Goal: Task Accomplishment & Management: Use online tool/utility

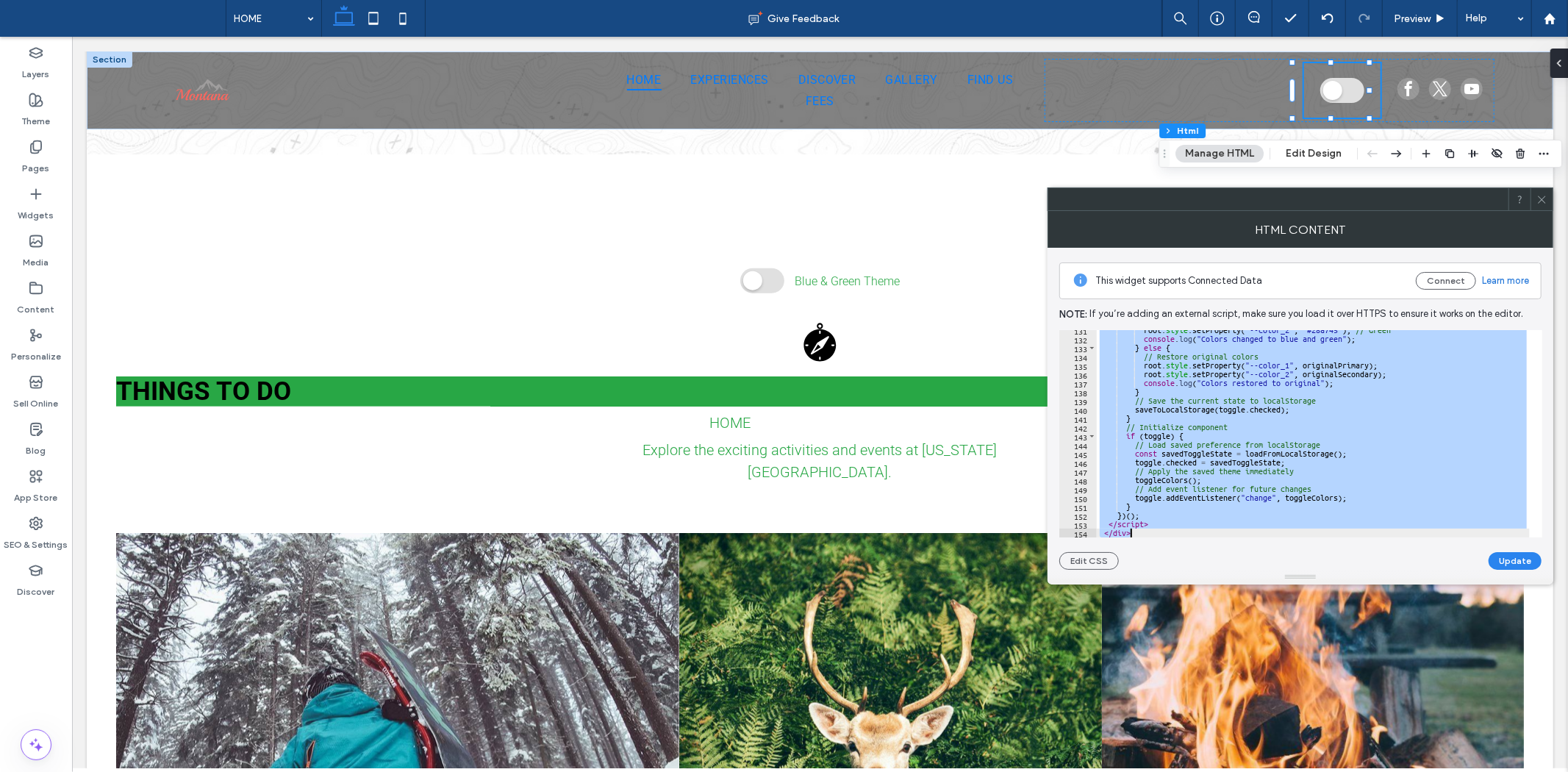
scroll to position [1151, 0]
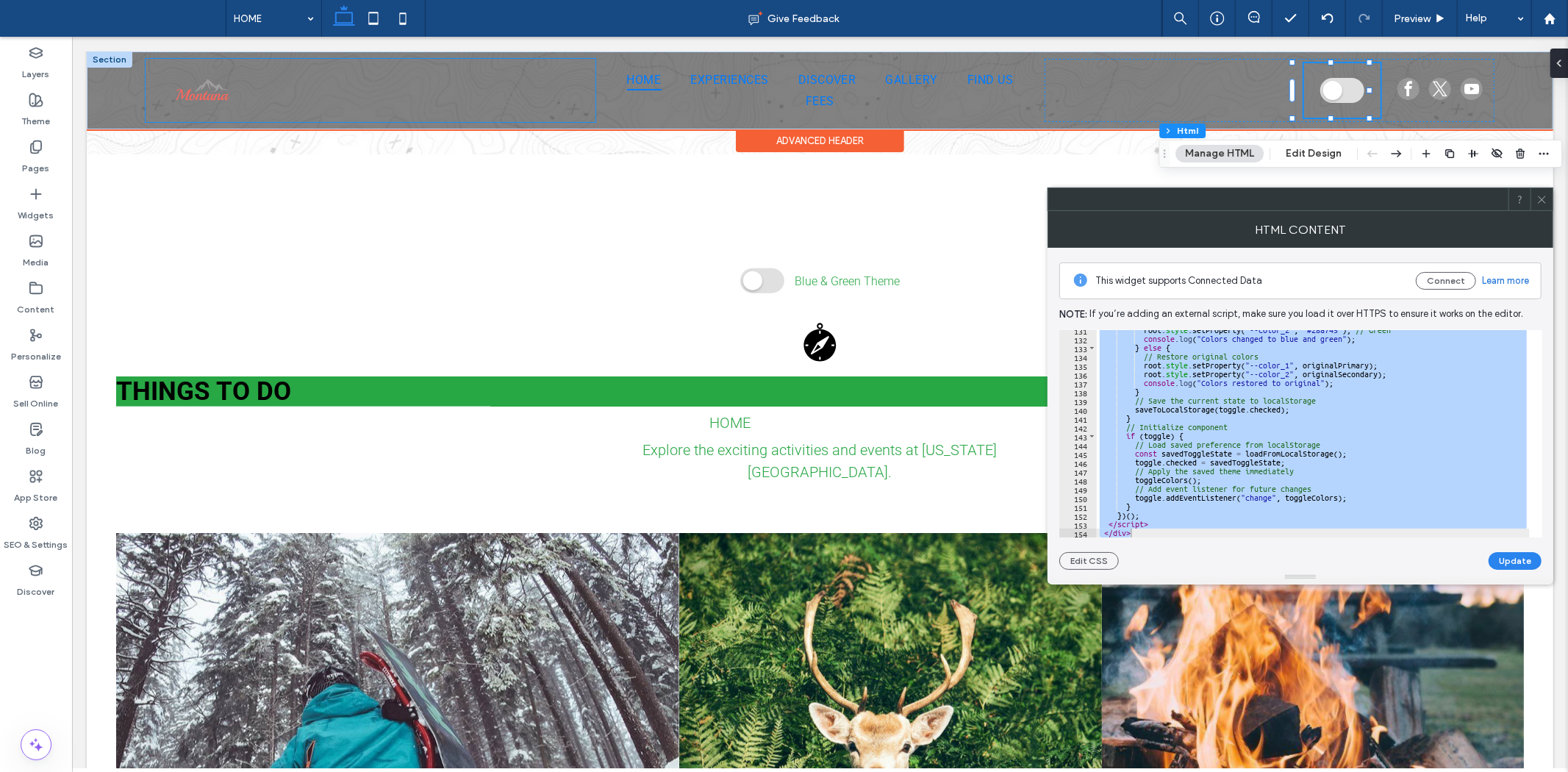
click at [525, 95] on div at bounding box center [369, 89] width 450 height 63
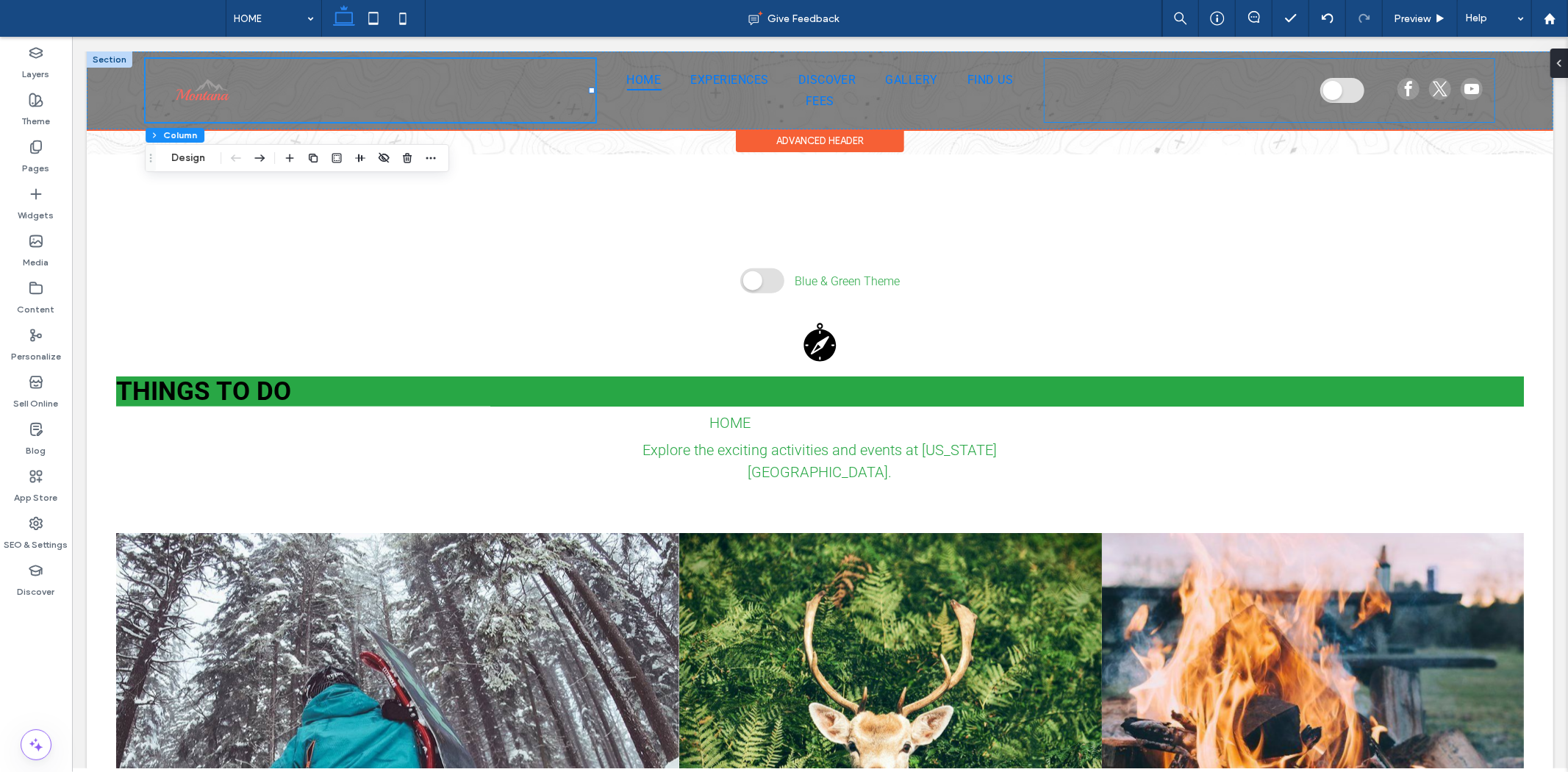
click at [1209, 114] on div at bounding box center [1268, 89] width 450 height 63
click at [1003, 121] on div "HOME EXPERIENCES DISCOVER GALLERY FIND US FEES" at bounding box center [819, 90] width 1466 height 78
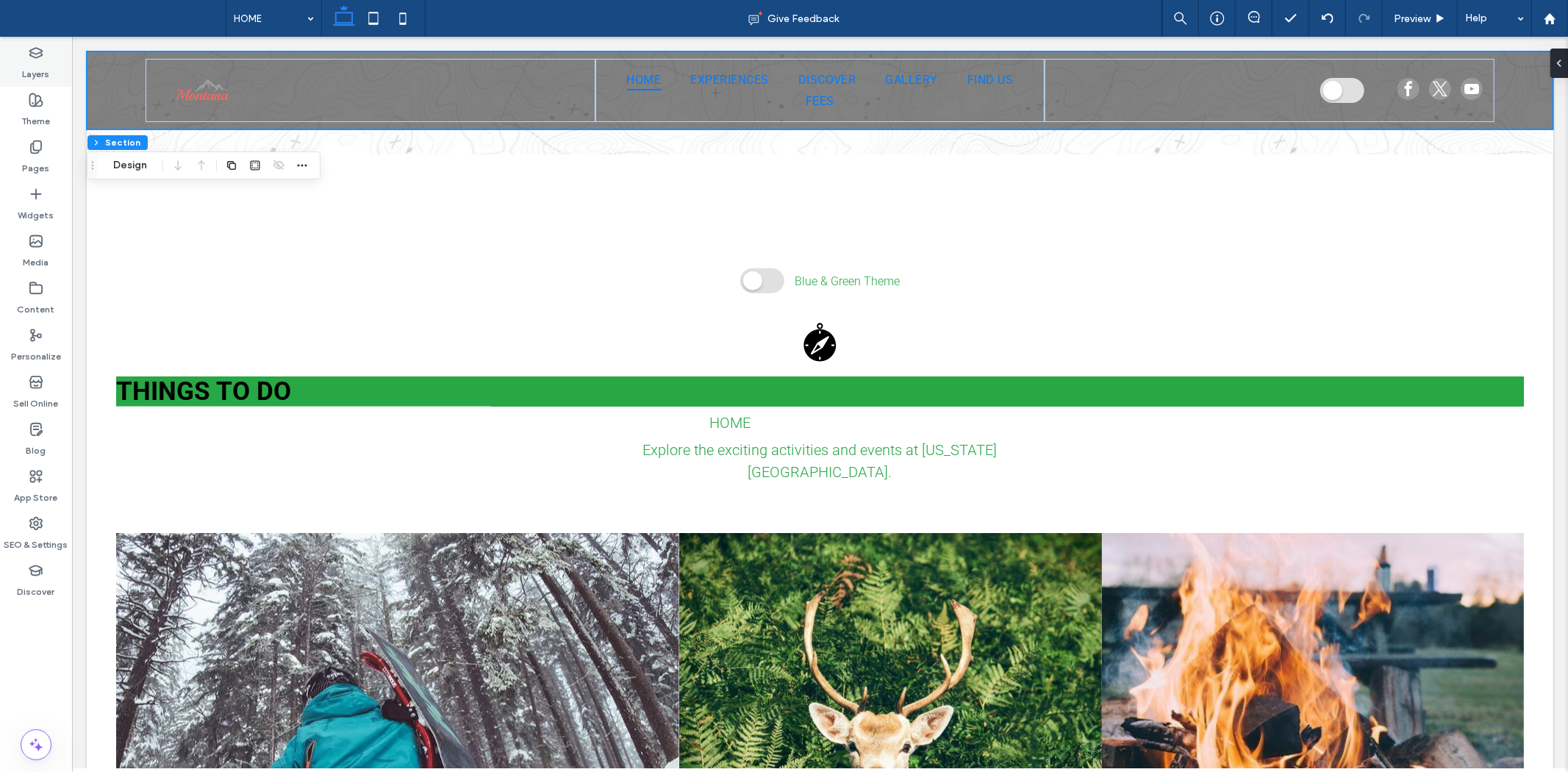
click at [42, 48] on icon at bounding box center [35, 53] width 15 height 15
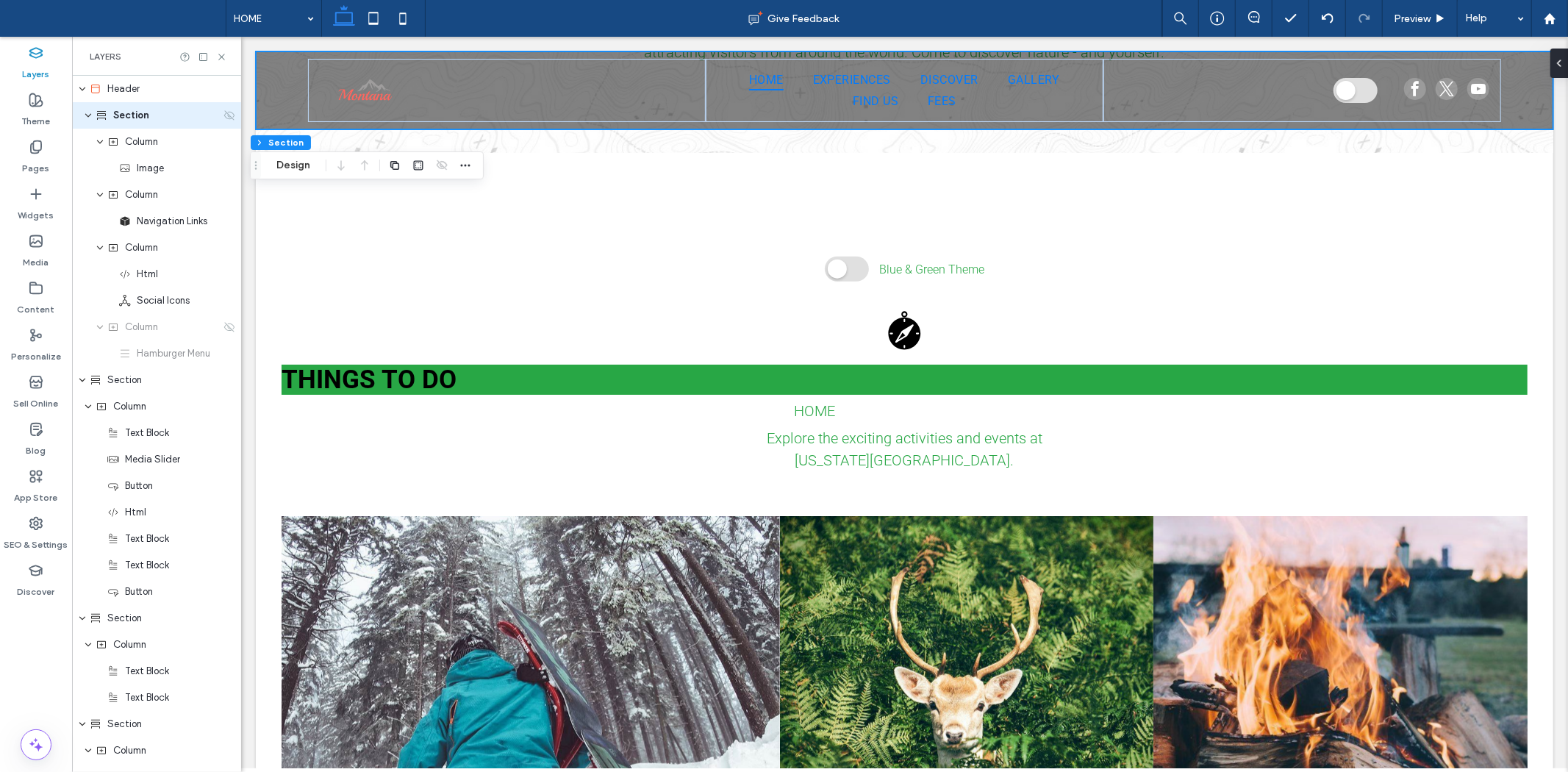
scroll to position [1257, 0]
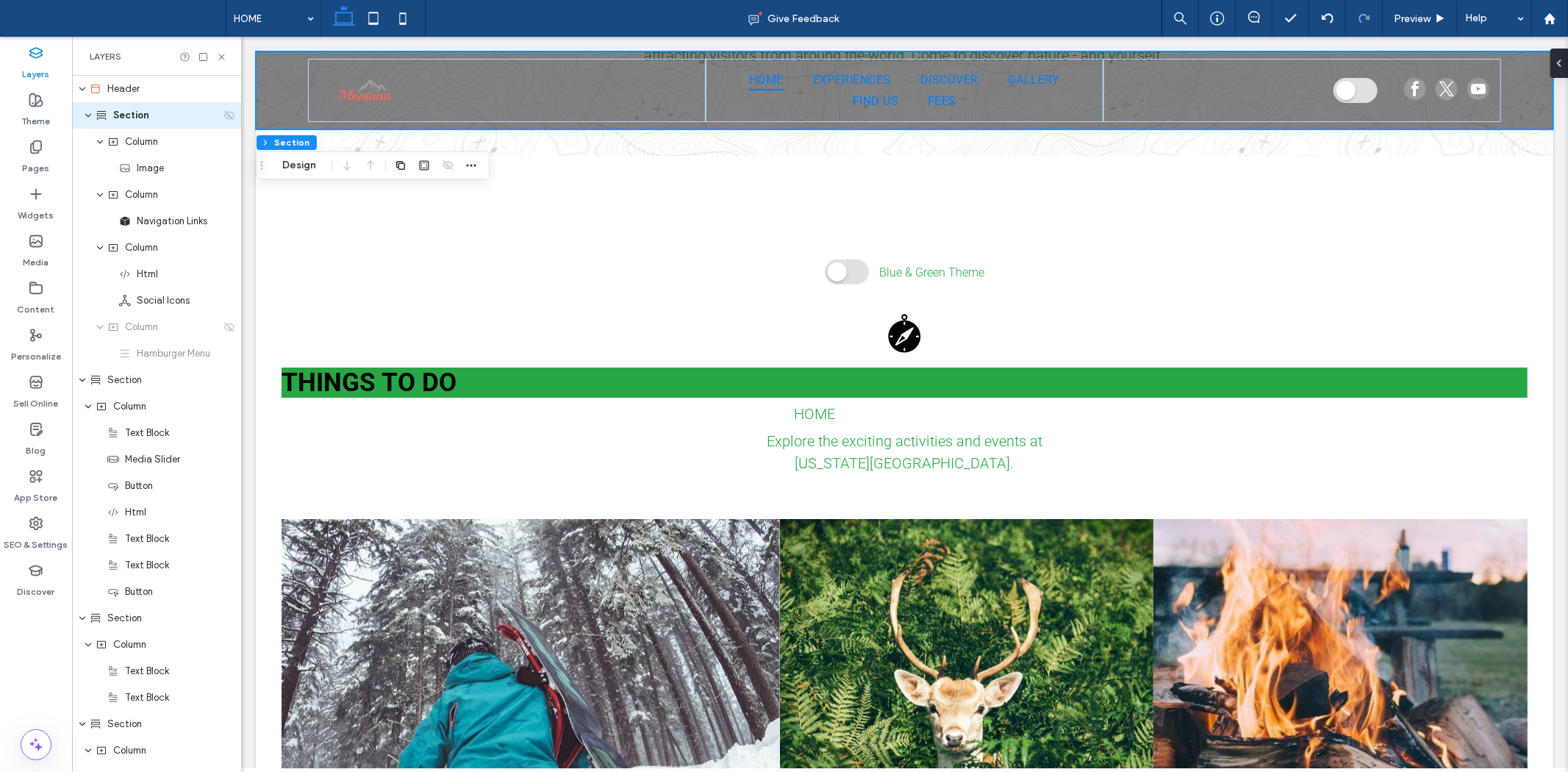
click at [120, 116] on span "Section" at bounding box center [131, 115] width 36 height 15
click at [308, 166] on button "Design" at bounding box center [299, 165] width 53 height 18
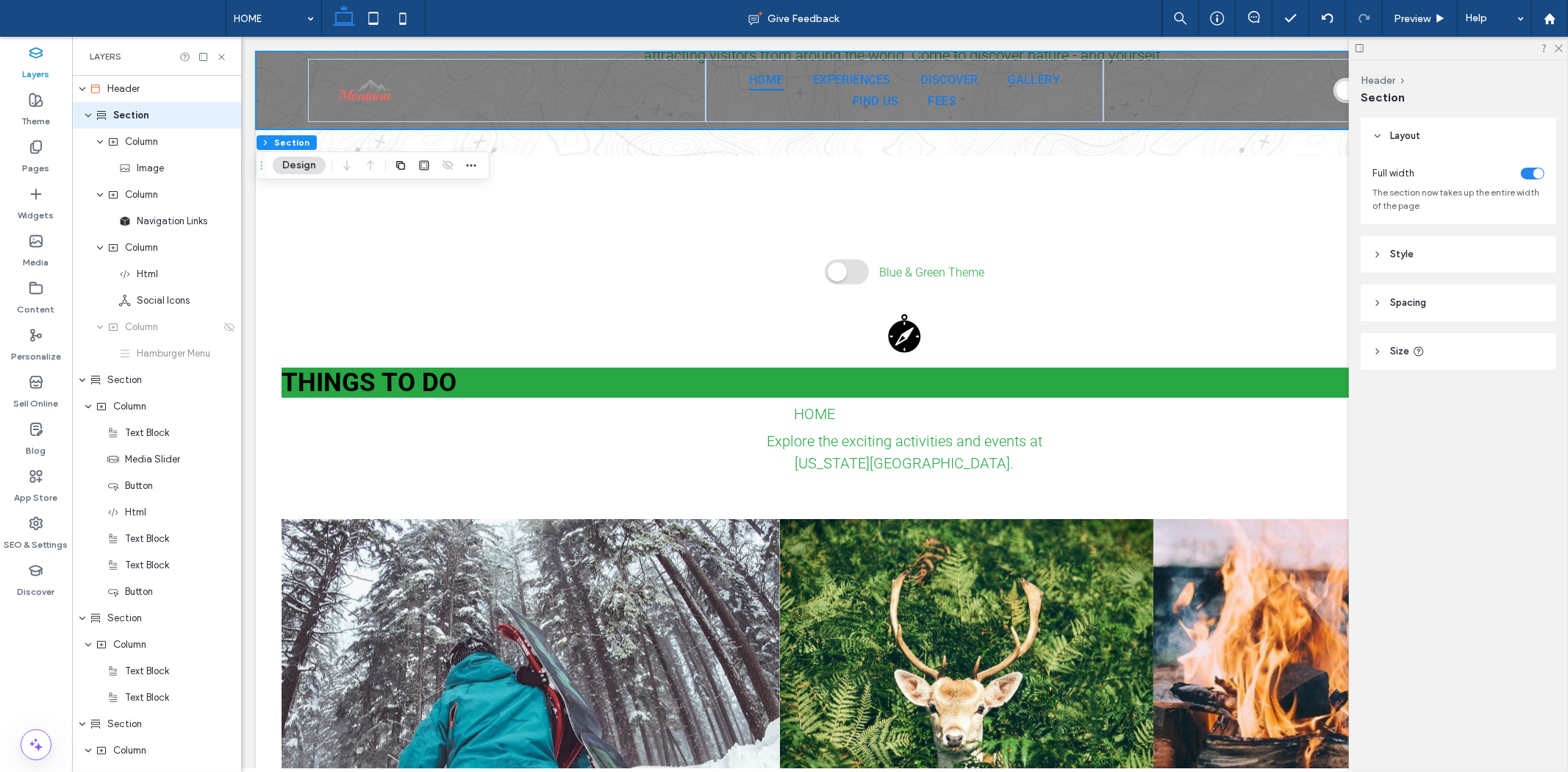
click at [1380, 139] on icon at bounding box center [1378, 136] width 11 height 11
click at [1391, 79] on button "Header" at bounding box center [1378, 80] width 34 height 13
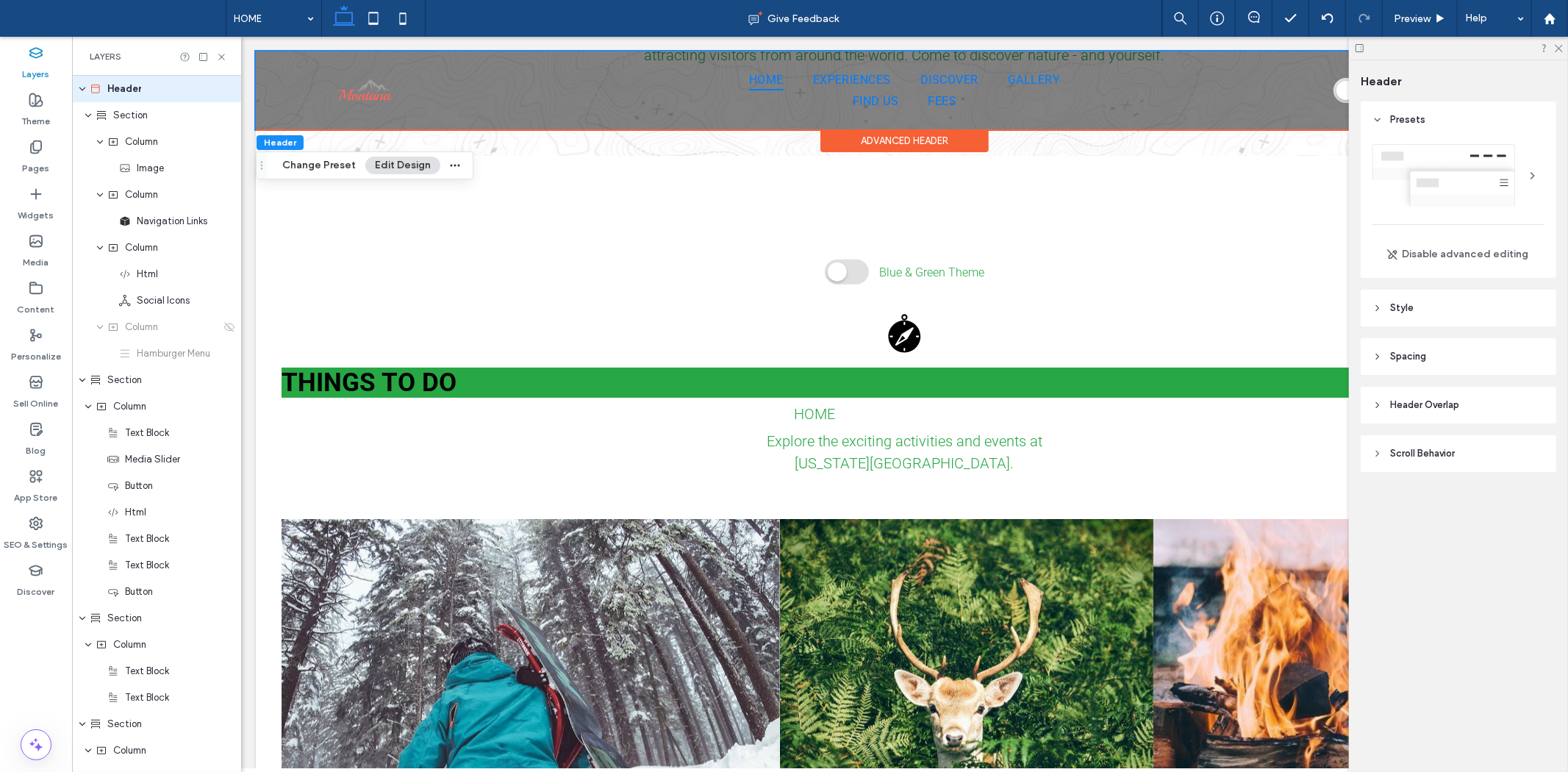
click at [1534, 173] on div at bounding box center [1533, 176] width 23 height 23
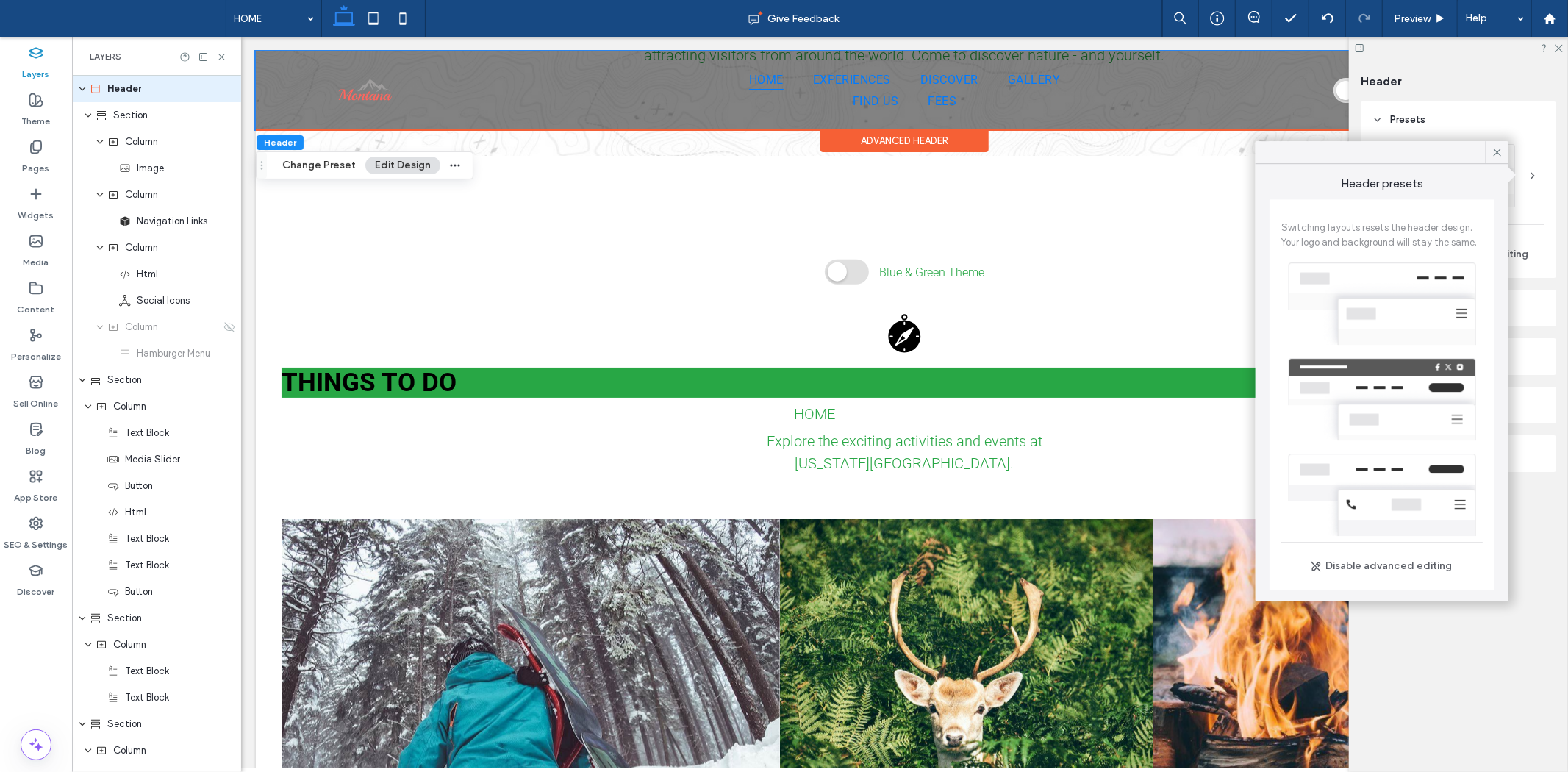
scroll to position [0, 0]
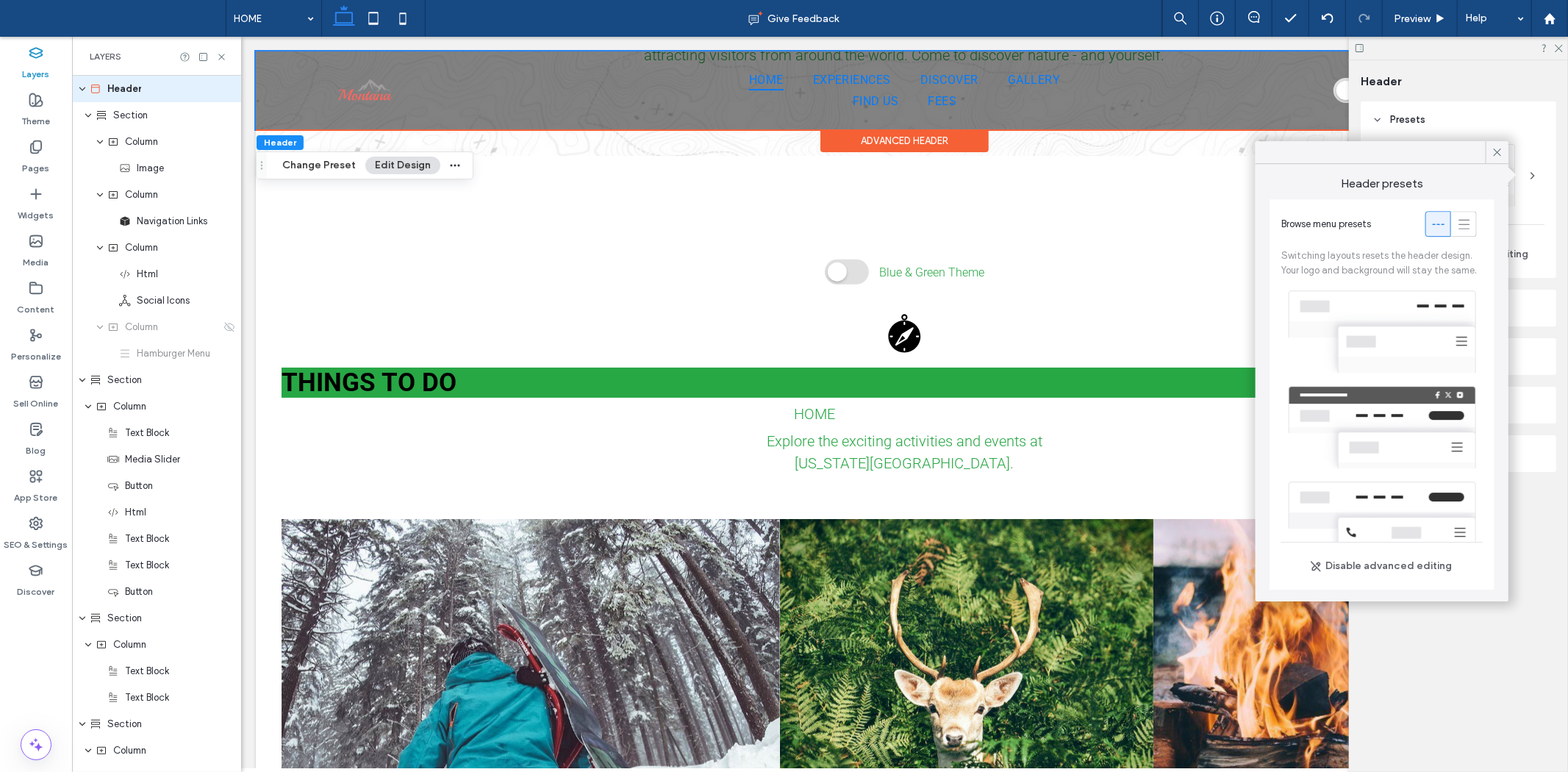
click at [1392, 326] on div at bounding box center [1382, 332] width 201 height 96
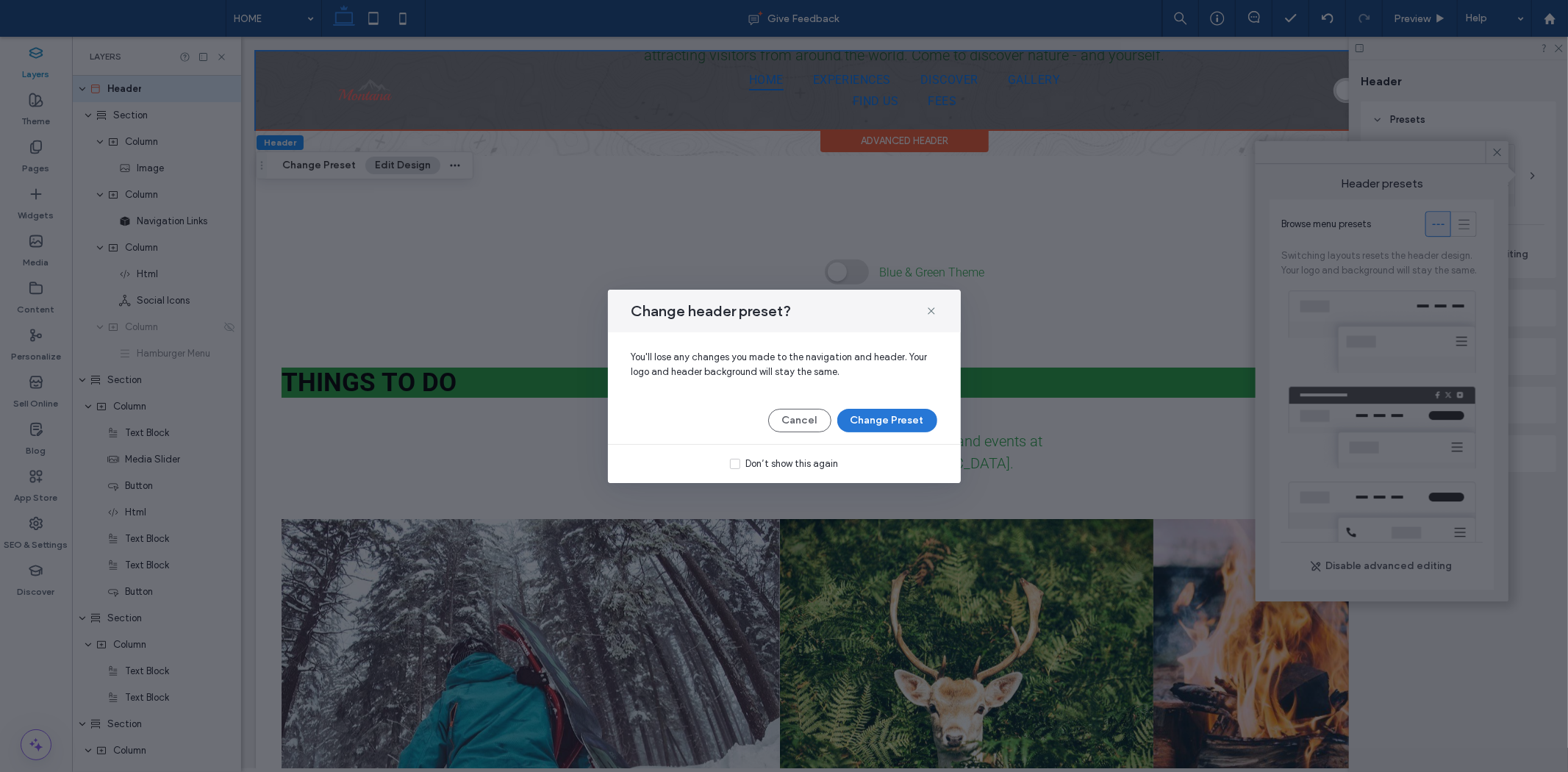
click at [879, 419] on button "Change Preset" at bounding box center [887, 421] width 100 height 23
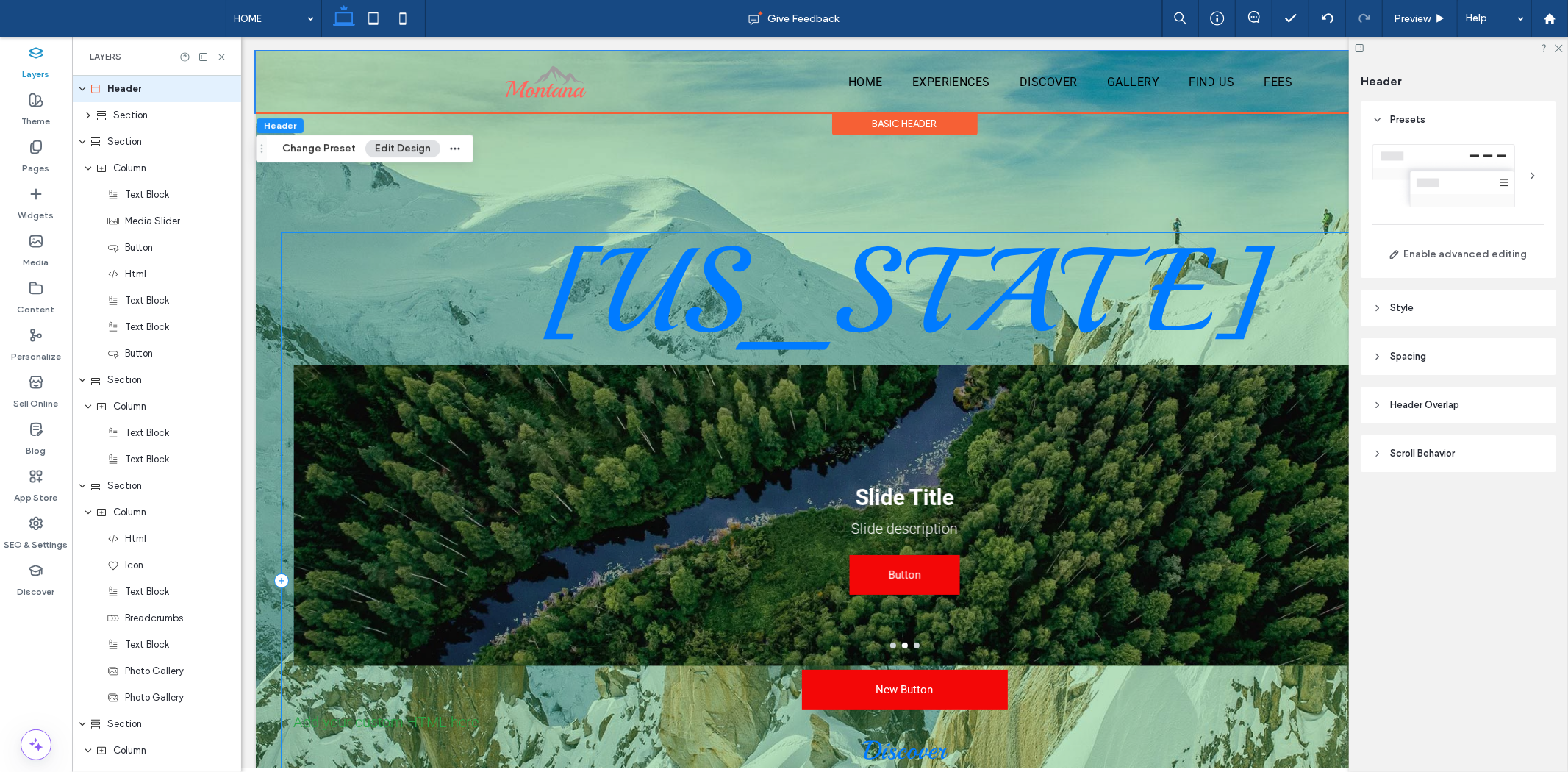
click at [1112, 192] on div "[US_STATE] New Button Add your custom HTML here Discover The thrill of the outd…" at bounding box center [903, 566] width 1298 height 1032
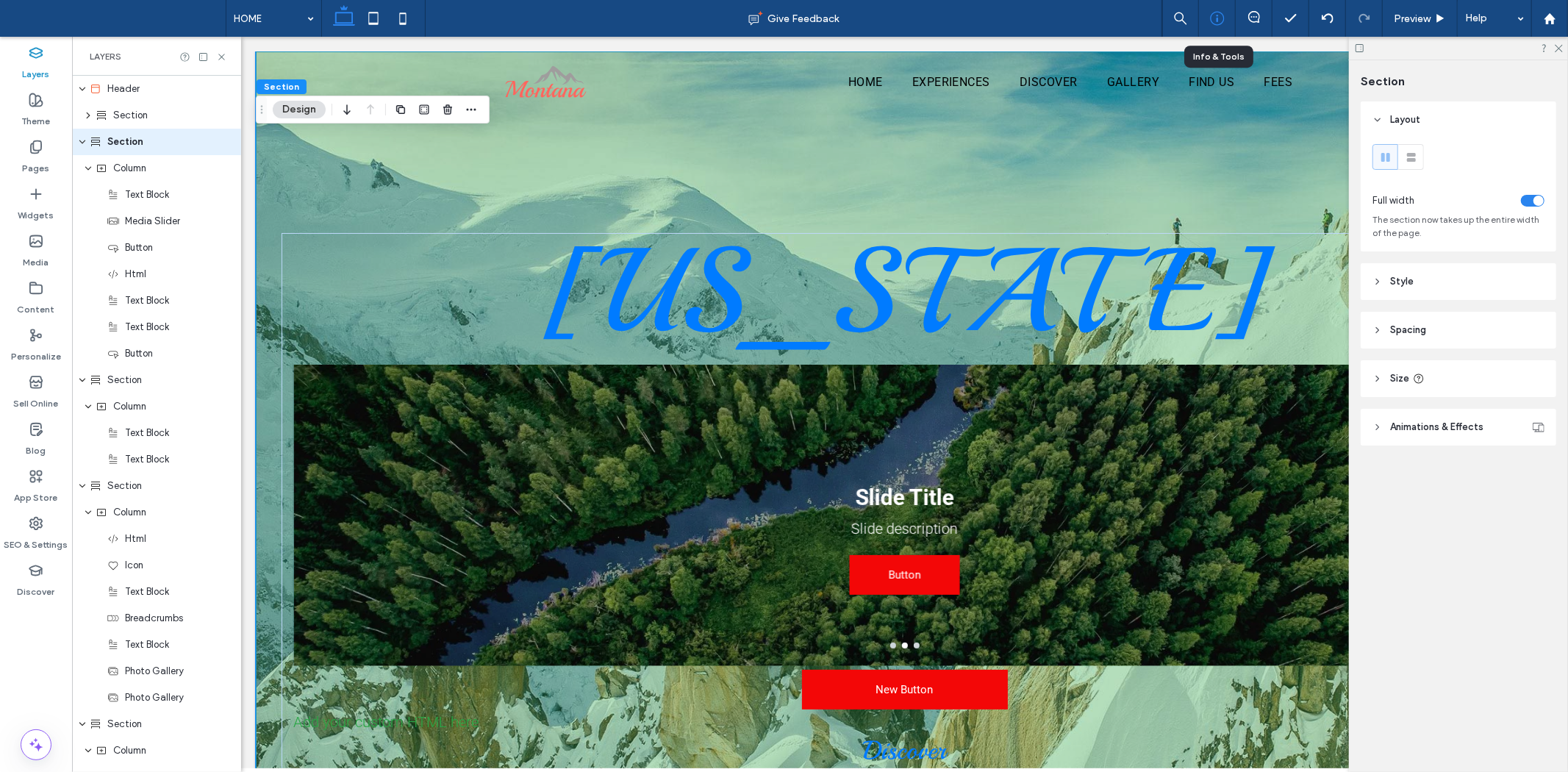
click at [1217, 17] on icon at bounding box center [1217, 18] width 15 height 15
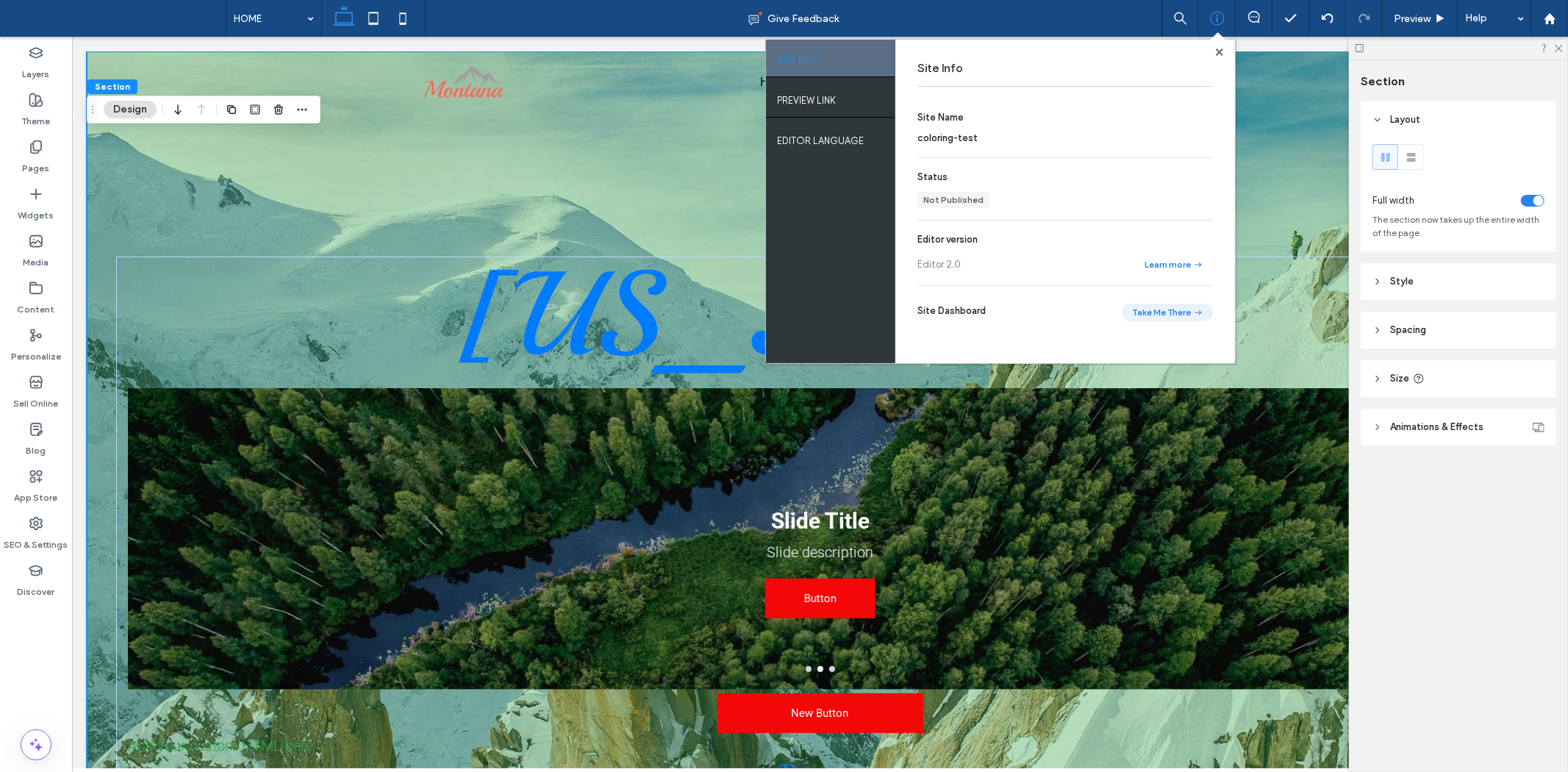
click at [1152, 313] on button "Take Me There" at bounding box center [1167, 312] width 91 height 18
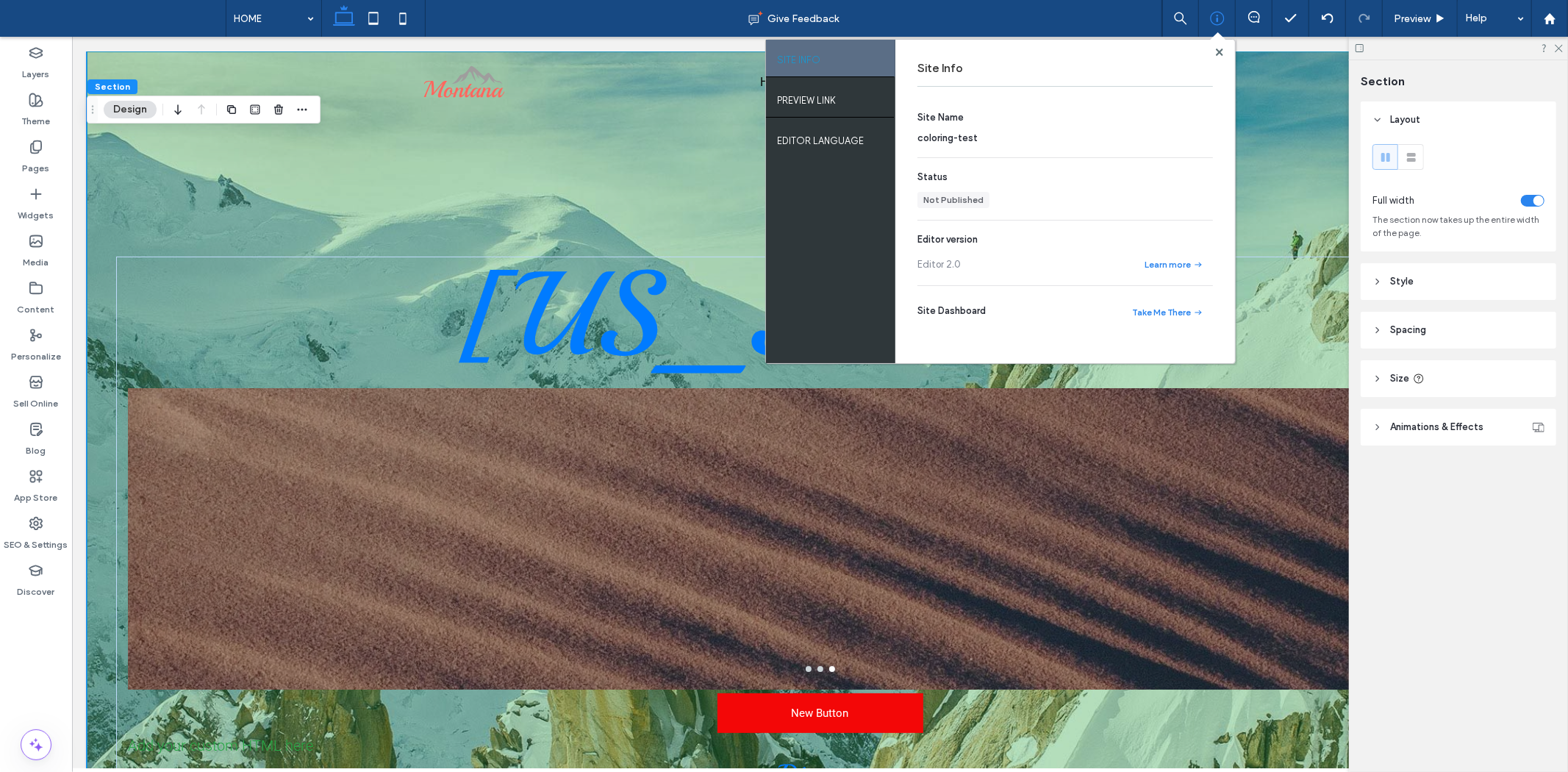
click at [709, 114] on div "[US_STATE] New Button Add your custom HTML here Discover The thrill of the outd…" at bounding box center [819, 580] width 1466 height 1058
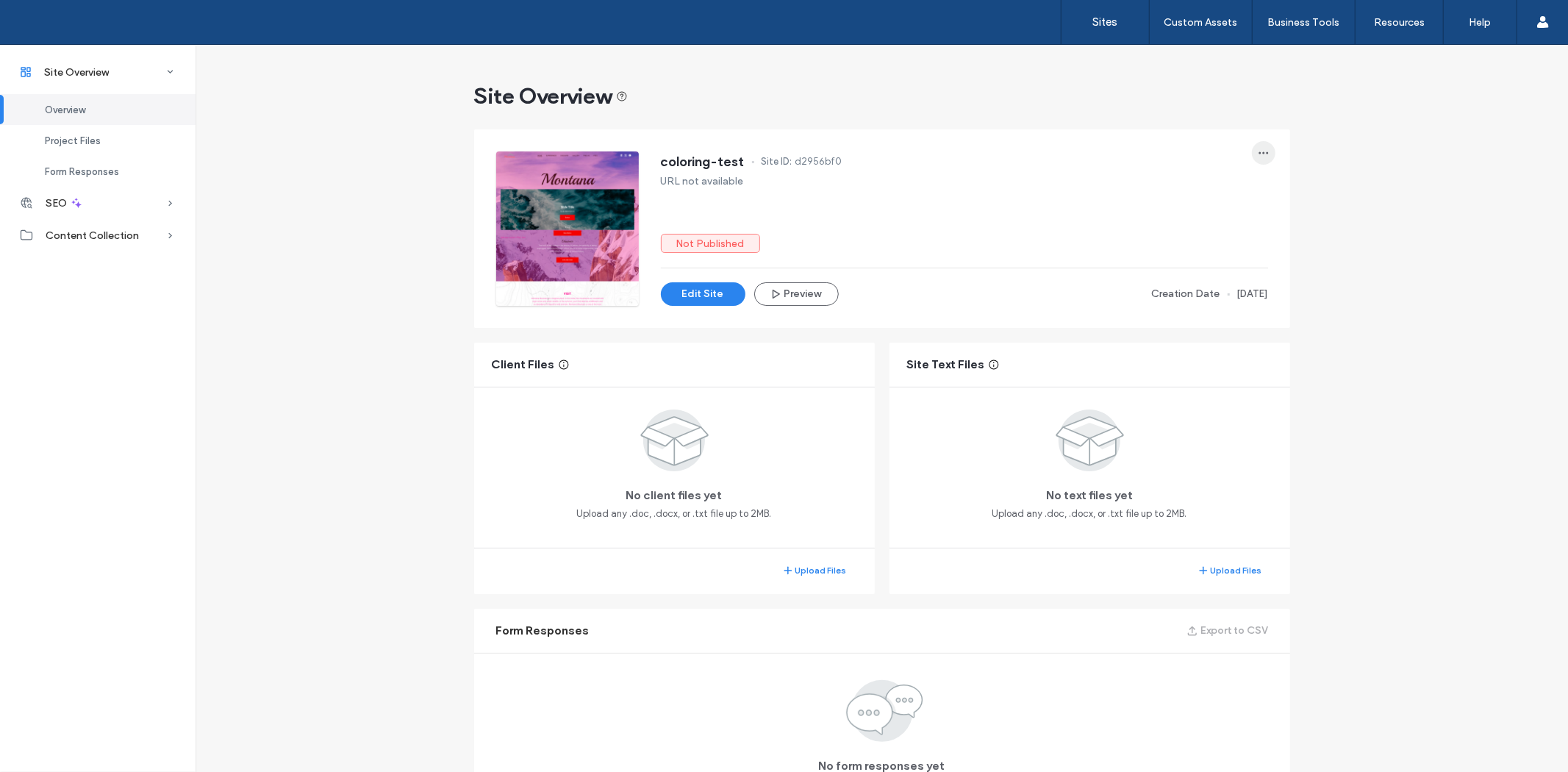
click at [1259, 153] on use "button" at bounding box center [1263, 153] width 10 height 2
click at [894, 226] on div "coloring-test Site ID: d2956bf0 URL not available Not Published Edit Site Previ…" at bounding box center [965, 228] width 607 height 154
click at [1252, 150] on span "button" at bounding box center [1263, 153] width 23 height 23
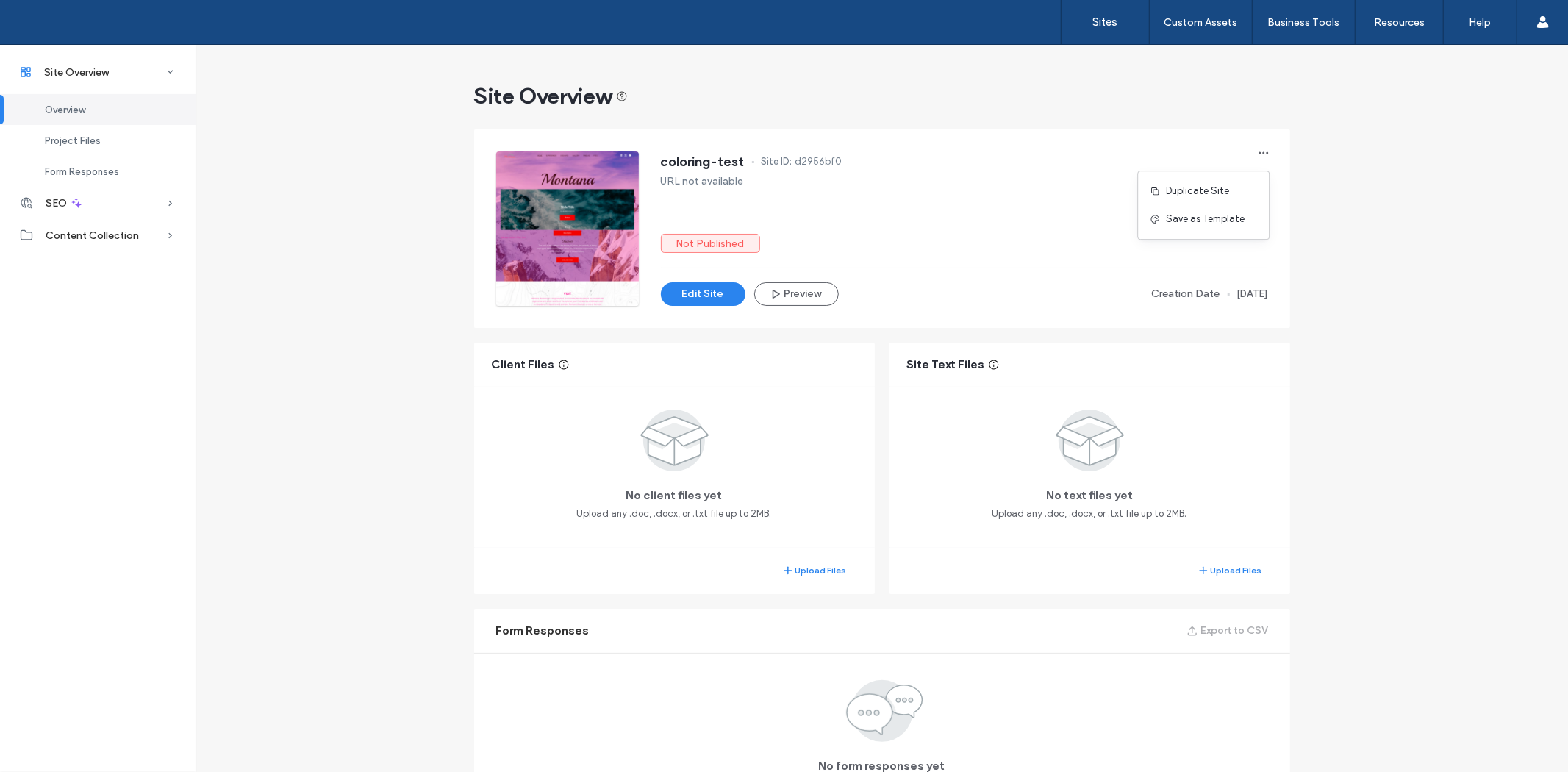
click at [920, 222] on div "coloring-test Site ID: d2956bf0 URL not available Not Published Edit Site Previ…" at bounding box center [965, 228] width 607 height 154
click at [1091, 17] on link "Sites" at bounding box center [1105, 21] width 88 height 44
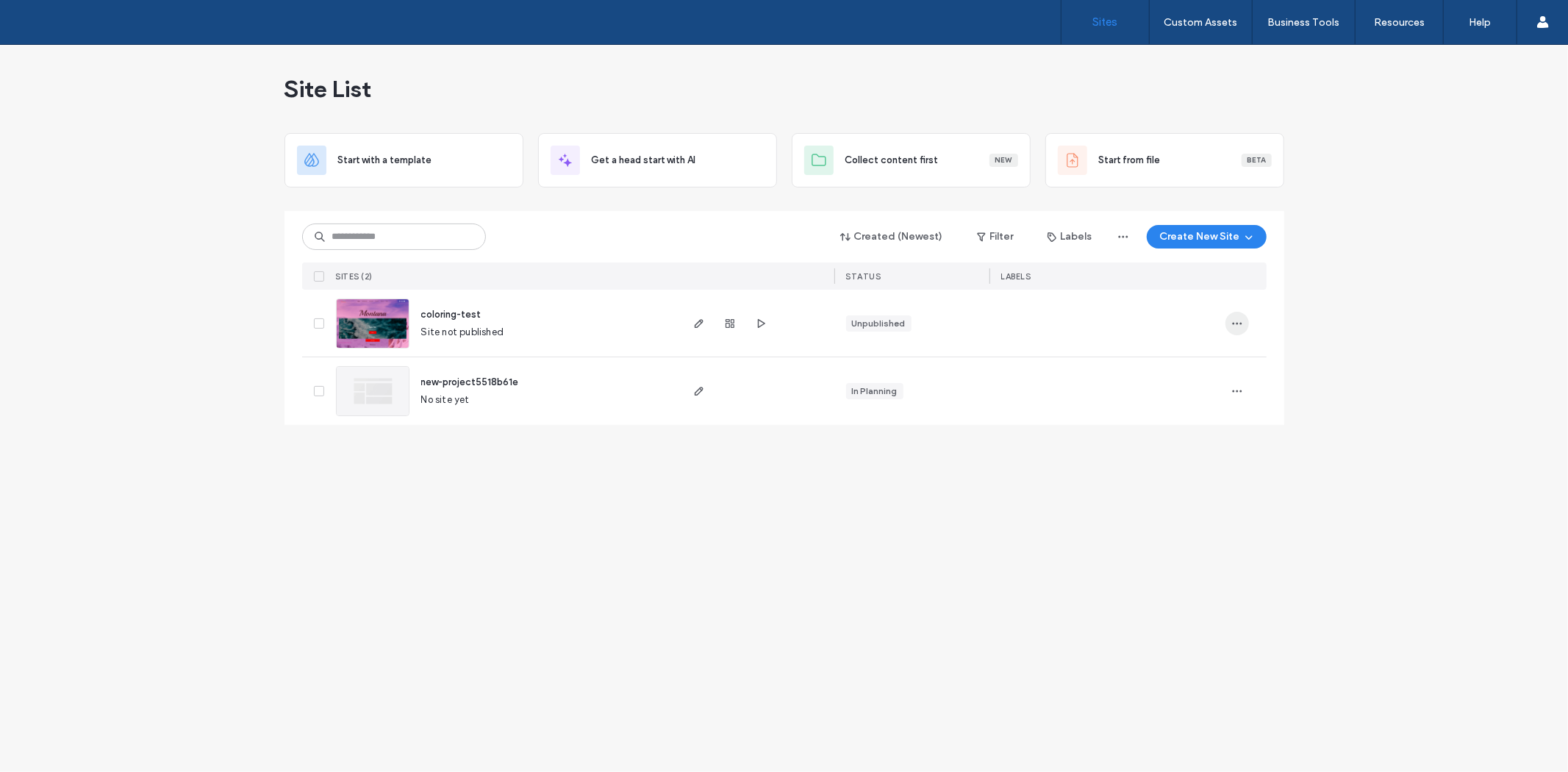
click at [1237, 318] on icon "button" at bounding box center [1237, 323] width 12 height 12
click at [1163, 511] on div "Site List Start with a template Get a head start with AI Collect content first …" at bounding box center [784, 408] width 1568 height 727
click at [406, 326] on img at bounding box center [373, 348] width 72 height 100
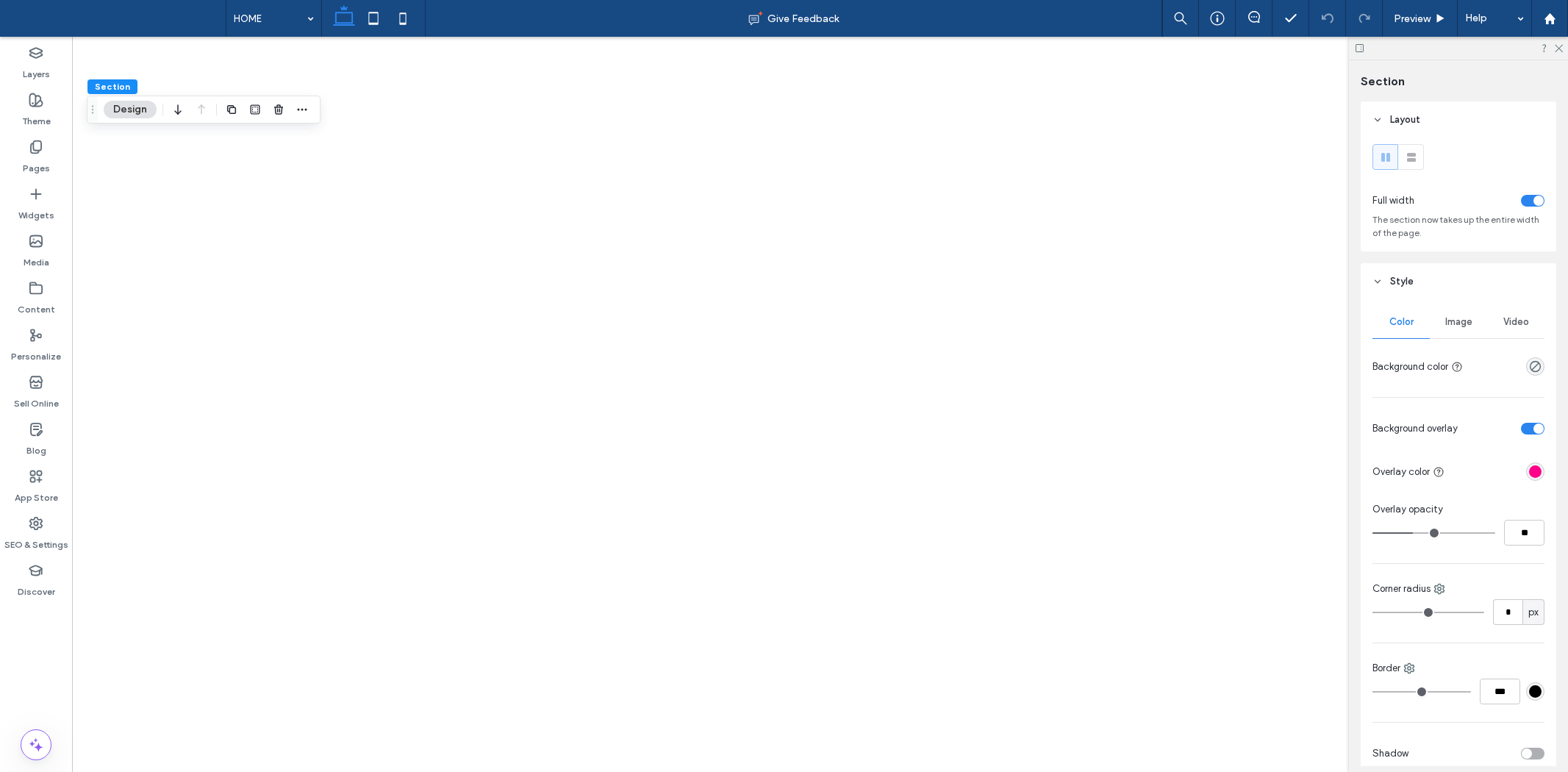
click at [1529, 475] on div "rgba(255, 0, 136, 1)" at bounding box center [1535, 471] width 13 height 13
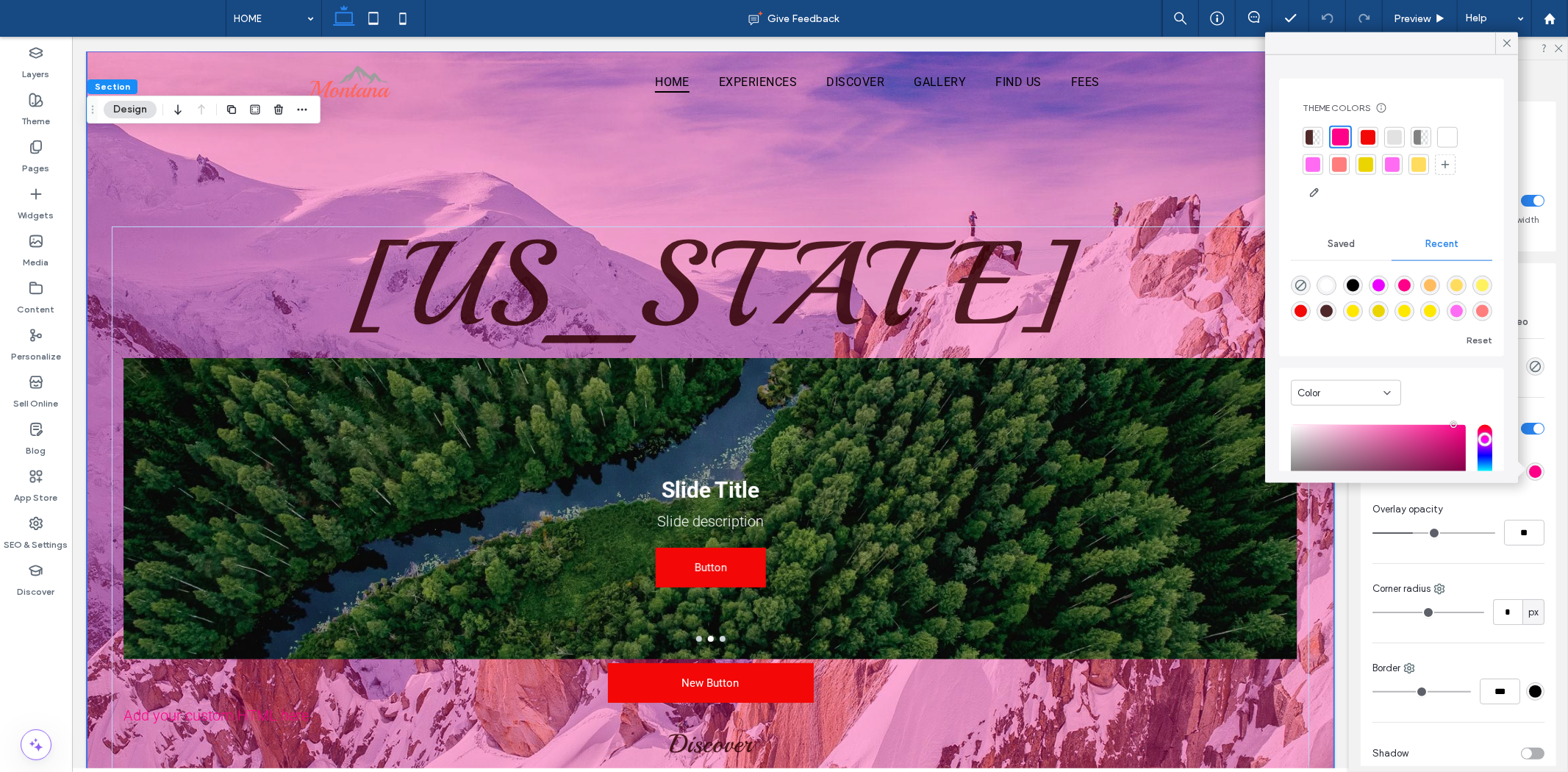
click at [1326, 277] on div "rgba(255, 255, 255, 1)" at bounding box center [1327, 285] width 20 height 20
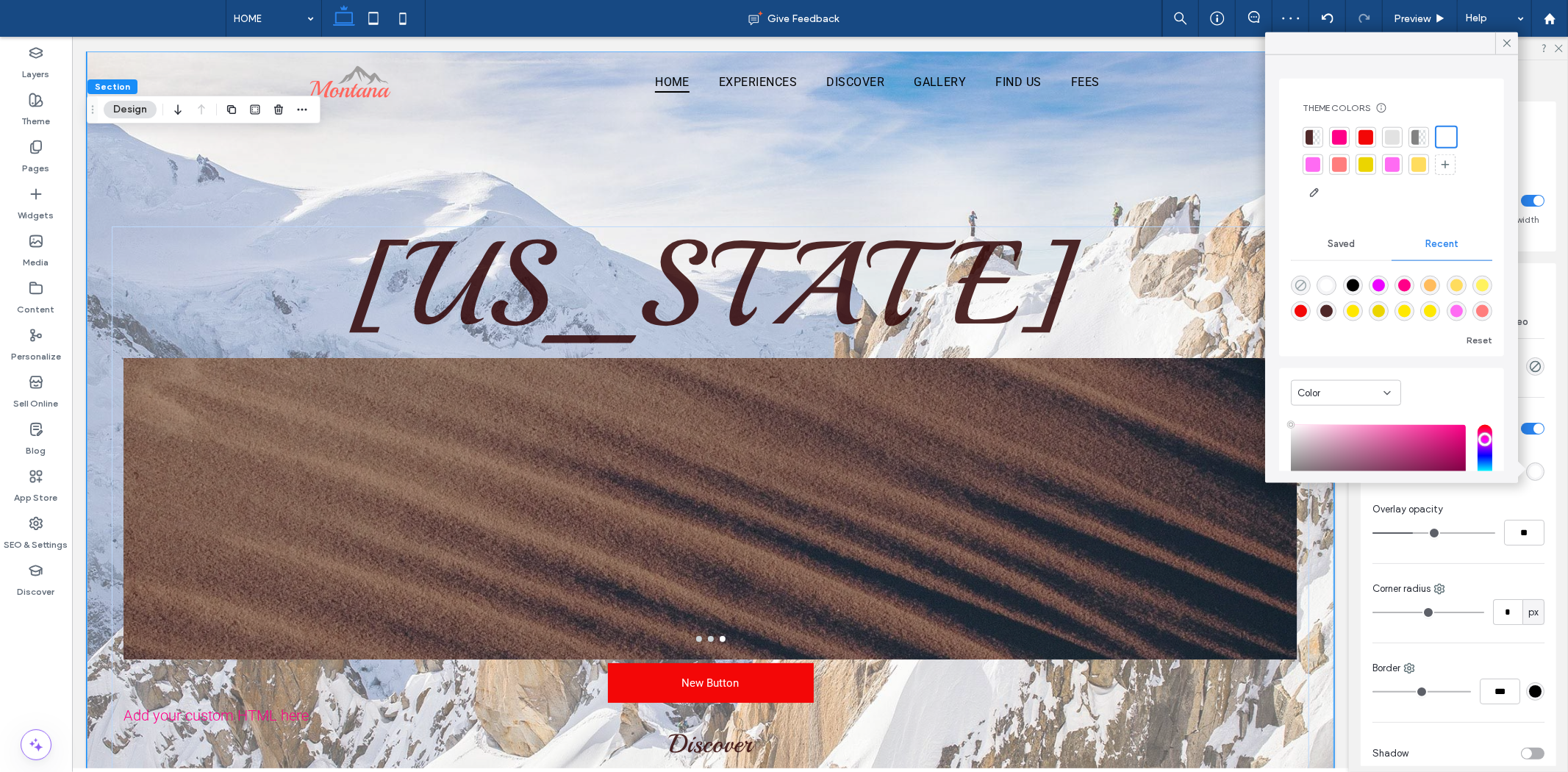
click at [1298, 284] on icon "rgba(0, 0, 0, 0)" at bounding box center [1300, 285] width 13 height 13
type input "*******"
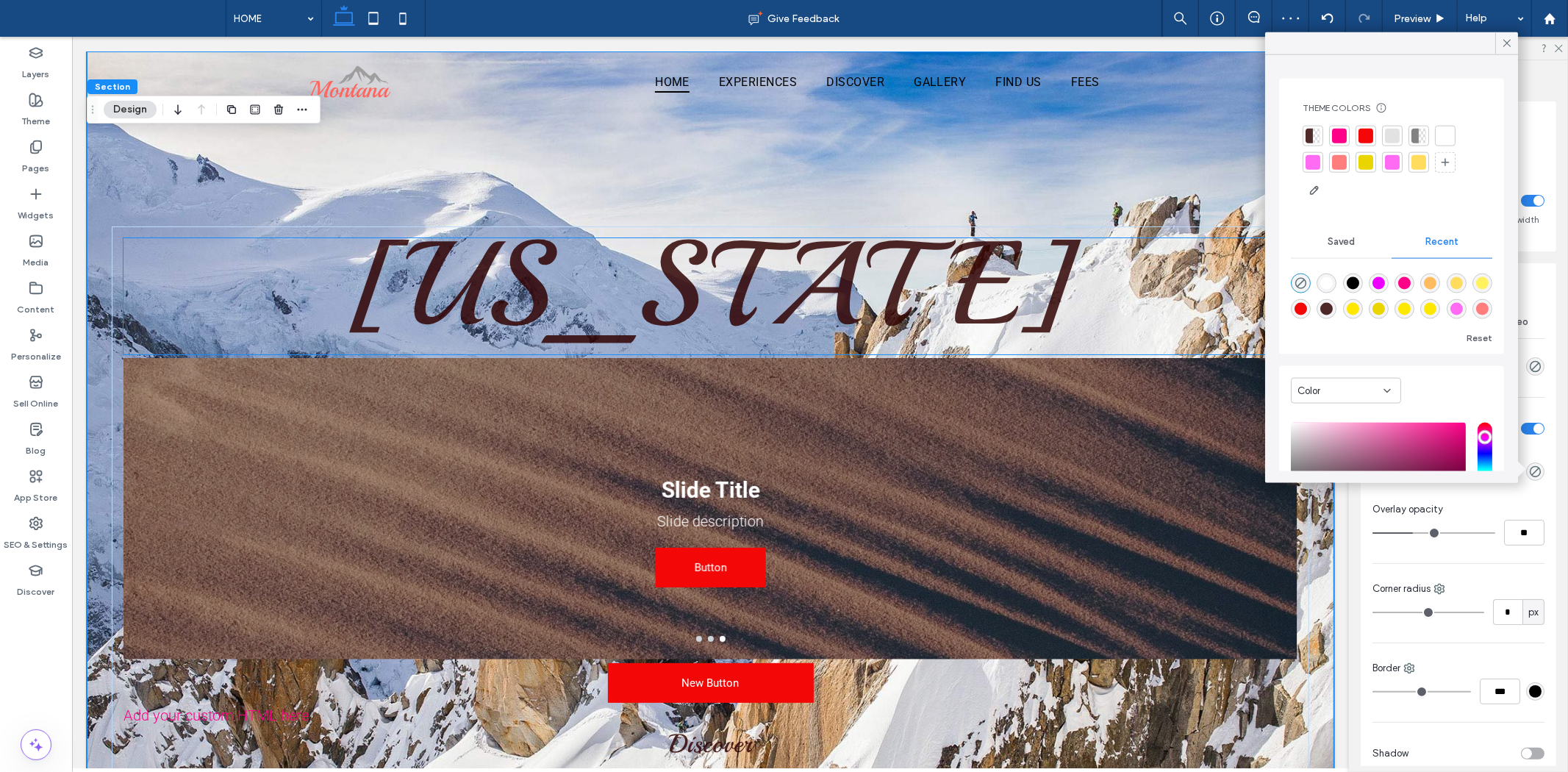
click at [1052, 282] on h1 "[US_STATE]" at bounding box center [710, 284] width 1175 height 94
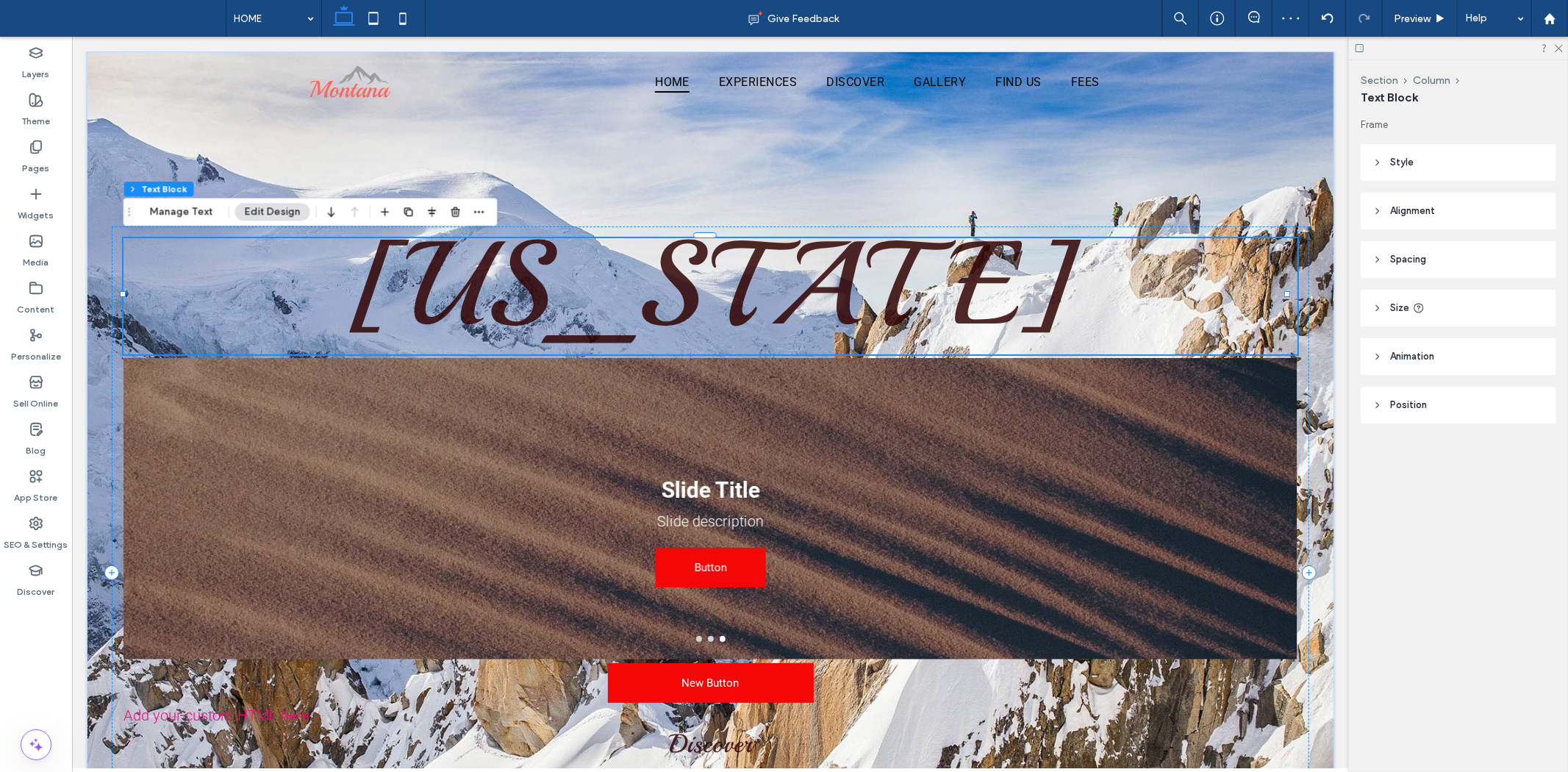
click at [1026, 171] on div "Montana New Button Add your custom HTML here Discover The thrill of the outdoor…" at bounding box center [710, 559] width 1248 height 1017
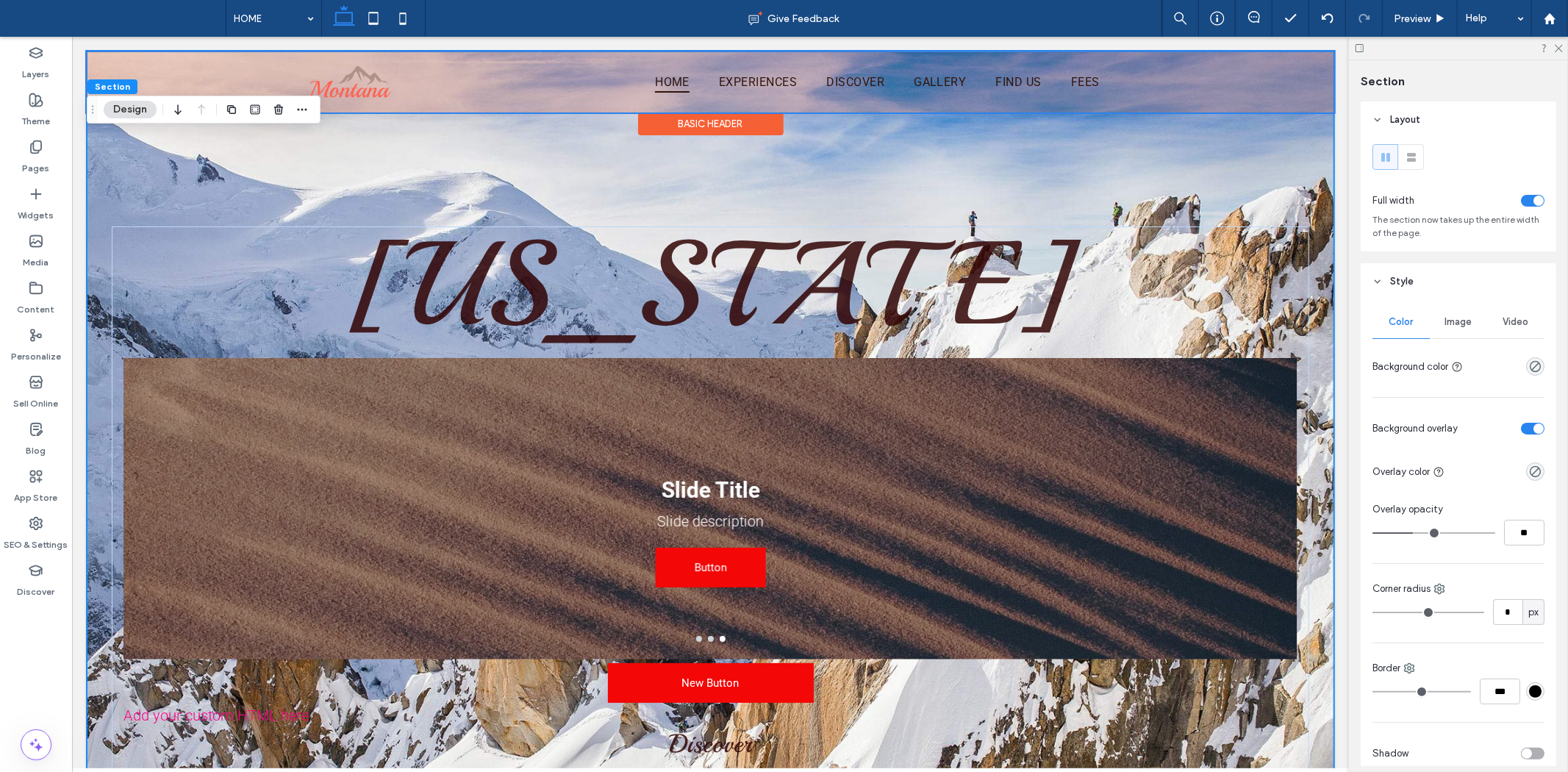
click at [786, 81] on div at bounding box center [710, 81] width 1248 height 61
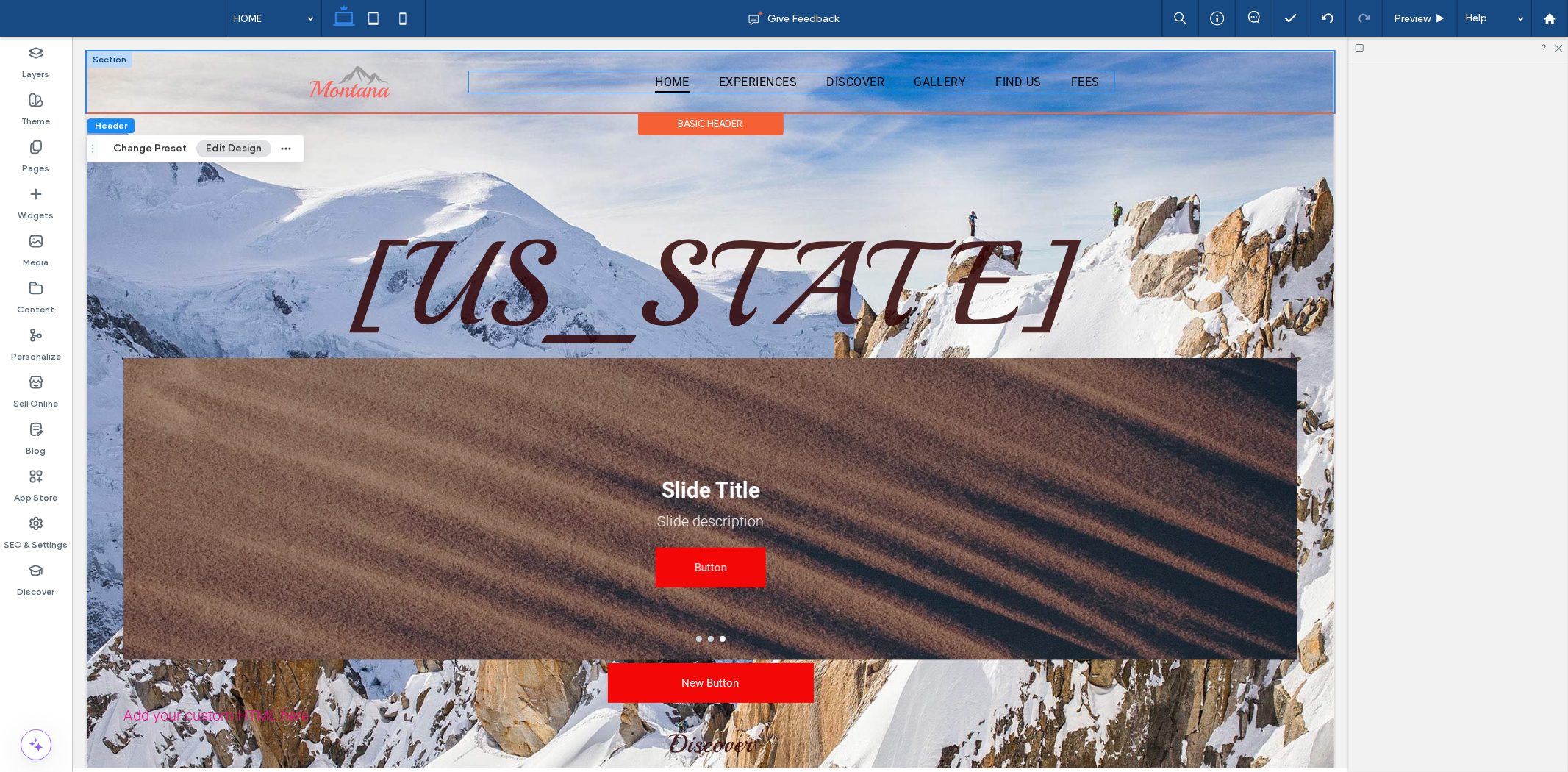
click at [474, 82] on ul "HOME EXPERIENCES DISCOVER GALLERY FIND US FEES" at bounding box center [791, 81] width 645 height 21
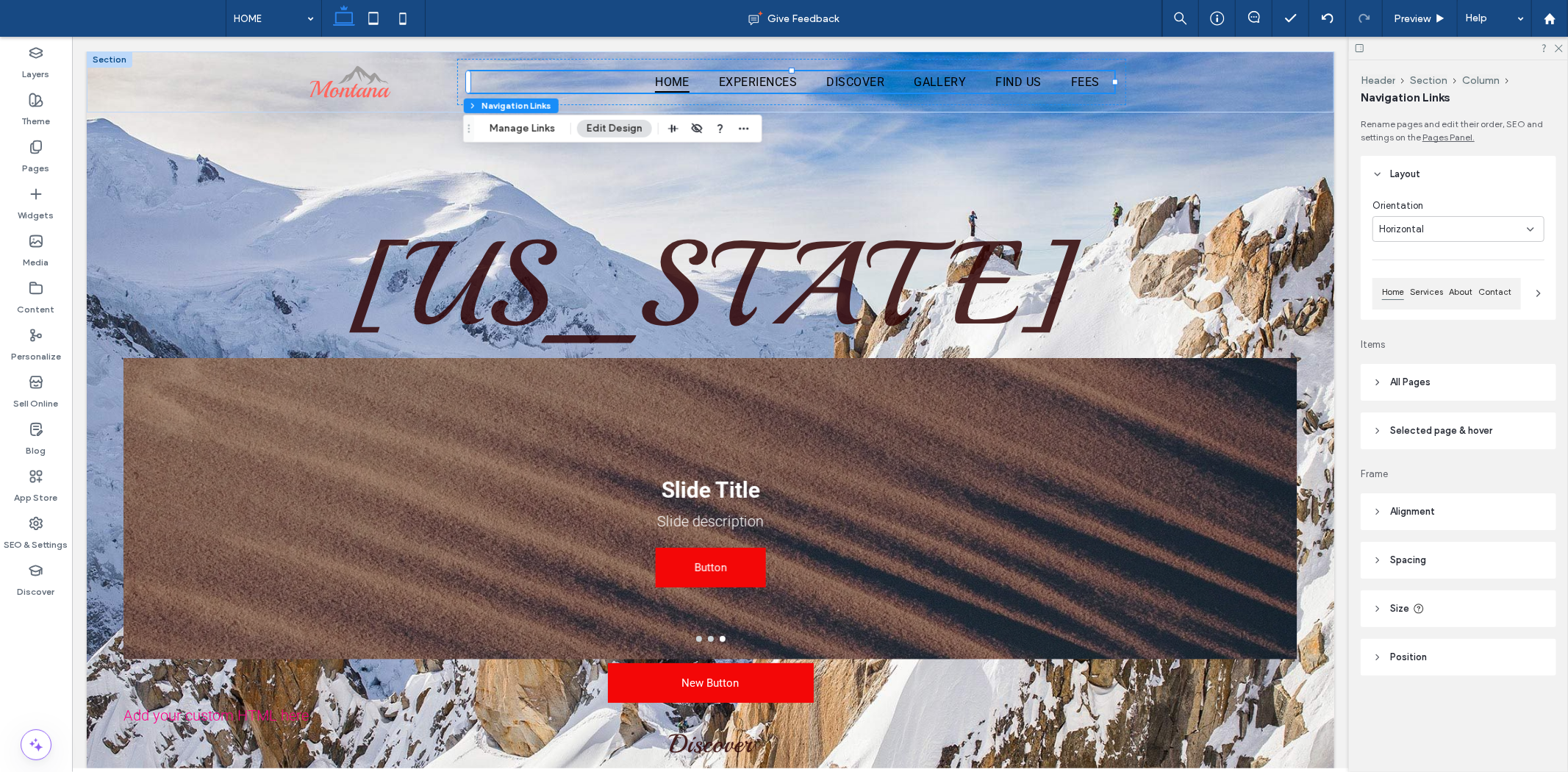
click at [496, 114] on div "Header Section Column Navigation Links Manage Links Edit Design" at bounding box center [612, 128] width 299 height 28
click at [389, 106] on div "HOME EXPERIENCES DISCOVER GALLERY FIND US FEES" at bounding box center [711, 81] width 883 height 61
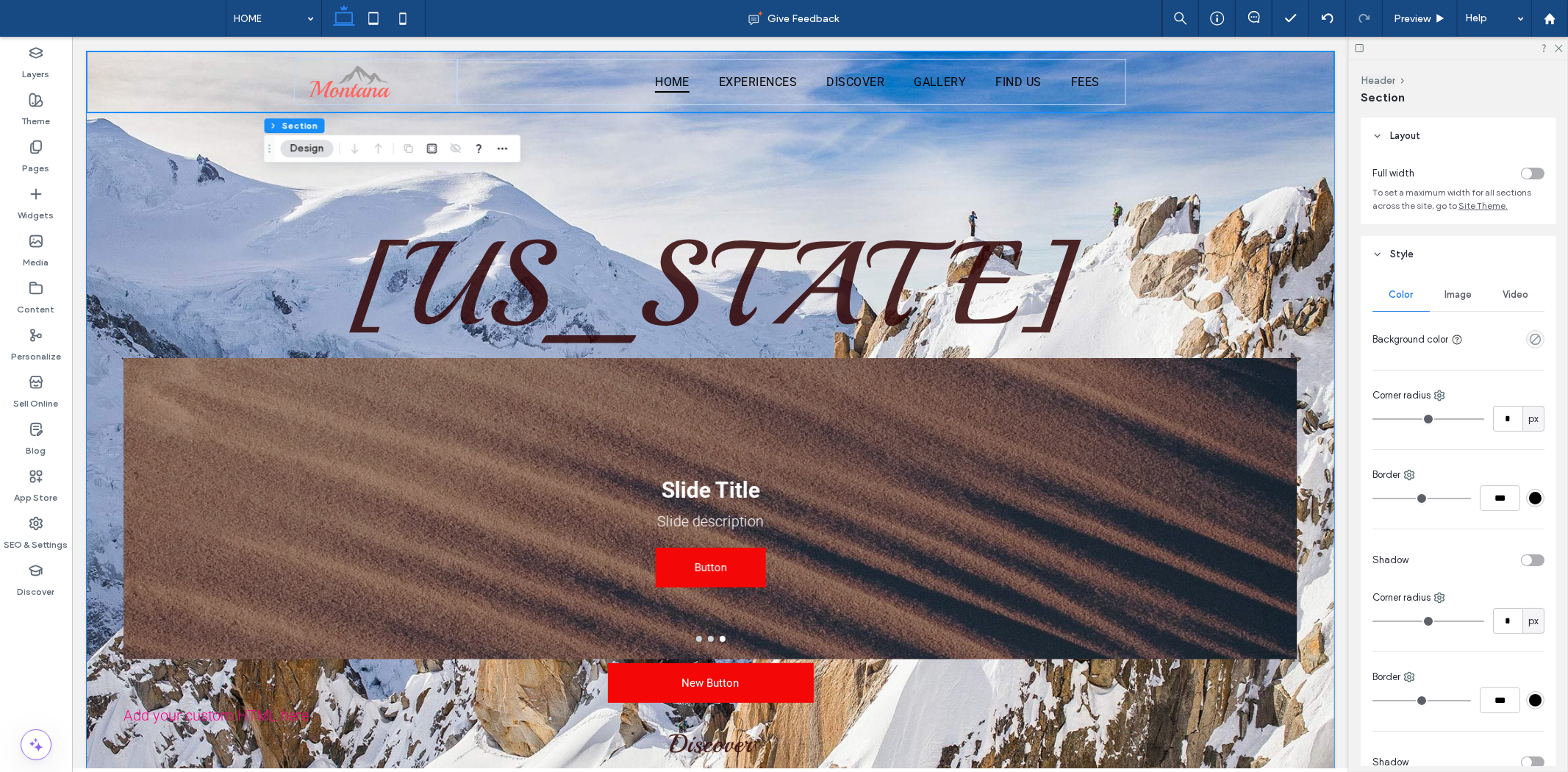
click at [761, 204] on div "[US_STATE] New Button Add your custom HTML here Discover The thrill of the outd…" at bounding box center [710, 559] width 1248 height 1017
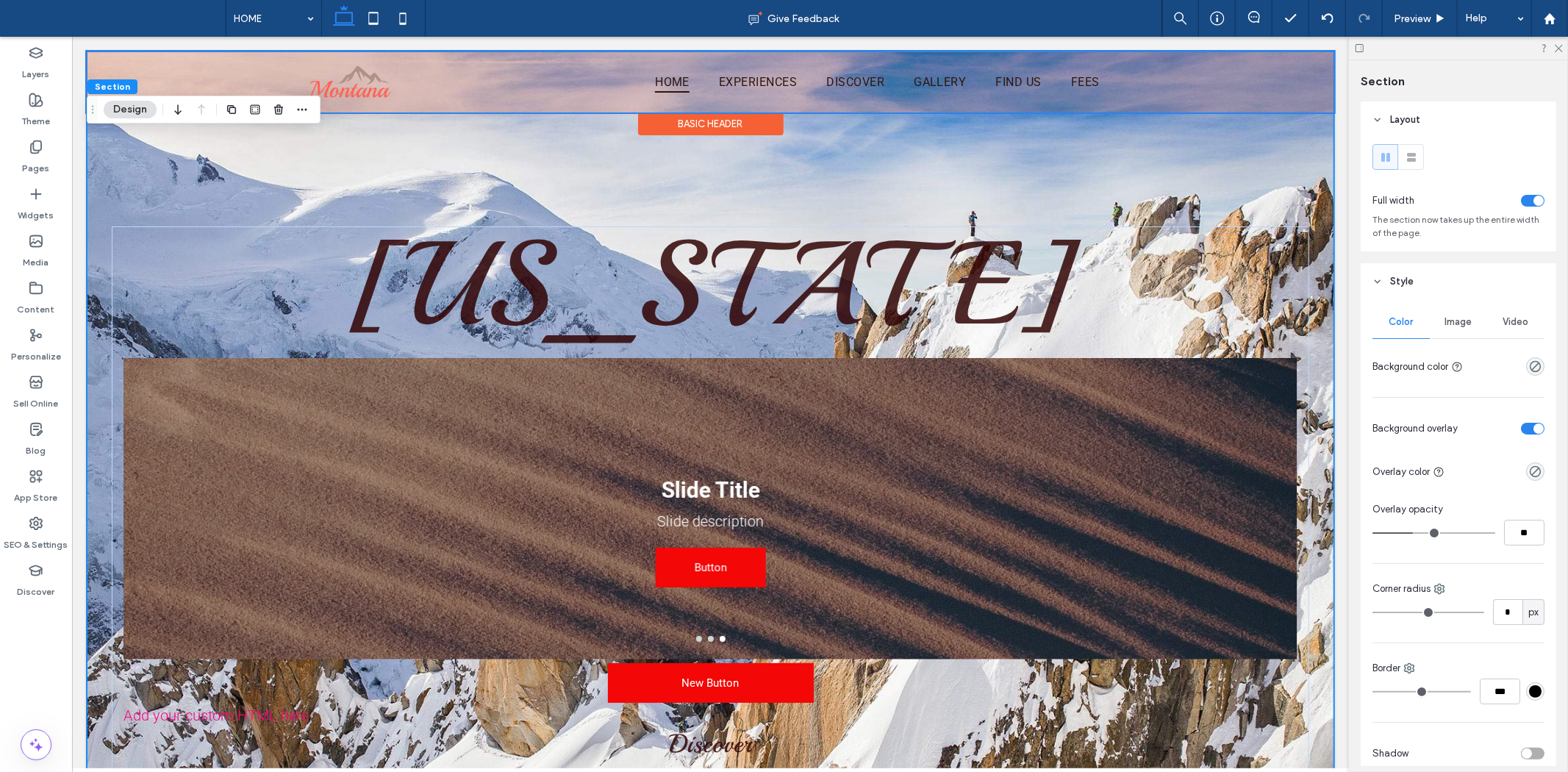
click at [1169, 70] on div at bounding box center [710, 81] width 1248 height 61
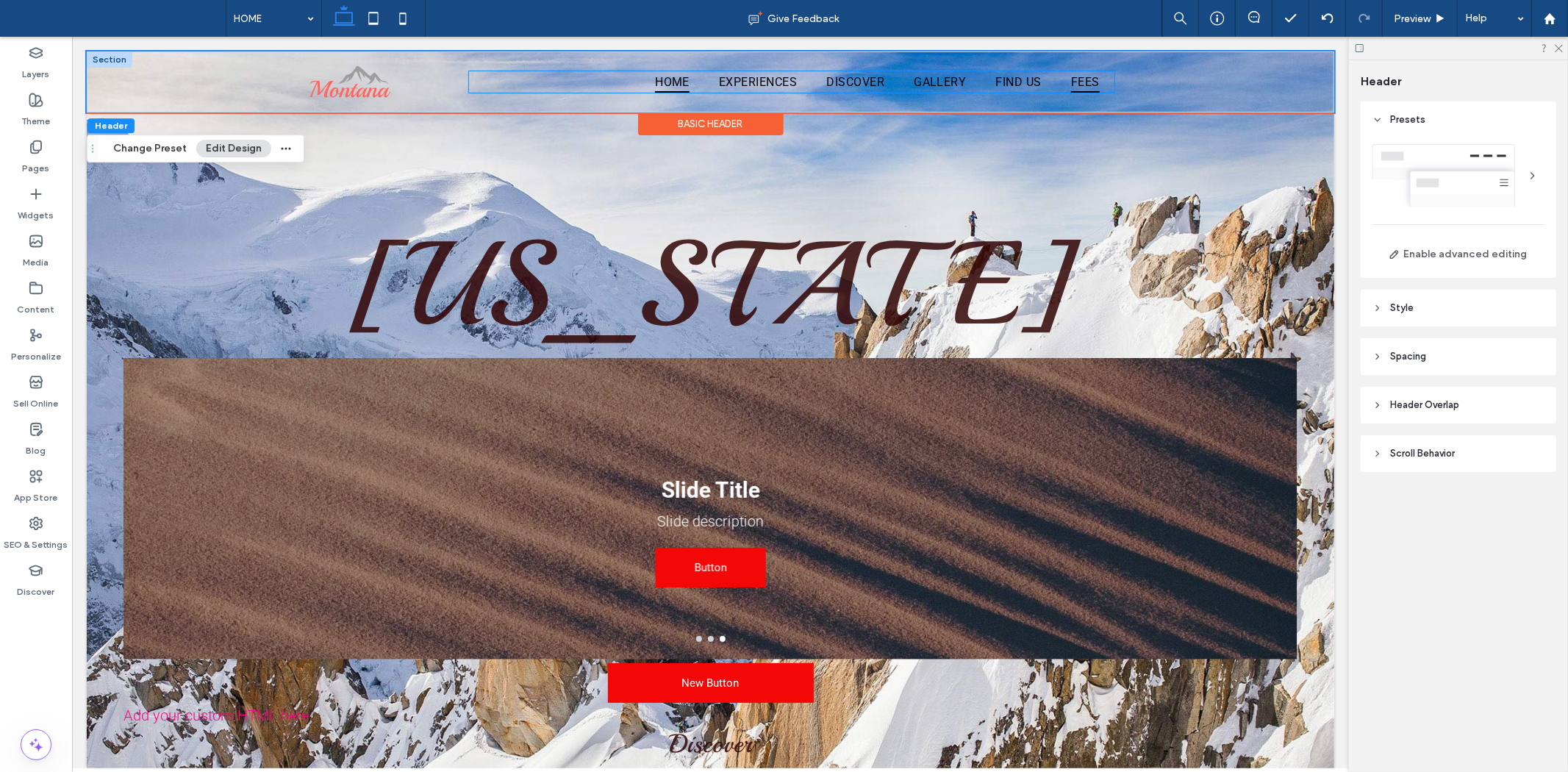
click at [1089, 76] on span "FEES" at bounding box center [1084, 81] width 28 height 21
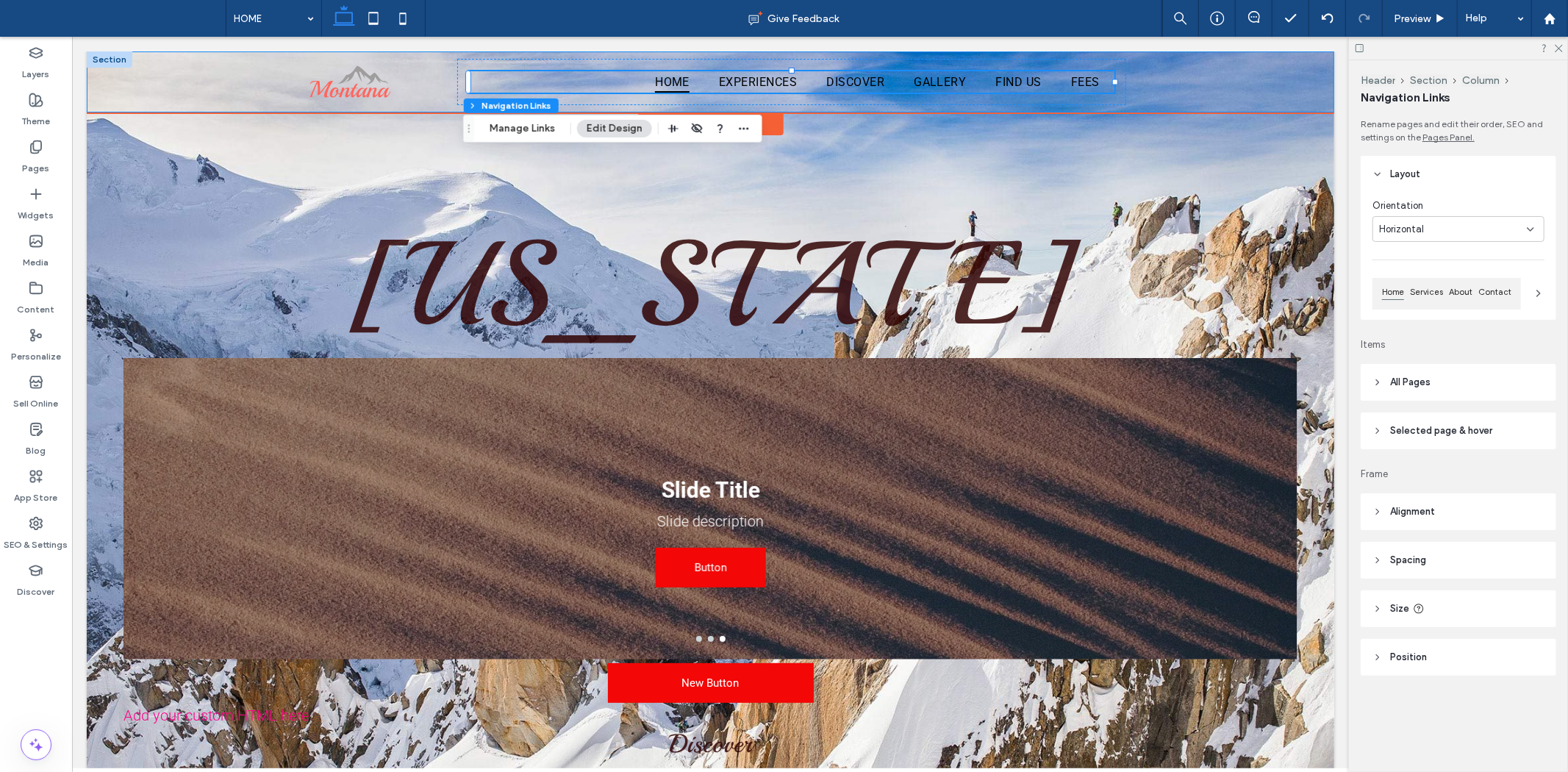
click at [1161, 90] on div "HOME EXPERIENCES DISCOVER GALLERY FIND US FEES" at bounding box center [710, 81] width 1248 height 61
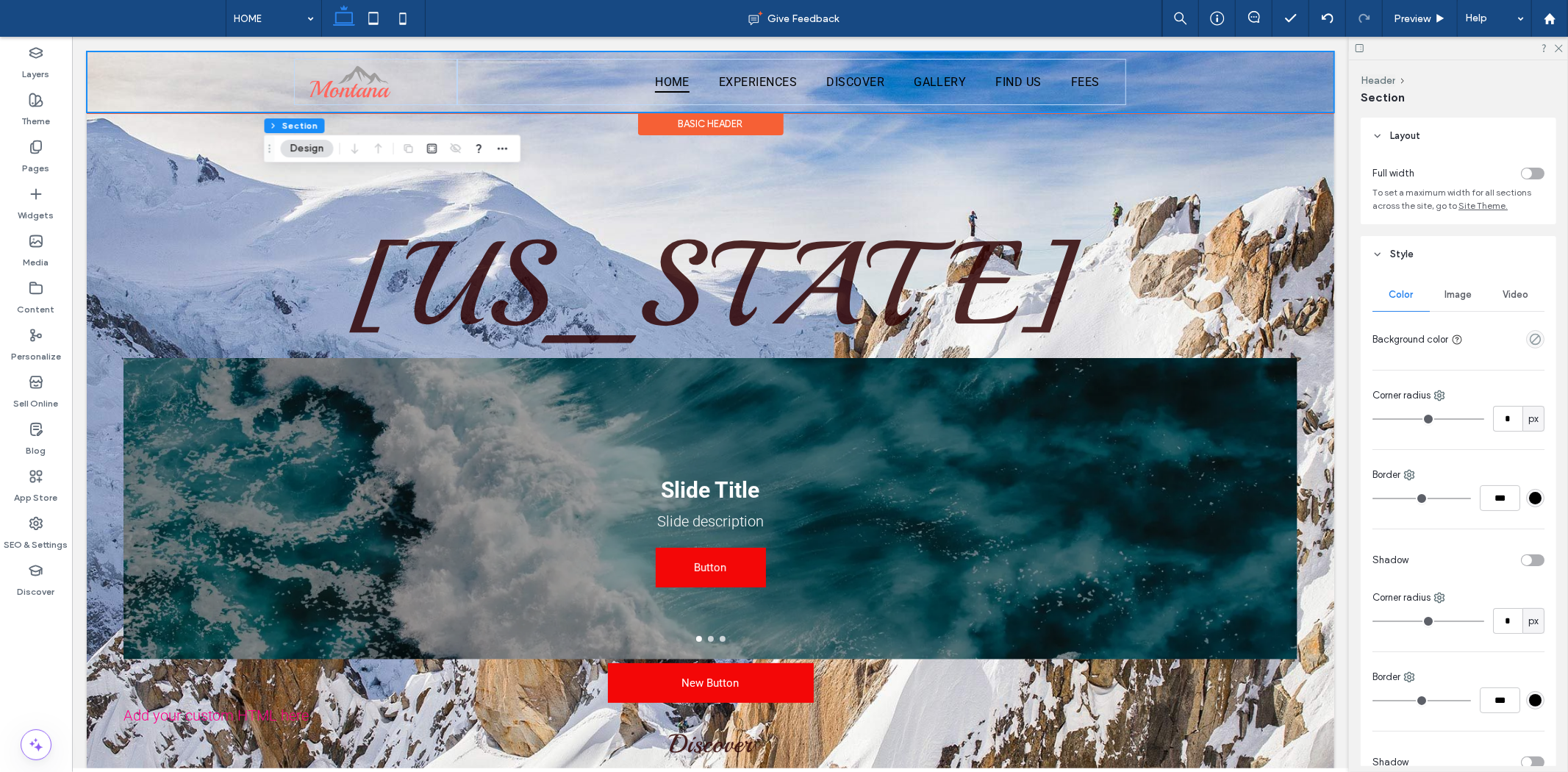
click at [1231, 97] on div "HOME EXPERIENCES DISCOVER GALLERY FIND US FEES" at bounding box center [710, 81] width 1248 height 61
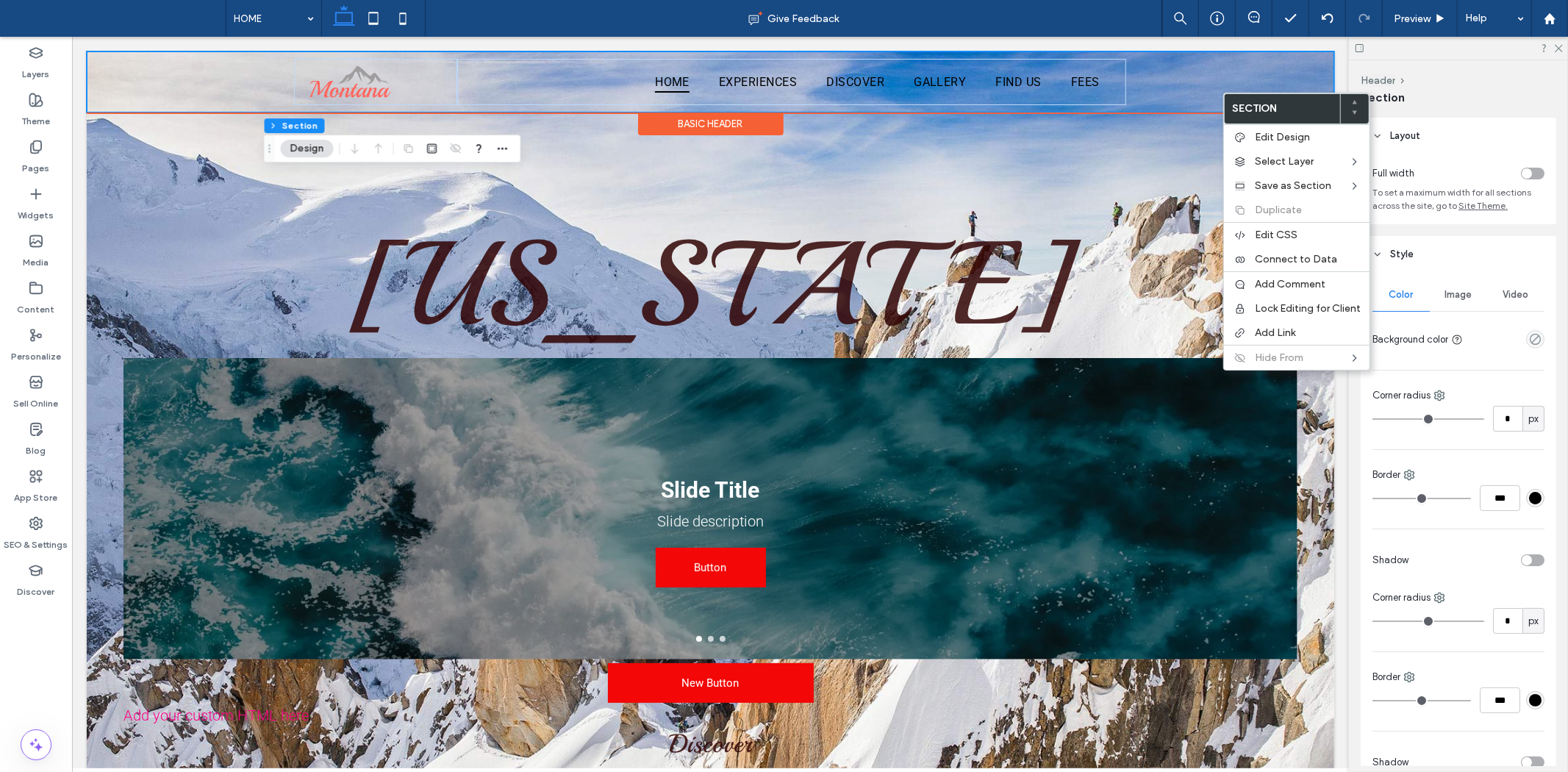
click at [665, 129] on div "Basic Header" at bounding box center [710, 122] width 145 height 22
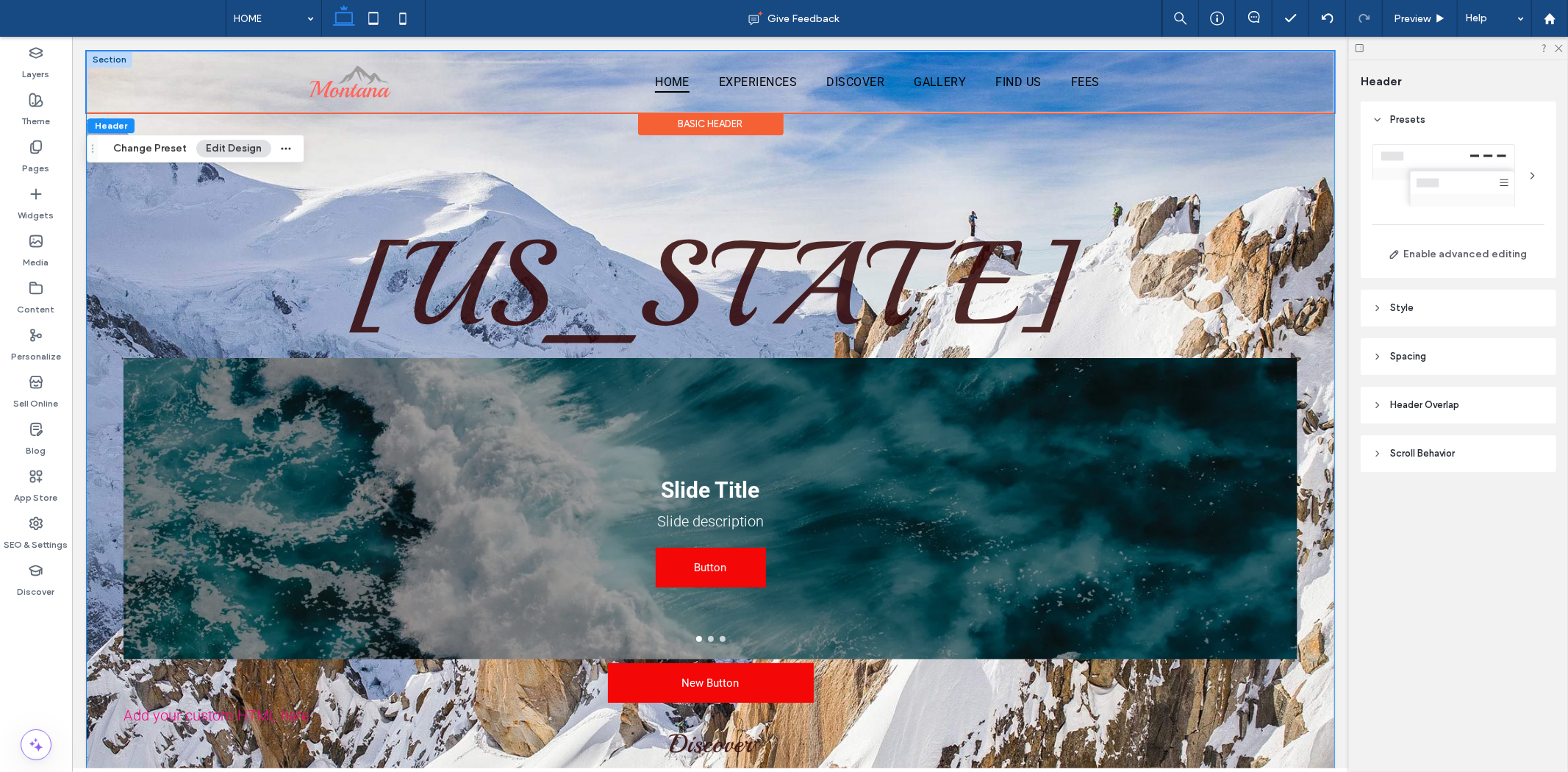
click at [1144, 96] on div "HOME EXPERIENCES DISCOVER GALLERY FIND US FEES" at bounding box center [710, 81] width 1248 height 61
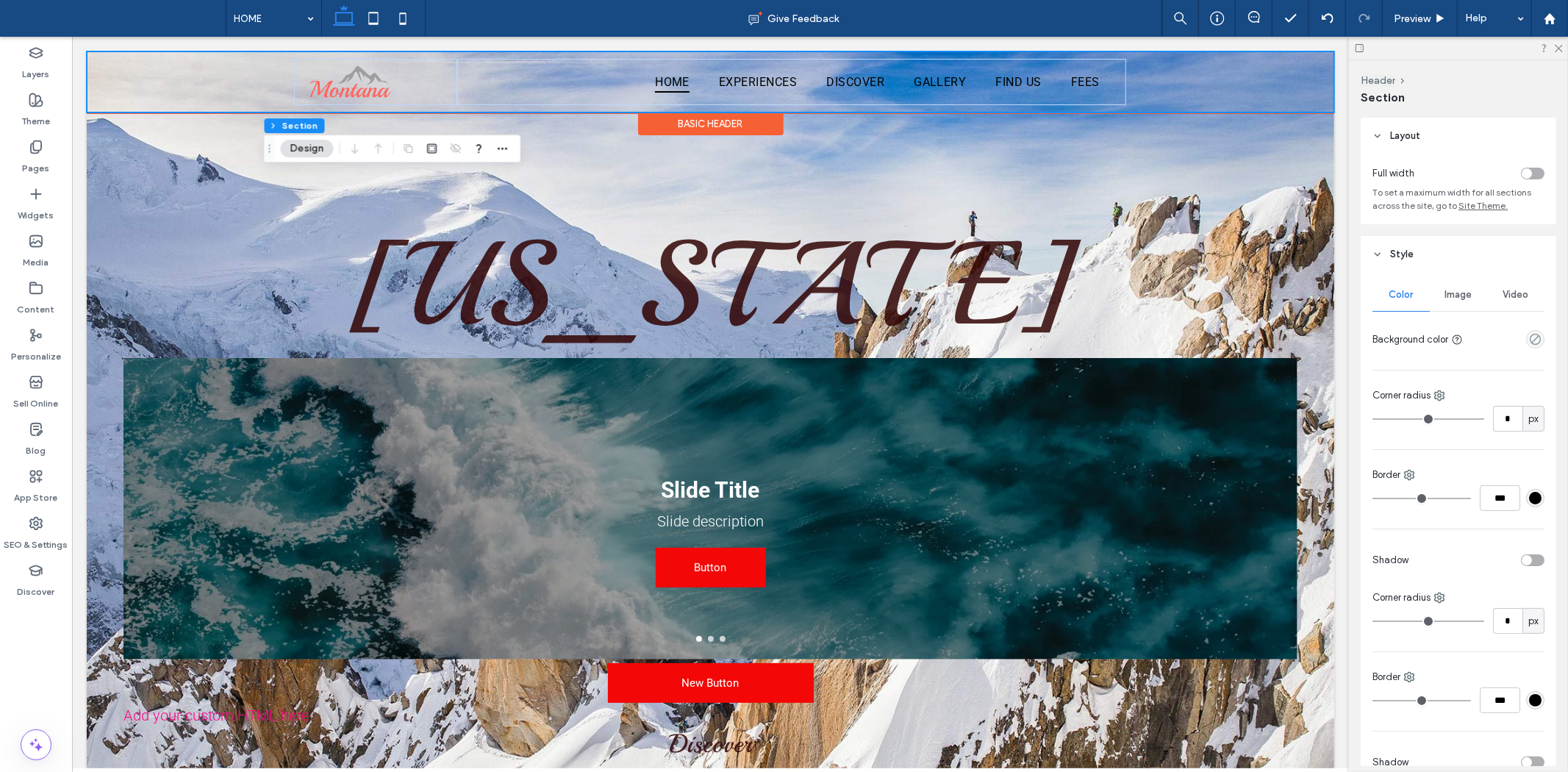
click at [1214, 79] on div "HOME EXPERIENCES DISCOVER GALLERY FIND US FEES" at bounding box center [710, 81] width 1248 height 61
click at [1522, 174] on div "toggle" at bounding box center [1527, 173] width 11 height 11
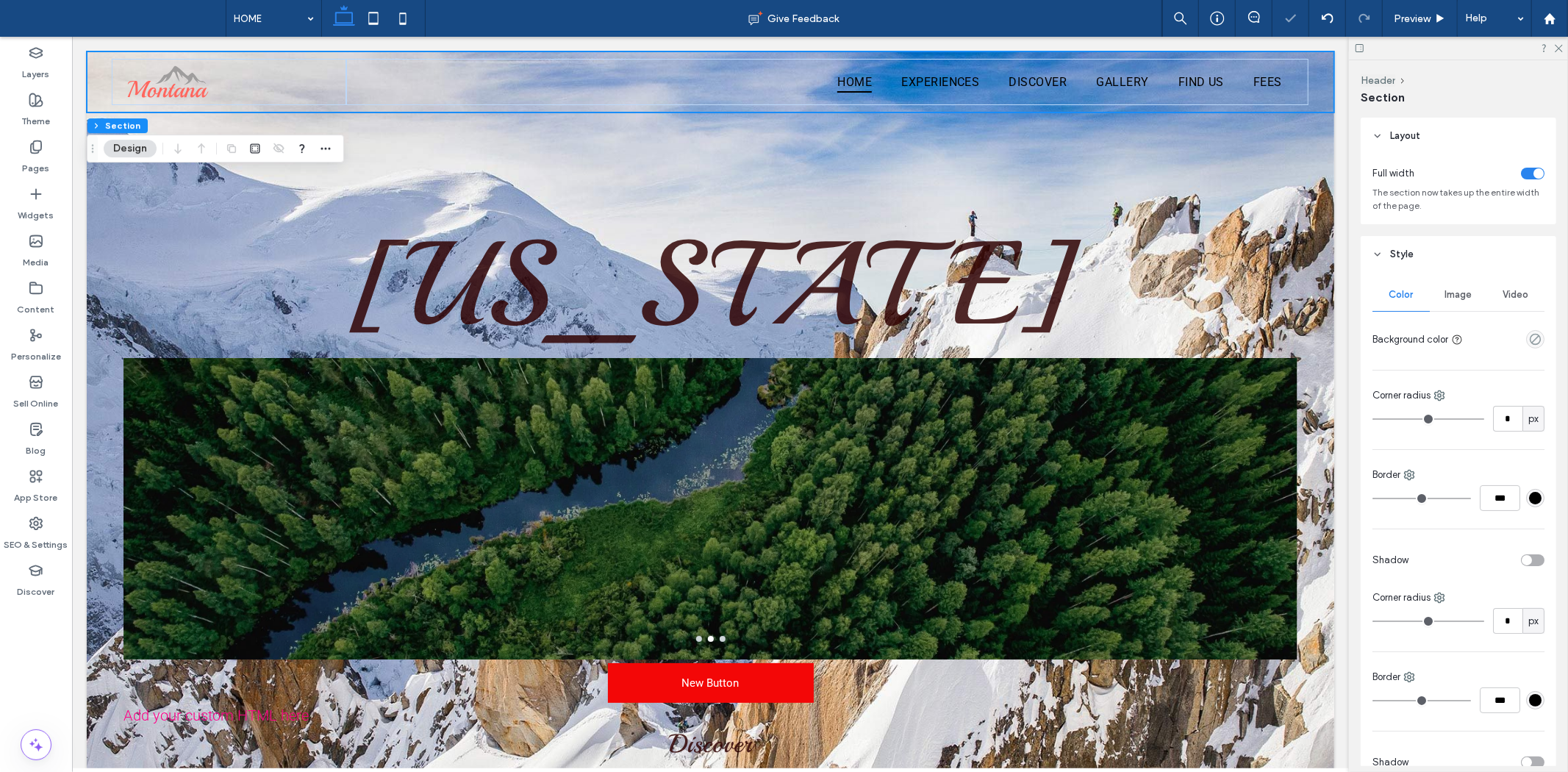
click at [1534, 174] on div "toggle" at bounding box center [1539, 173] width 11 height 11
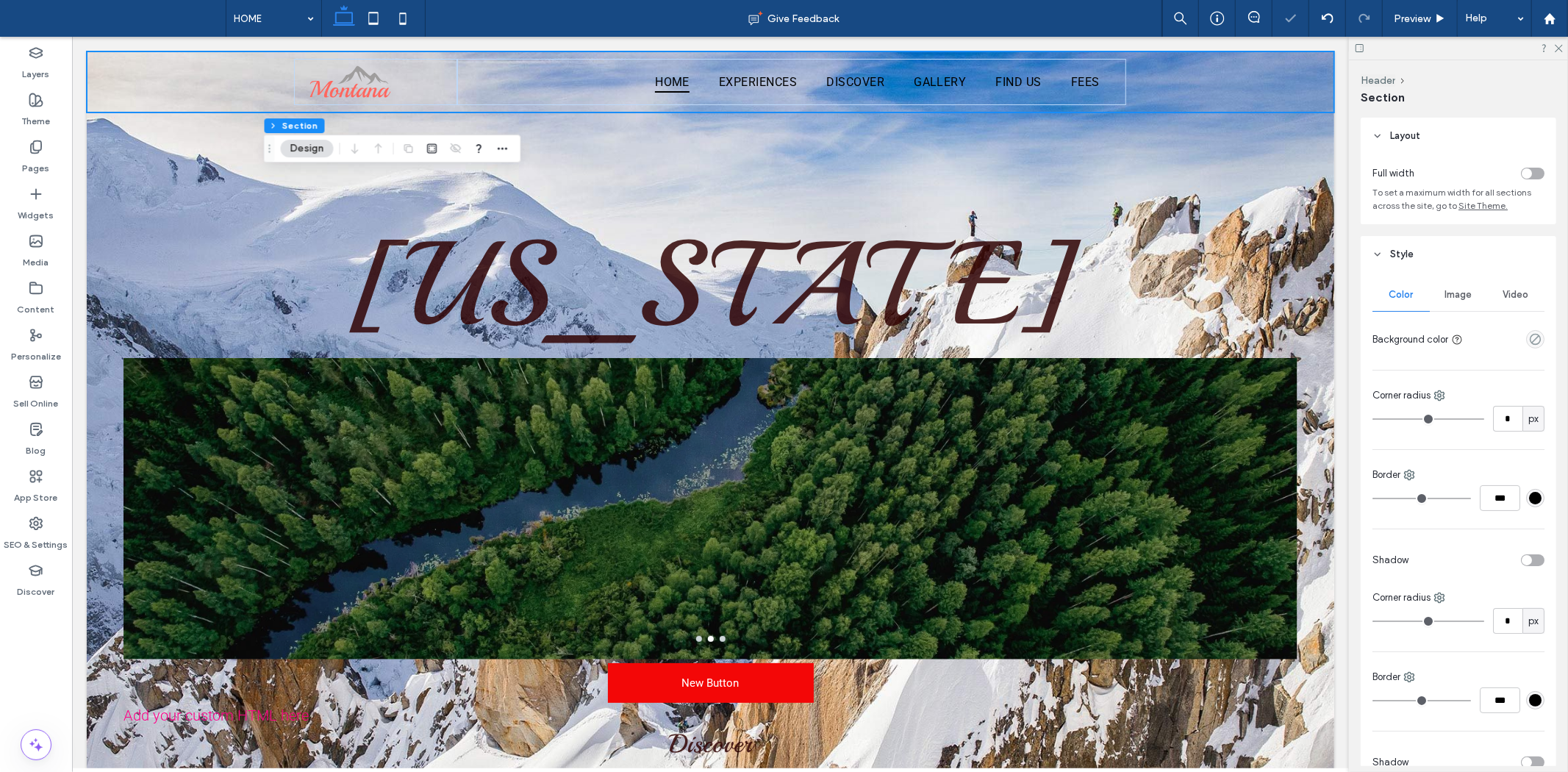
click at [1526, 174] on div "toggle" at bounding box center [1533, 174] width 23 height 12
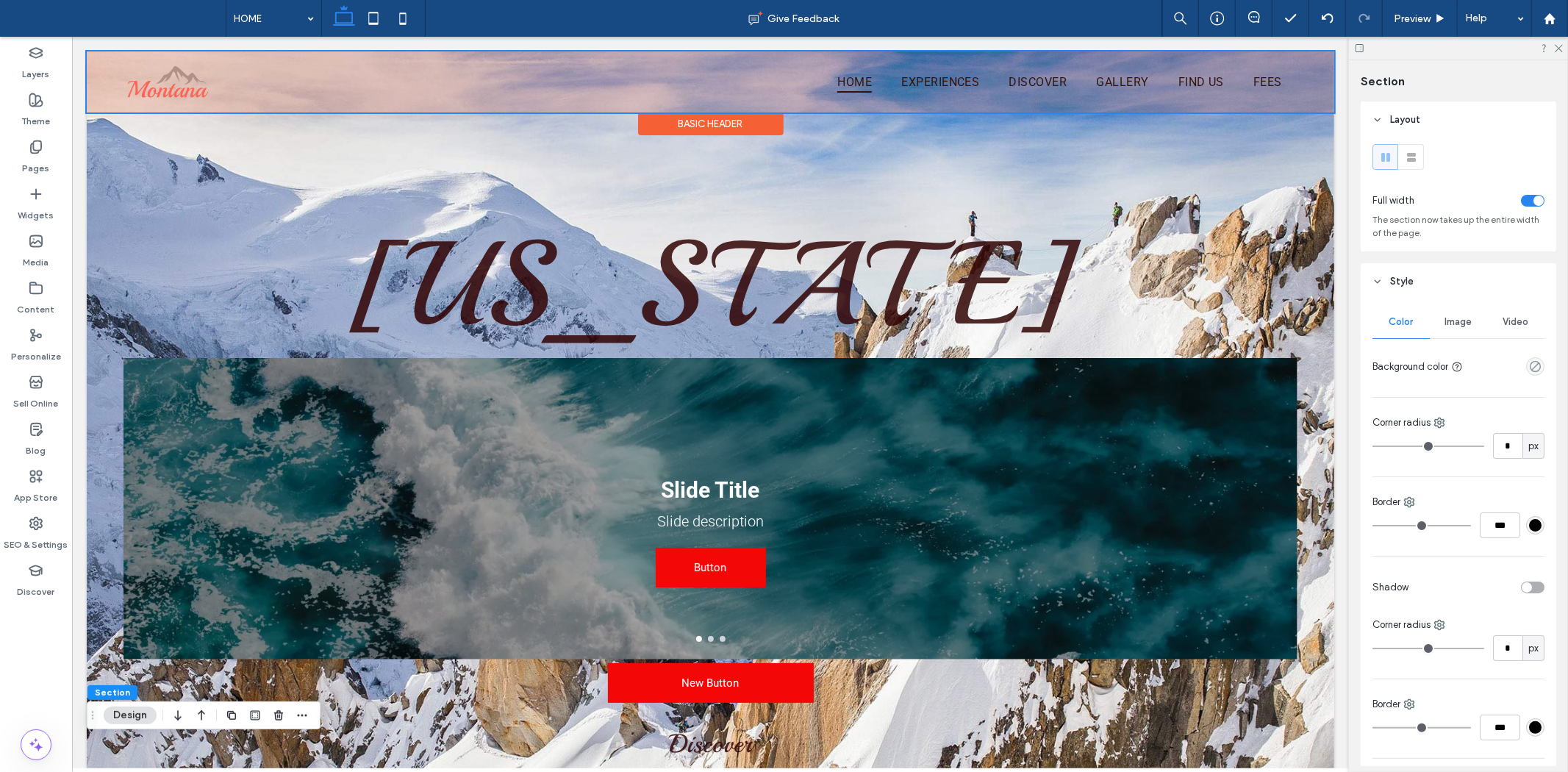
click at [789, 73] on div at bounding box center [710, 81] width 1248 height 61
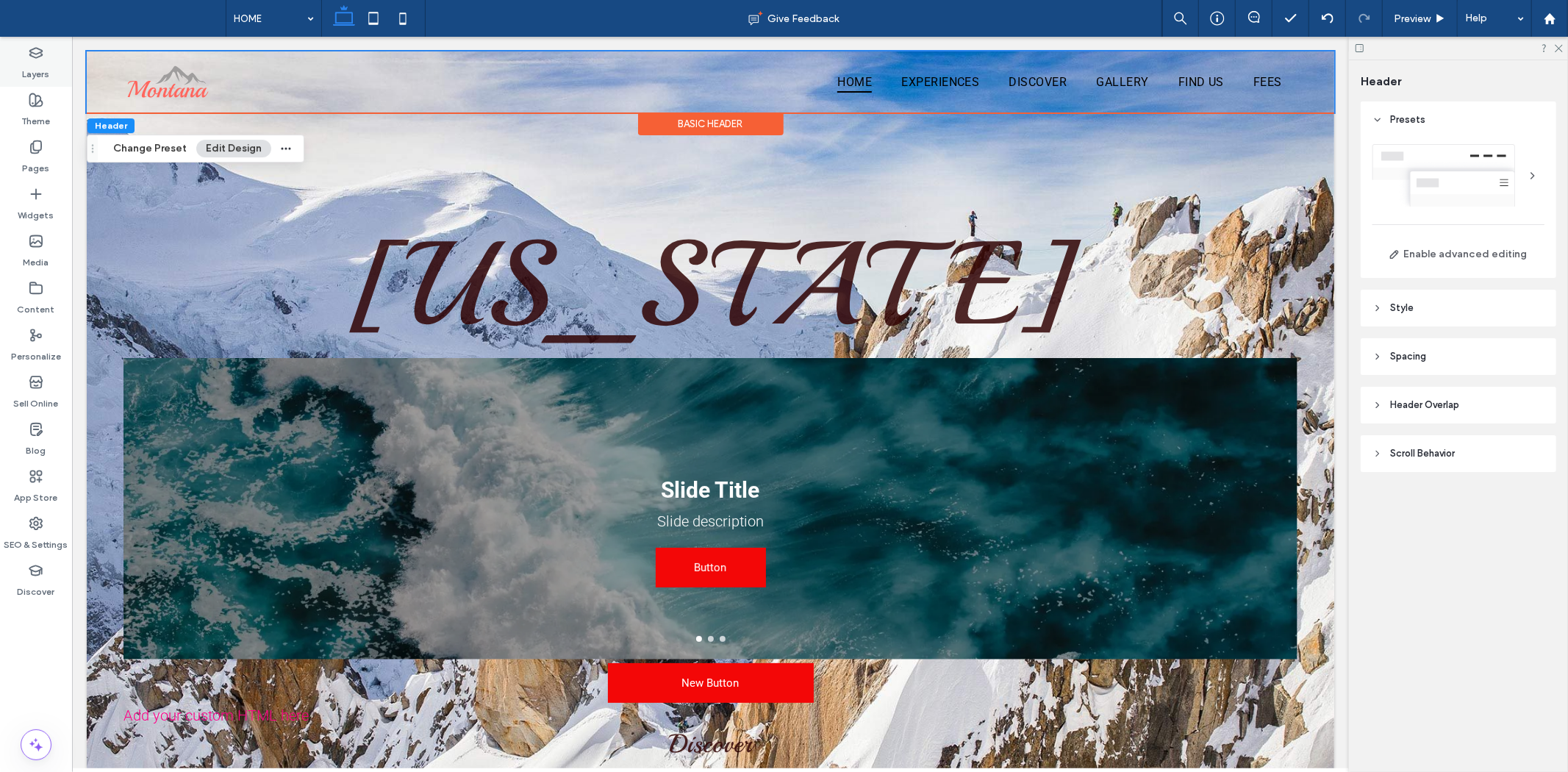
click at [30, 71] on label "Layers" at bounding box center [36, 70] width 27 height 20
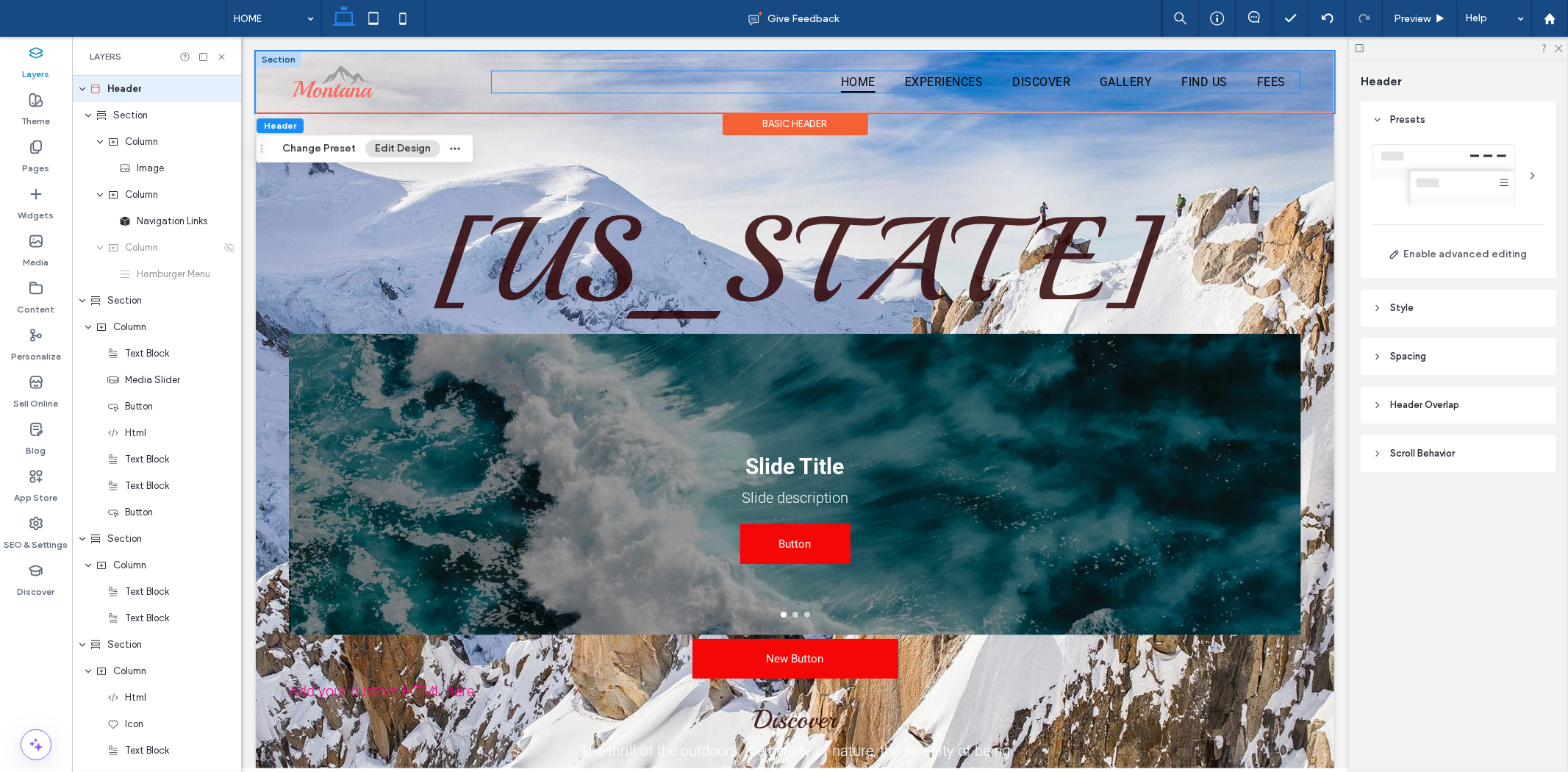
click at [731, 74] on ul "HOME EXPERIENCES DISCOVER GALLERY FIND US FEES" at bounding box center [895, 81] width 808 height 21
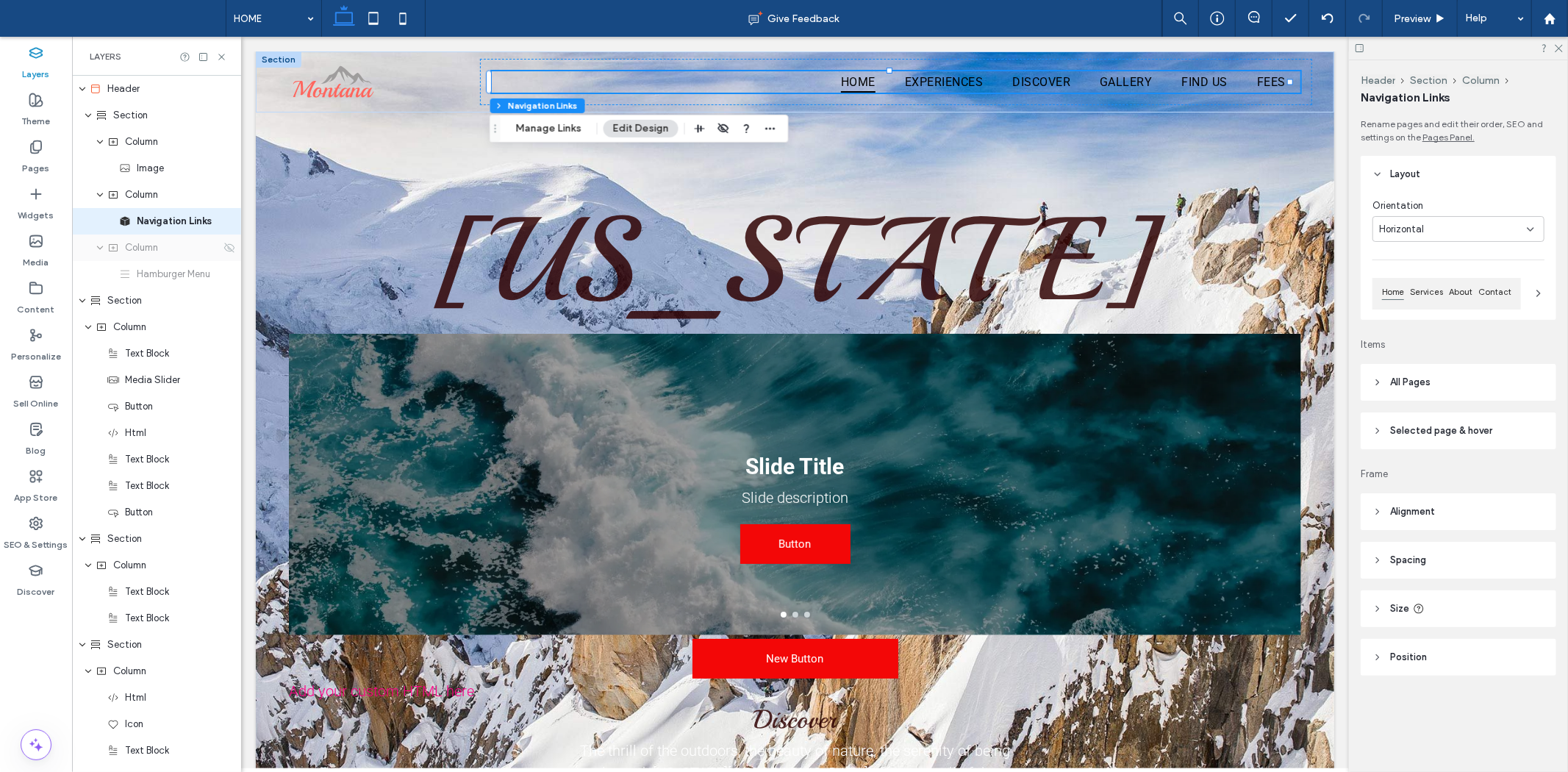
click at [144, 256] on div "Column" at bounding box center [156, 247] width 169 height 26
click at [165, 231] on div "Navigation Links" at bounding box center [156, 221] width 169 height 26
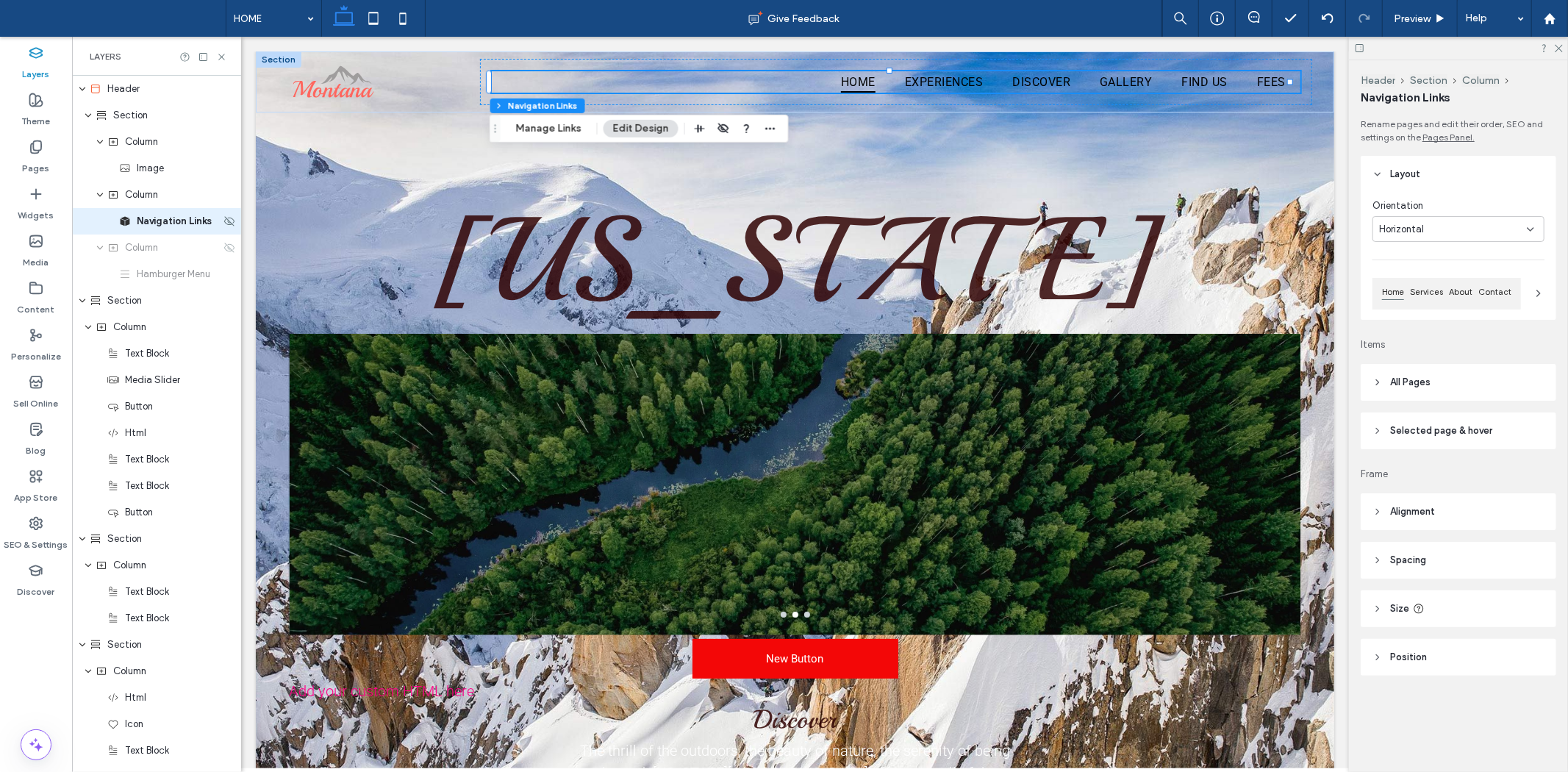
click at [165, 222] on span "Navigation Links" at bounding box center [174, 221] width 75 height 15
click at [159, 204] on div "Column" at bounding box center [156, 194] width 169 height 26
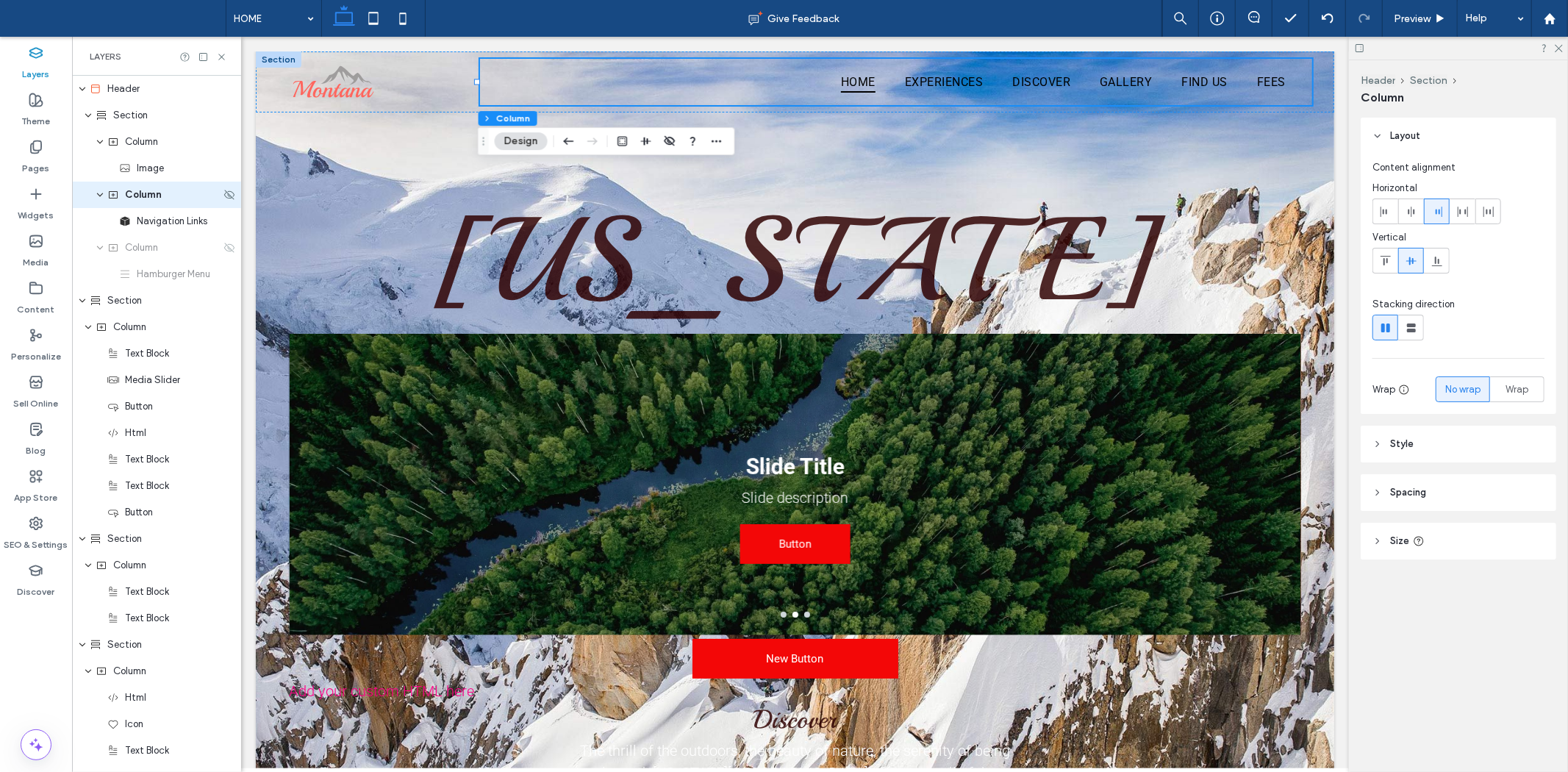
click at [159, 204] on div "Column" at bounding box center [156, 194] width 169 height 26
click at [158, 214] on span "Navigation Links" at bounding box center [172, 221] width 70 height 15
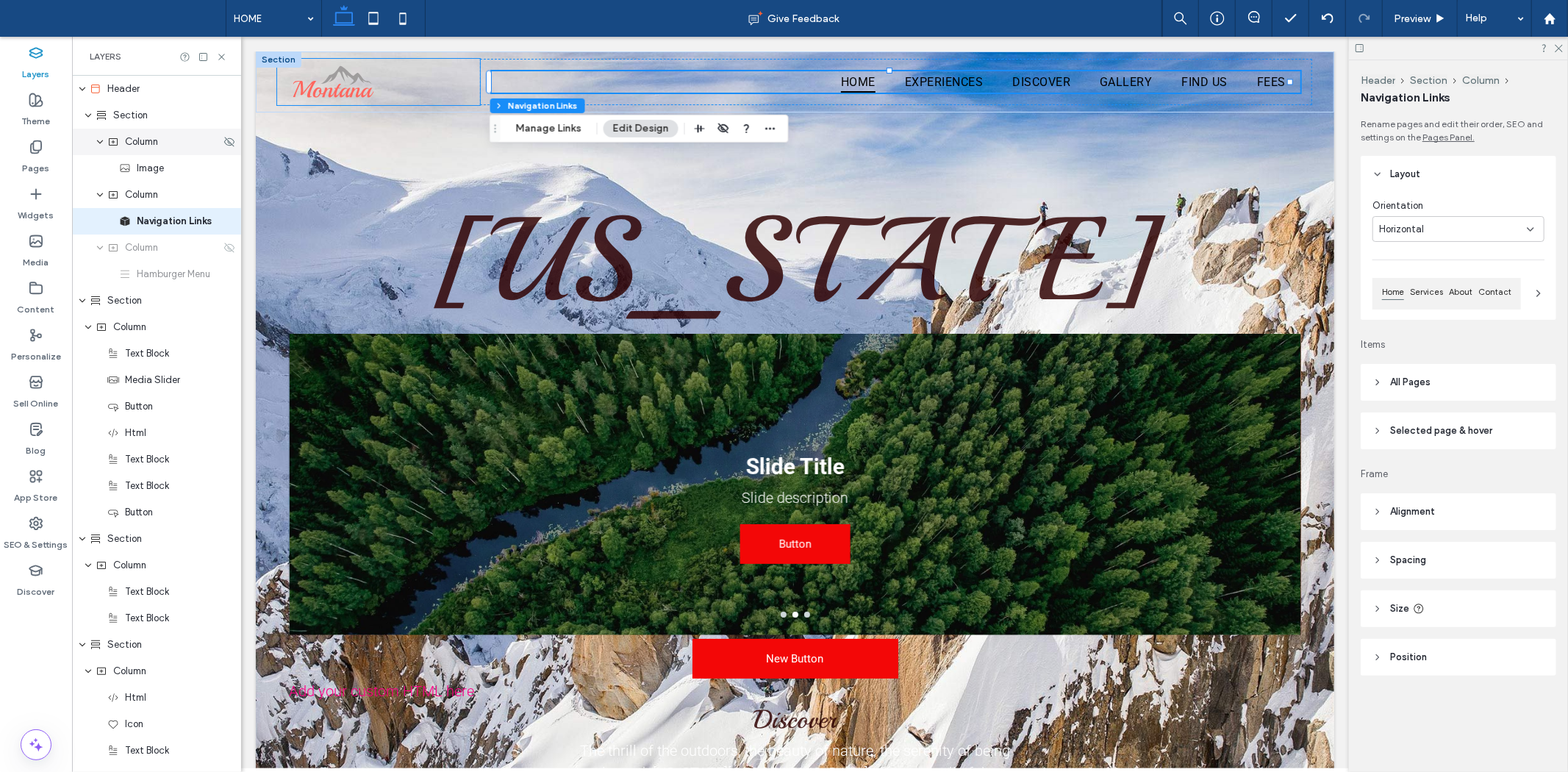
click at [122, 144] on div "Column" at bounding box center [164, 142] width 113 height 15
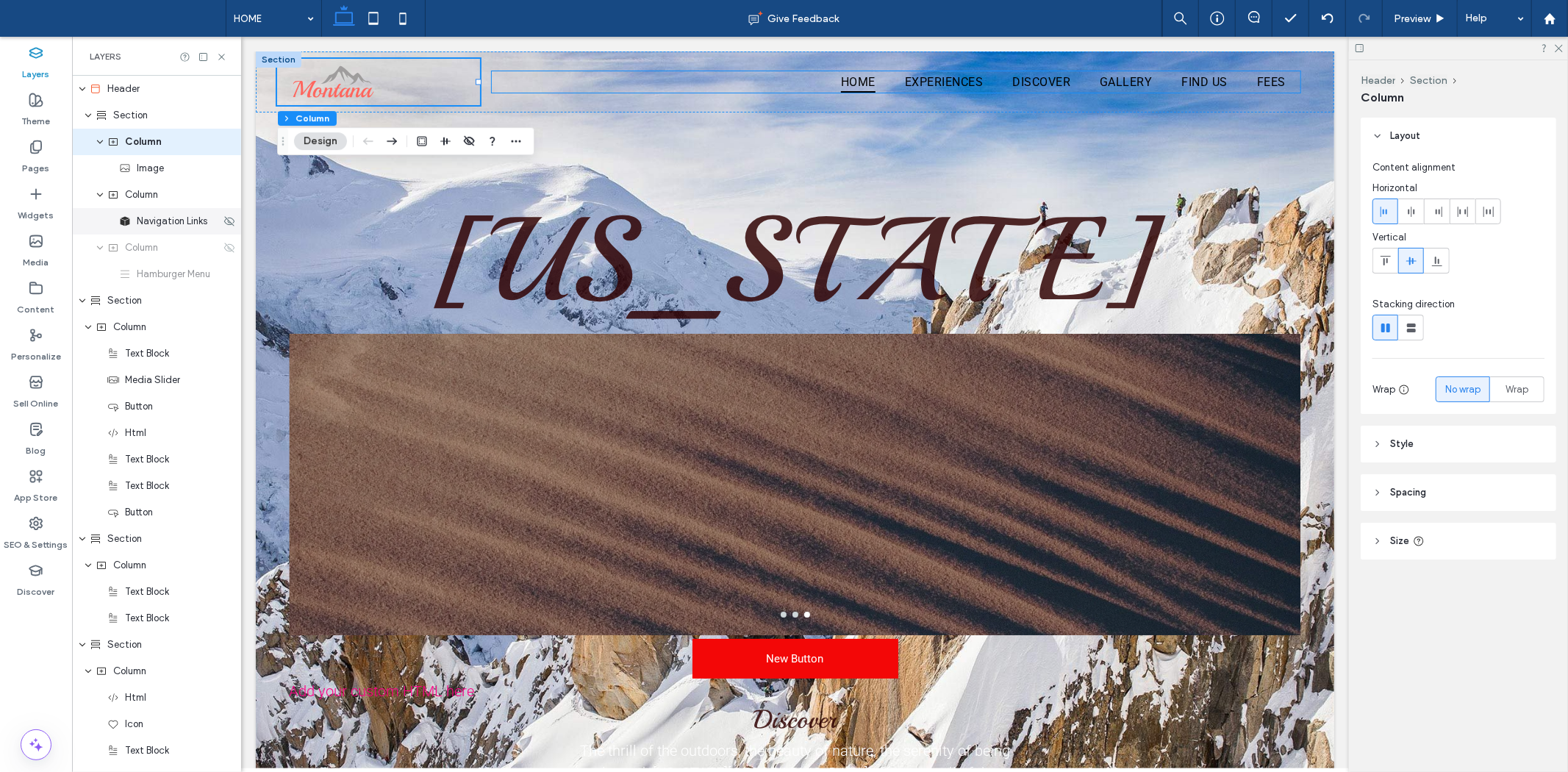
click at [127, 210] on div "Navigation Links" at bounding box center [156, 221] width 169 height 26
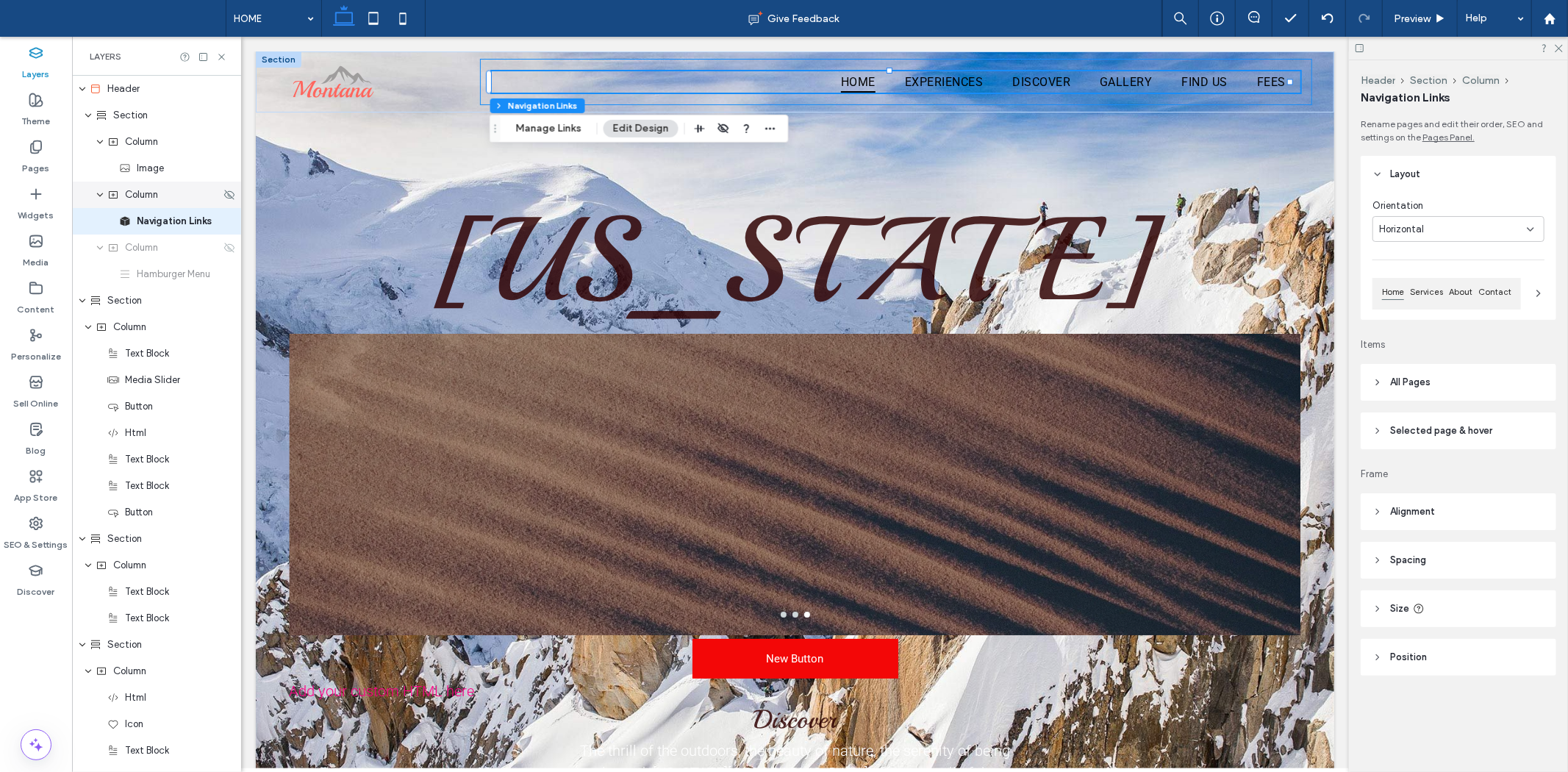
click at [121, 191] on div "Column" at bounding box center [164, 194] width 113 height 15
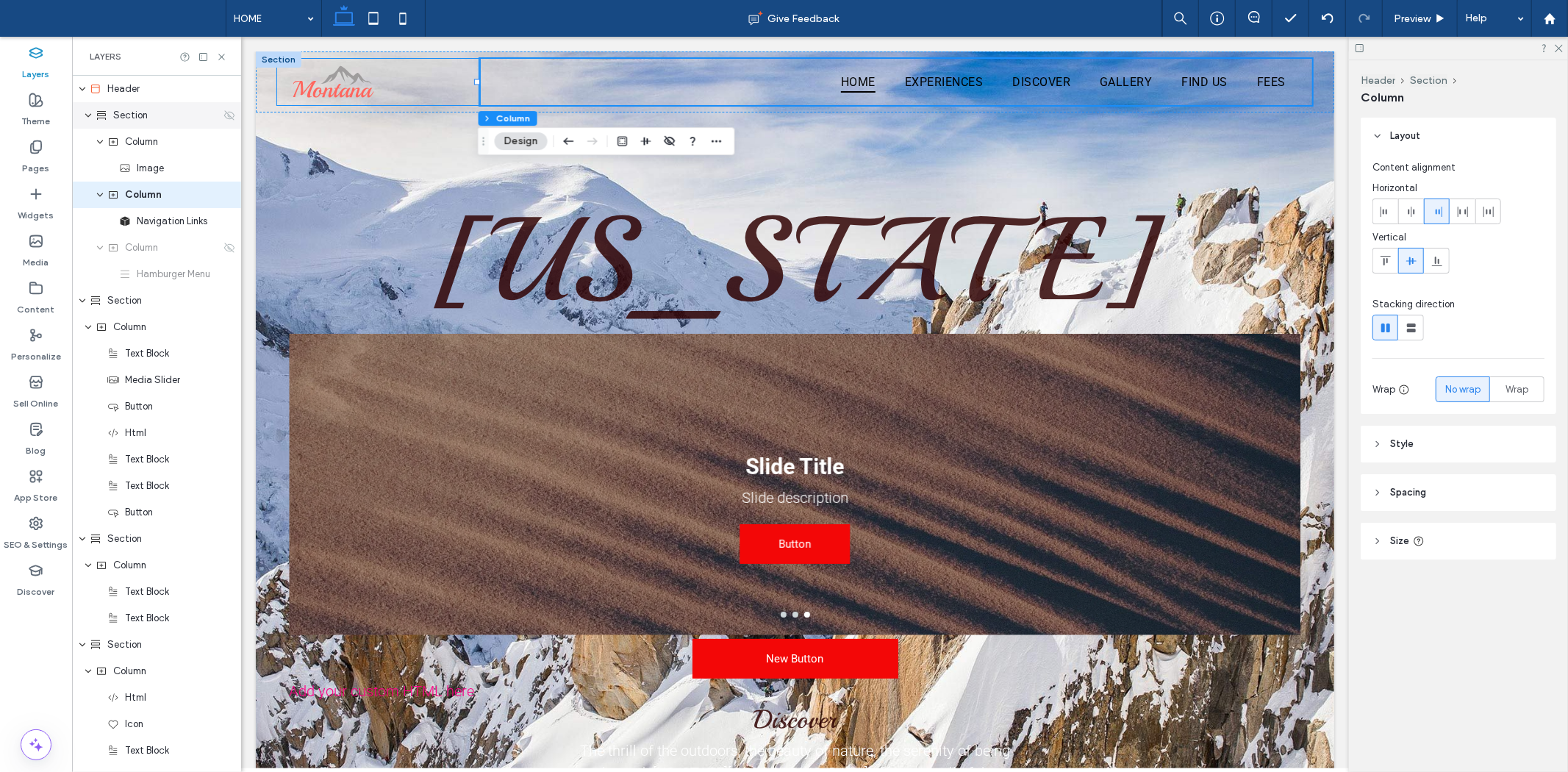
drag, startPoint x: 130, startPoint y: 131, endPoint x: 122, endPoint y: 119, distance: 14.4
click at [122, 120] on span "Section" at bounding box center [130, 115] width 34 height 15
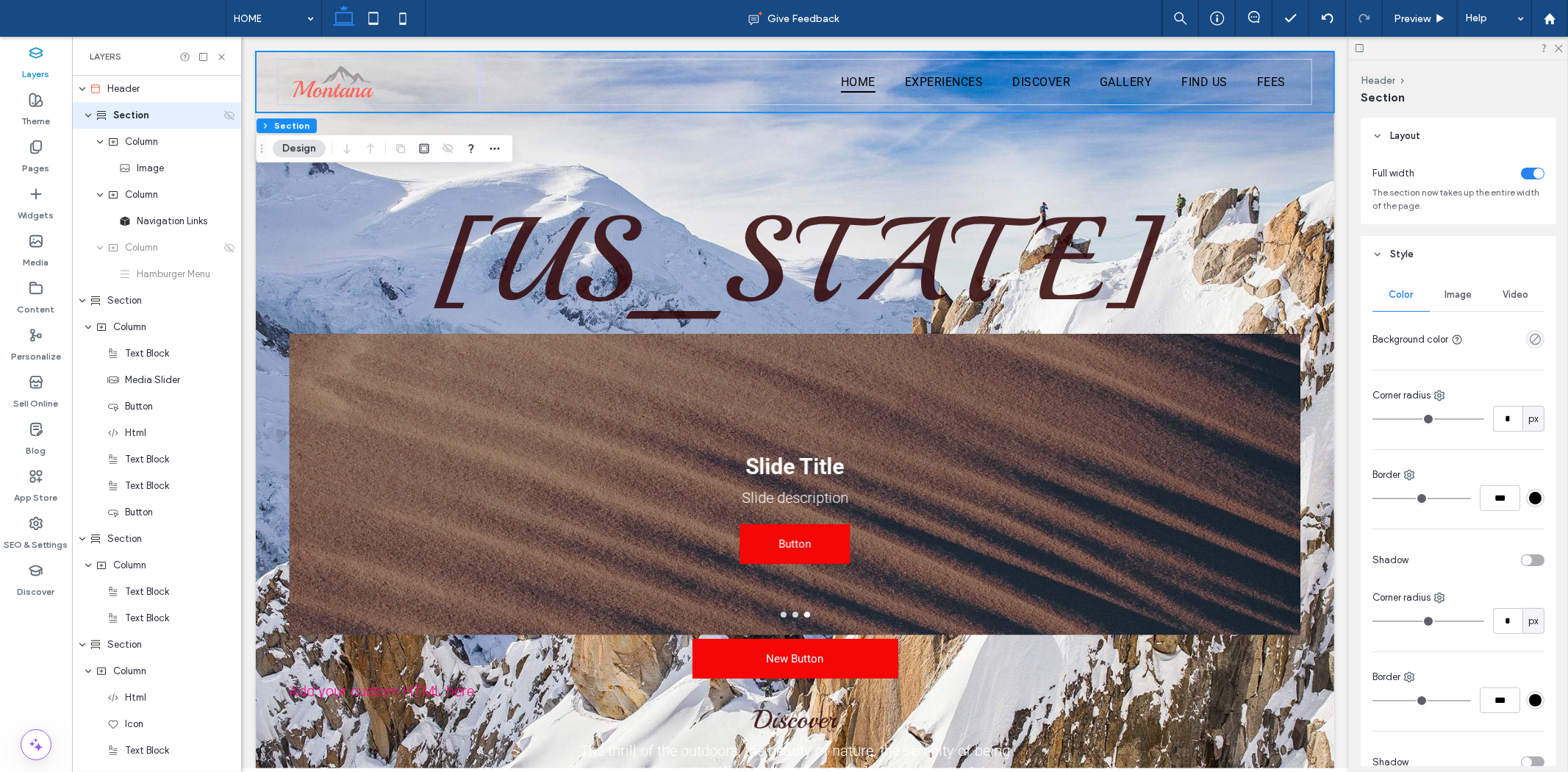
click at [120, 116] on span "Section" at bounding box center [131, 115] width 36 height 15
click at [116, 114] on span "Section" at bounding box center [131, 115] width 36 height 15
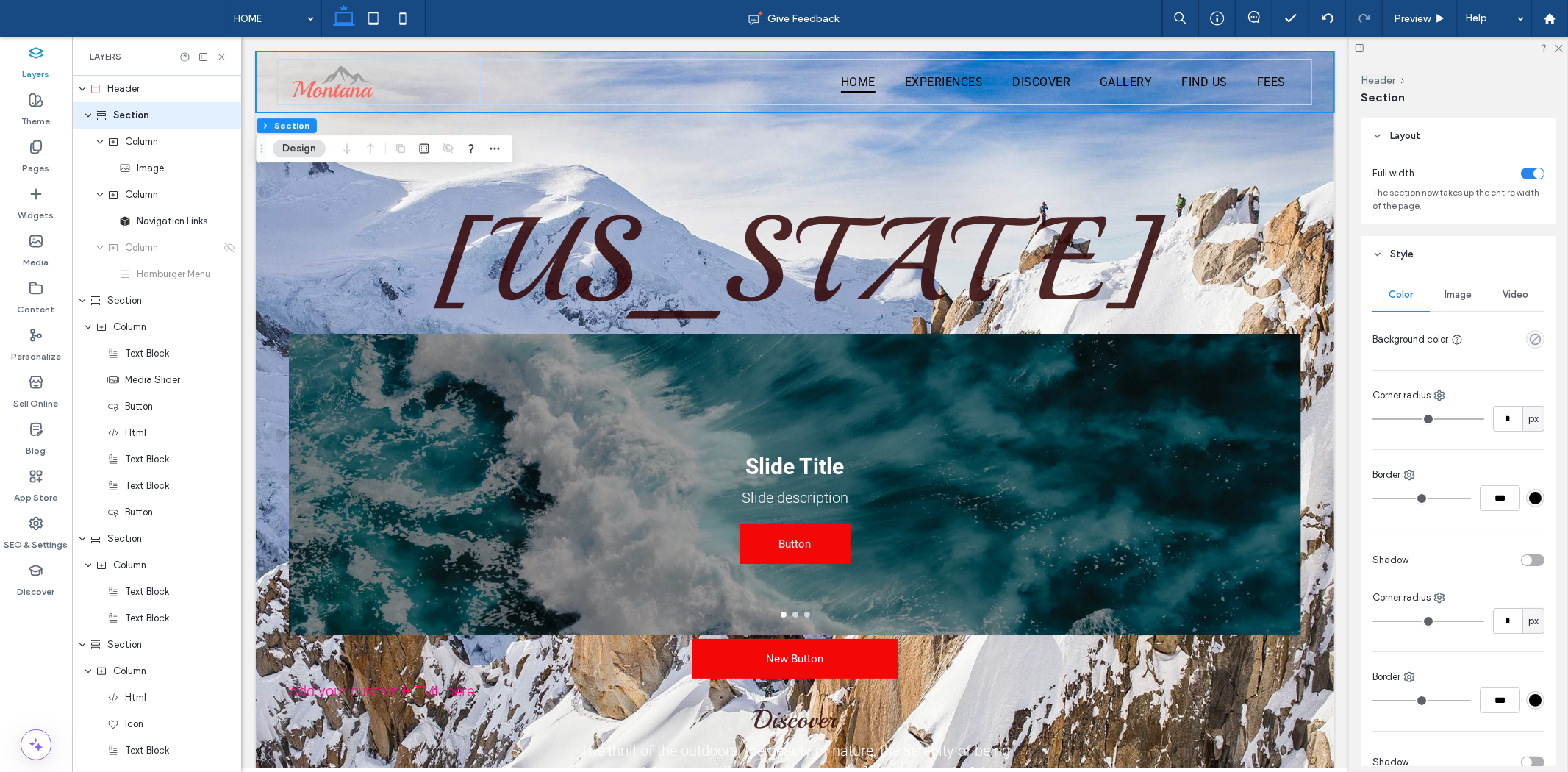
click at [1461, 301] on span "Image" at bounding box center [1459, 295] width 27 height 12
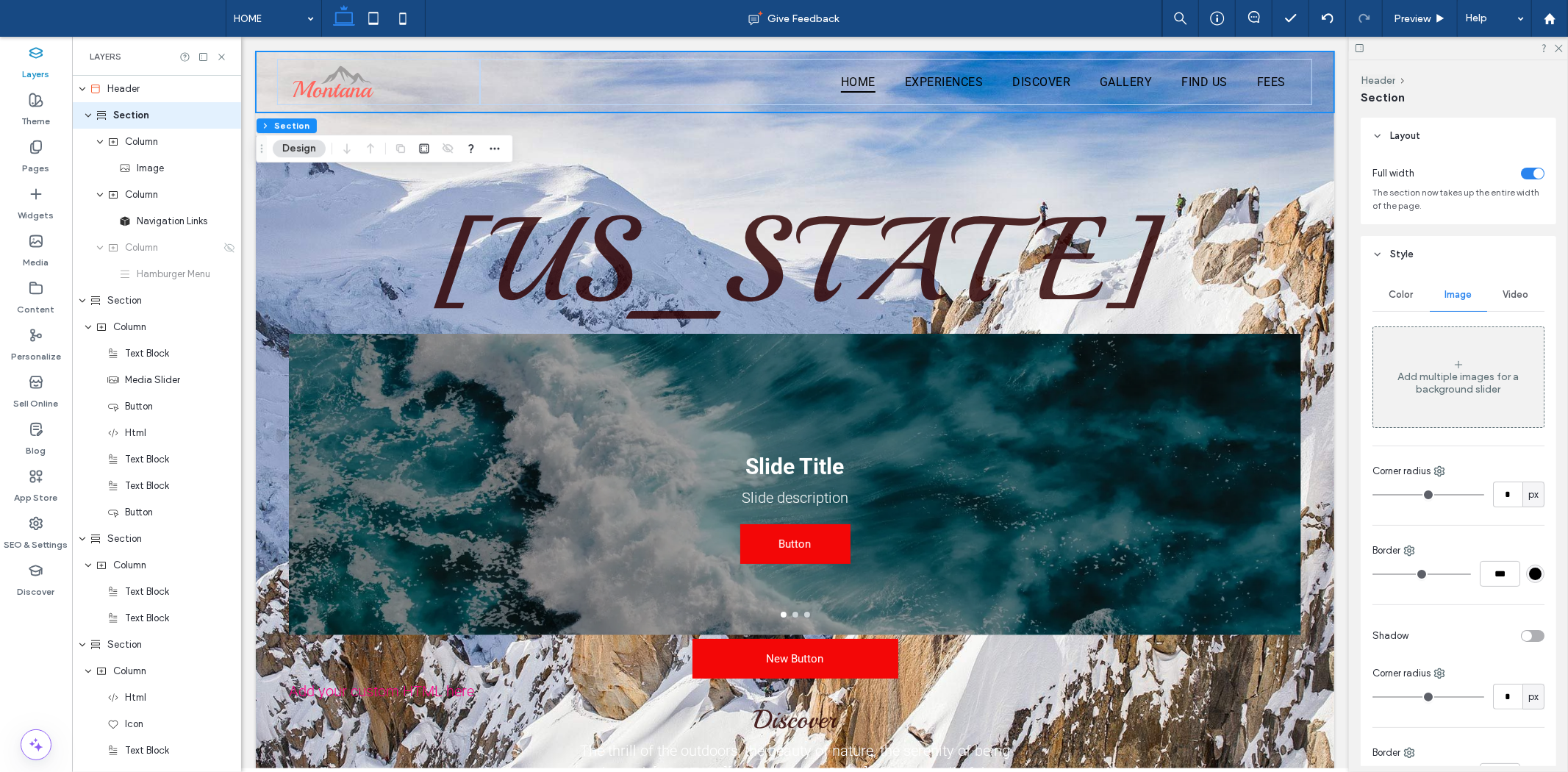
click at [1407, 294] on span "Color" at bounding box center [1401, 295] width 24 height 12
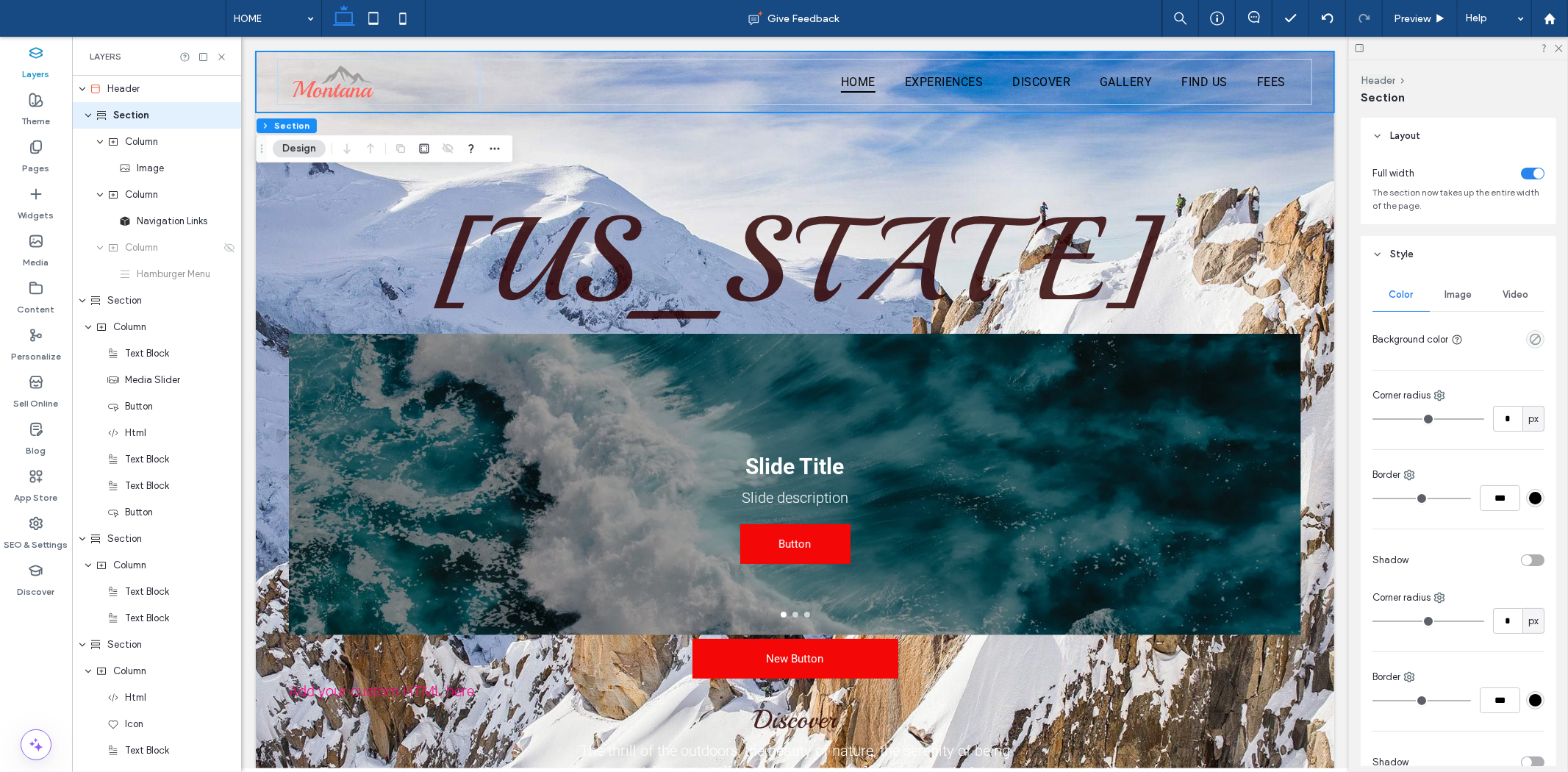
click at [1521, 173] on div "toggle" at bounding box center [1533, 174] width 23 height 12
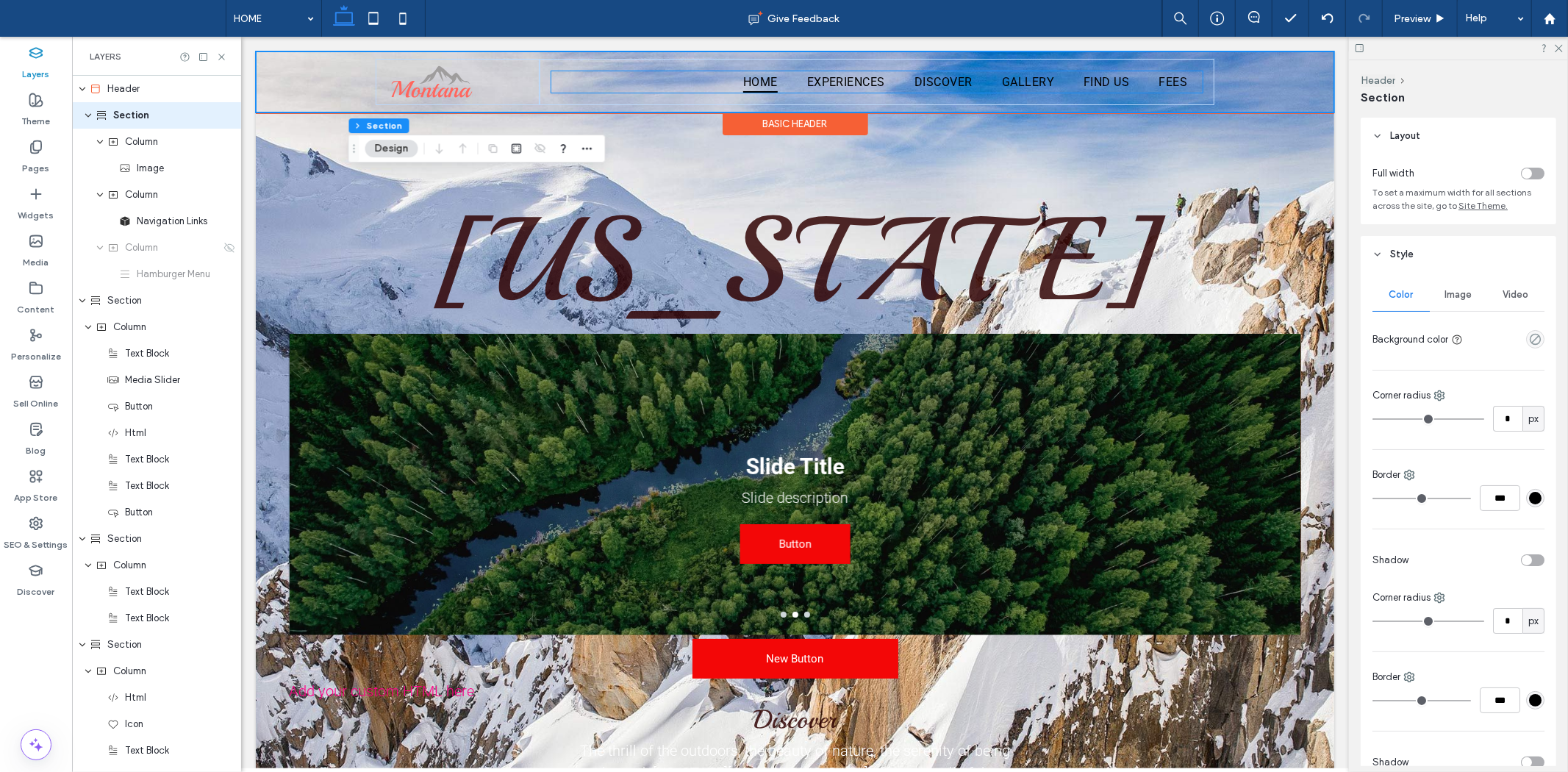
click at [665, 77] on ul "HOME EXPERIENCES DISCOVER GALLERY FIND US FEES" at bounding box center [876, 81] width 650 height 21
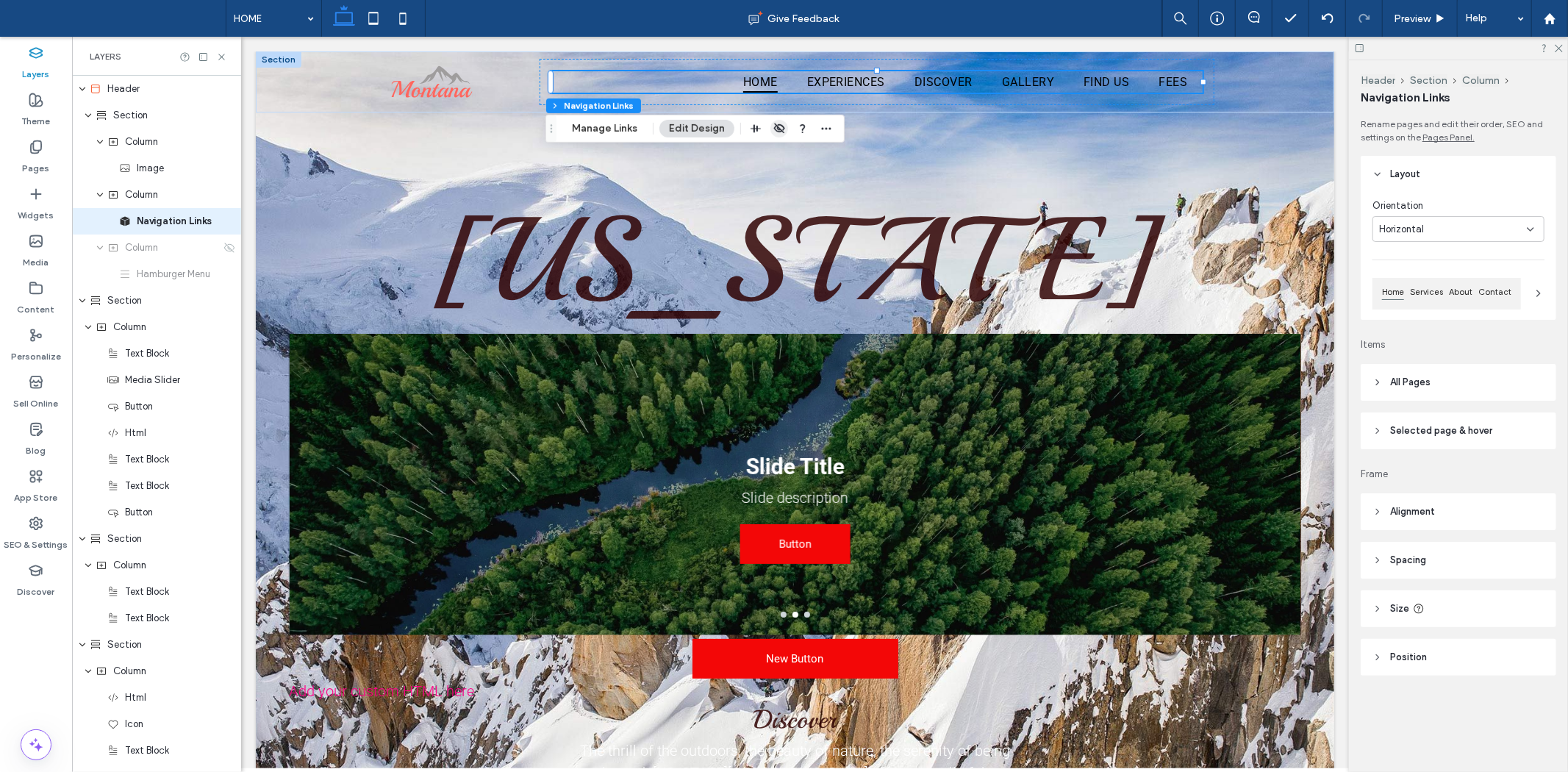
click at [777, 124] on icon "button" at bounding box center [779, 129] width 12 height 12
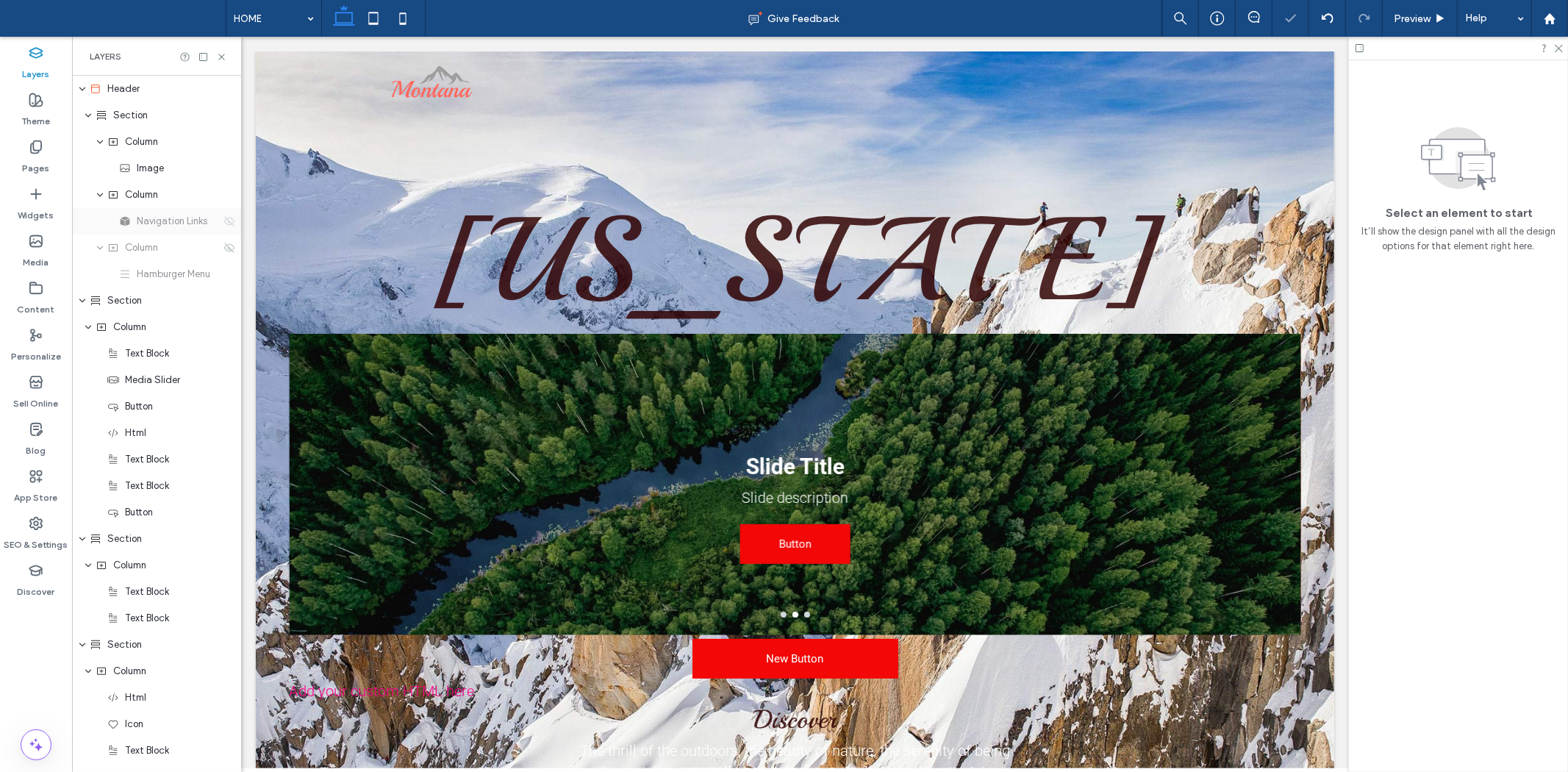
drag, startPoint x: 225, startPoint y: 236, endPoint x: 225, endPoint y: 216, distance: 20.0
click at [225, 234] on div "Column" at bounding box center [156, 247] width 169 height 26
click at [224, 216] on icon at bounding box center [229, 222] width 12 height 12
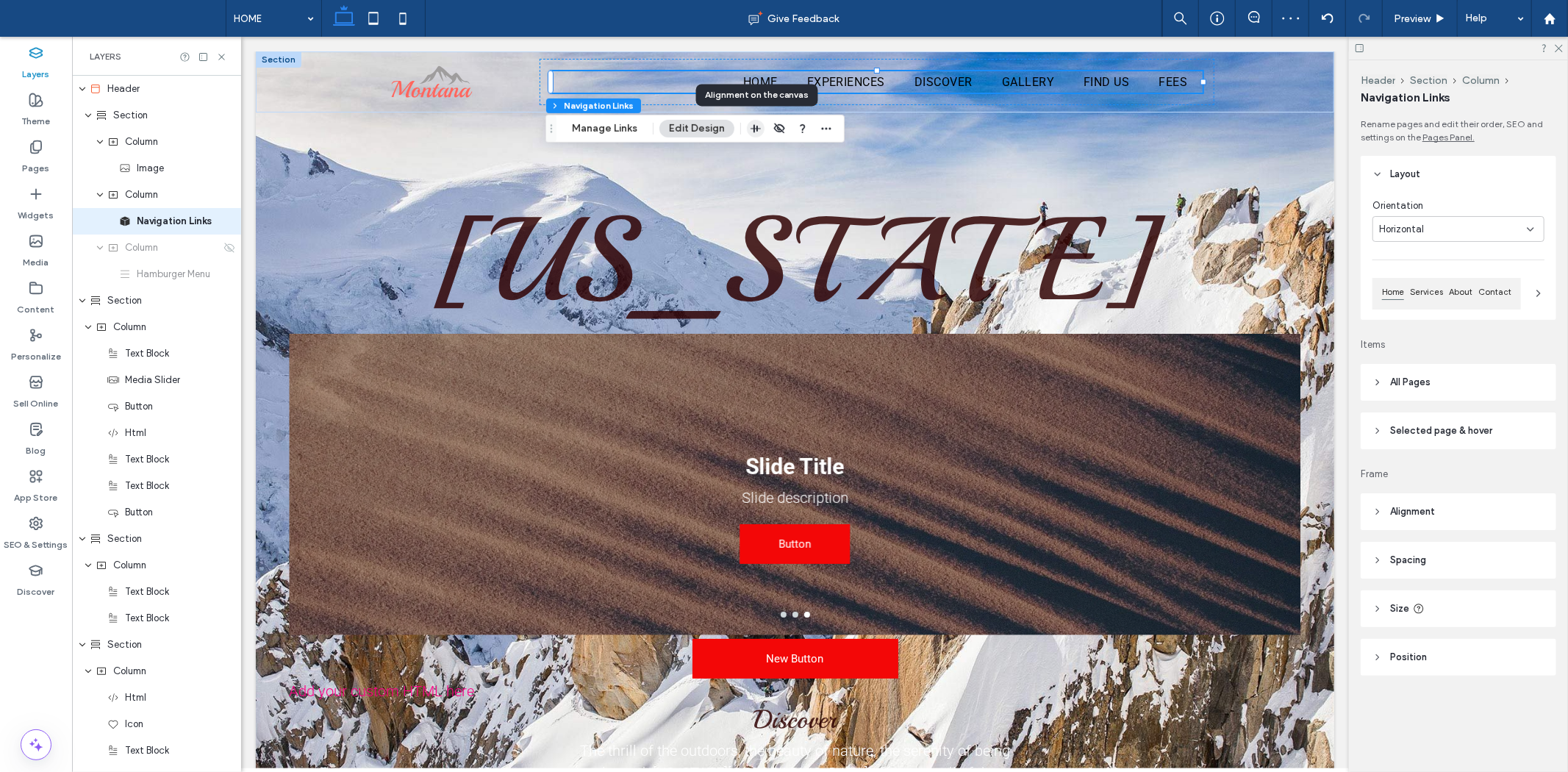
click at [759, 128] on use "button" at bounding box center [756, 128] width 11 height 8
click at [730, 156] on use "flex-start" at bounding box center [732, 157] width 11 height 10
click at [752, 156] on icon "center" at bounding box center [756, 157] width 12 height 12
drag, startPoint x: 689, startPoint y: 124, endPoint x: 681, endPoint y: 130, distance: 10.0
click at [687, 124] on button "Edit Design" at bounding box center [696, 129] width 75 height 18
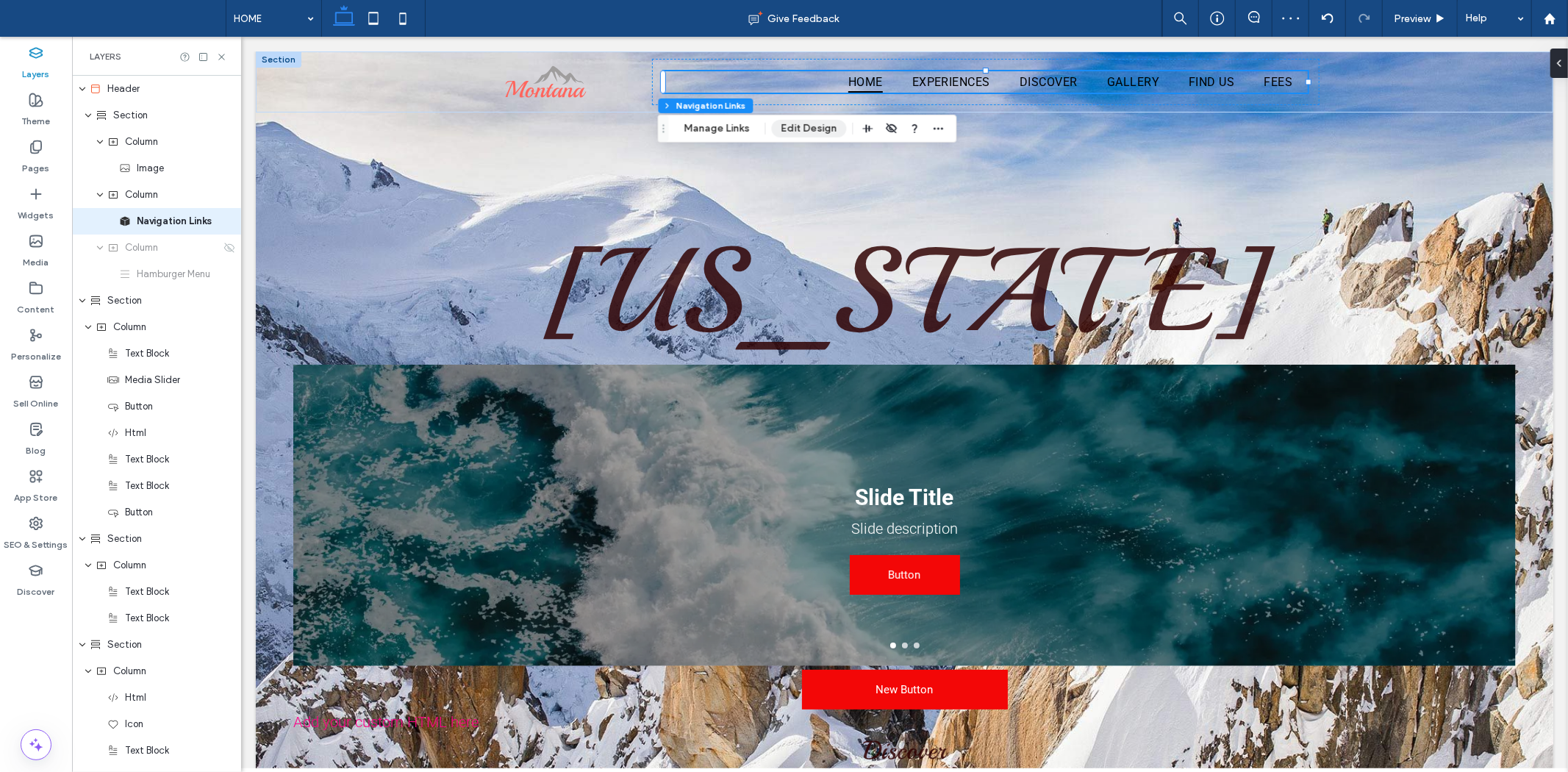
click at [811, 130] on button "Edit Design" at bounding box center [809, 129] width 75 height 18
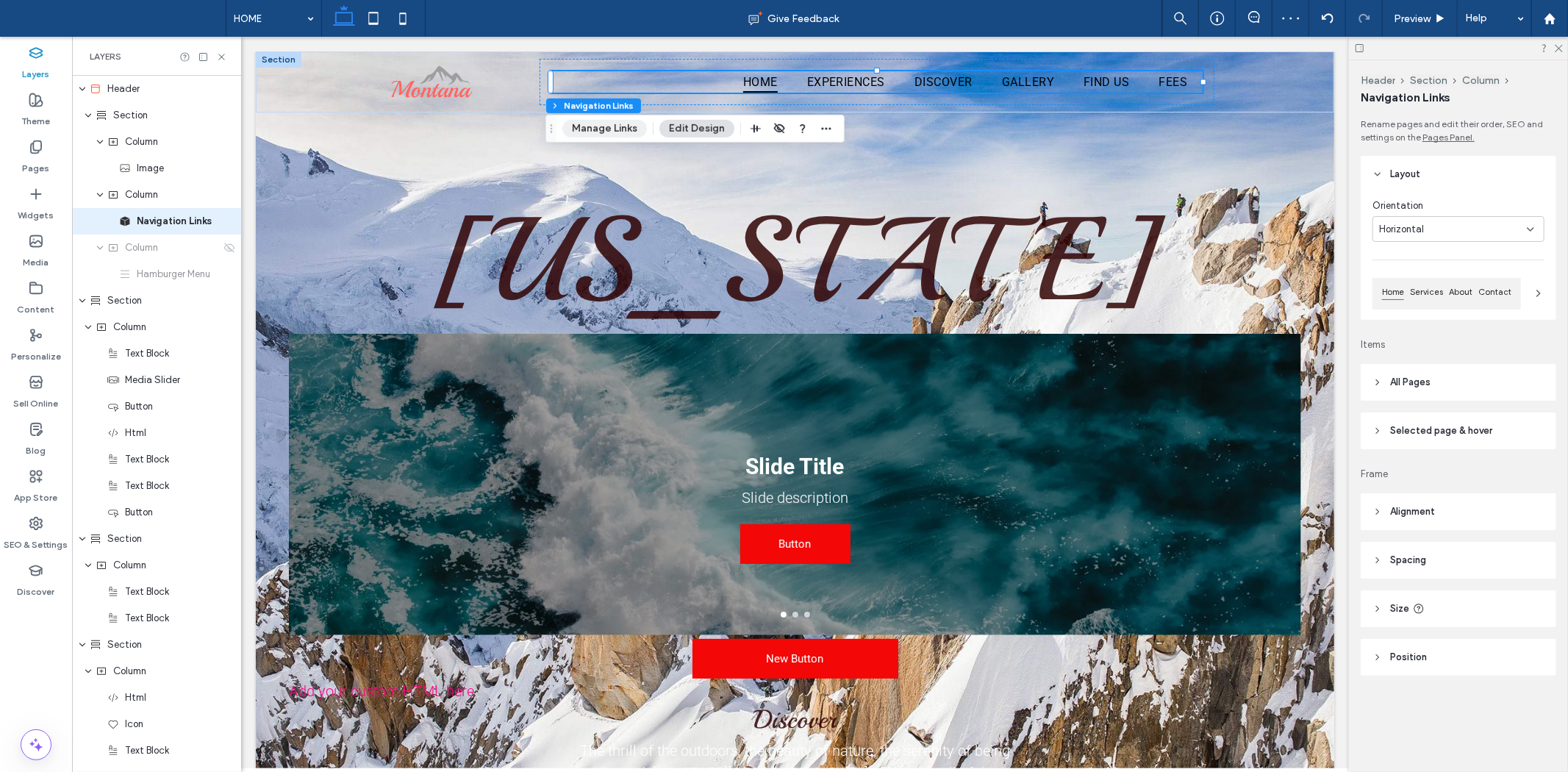
click at [614, 127] on button "Manage Links" at bounding box center [604, 129] width 85 height 18
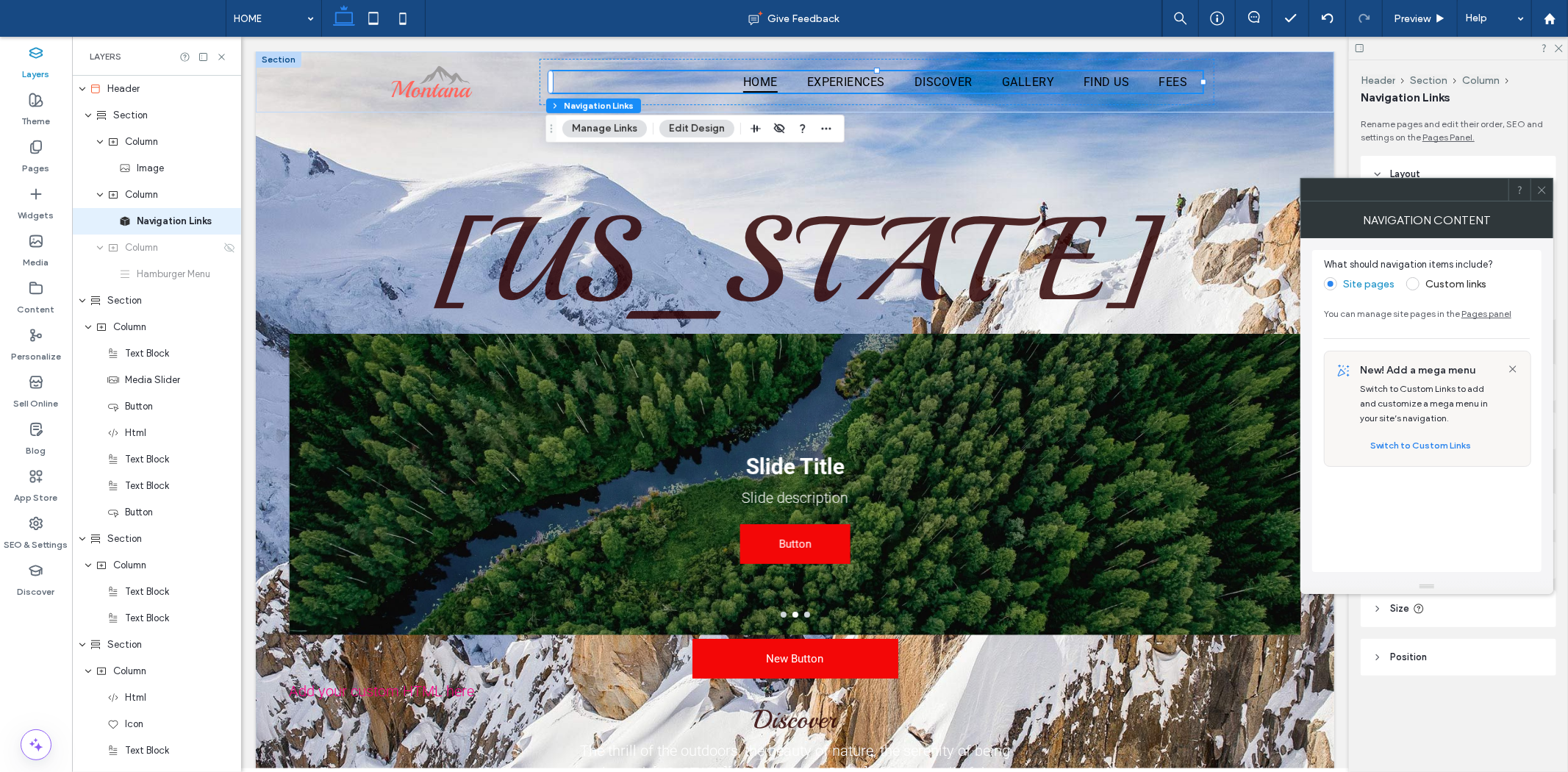
click at [1416, 280] on span at bounding box center [1414, 284] width 14 height 14
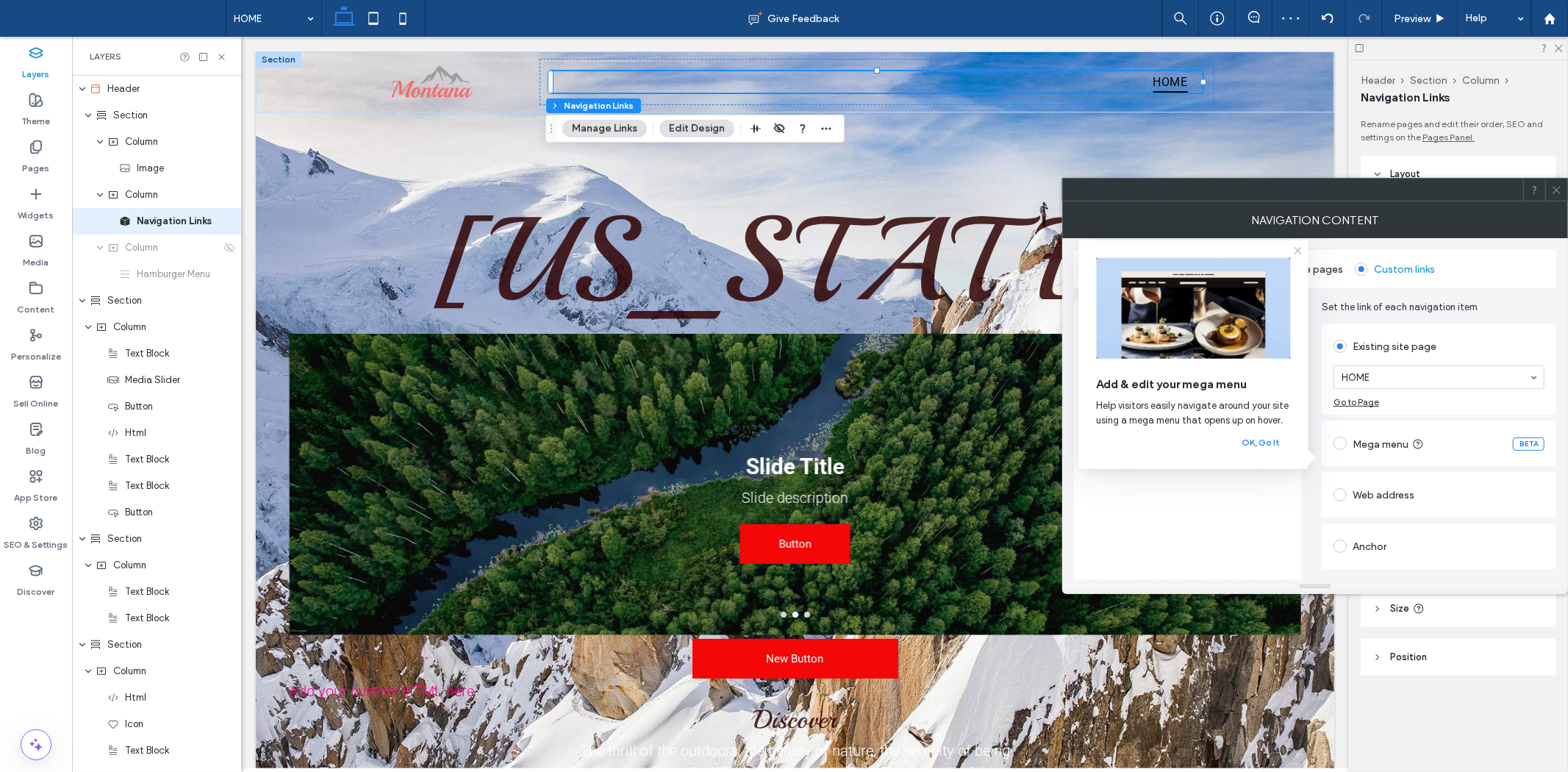
click at [1293, 248] on icon at bounding box center [1299, 251] width 12 height 12
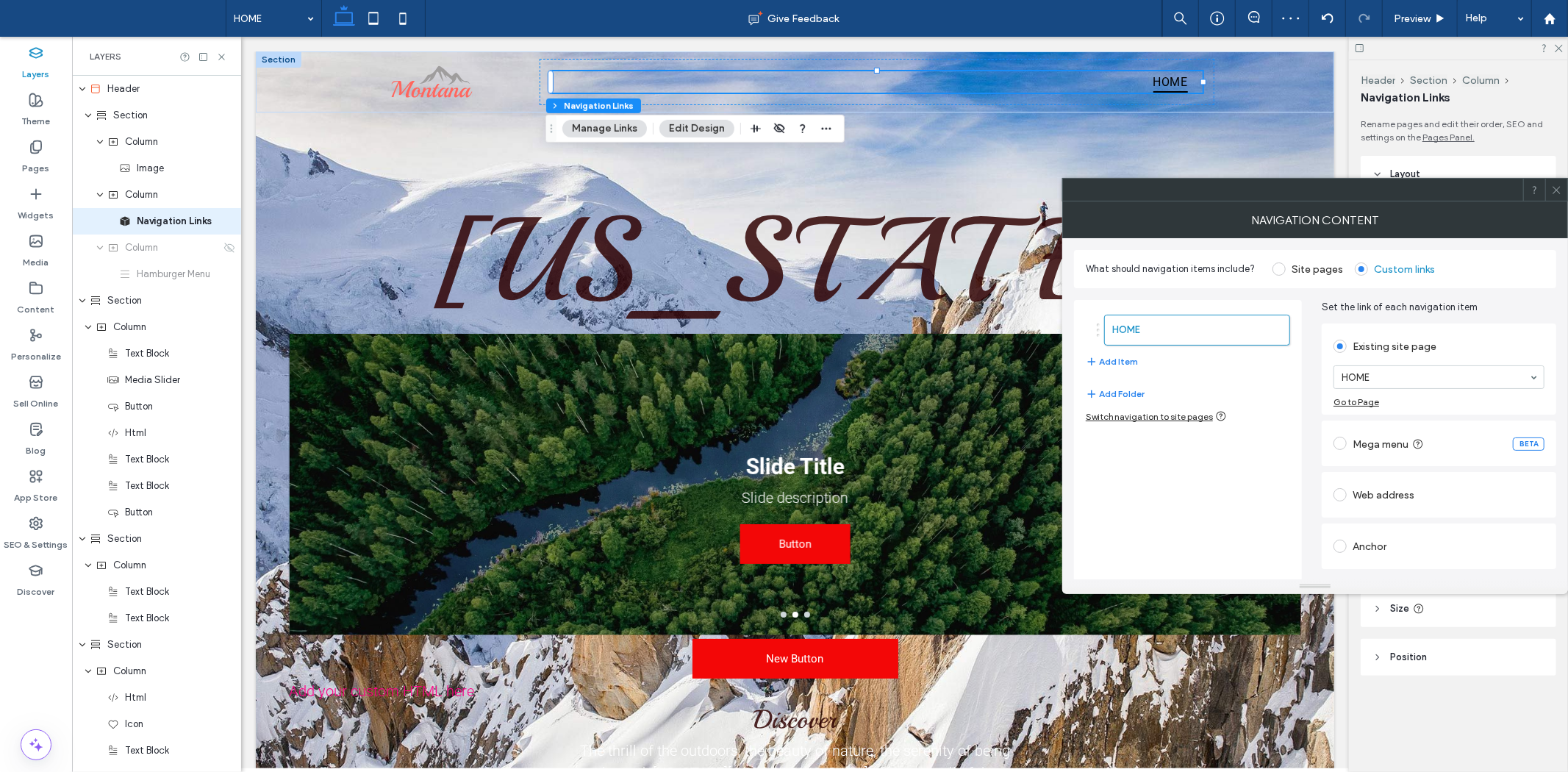
click at [1287, 265] on label "Site pages" at bounding box center [1308, 269] width 70 height 14
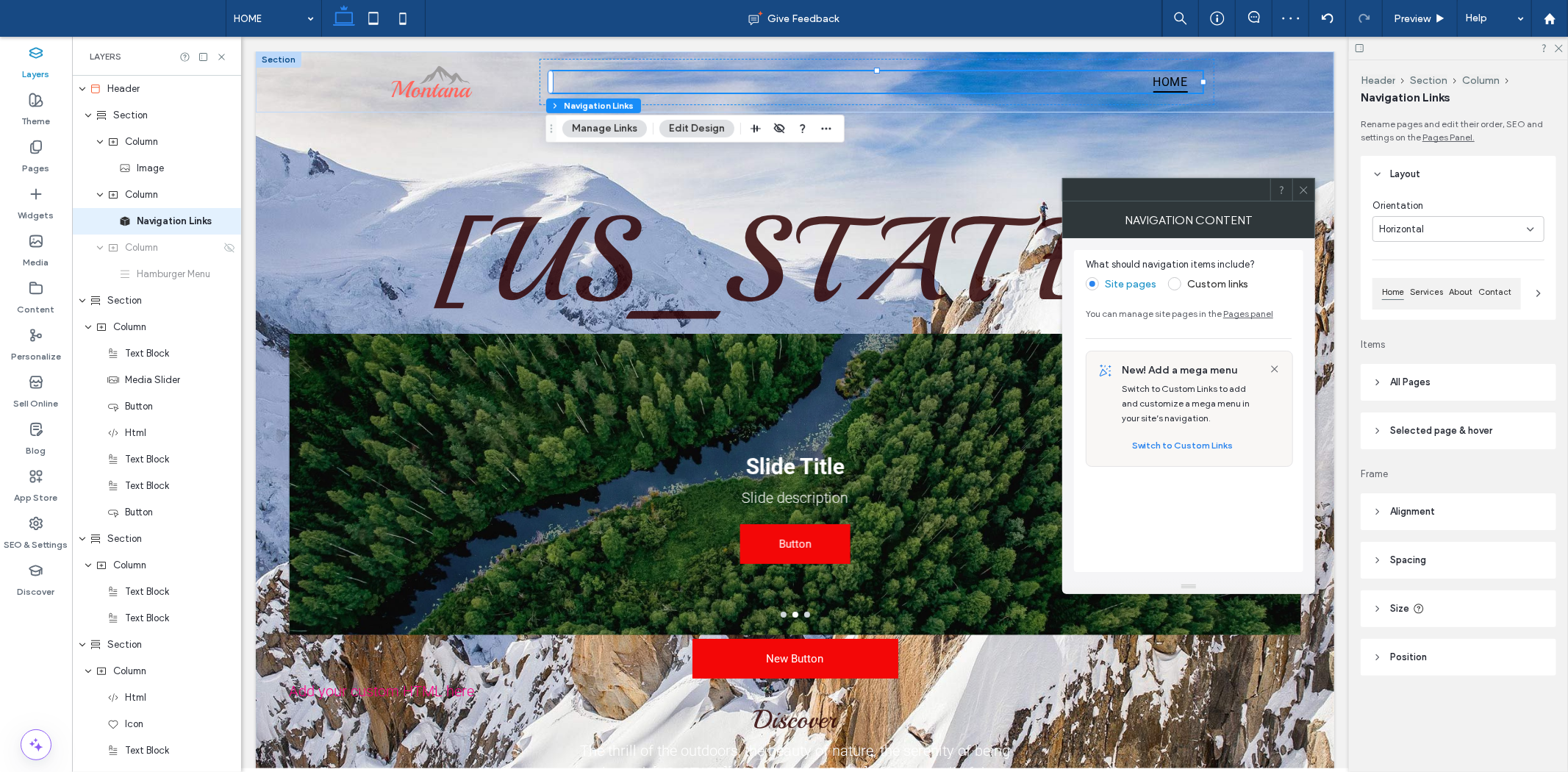
type input "*"
click at [1305, 196] on span at bounding box center [1303, 189] width 11 height 22
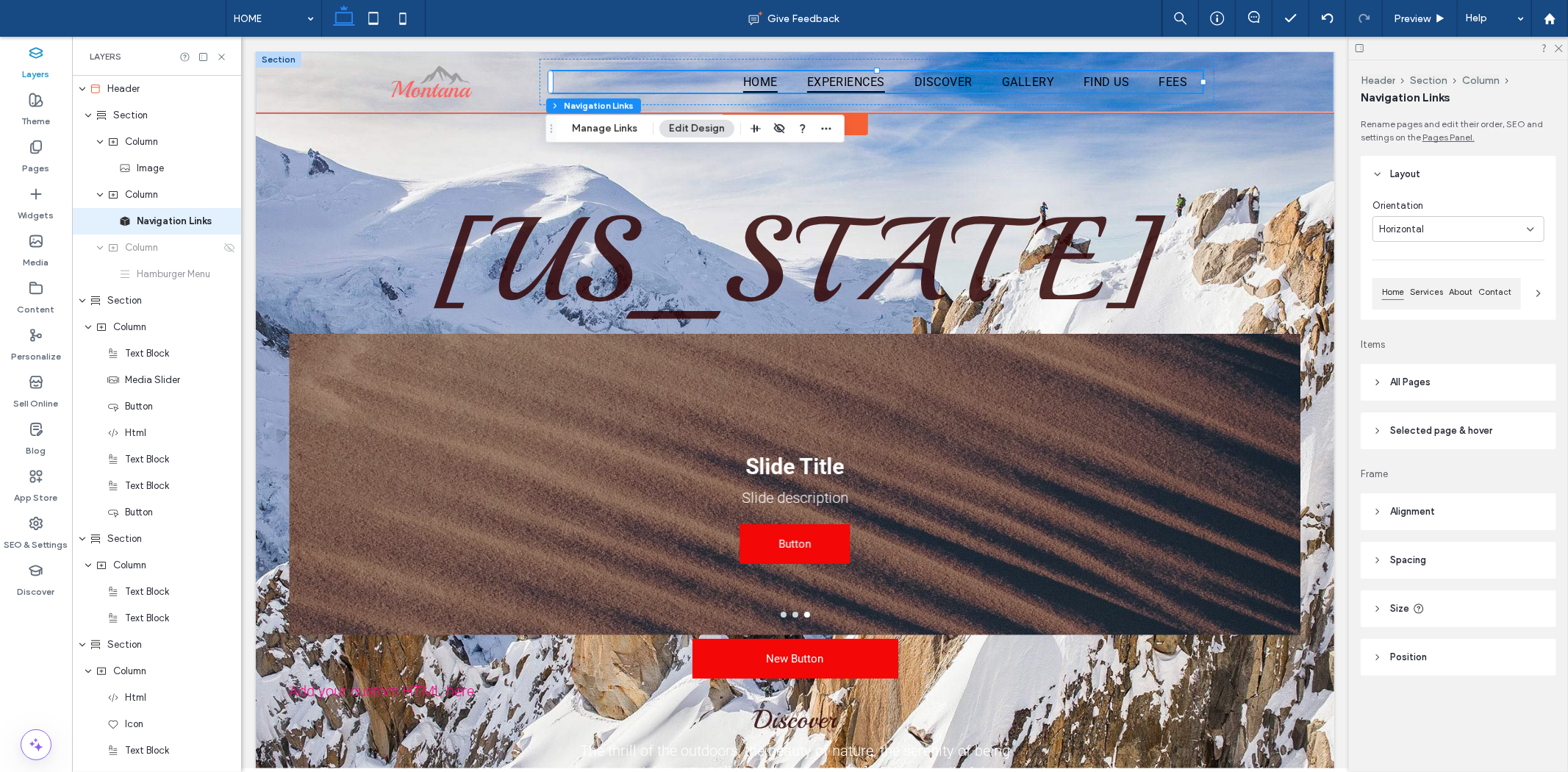
click at [843, 81] on span "EXPERIENCES" at bounding box center [846, 81] width 78 height 21
click at [676, 88] on ul "HOME EXPERIENCES DISCOVER GALLERY FIND US FEES" at bounding box center [876, 81] width 650 height 21
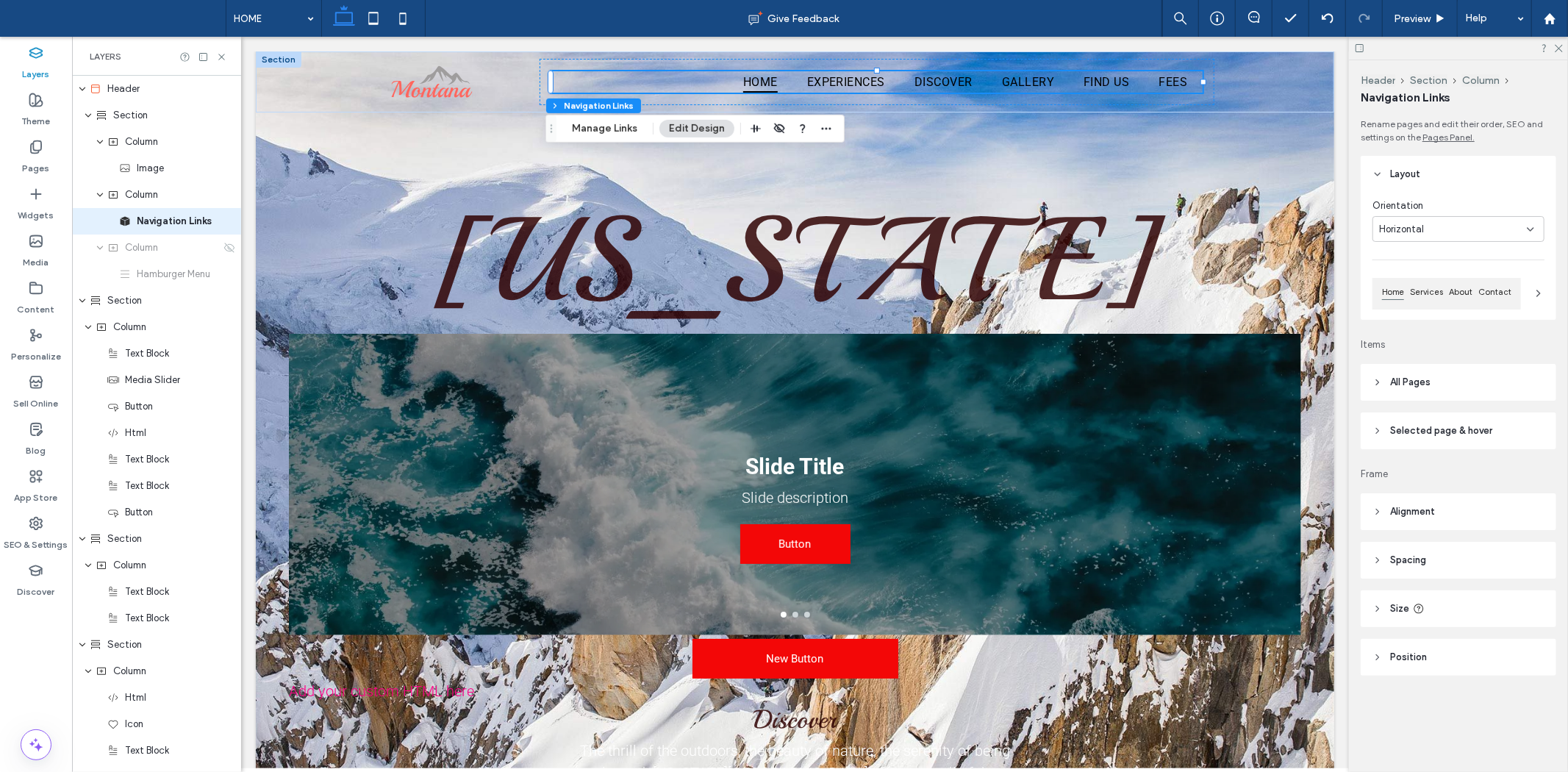
click at [1442, 229] on div "Horizontal" at bounding box center [1453, 228] width 147 height 15
click at [1427, 294] on span "Services" at bounding box center [1426, 292] width 39 height 14
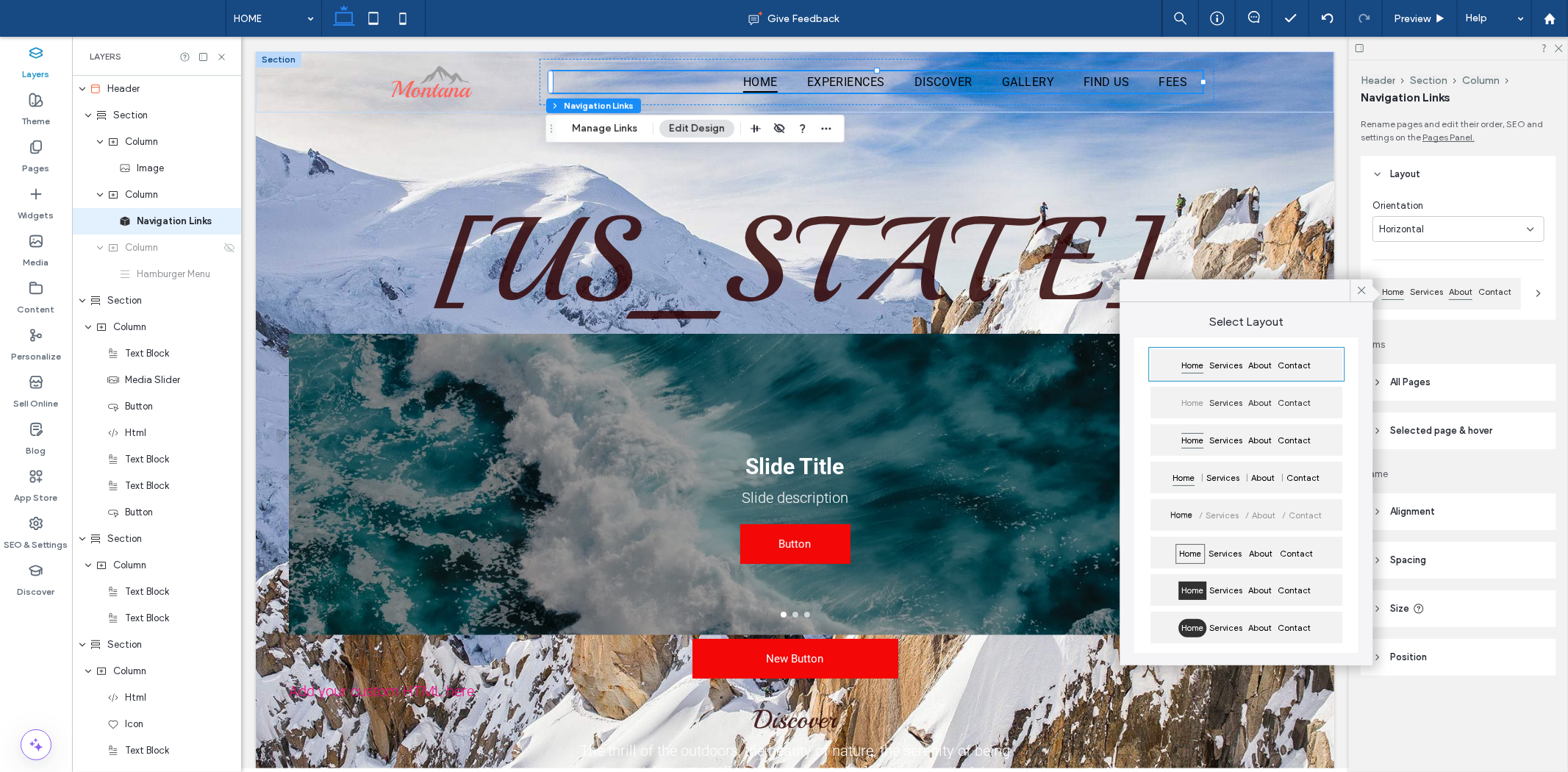
click at [1461, 296] on span "About" at bounding box center [1461, 292] width 29 height 14
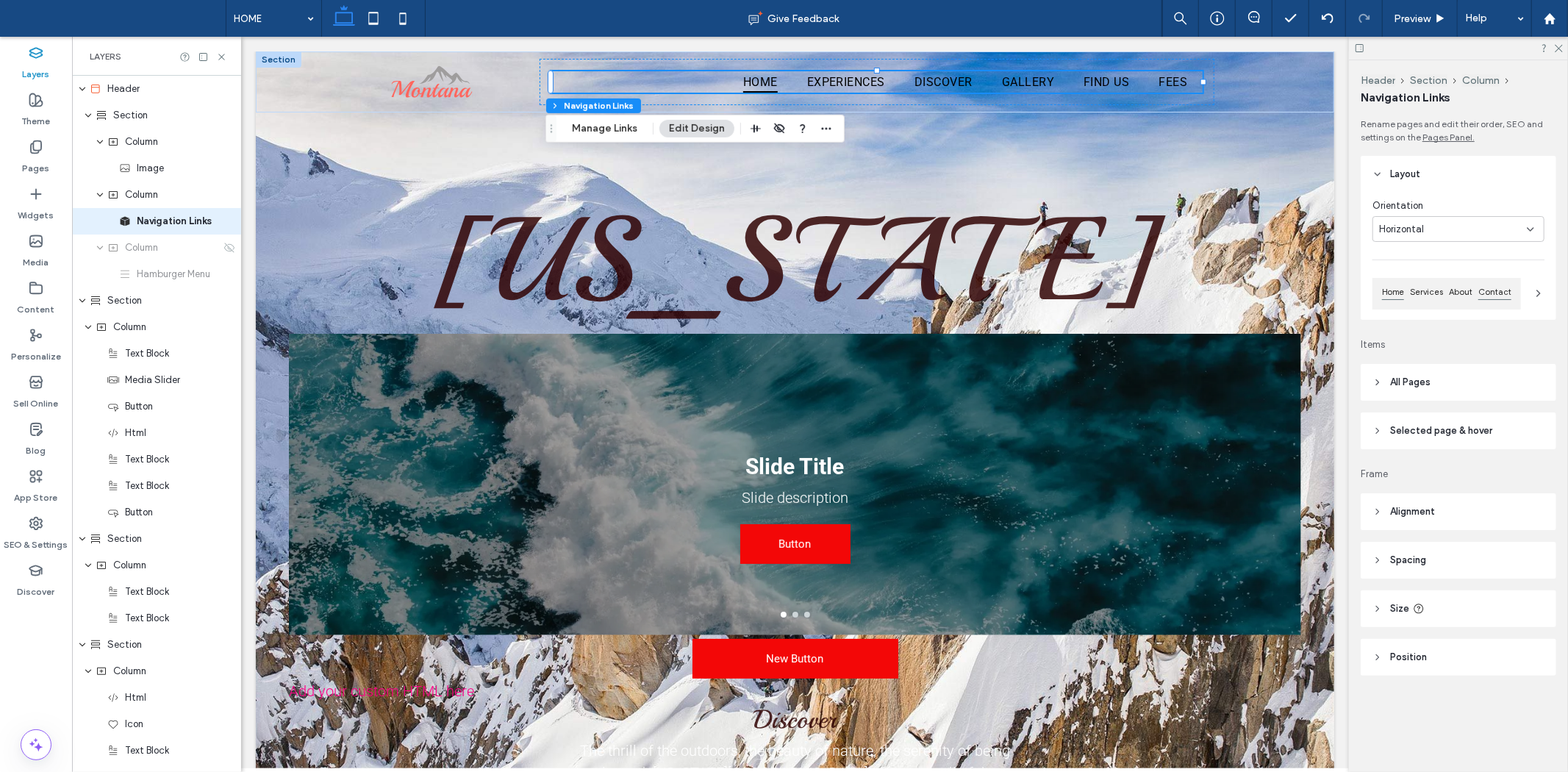
click at [1481, 296] on span "Contact" at bounding box center [1495, 292] width 39 height 14
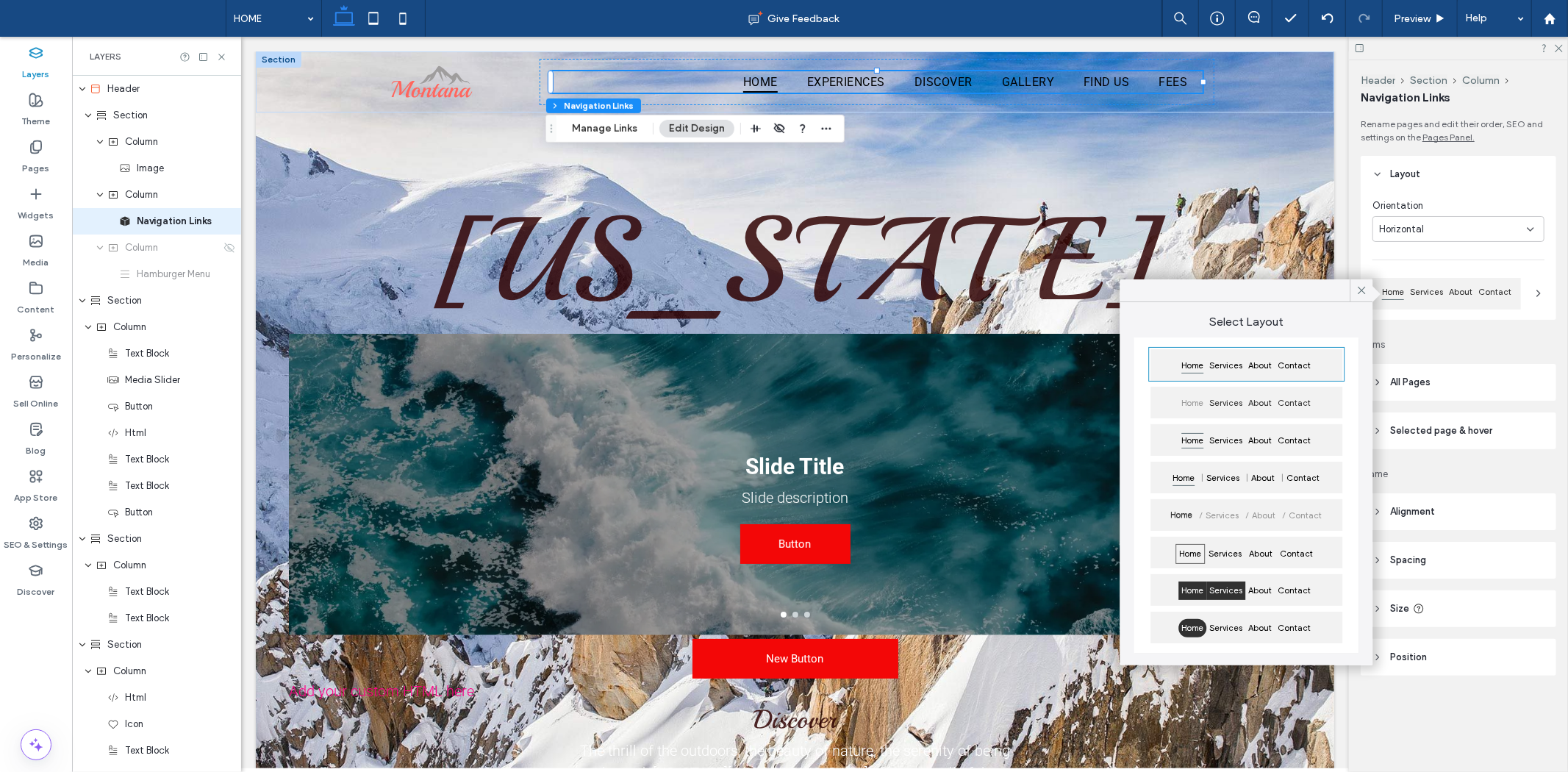
click at [1228, 590] on span "Services" at bounding box center [1226, 590] width 39 height 19
click at [1259, 590] on span "About" at bounding box center [1260, 590] width 29 height 19
click at [1183, 589] on span "Home" at bounding box center [1192, 590] width 28 height 19
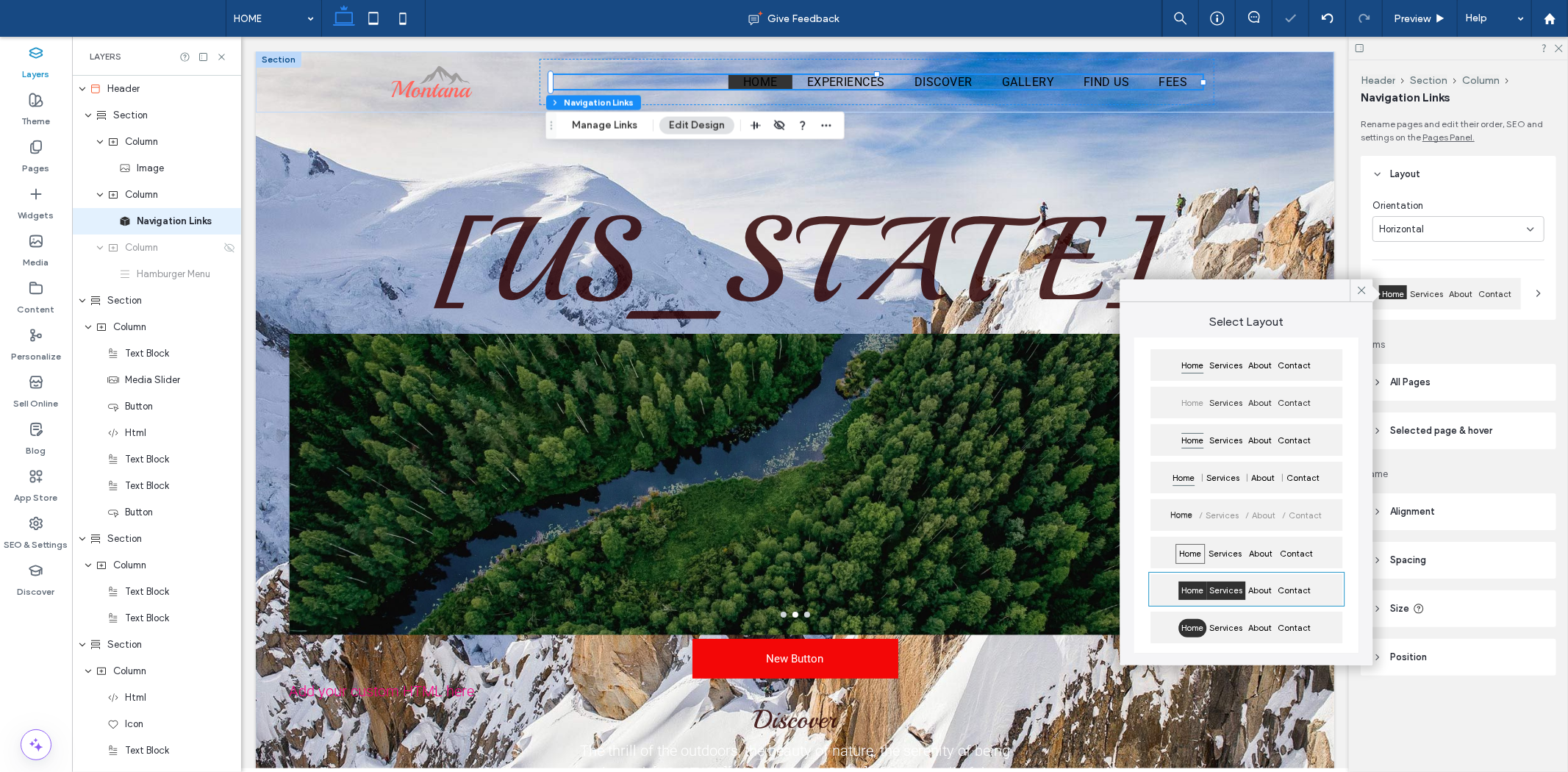
click at [1231, 589] on span "Services" at bounding box center [1226, 590] width 39 height 19
click at [1226, 555] on span "Services" at bounding box center [1224, 553] width 40 height 20
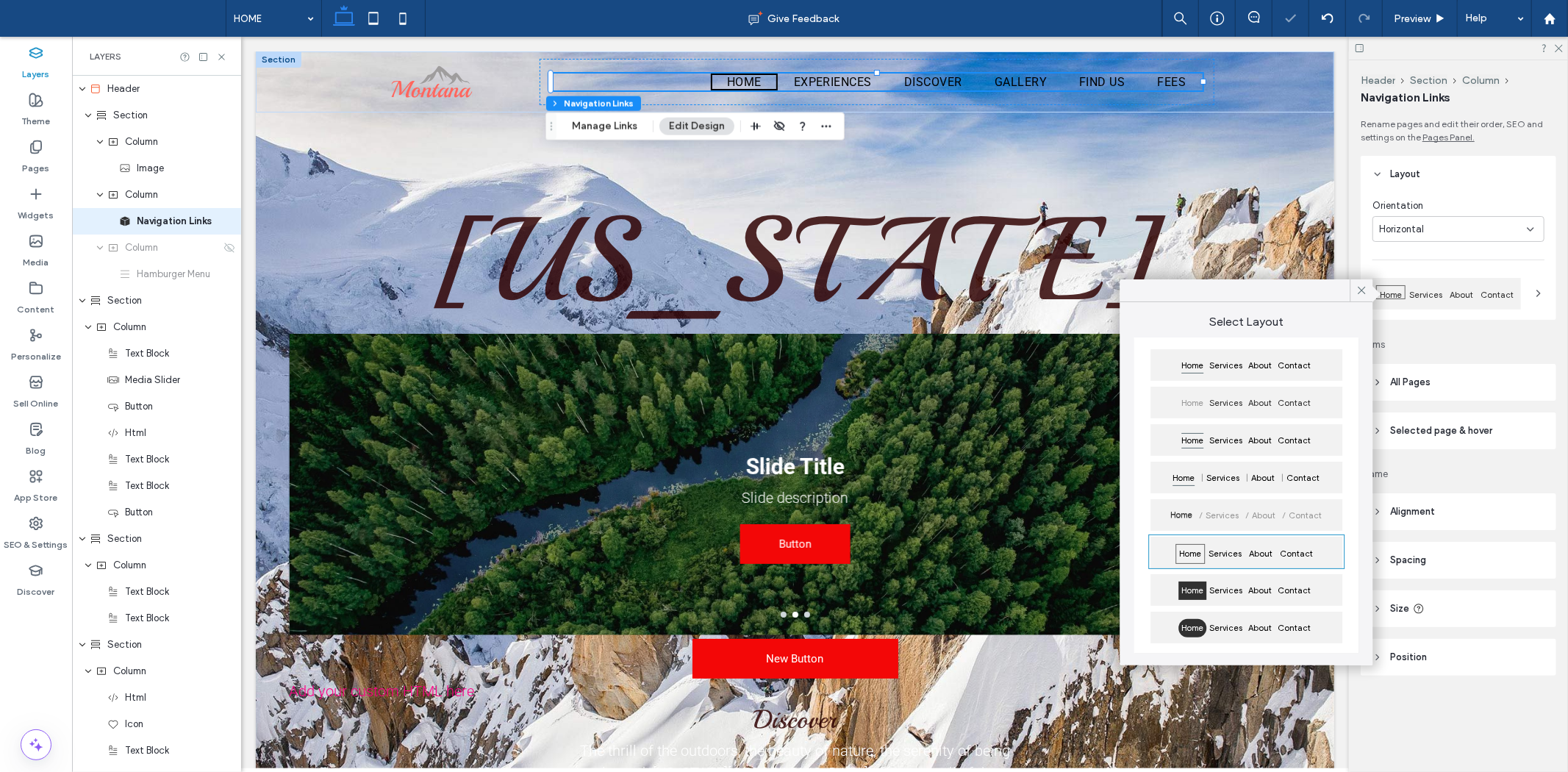
click at [1236, 458] on div "Home Services About Contact Home Services About Contact Home Services About Con…" at bounding box center [1246, 496] width 225 height 316
click at [1208, 358] on span "Services" at bounding box center [1226, 365] width 39 height 19
click at [1505, 332] on div "Rename pages and edit their order, SEO and settings on the Pages Panel. Layout …" at bounding box center [1464, 426] width 205 height 617
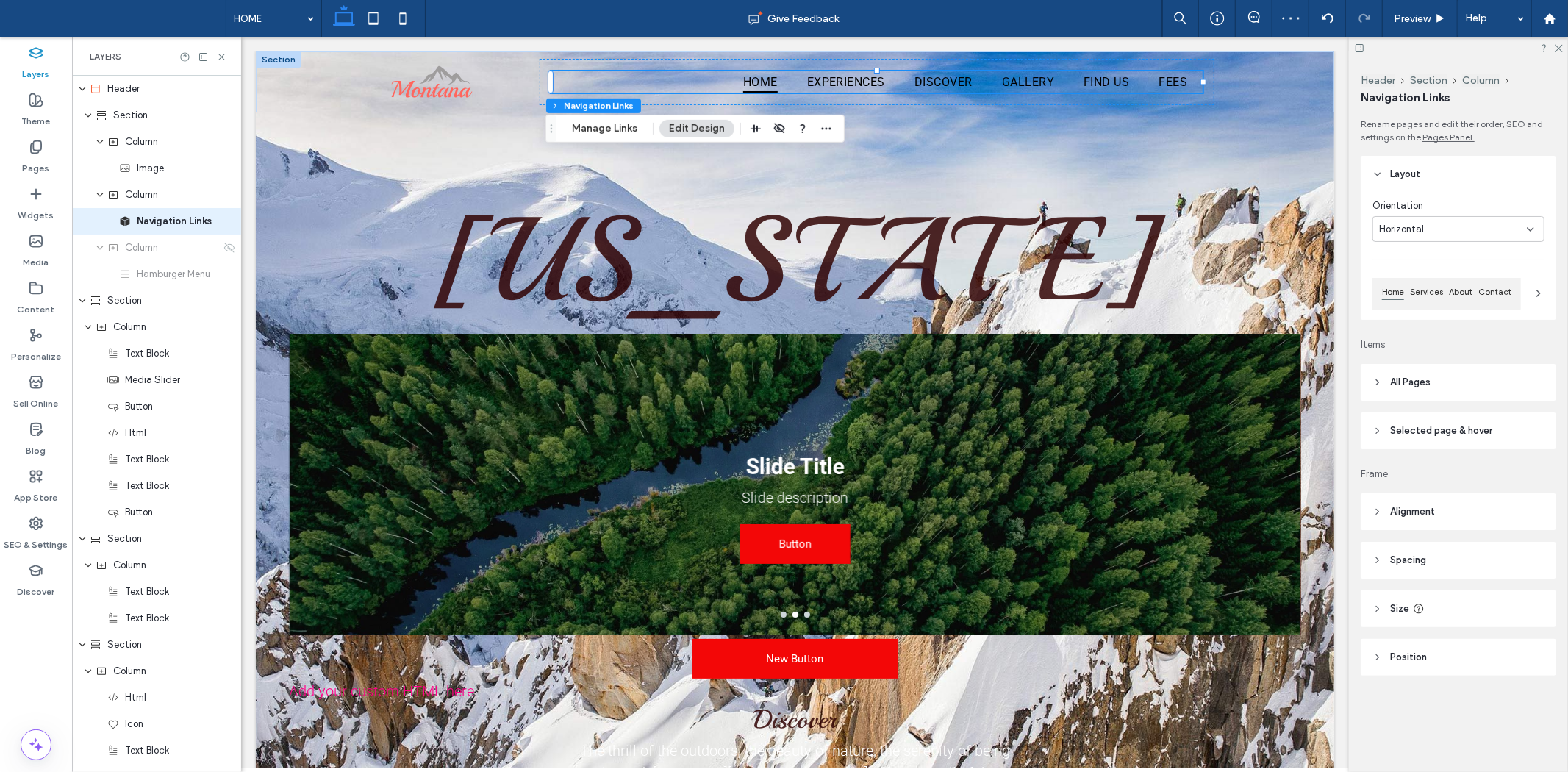
click at [1466, 377] on header "All Pages" at bounding box center [1459, 383] width 195 height 37
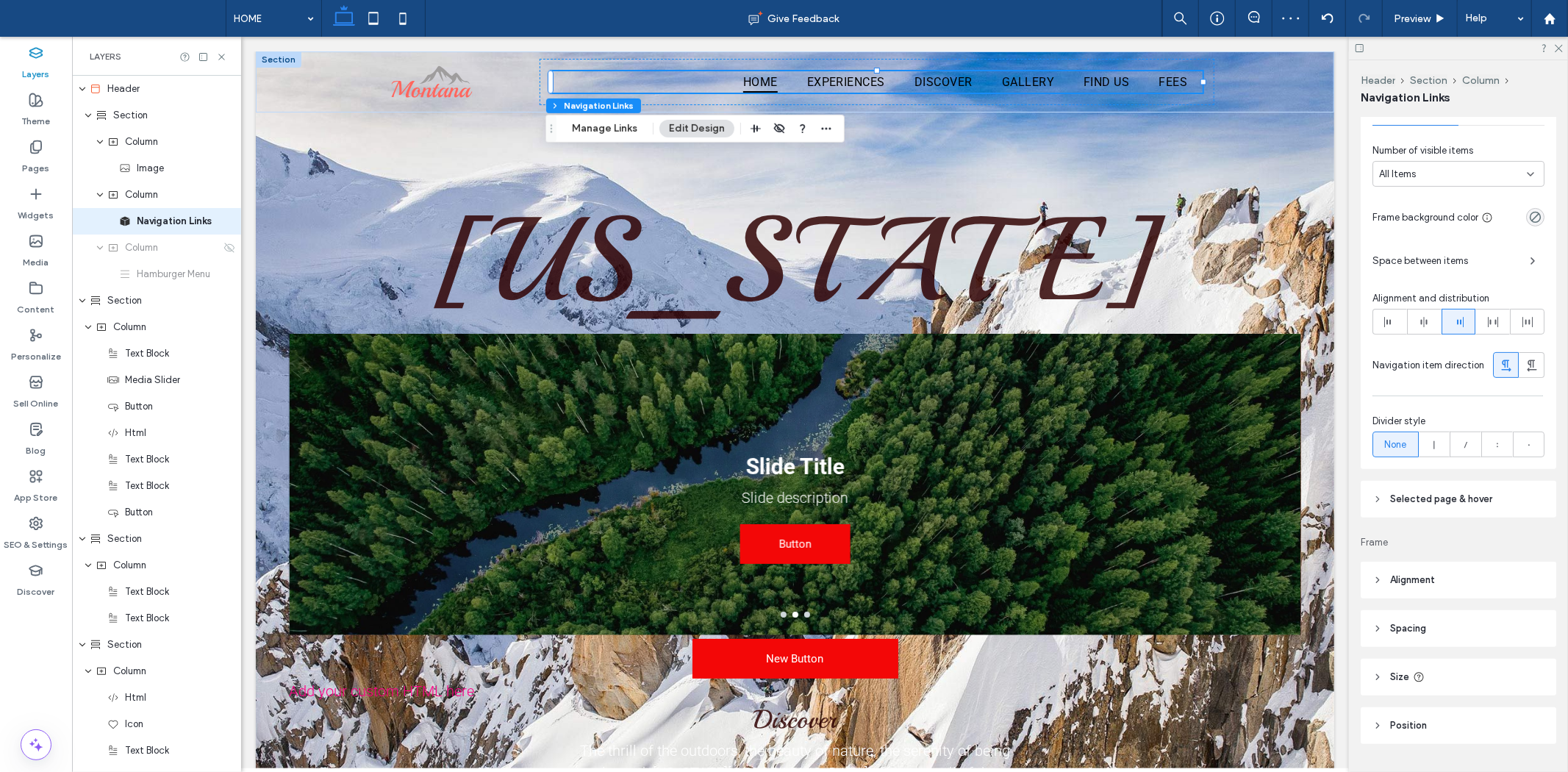
scroll to position [111, 0]
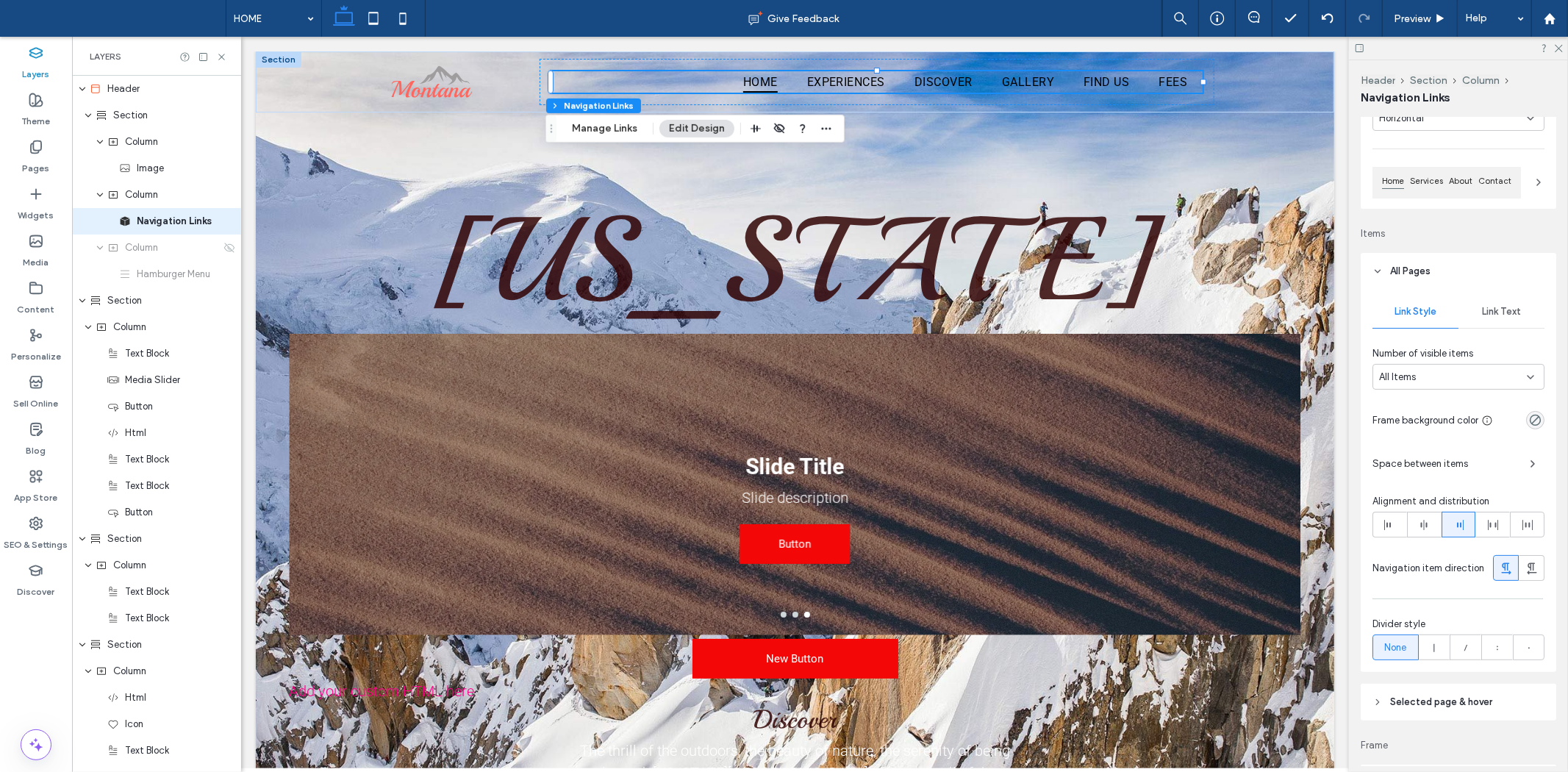
click at [1486, 311] on span "Link Text" at bounding box center [1502, 311] width 39 height 12
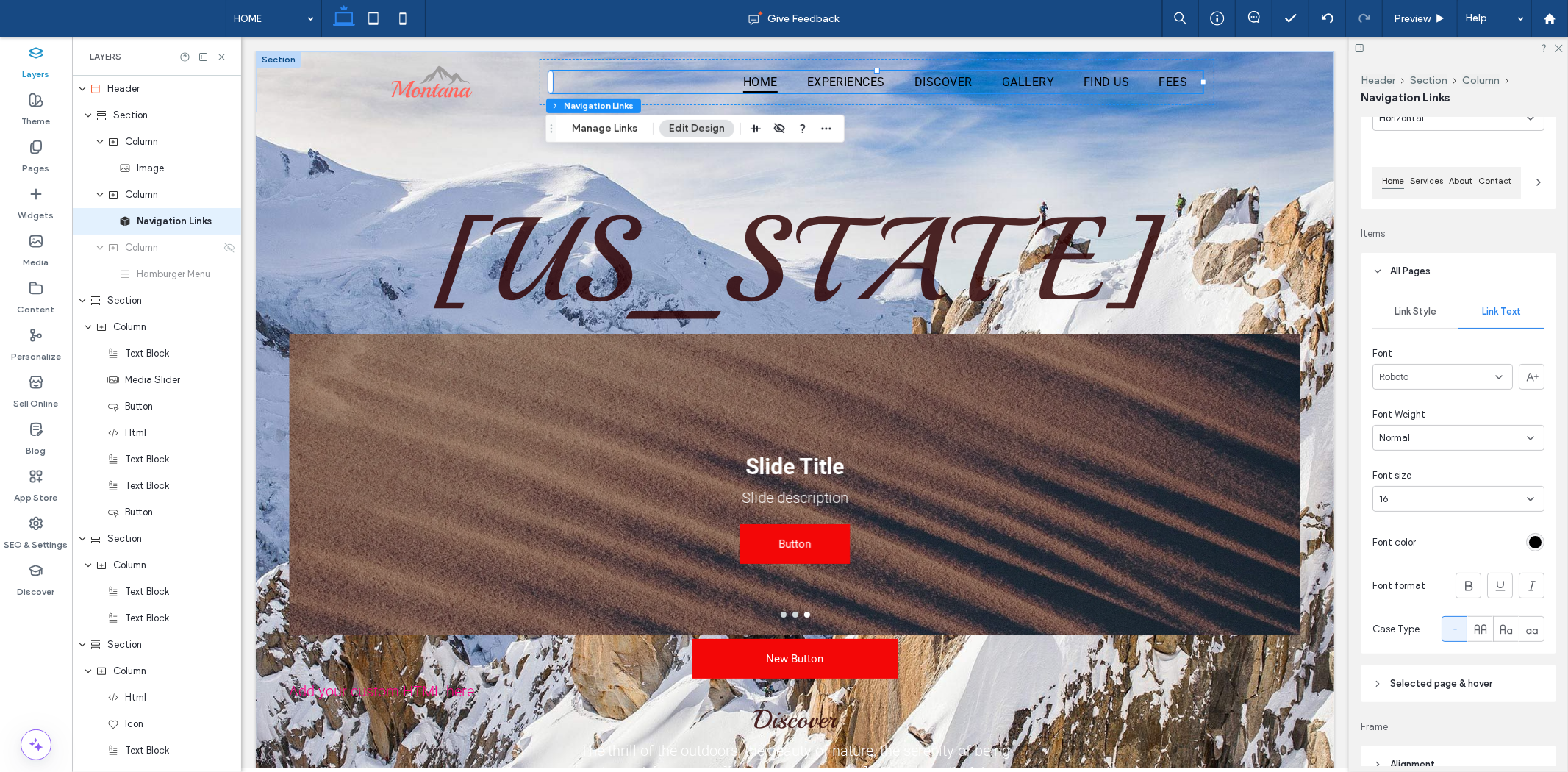
click at [1395, 312] on span "Link Style" at bounding box center [1416, 311] width 42 height 12
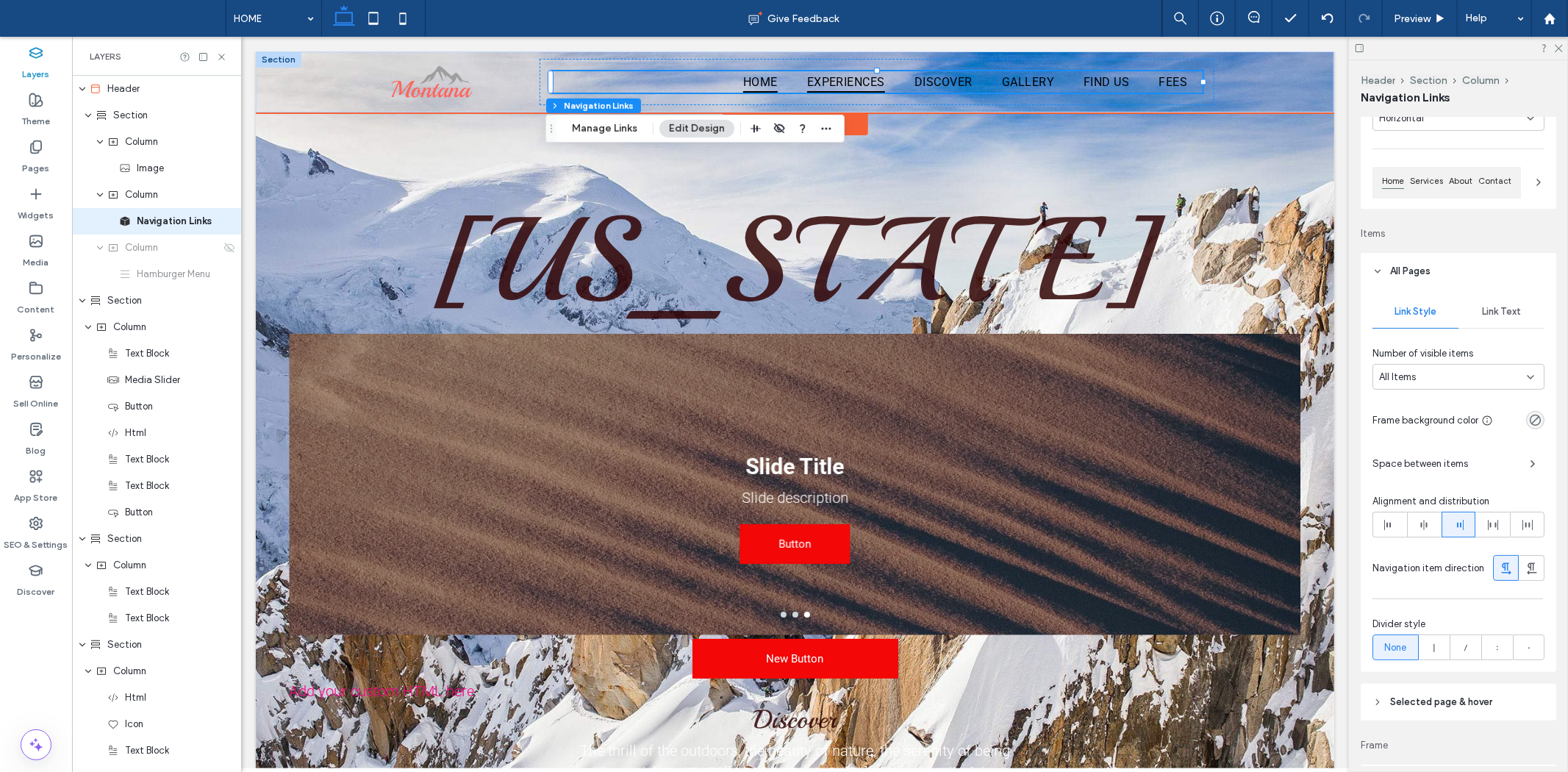
click at [833, 73] on span "EXPERIENCES" at bounding box center [846, 81] width 78 height 21
click at [838, 82] on span "EXPERIENCES" at bounding box center [846, 81] width 78 height 21
click at [928, 82] on span "DISCOVER" at bounding box center [942, 81] width 58 height 21
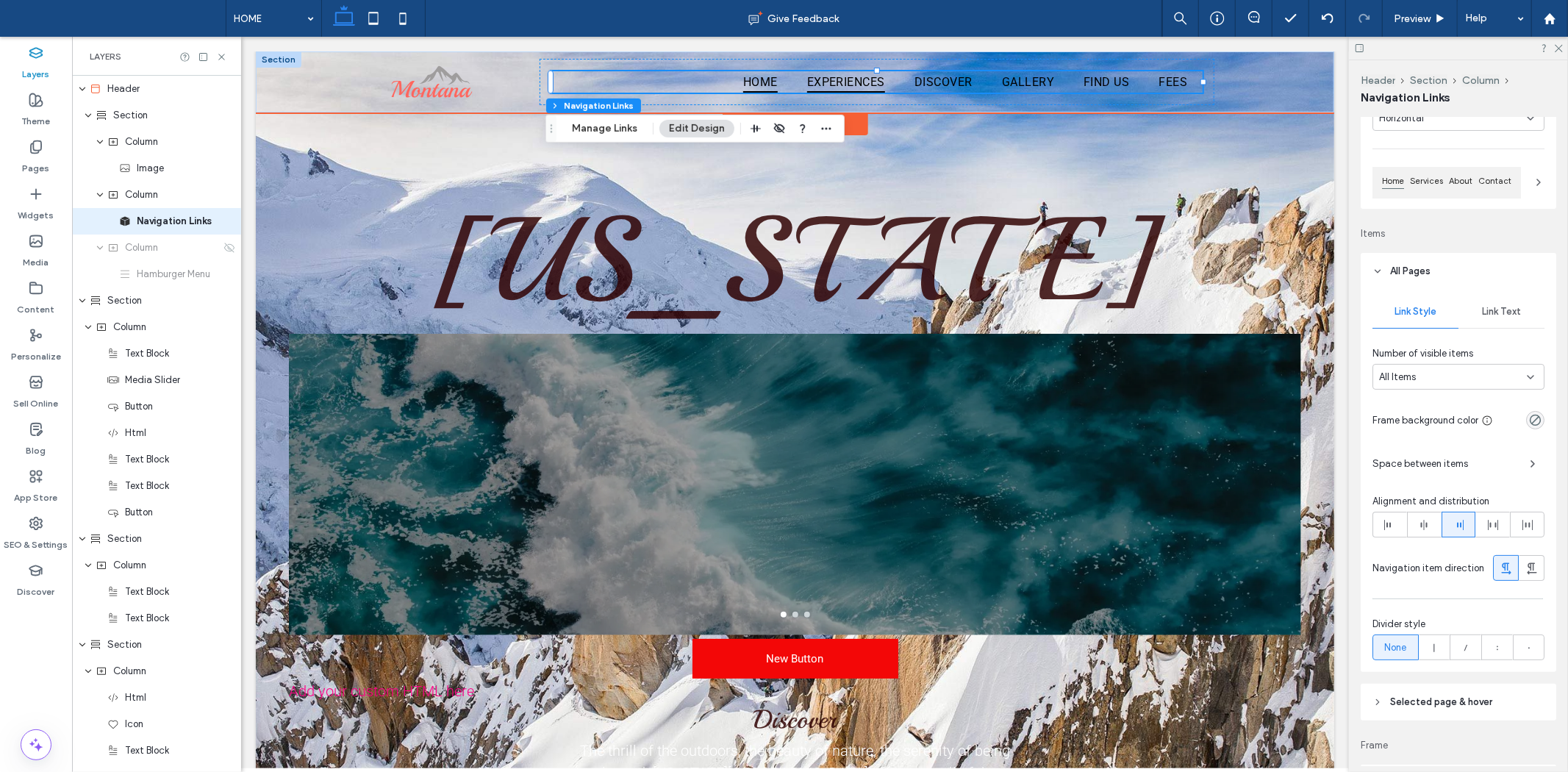
click at [850, 77] on span "EXPERIENCES" at bounding box center [846, 81] width 78 height 21
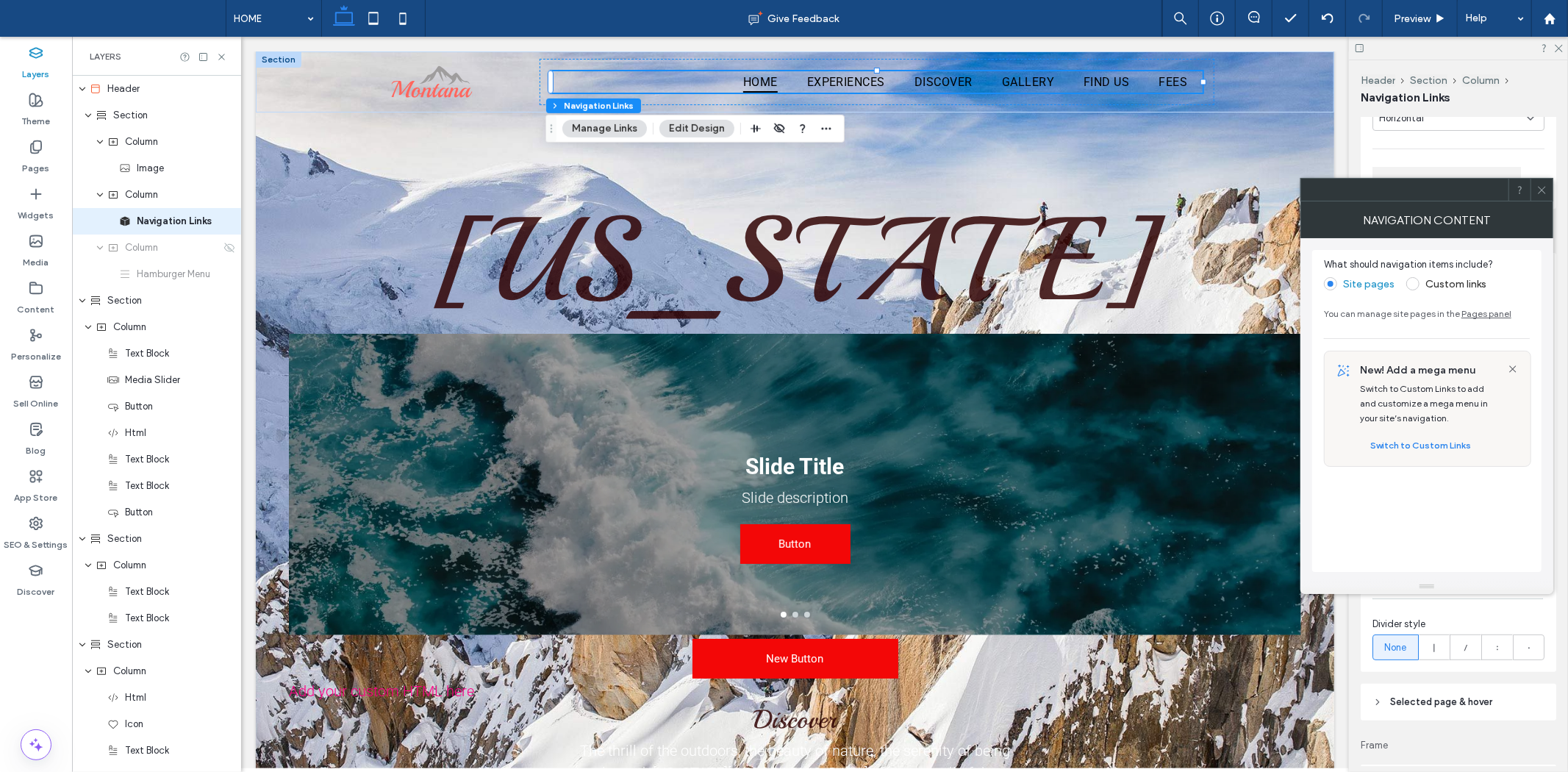
click at [1542, 200] on span at bounding box center [1542, 189] width 11 height 22
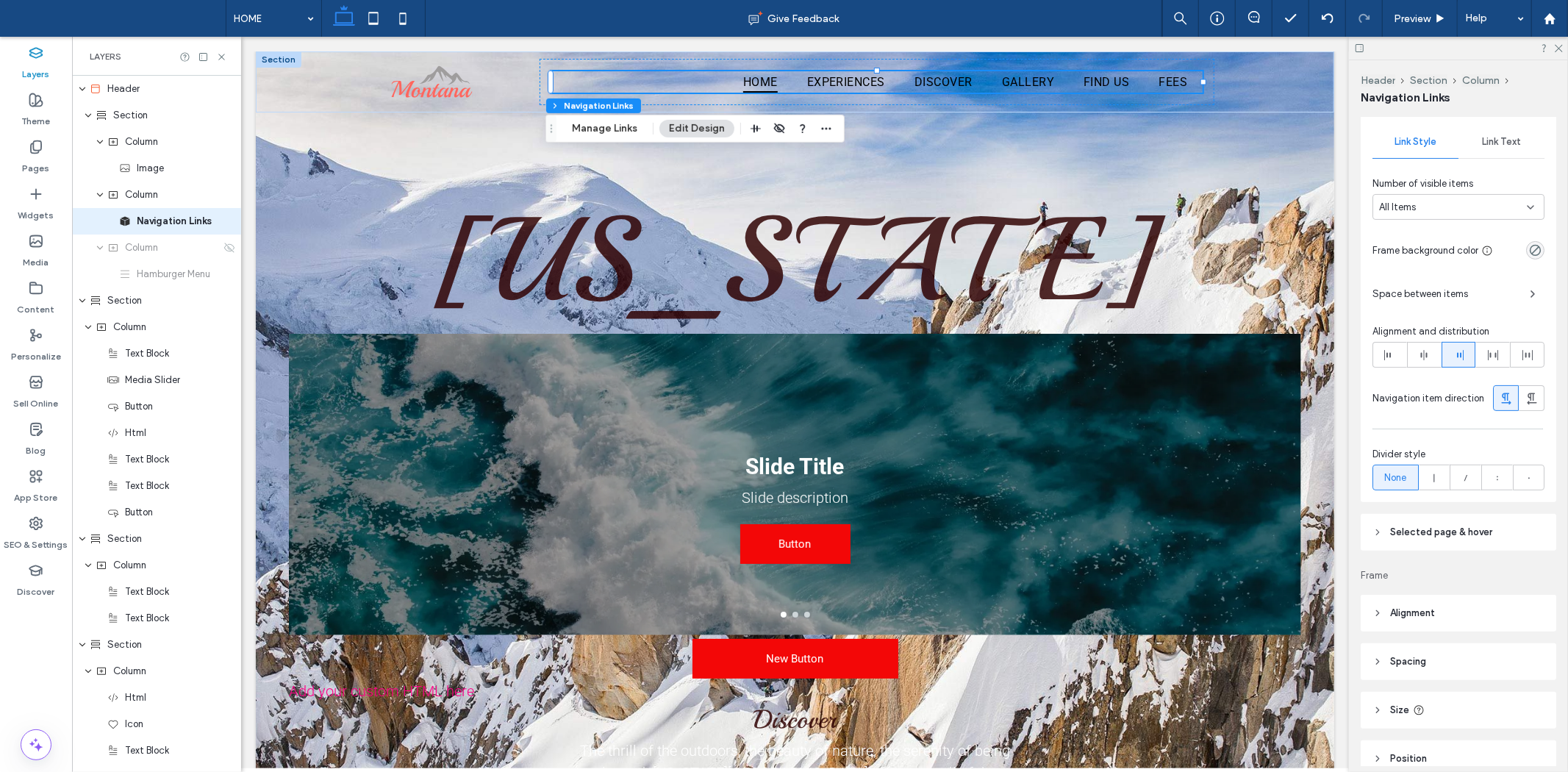
scroll to position [355, 0]
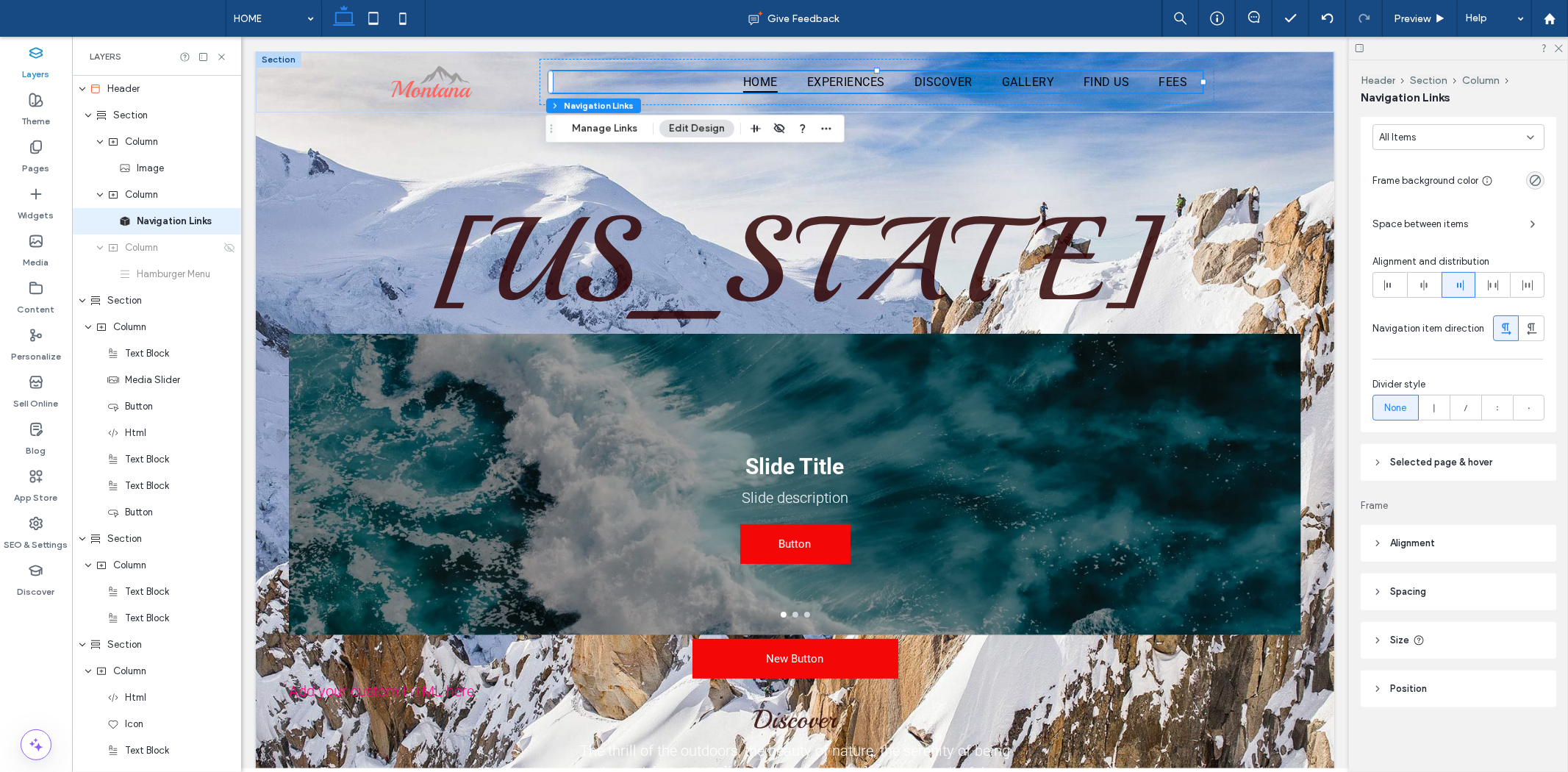
click at [1380, 461] on icon at bounding box center [1378, 462] width 11 height 11
type input "*"
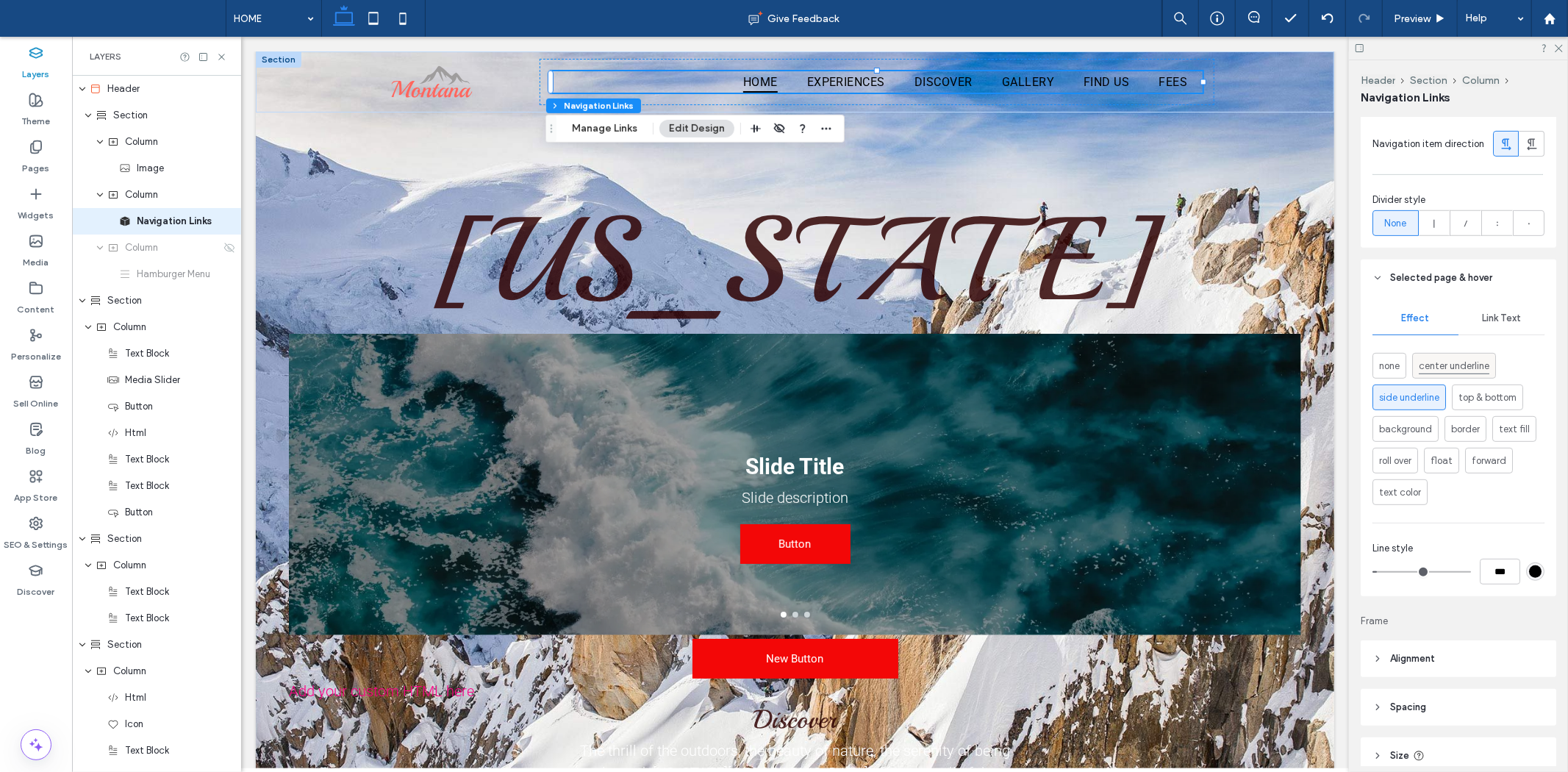
scroll to position [493, 0]
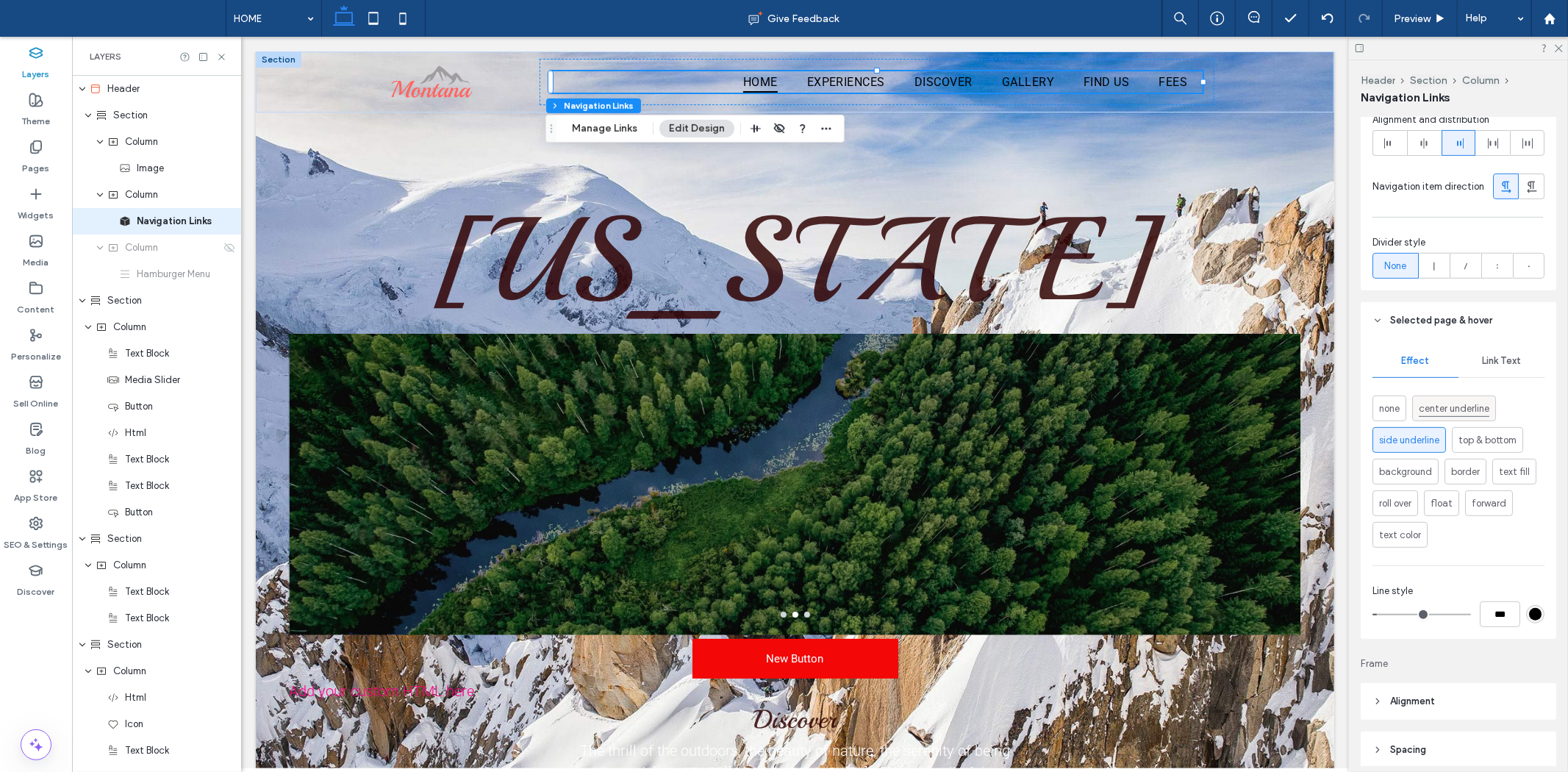
click at [1449, 412] on span "center underline" at bounding box center [1454, 408] width 70 height 17
type input "*"
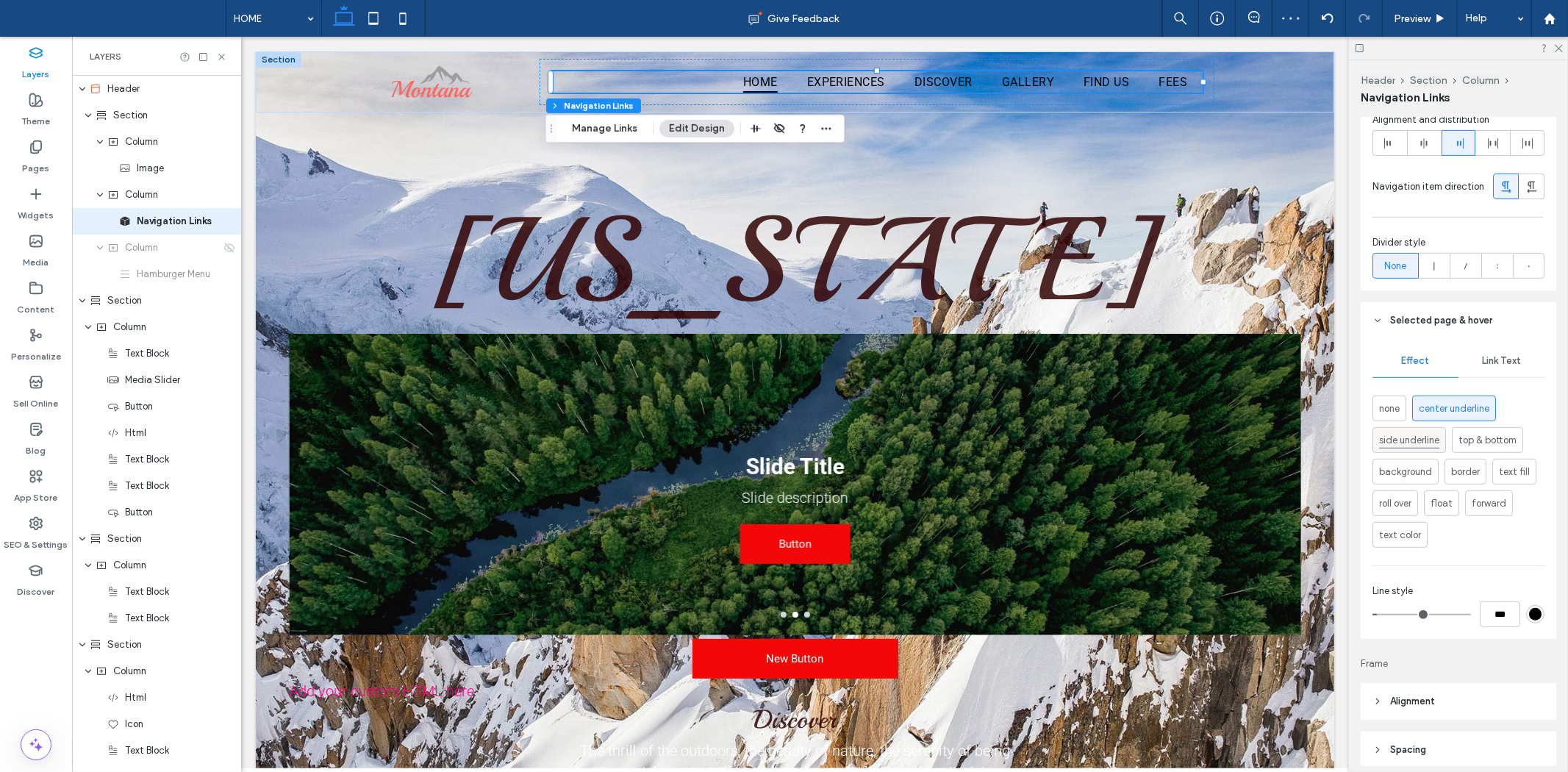
click at [1406, 441] on span "side underline" at bounding box center [1410, 440] width 61 height 17
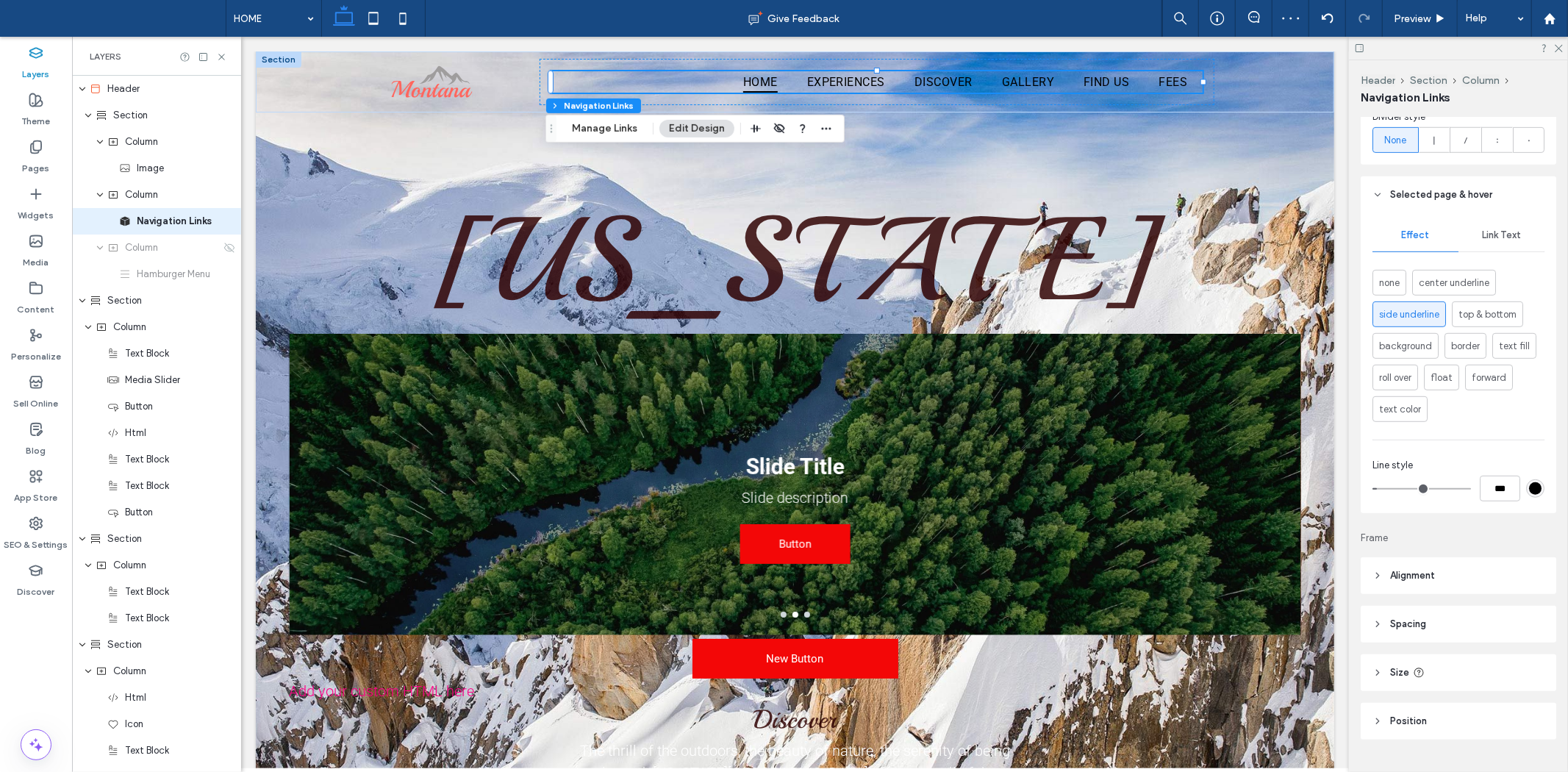
scroll to position [656, 0]
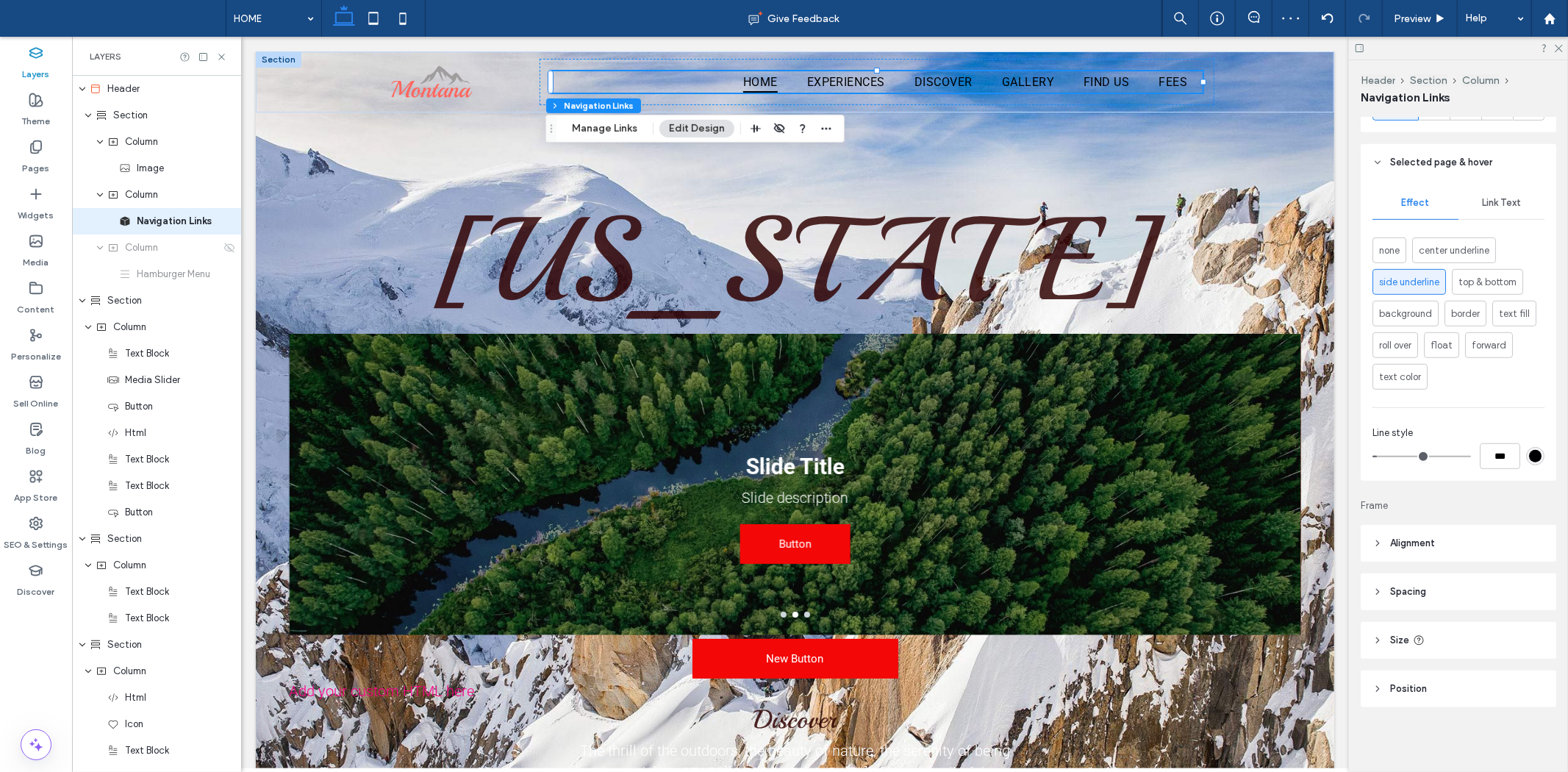
type input "*"
type input "***"
type input "*"
type input "***"
type input "*"
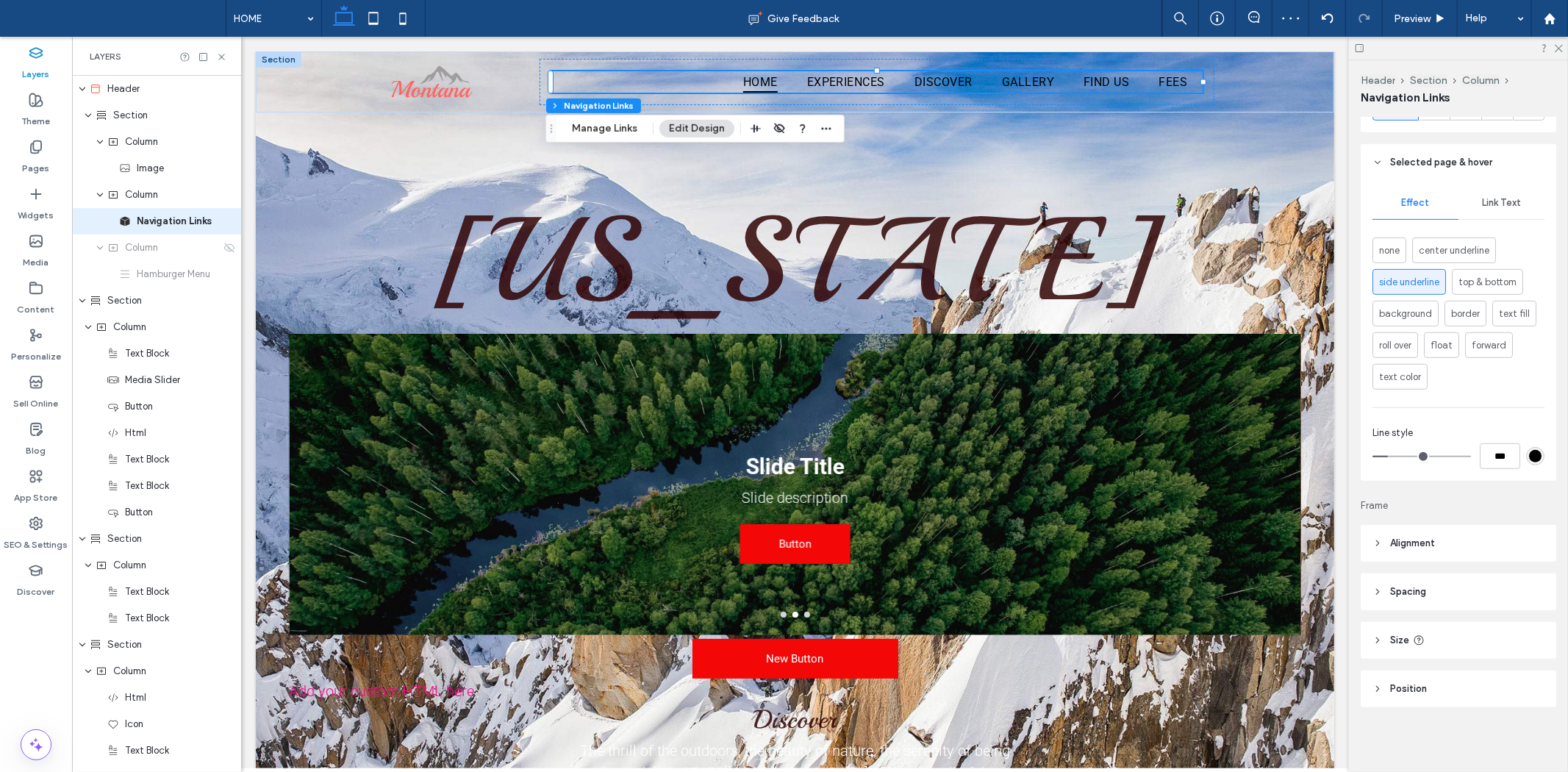
type input "***"
type input "*"
type input "***"
type input "*"
type input "***"
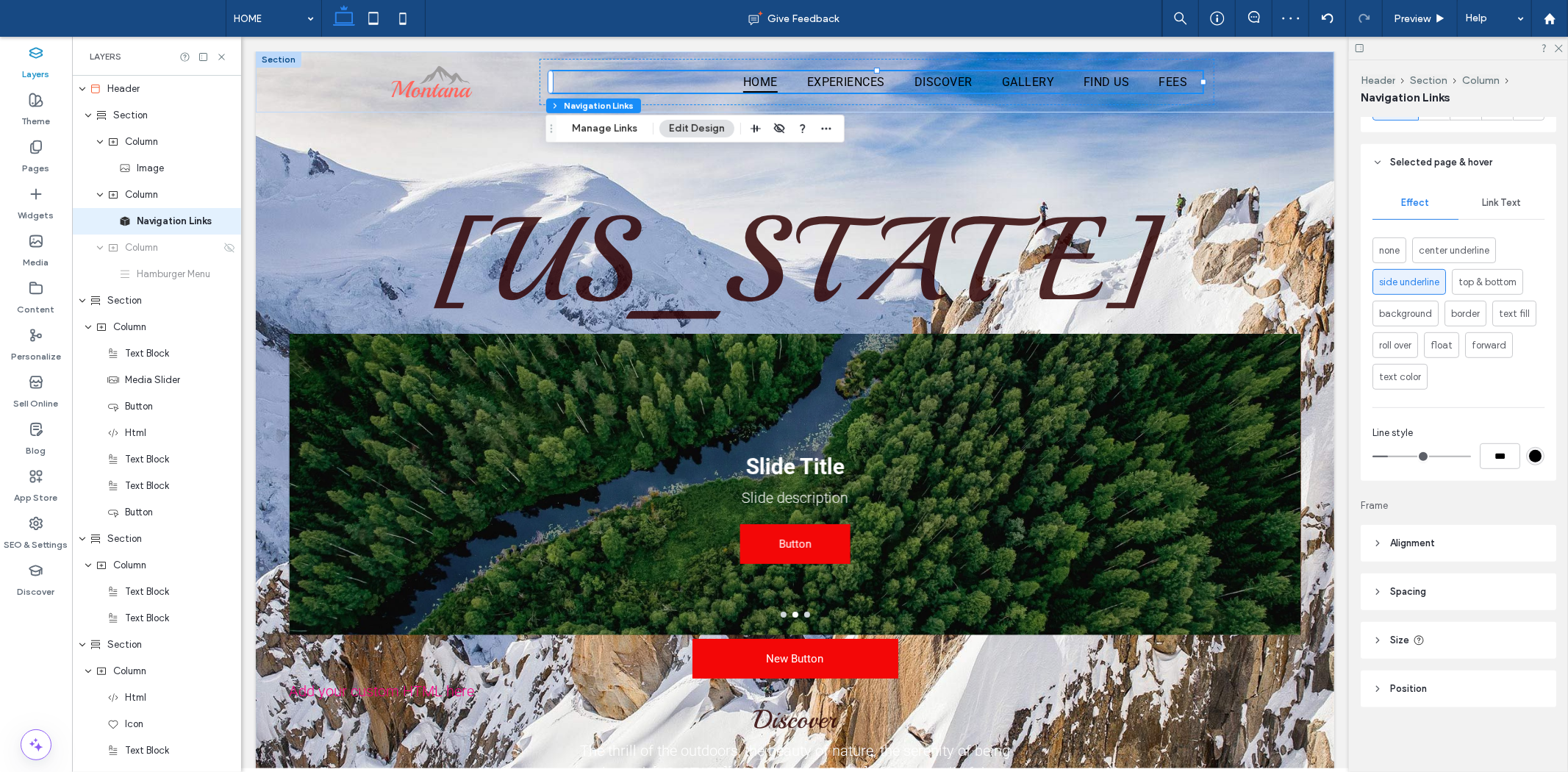
type input "*"
type input "***"
drag, startPoint x: 1387, startPoint y: 458, endPoint x: 1402, endPoint y: 458, distance: 15.0
click at [1402, 457] on input "range" at bounding box center [1422, 457] width 99 height 2
type input "*"
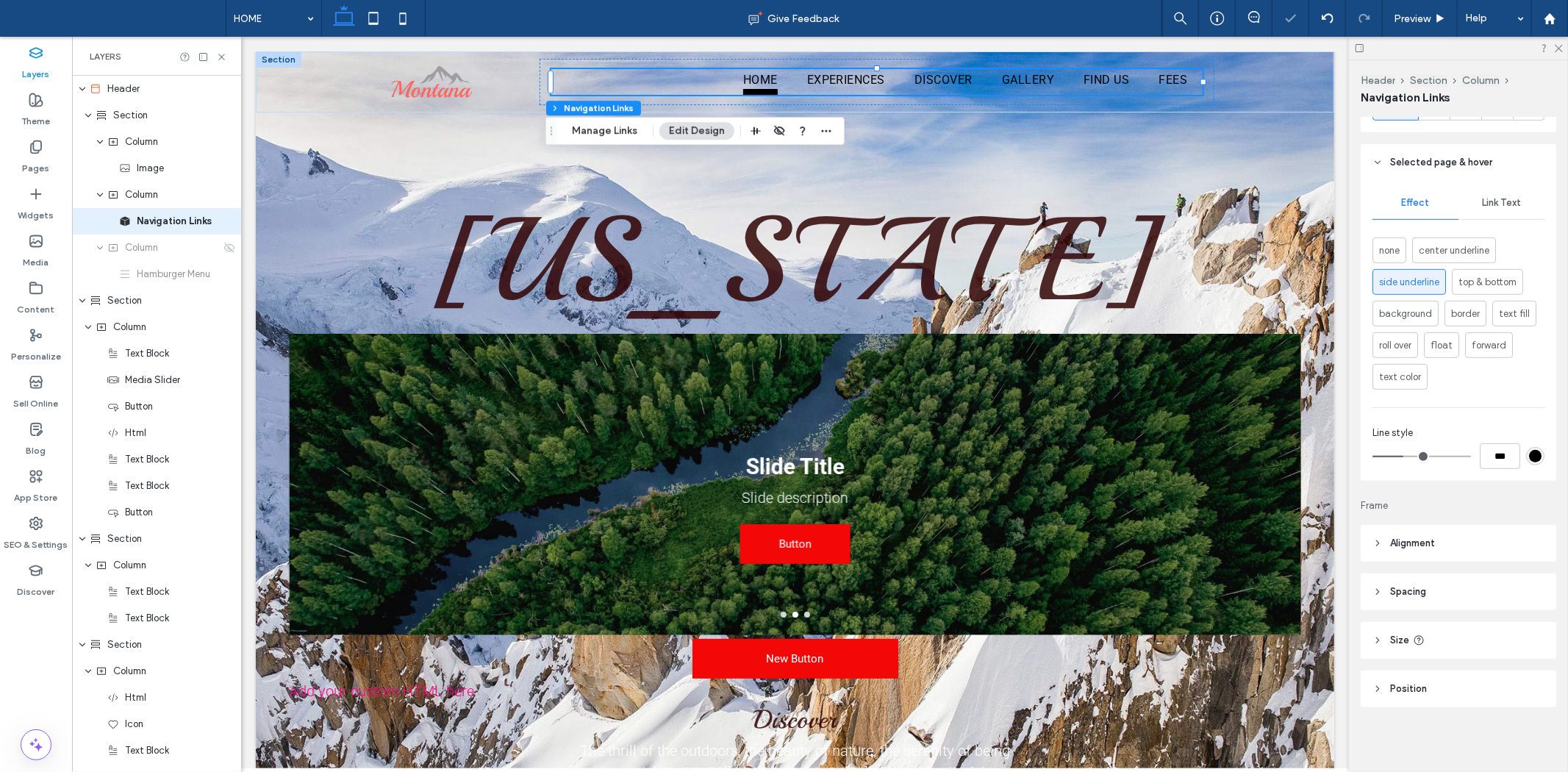
type input "***"
type input "*"
type input "***"
type input "*"
type input "***"
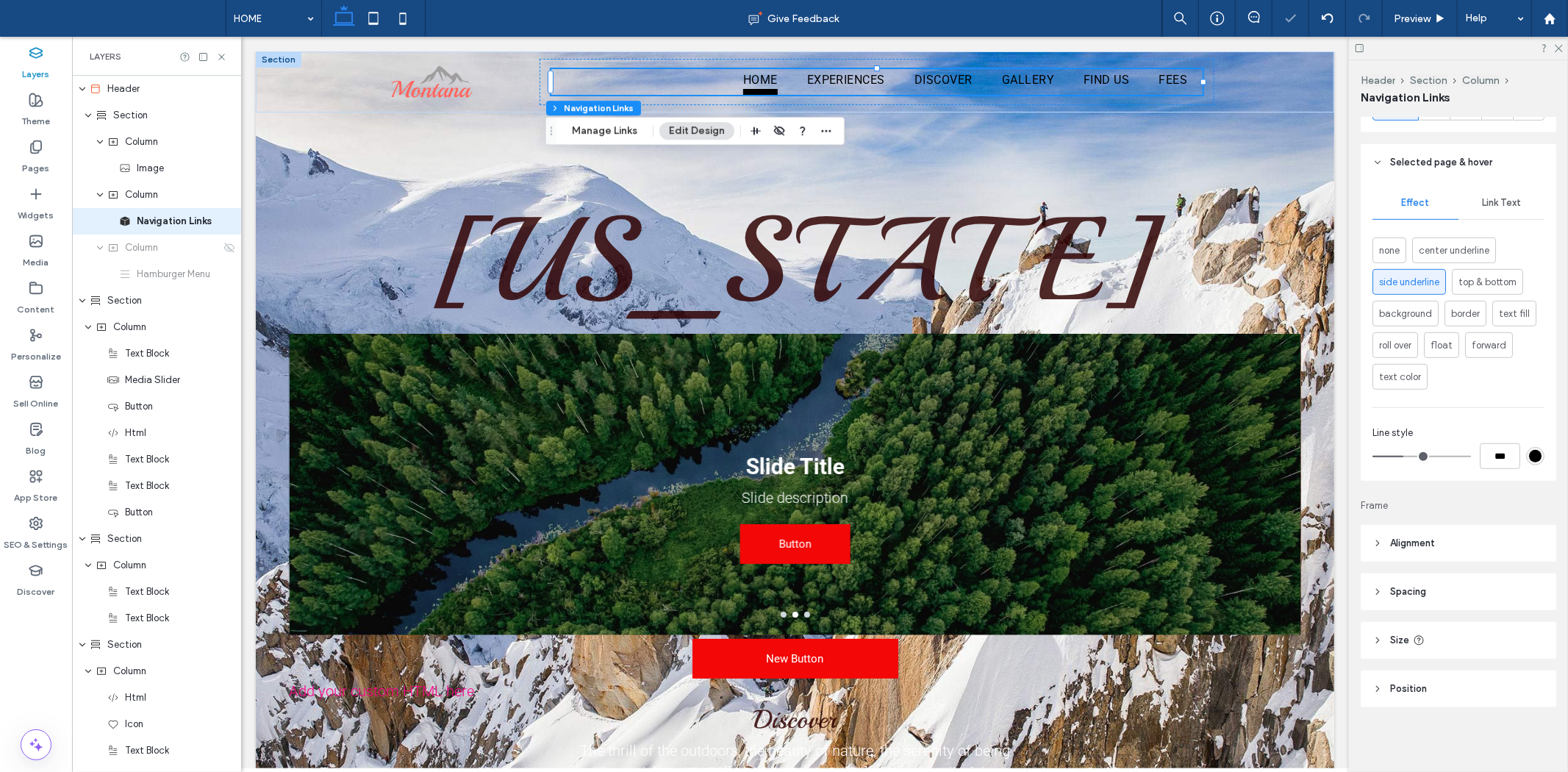
type input "*"
type input "***"
type input "*"
type input "***"
type input "*"
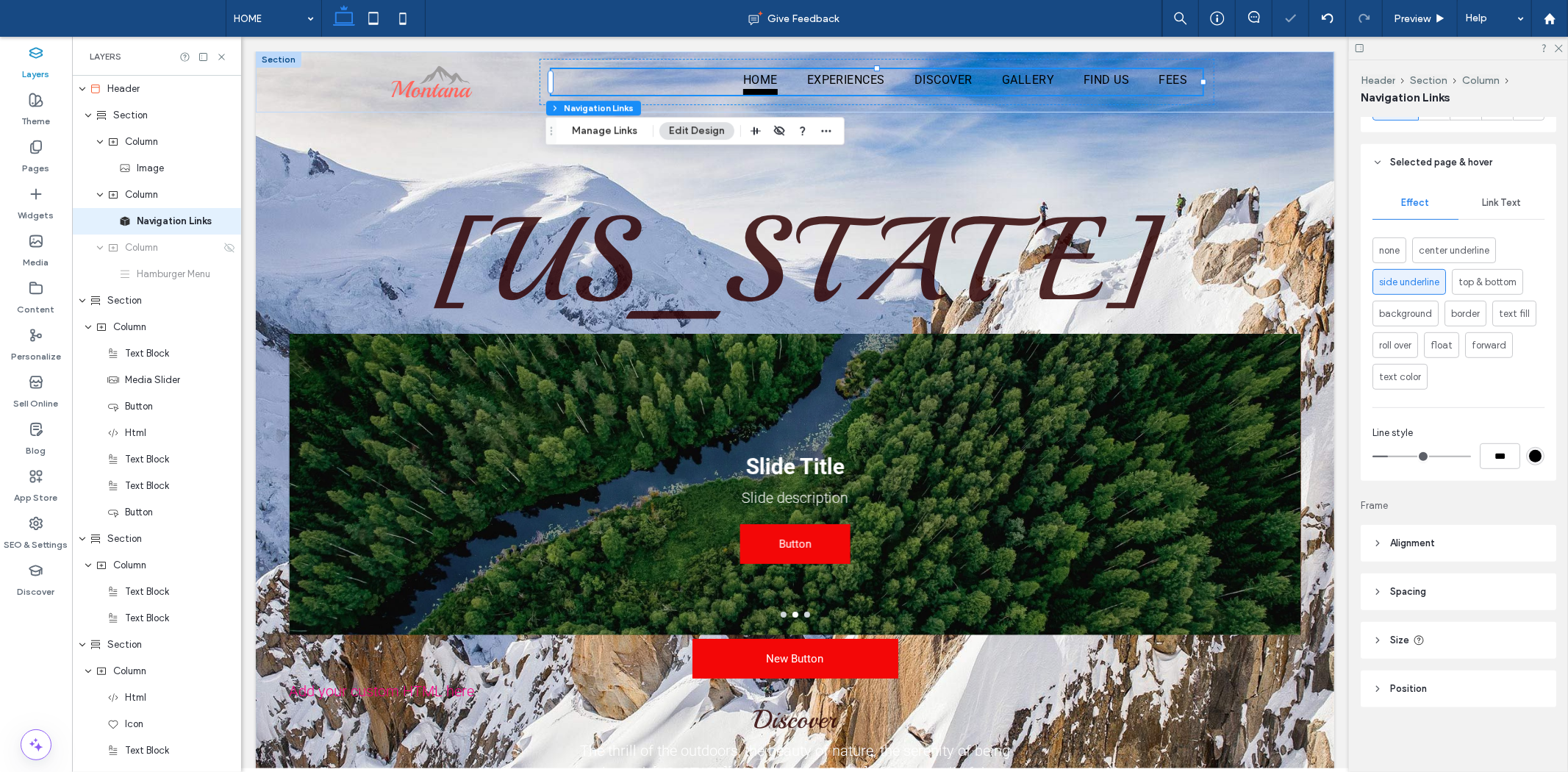
type input "***"
drag, startPoint x: 1402, startPoint y: 458, endPoint x: 1385, endPoint y: 454, distance: 17.5
click at [1385, 456] on input "range" at bounding box center [1422, 457] width 99 height 2
type input "*"
type input "***"
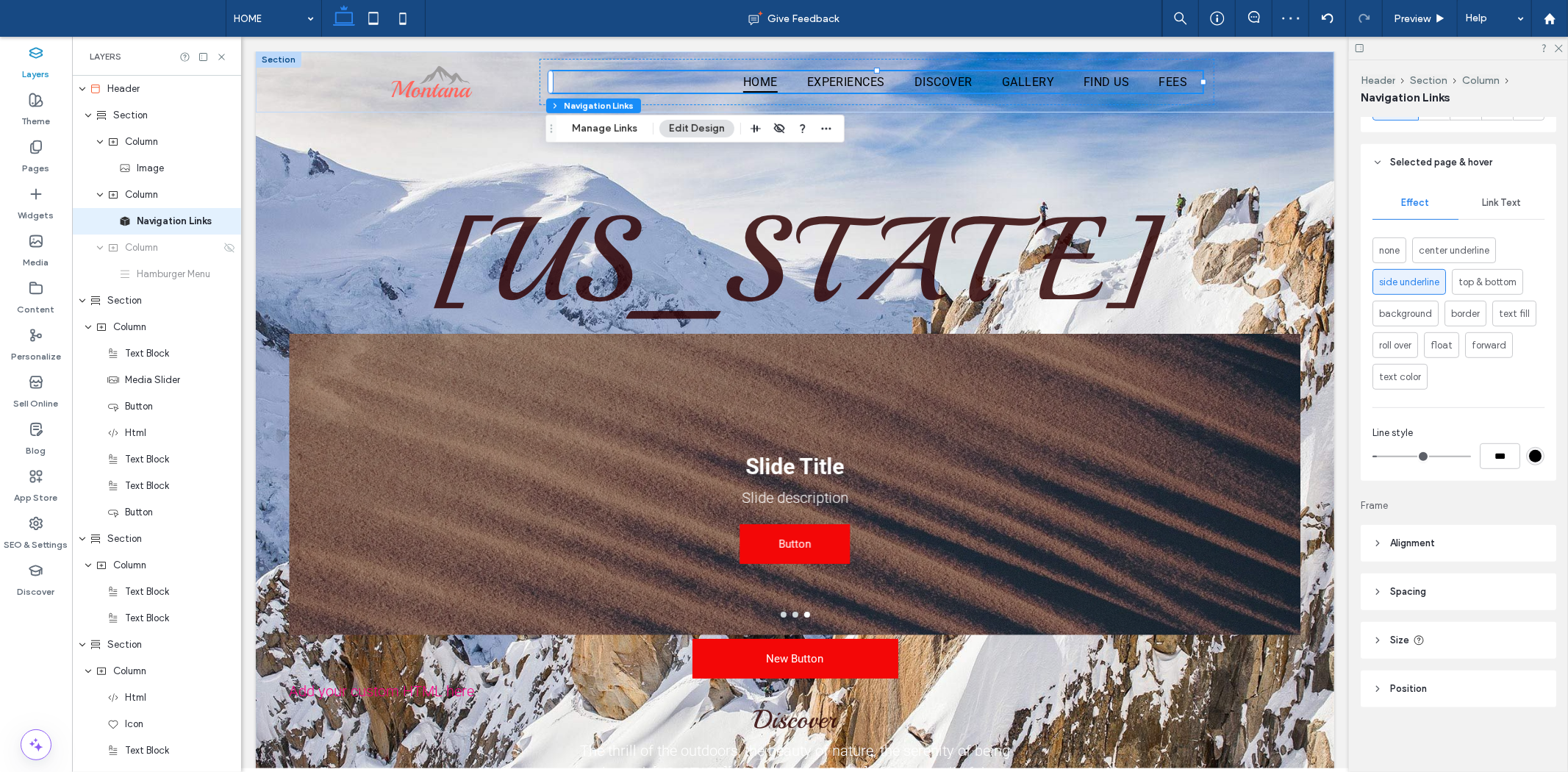
click at [1446, 552] on header "Alignment" at bounding box center [1459, 544] width 195 height 37
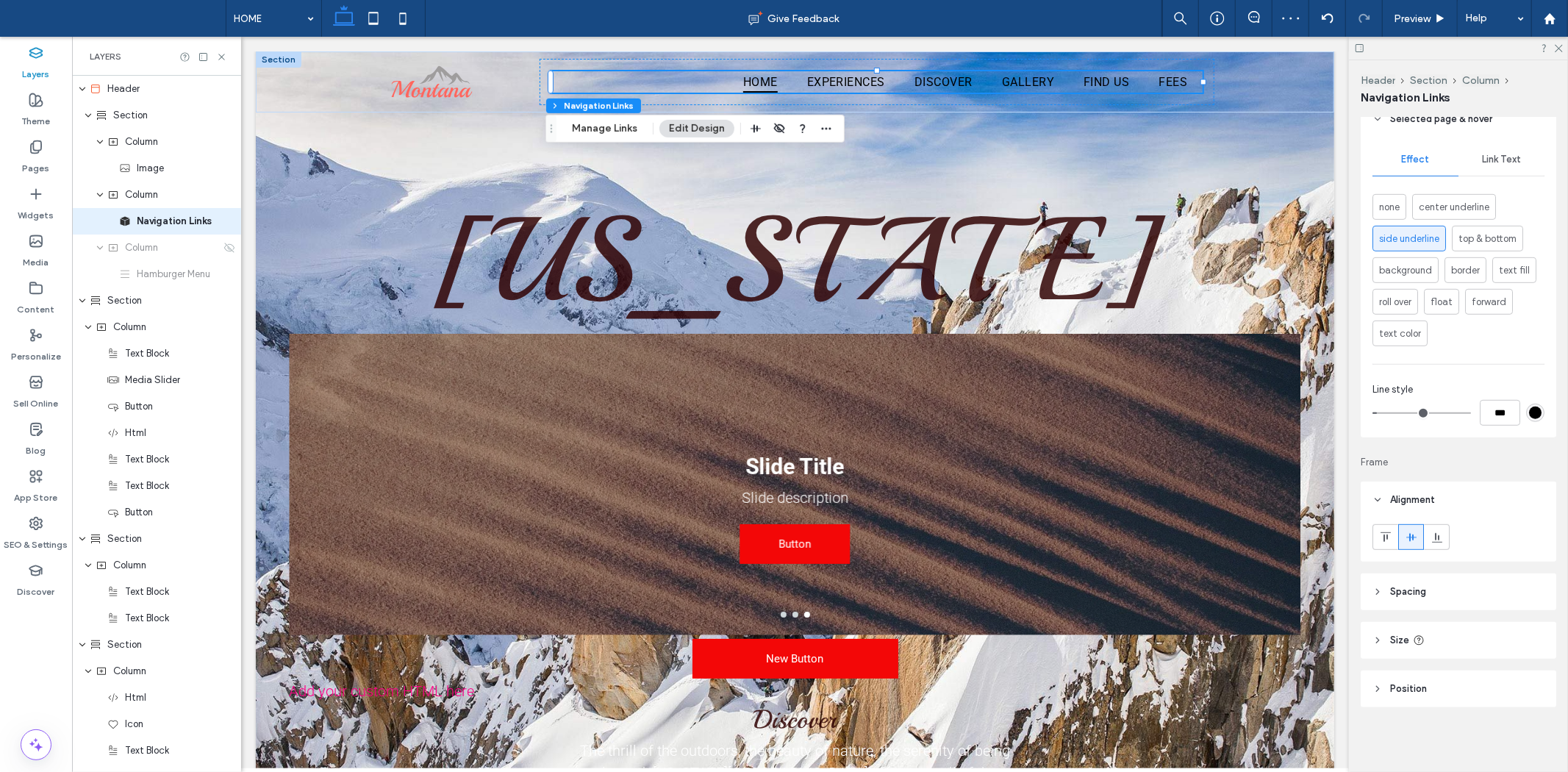
click at [1457, 599] on header "Spacing" at bounding box center [1459, 591] width 195 height 37
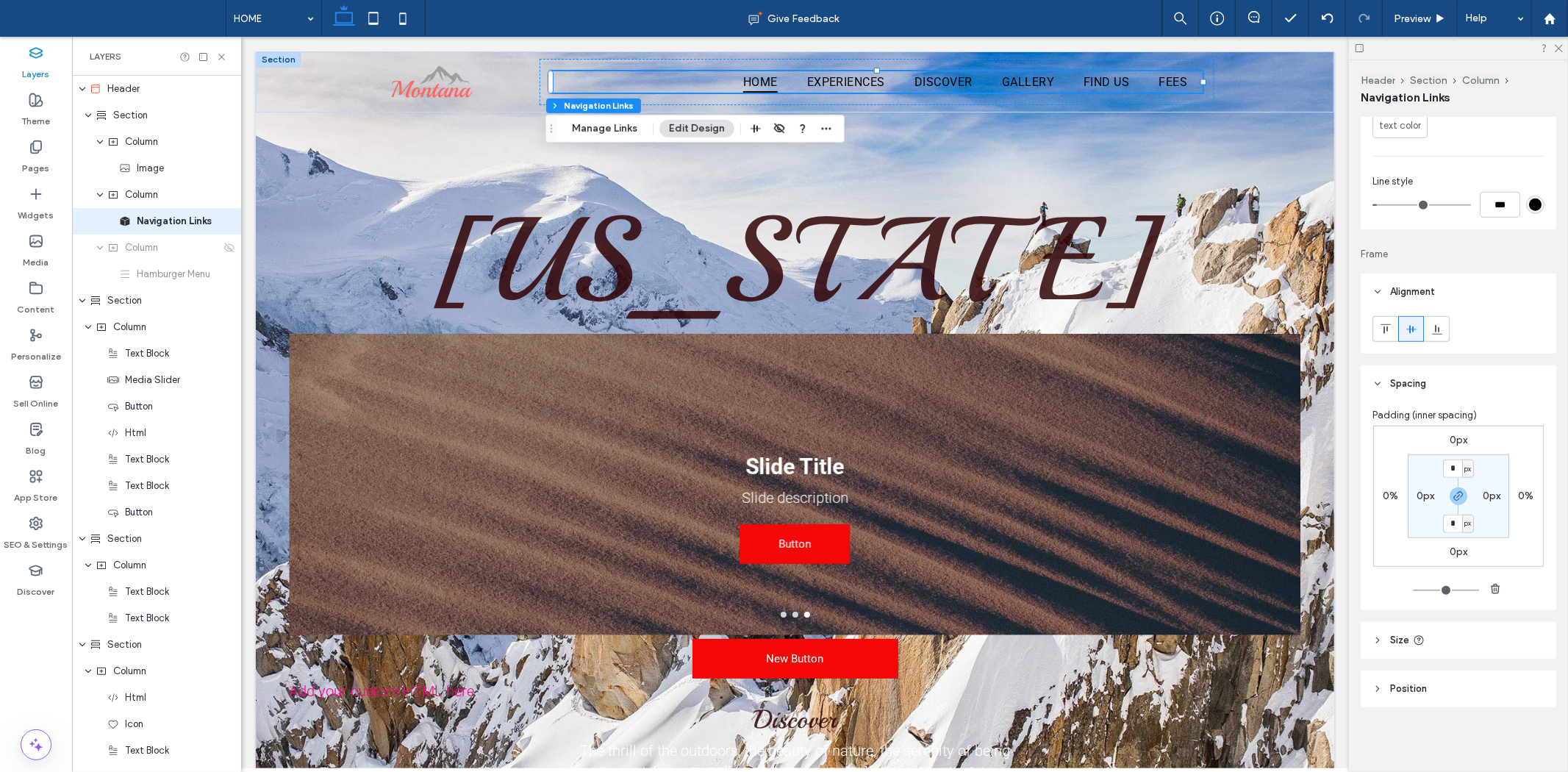
click at [1459, 686] on header "Position" at bounding box center [1459, 689] width 195 height 37
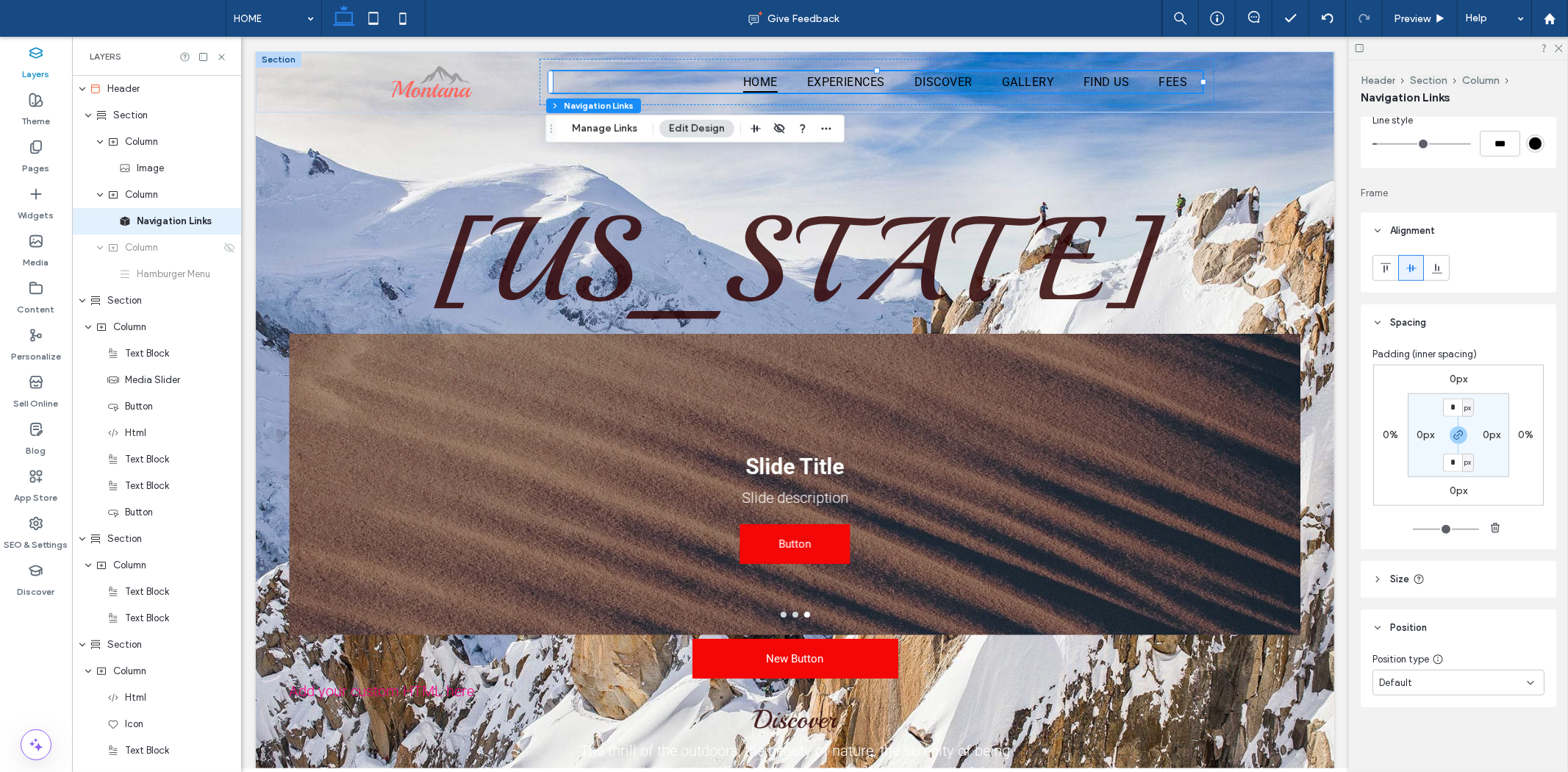
scroll to position [967, 0]
click at [1458, 676] on div "Default" at bounding box center [1453, 682] width 147 height 15
click at [1434, 576] on header "Size" at bounding box center [1459, 580] width 195 height 37
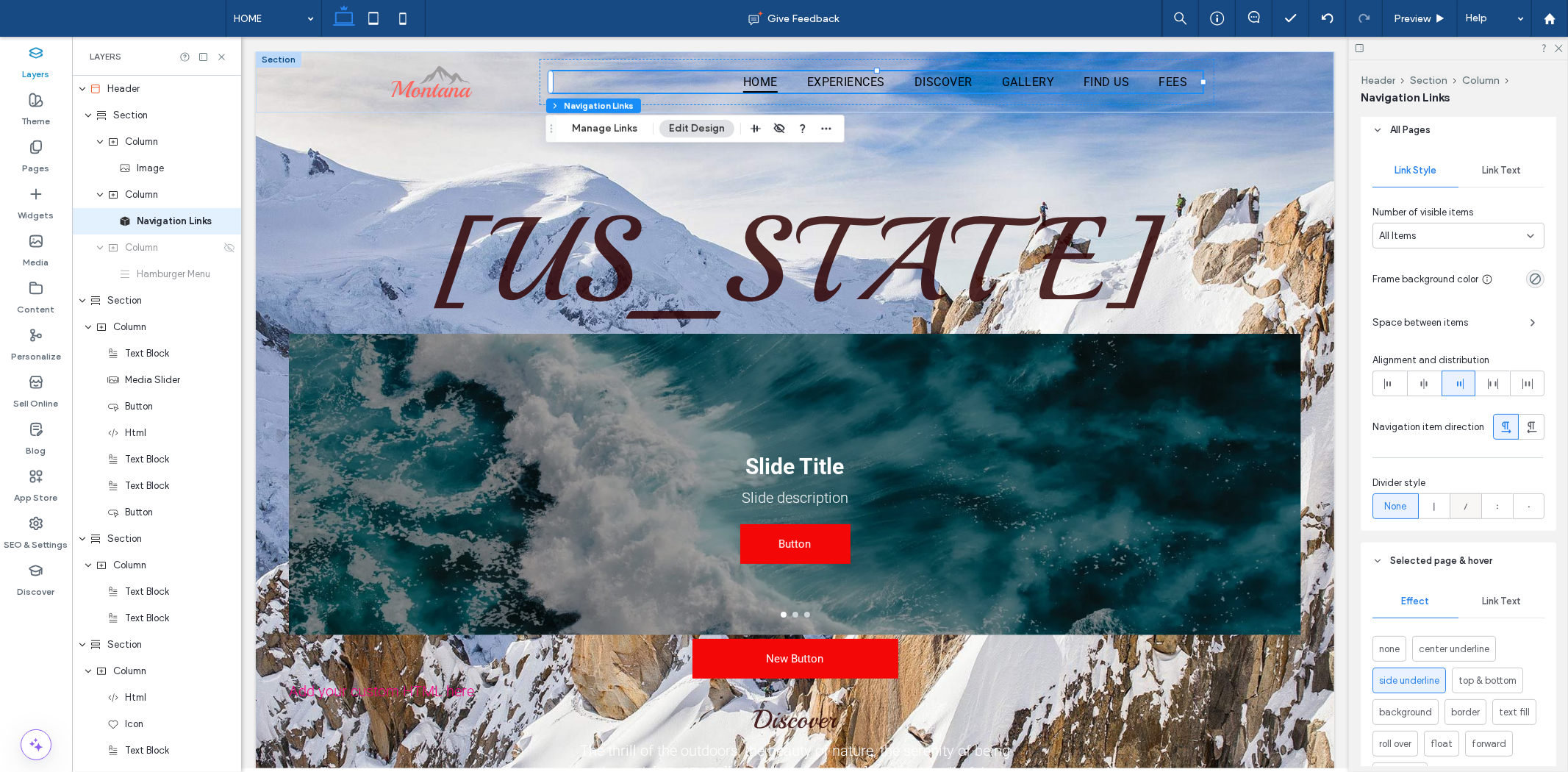
scroll to position [245, 0]
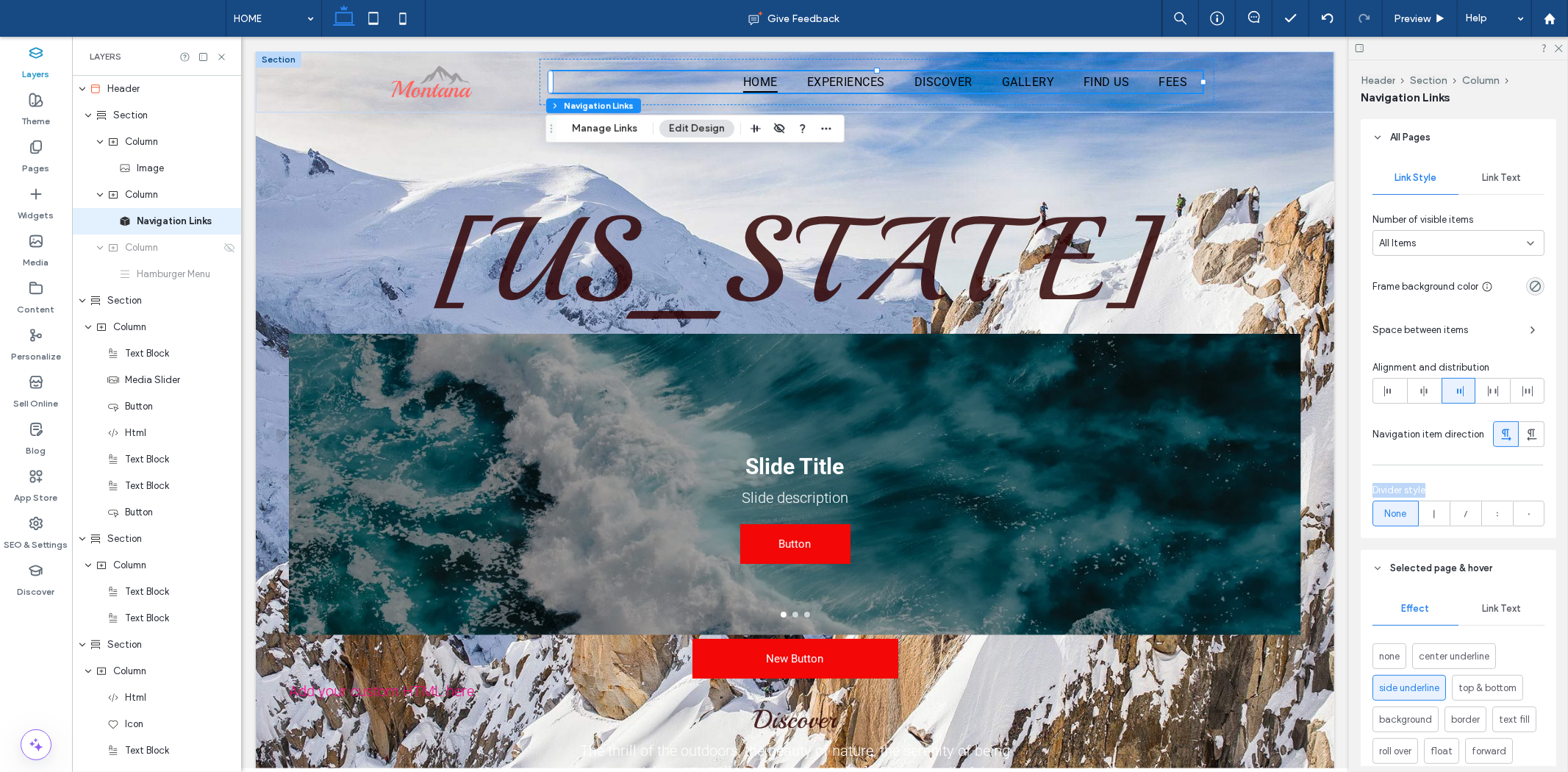
drag, startPoint x: 1358, startPoint y: 489, endPoint x: 1459, endPoint y: 493, distance: 101.1
click at [1459, 493] on div "Header Section Column Navigation Links Rename pages and edit their order, SEO a…" at bounding box center [1459, 416] width 219 height 711
click at [1459, 493] on div "Divider style" at bounding box center [1459, 490] width 172 height 15
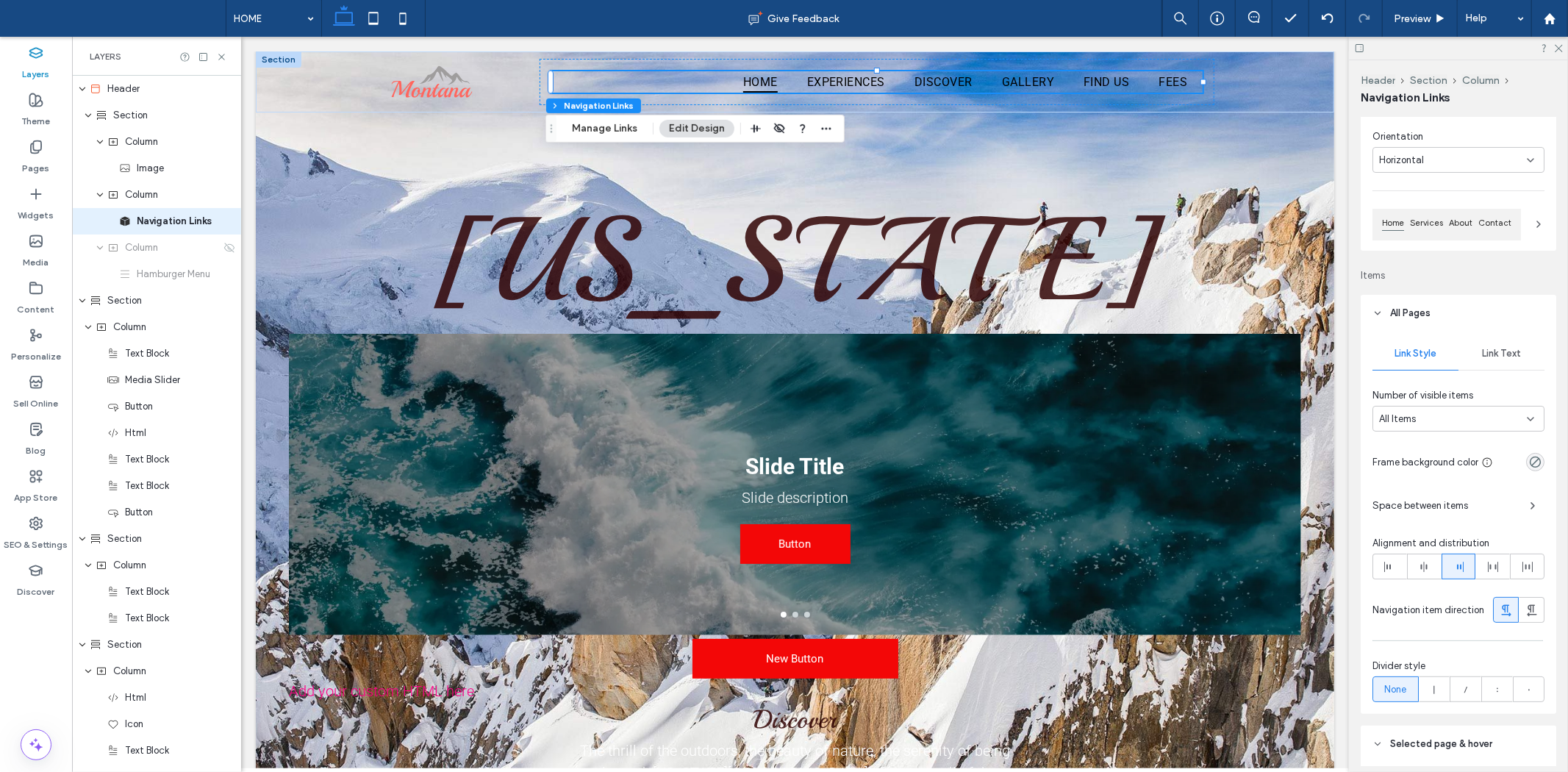
scroll to position [0, 0]
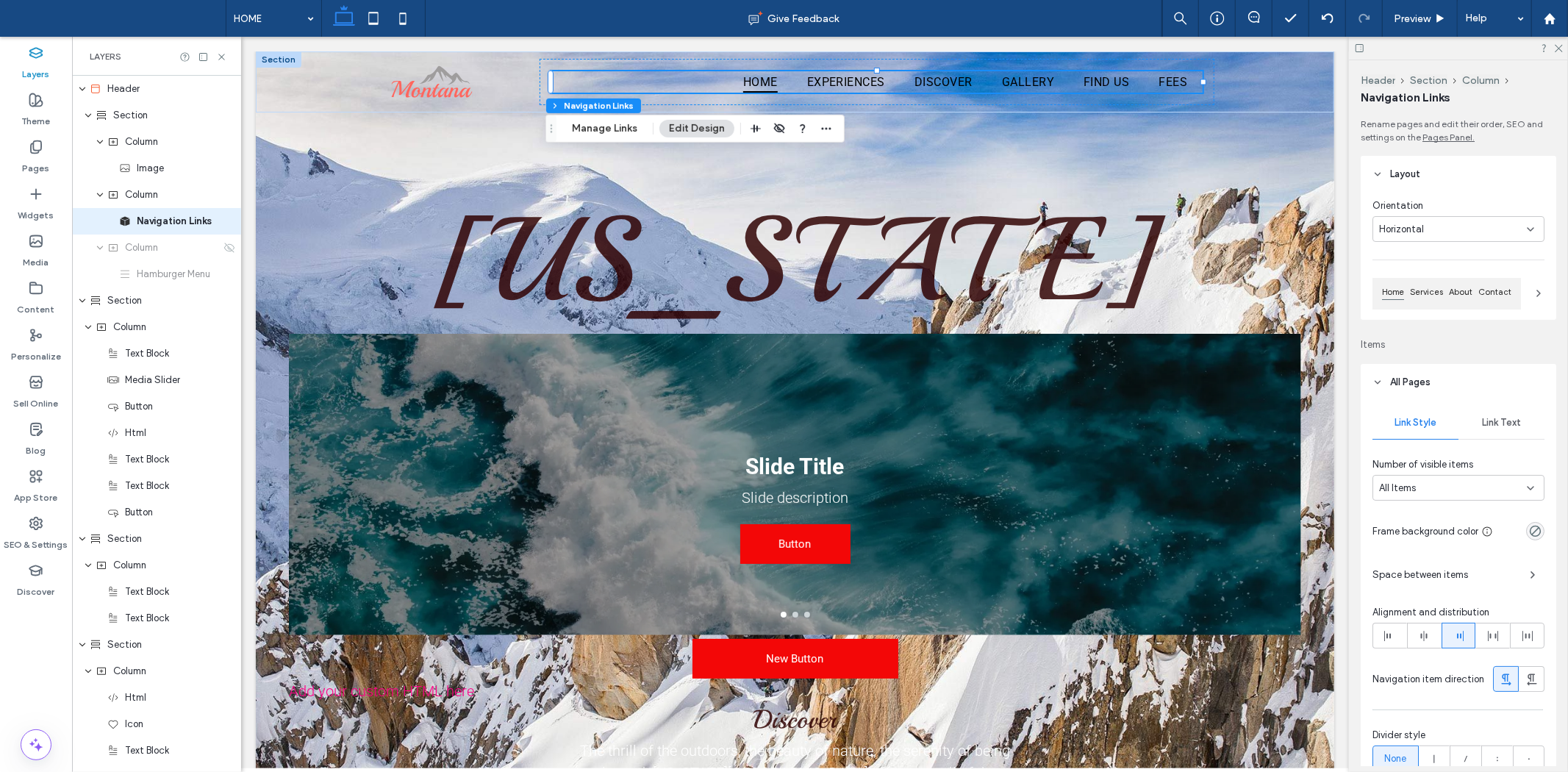
click at [1486, 430] on div "Link Text" at bounding box center [1502, 422] width 86 height 32
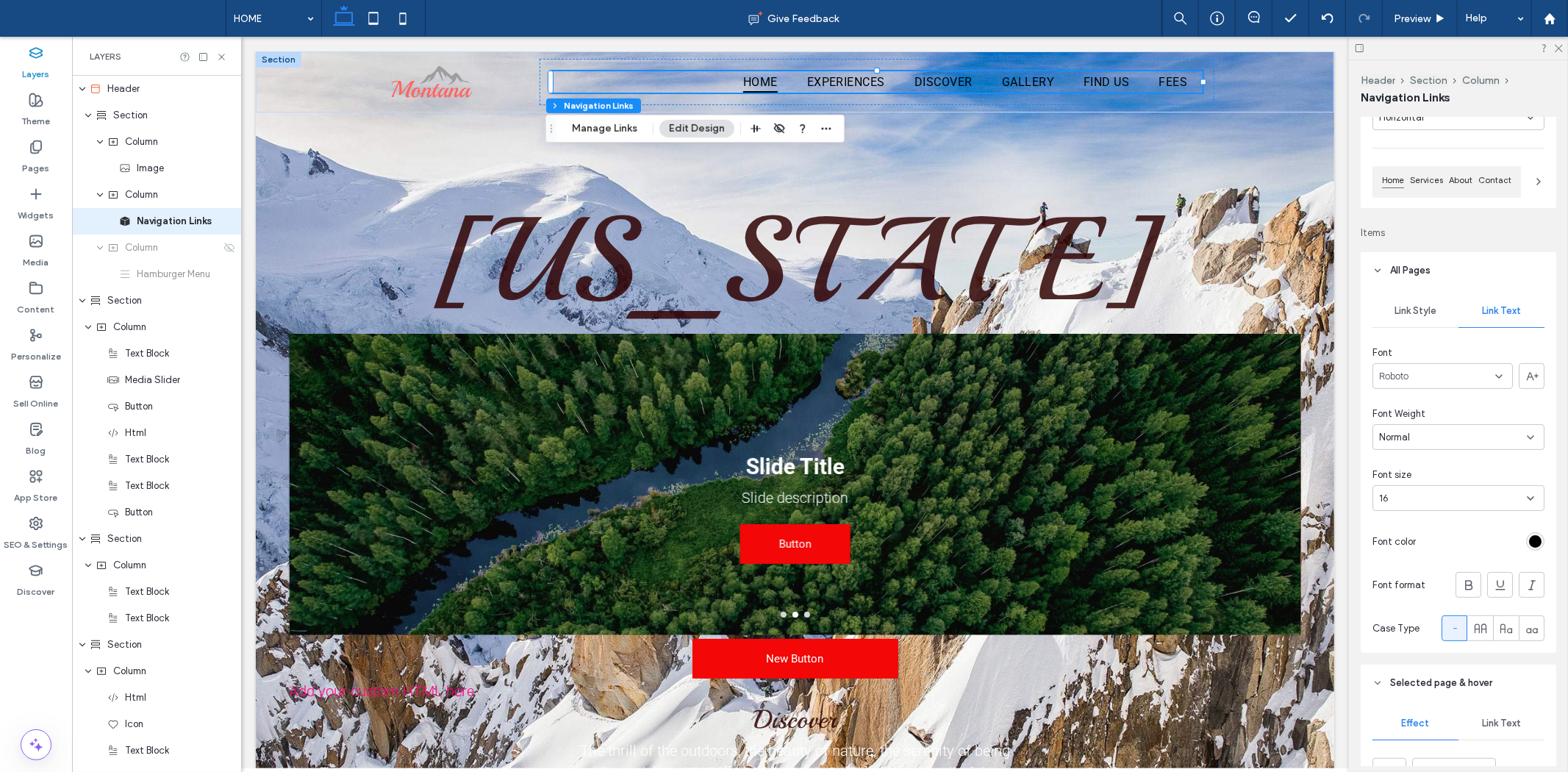
scroll to position [82, 0]
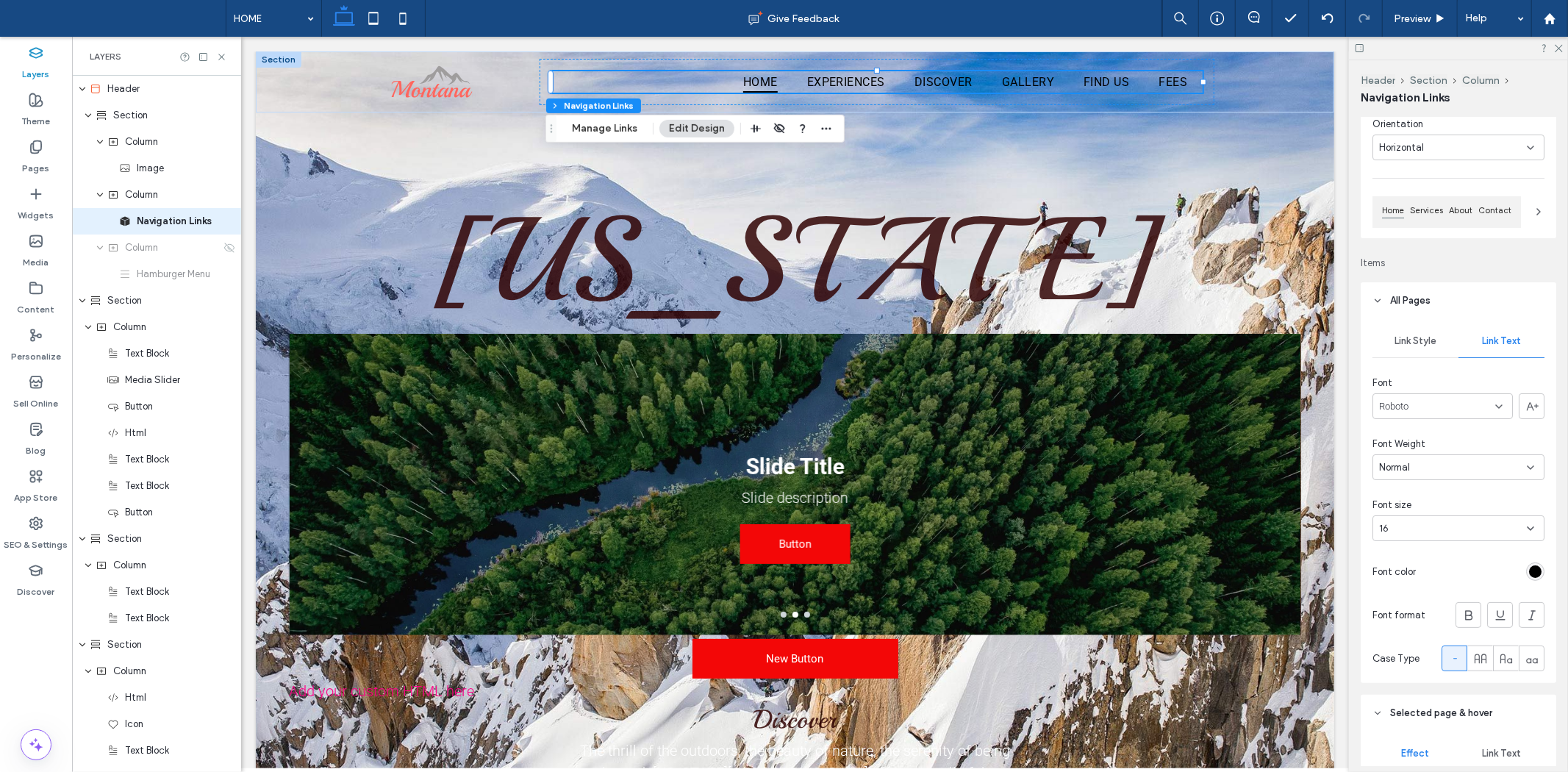
click at [1472, 406] on div "Roboto" at bounding box center [1443, 406] width 141 height 25
click at [1424, 490] on span "Albert Sans" at bounding box center [1417, 484] width 75 height 15
click at [1434, 397] on div "Albert Sans" at bounding box center [1443, 406] width 141 height 25
click at [1444, 467] on div "Abril Fatface" at bounding box center [1439, 459] width 131 height 25
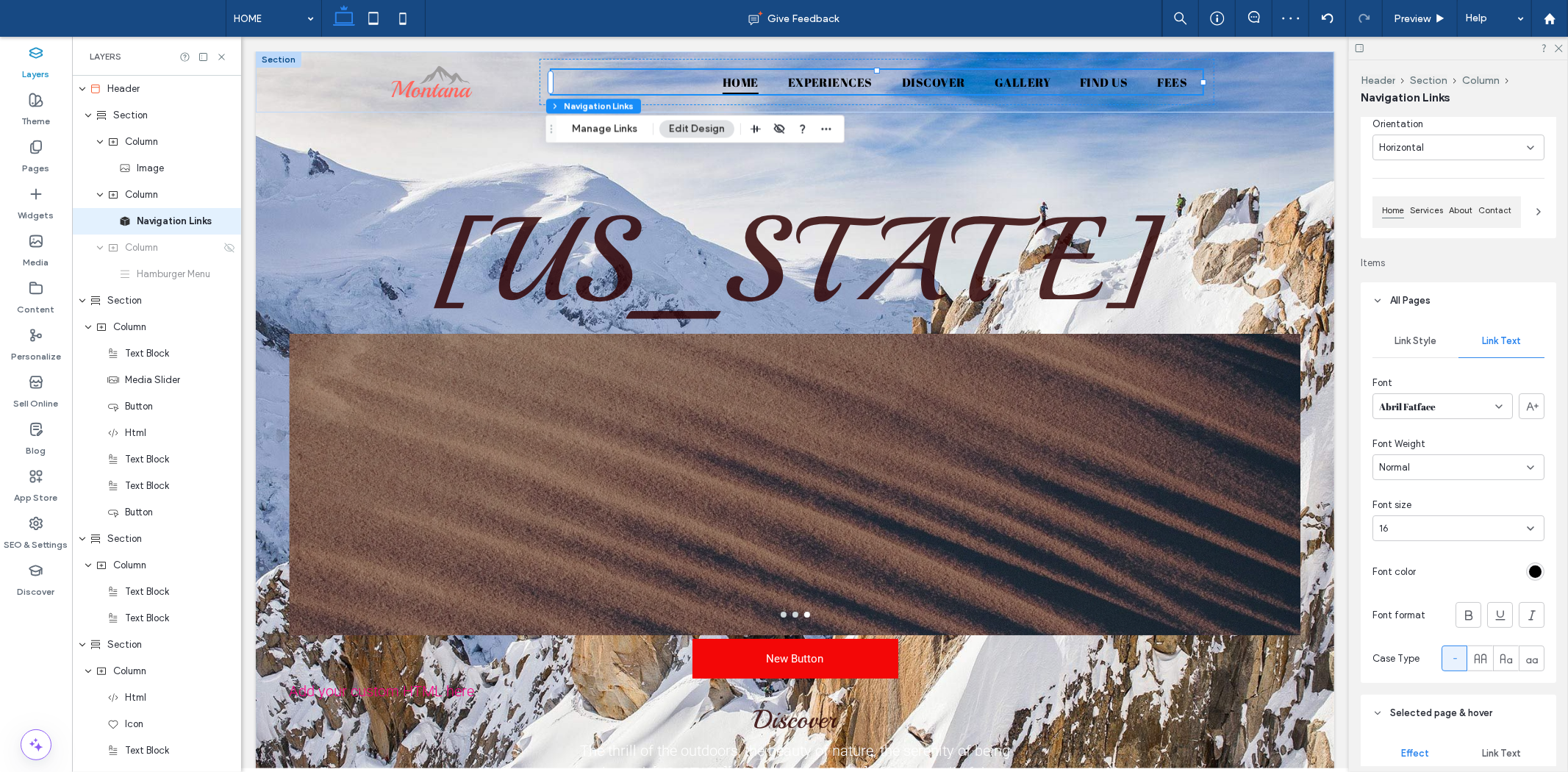
click at [1442, 437] on div "Font Weight" at bounding box center [1459, 443] width 172 height 15
click at [1435, 408] on span "Abril Fatface" at bounding box center [1408, 406] width 57 height 15
click at [1422, 506] on div "Alegreya" at bounding box center [1439, 510] width 131 height 25
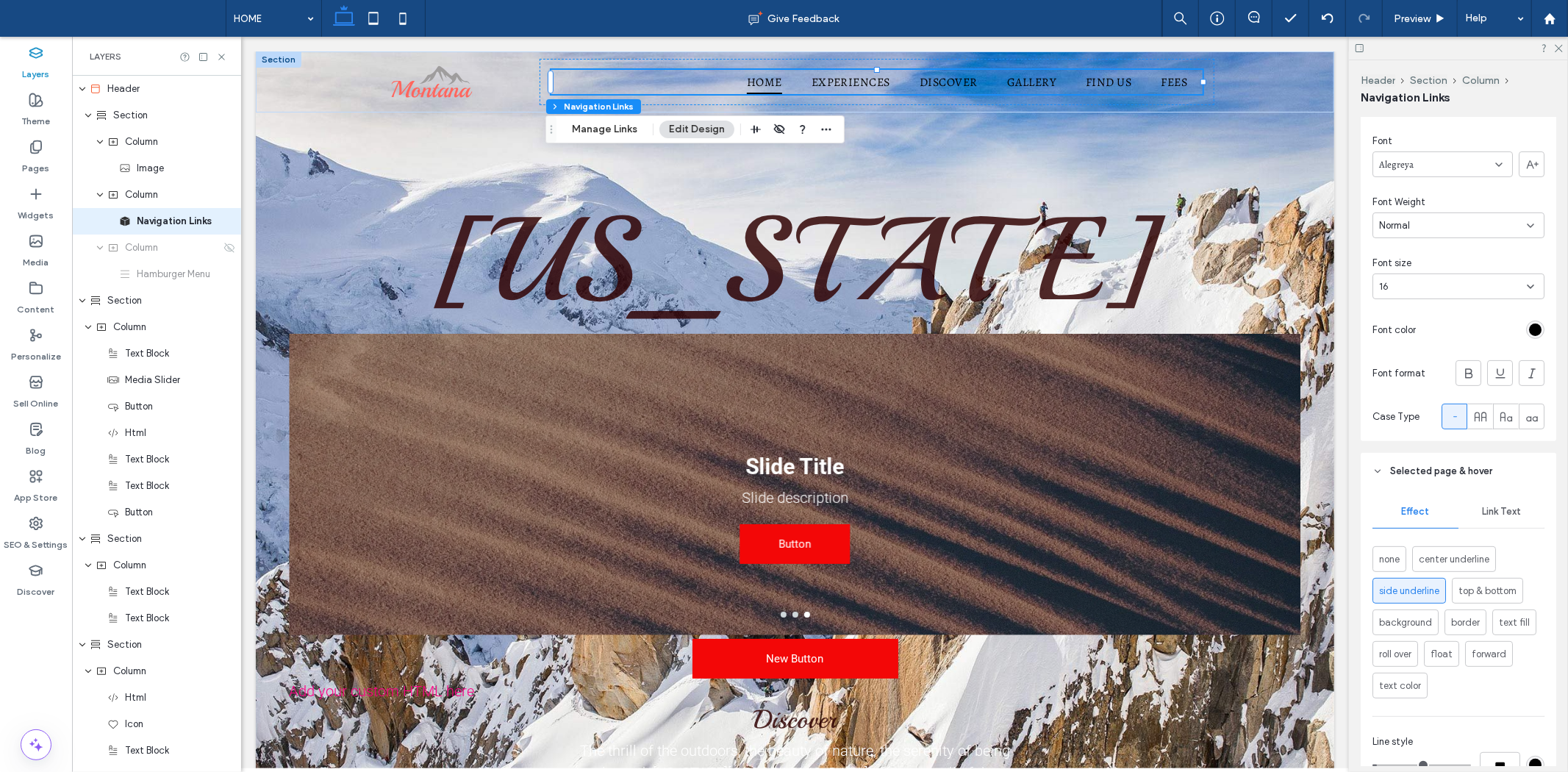
scroll to position [408, 0]
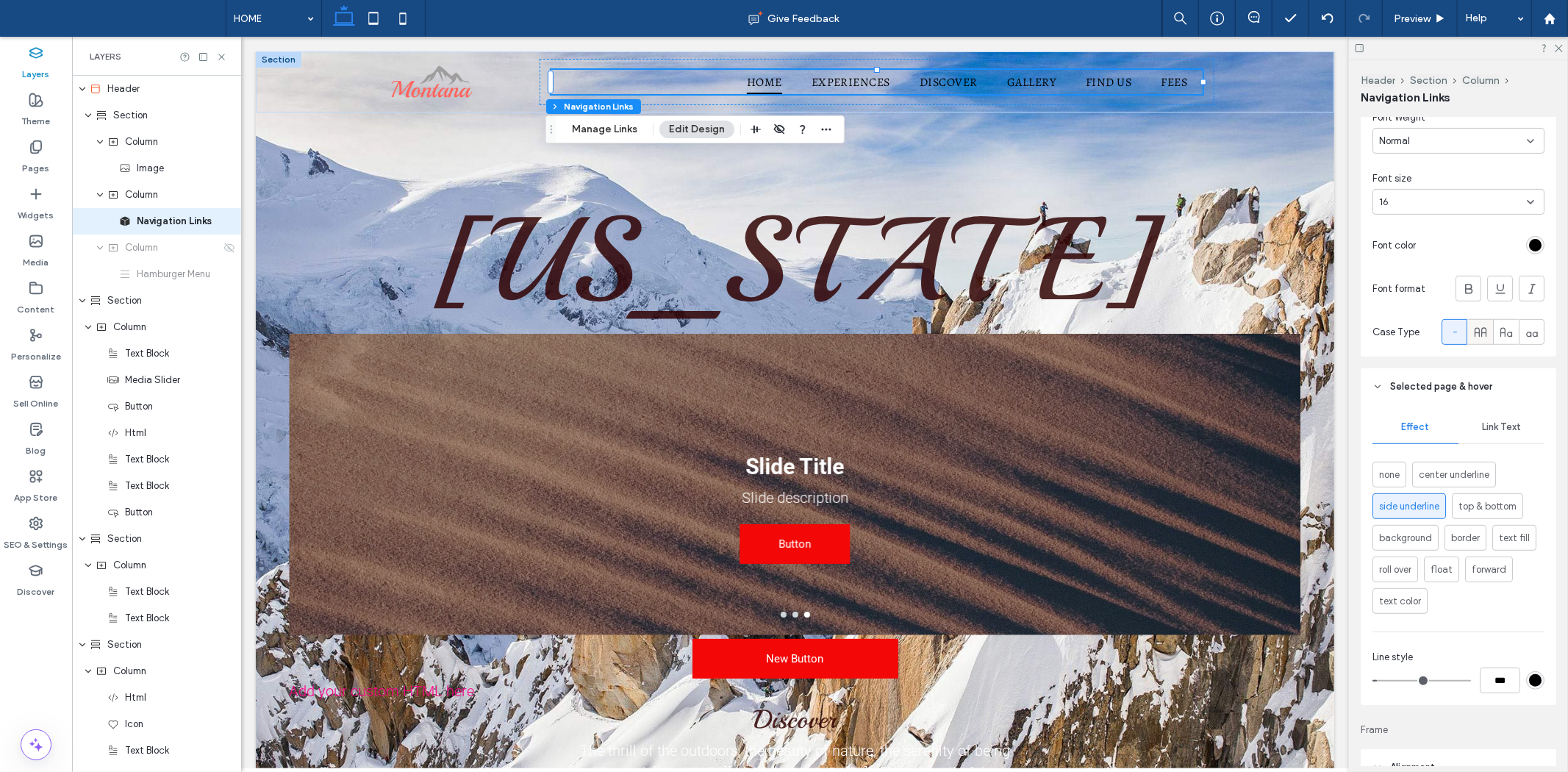
click at [1480, 339] on div at bounding box center [1480, 332] width 24 height 24
click at [1455, 334] on div at bounding box center [1454, 332] width 24 height 24
type input "*"
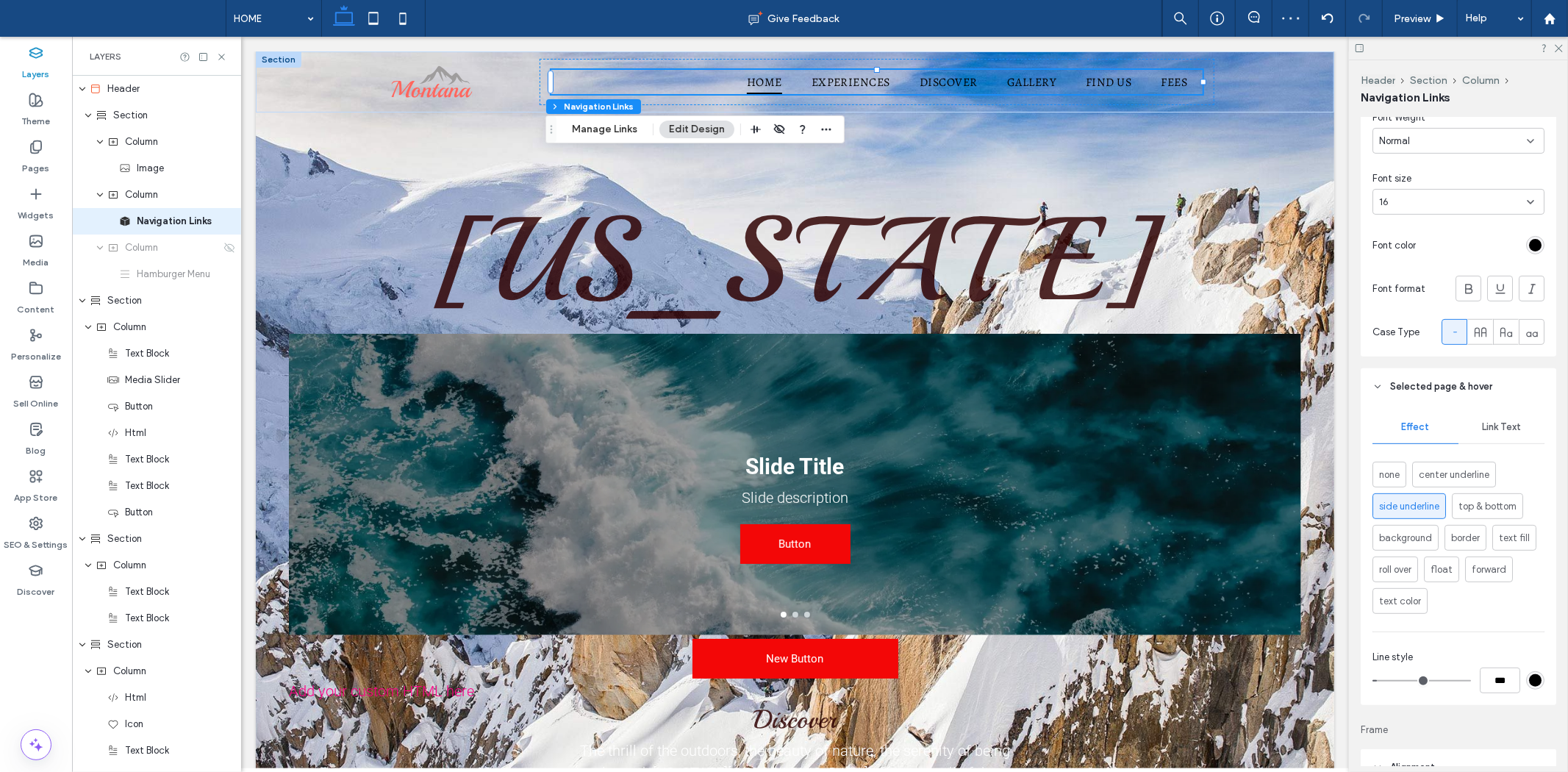
click at [1495, 421] on div "Link Text" at bounding box center [1502, 427] width 86 height 32
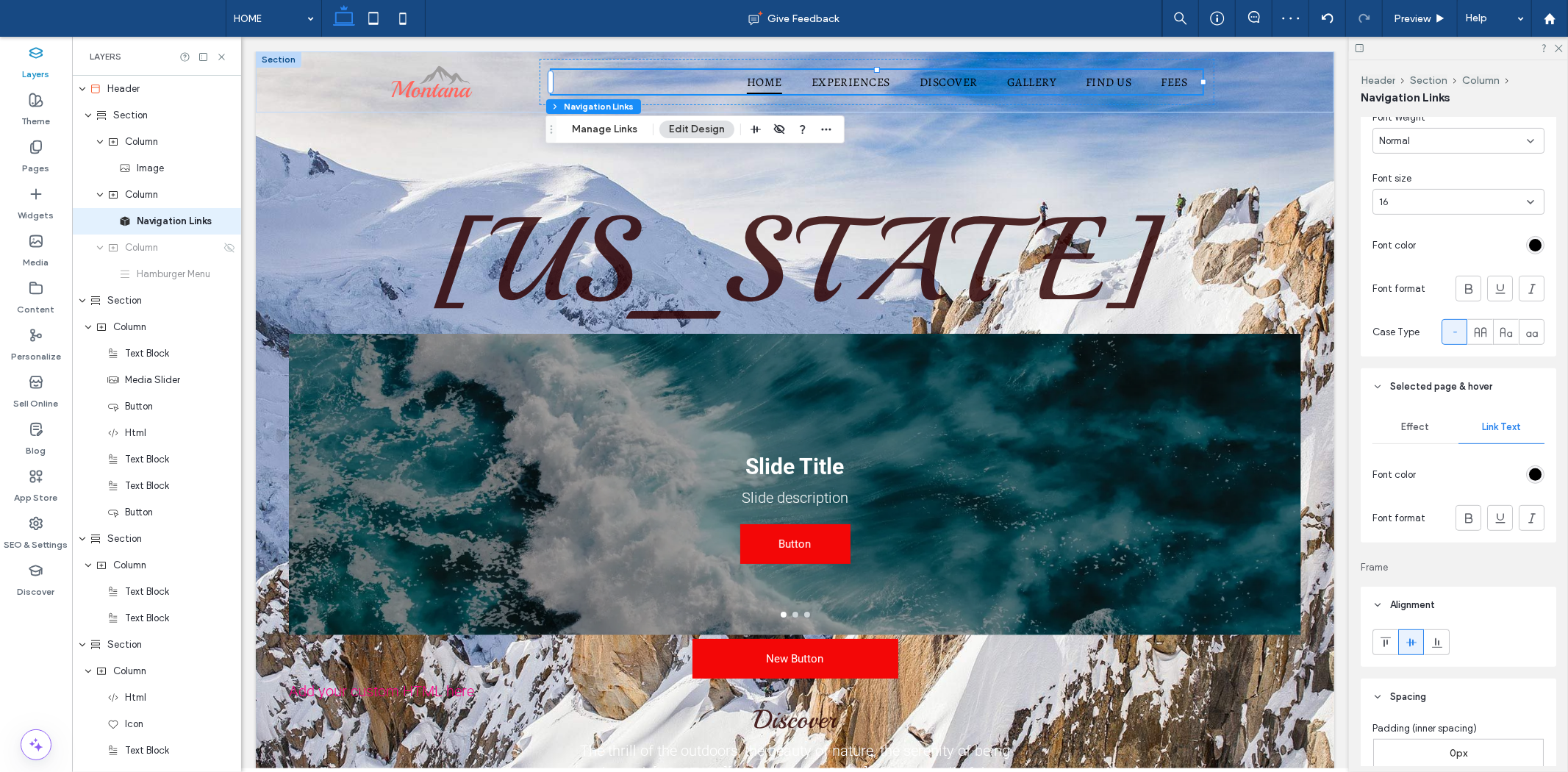
click at [1404, 431] on span "Effect" at bounding box center [1416, 427] width 28 height 12
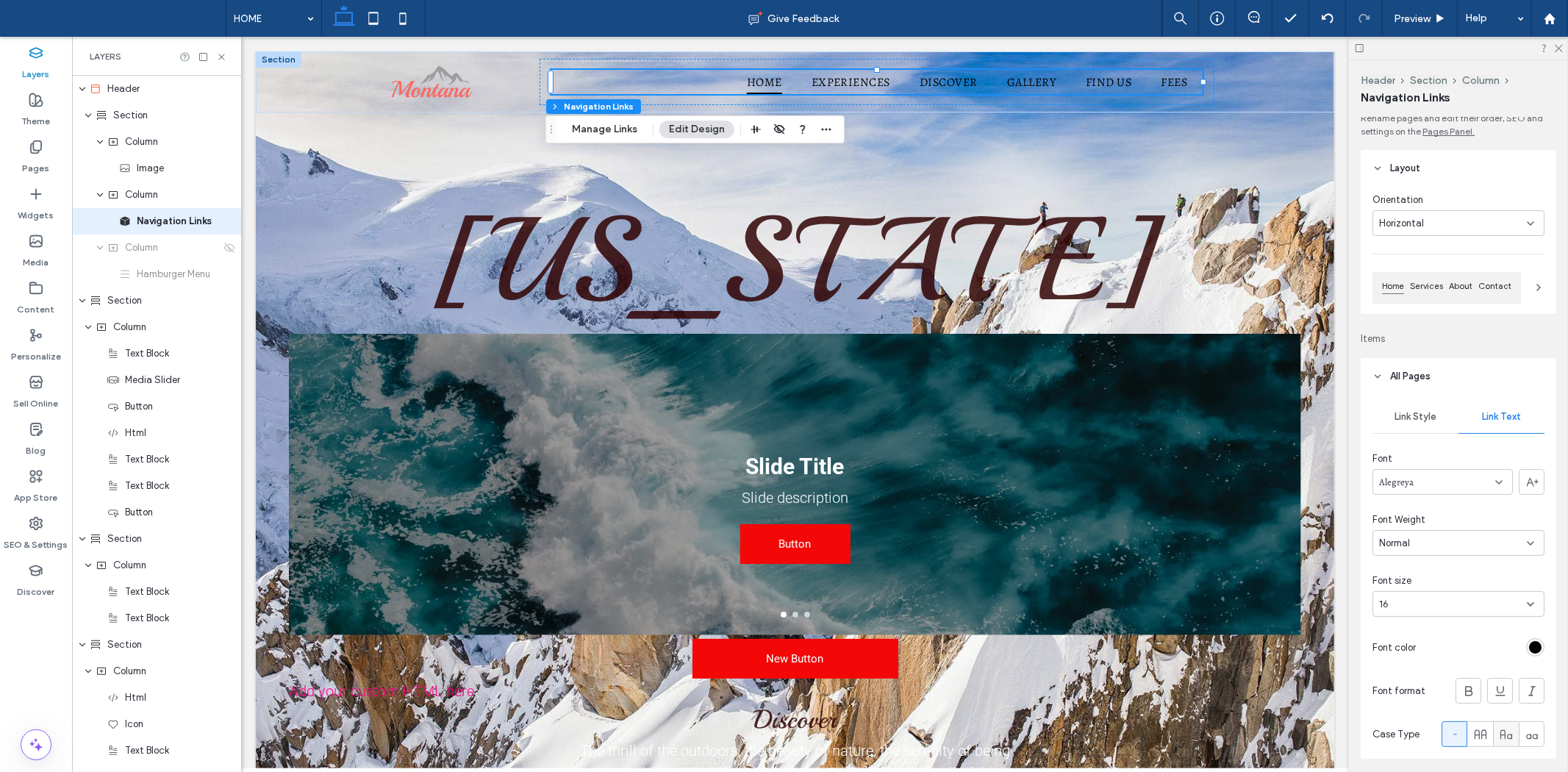
scroll to position [0, 0]
click at [1461, 230] on div "Horizontal" at bounding box center [1453, 228] width 147 height 15
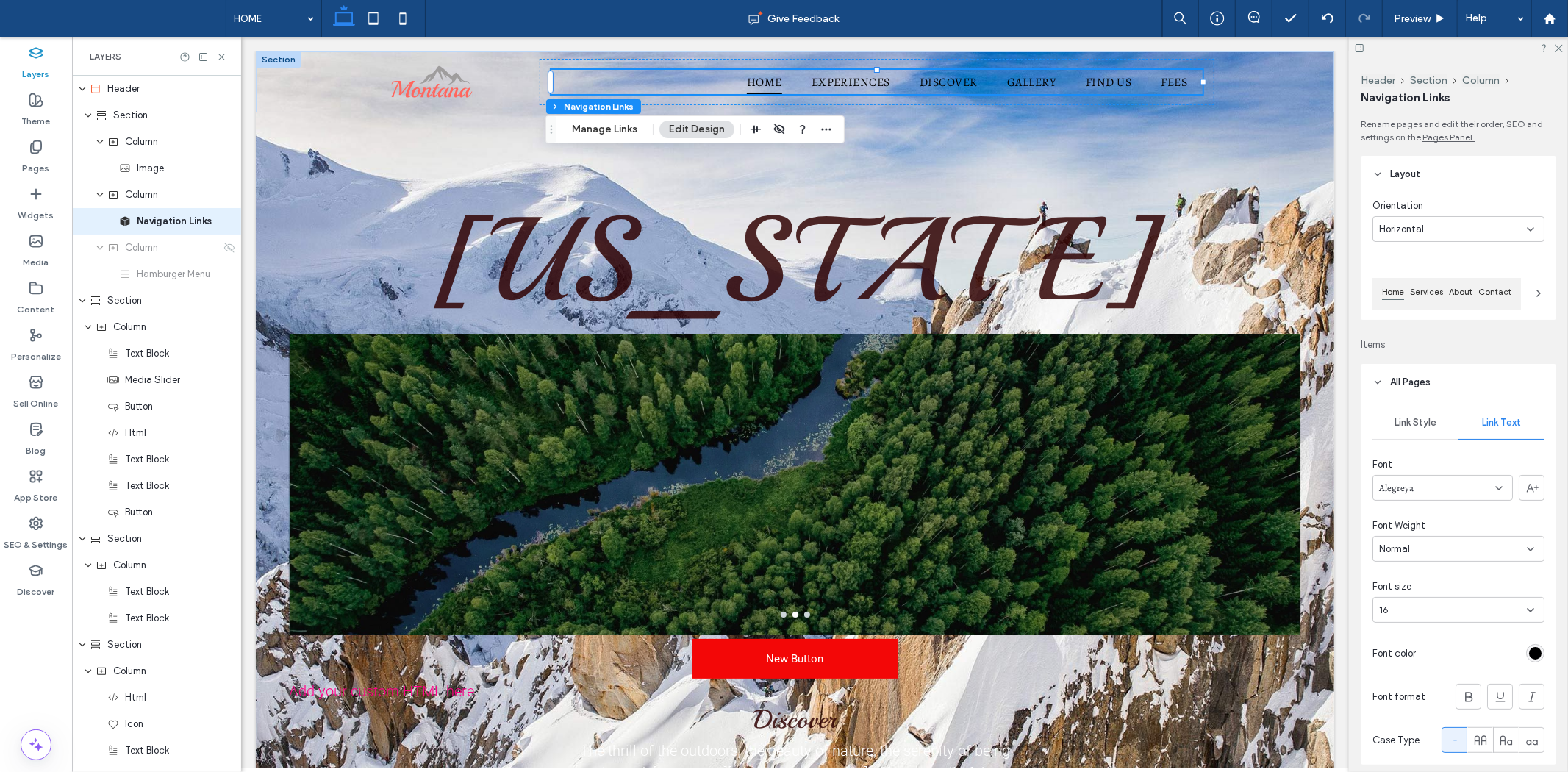
click at [1378, 176] on use at bounding box center [1378, 174] width 5 height 3
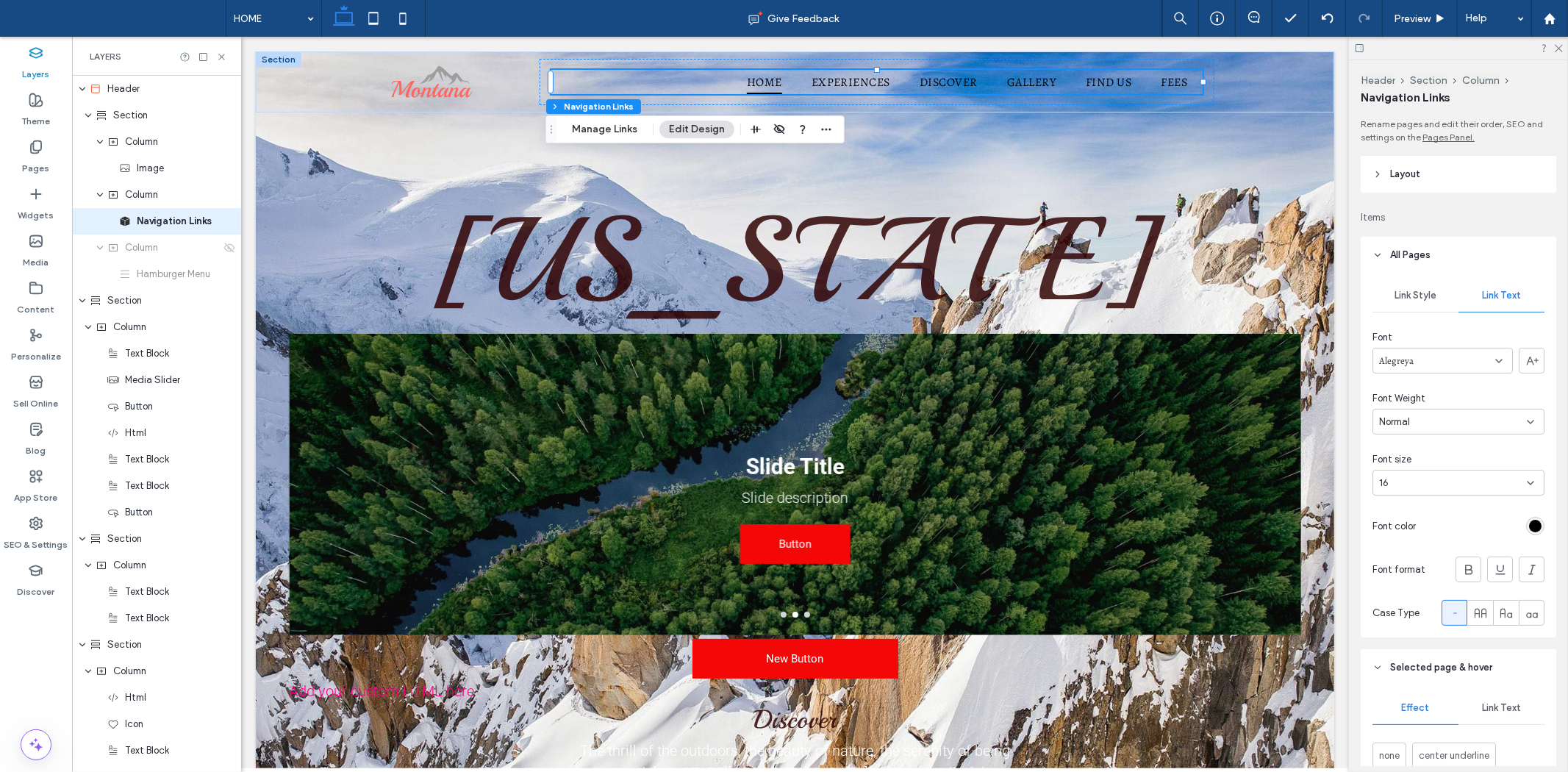
click at [1377, 252] on icon at bounding box center [1378, 255] width 11 height 11
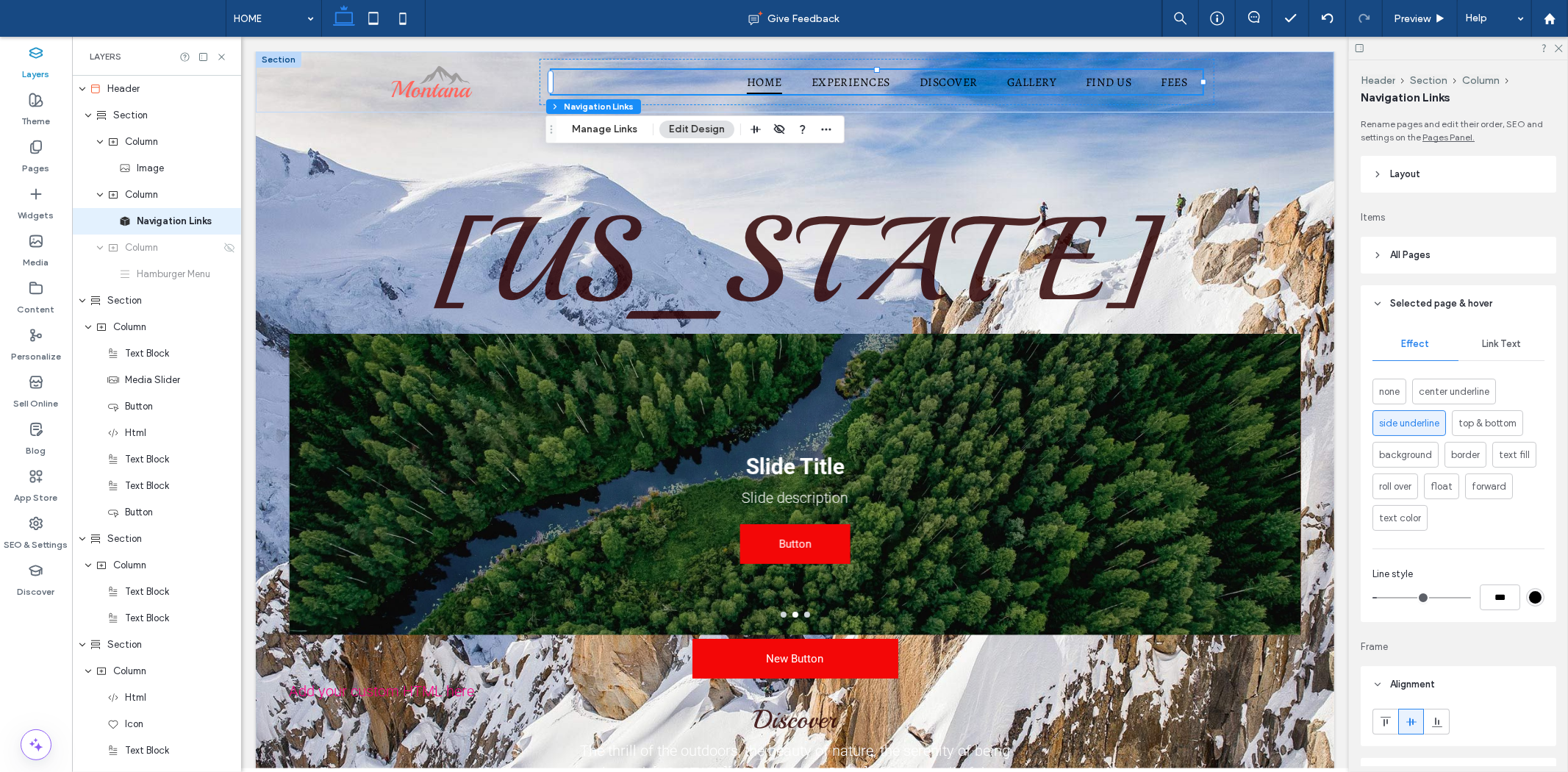
click at [1380, 308] on icon at bounding box center [1378, 304] width 11 height 11
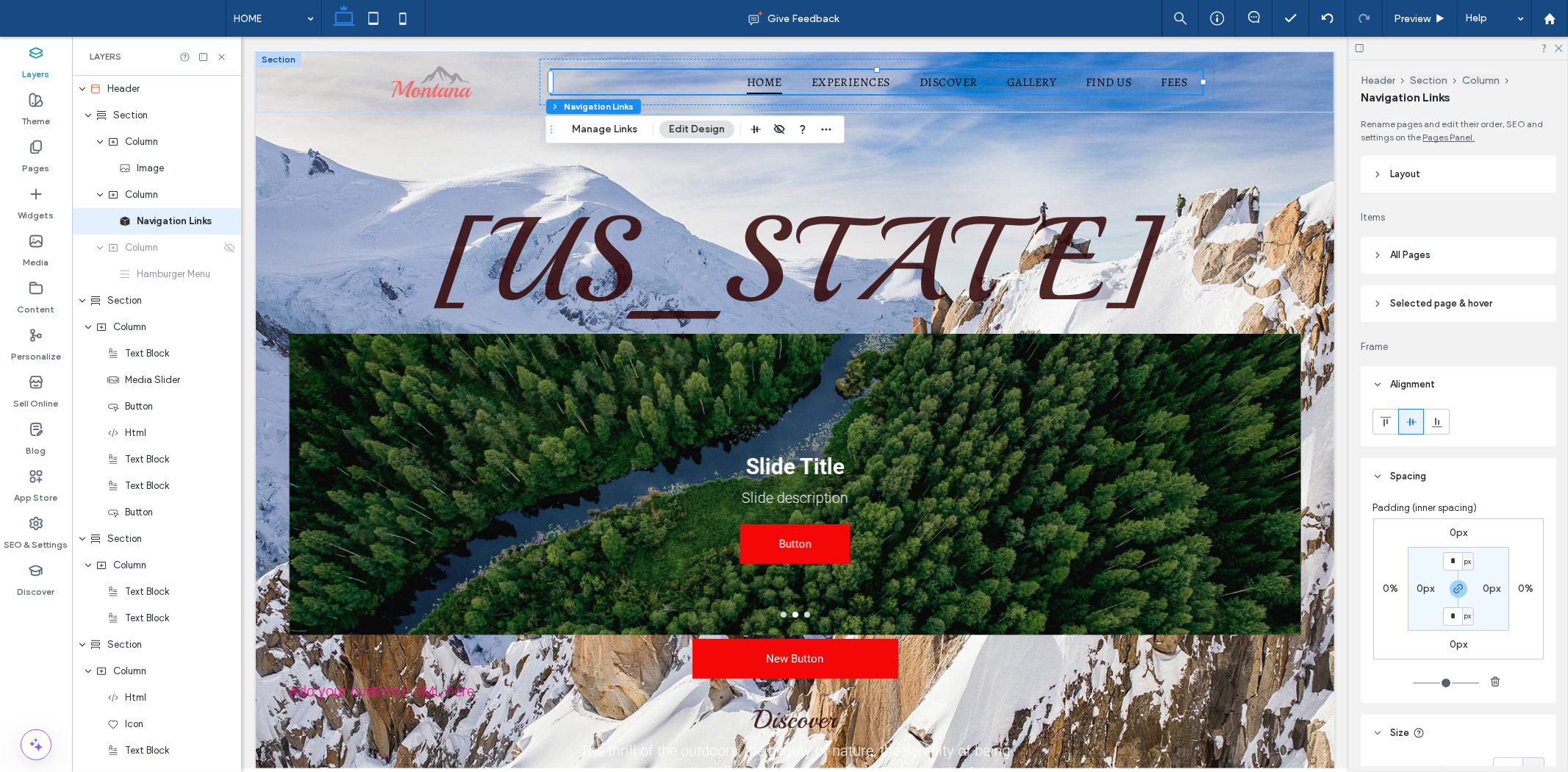
click at [1382, 306] on icon at bounding box center [1378, 304] width 11 height 11
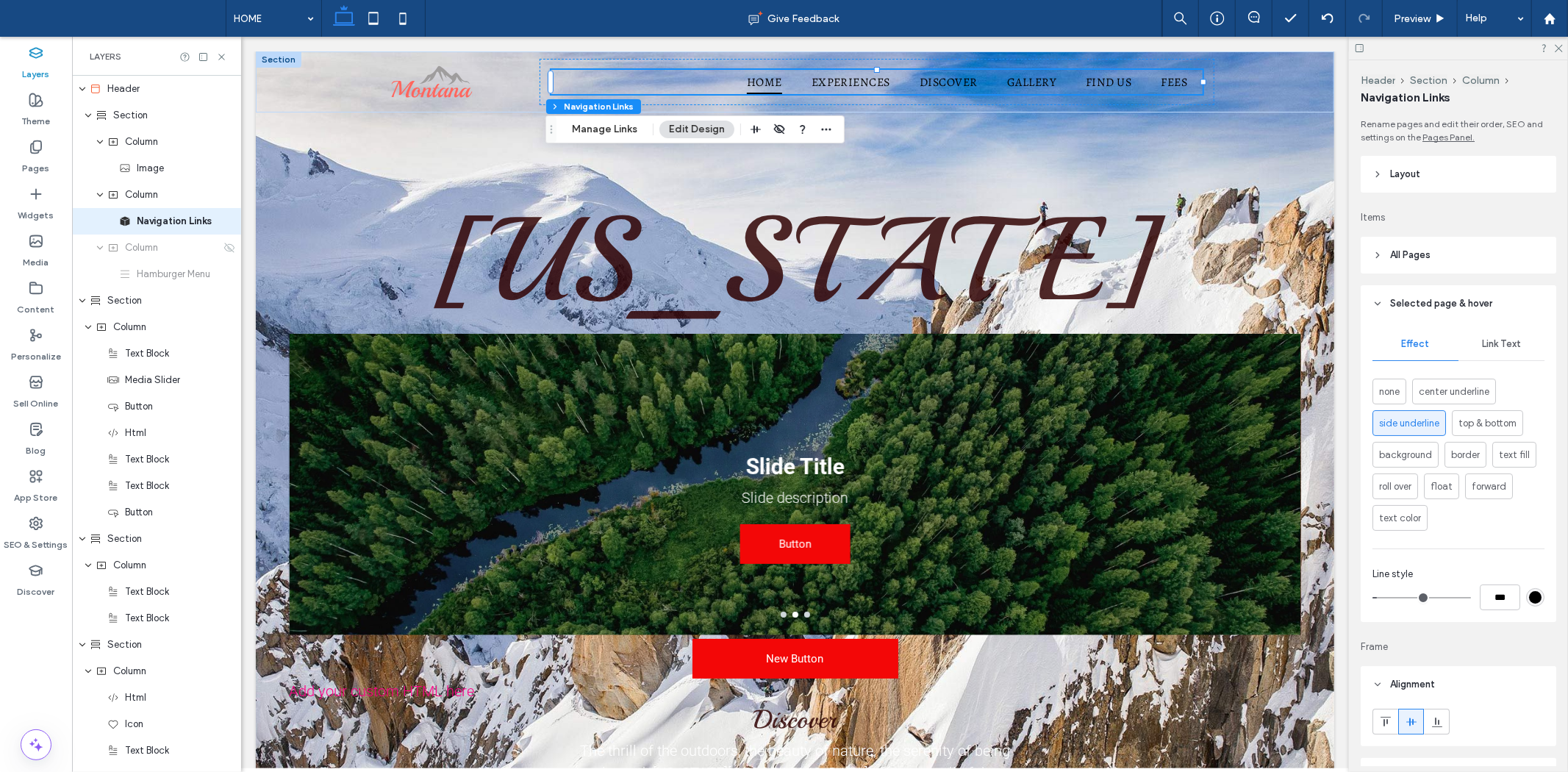
click at [1373, 306] on icon at bounding box center [1378, 304] width 11 height 11
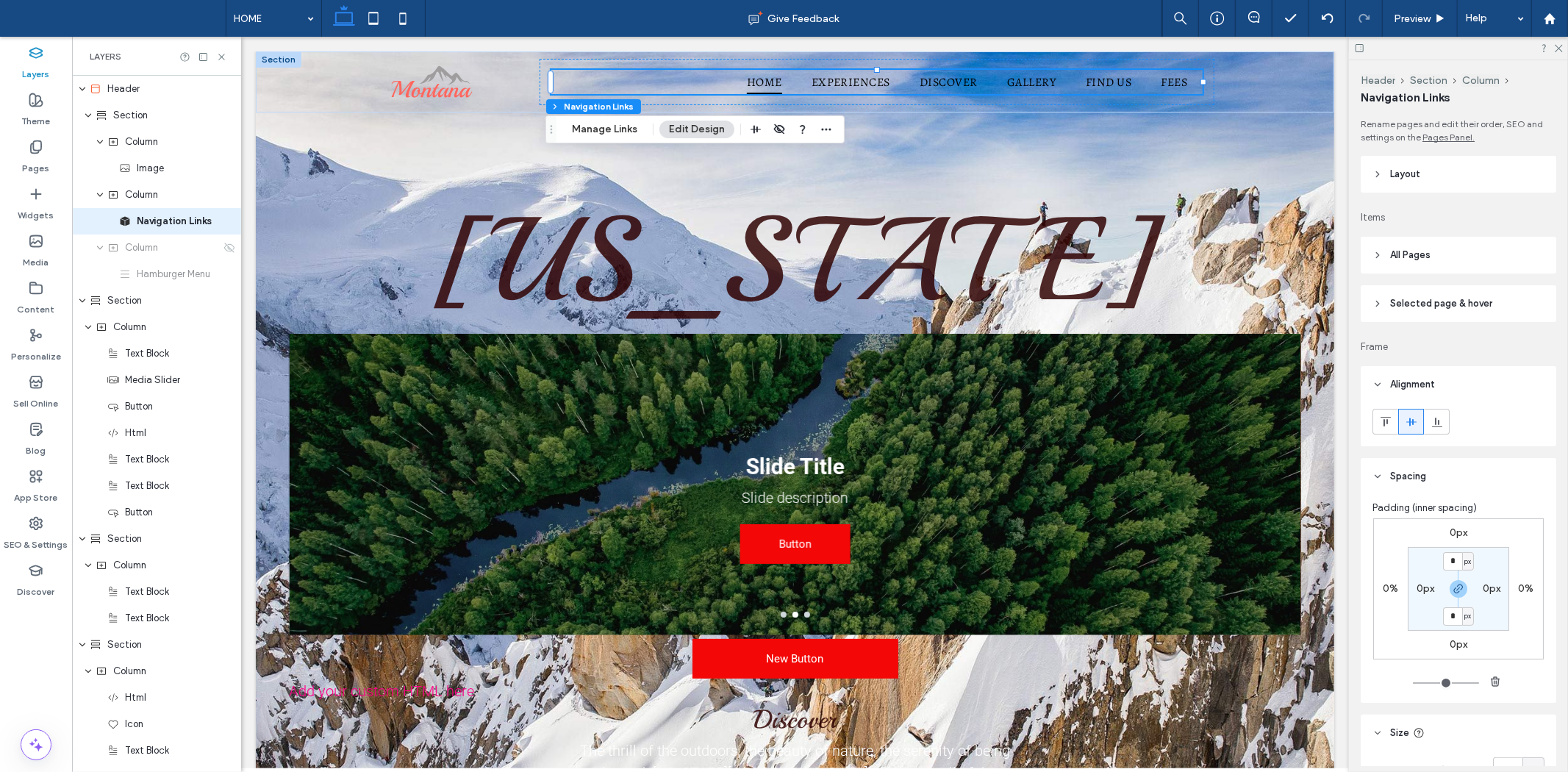
click at [1377, 375] on header "Alignment" at bounding box center [1459, 385] width 195 height 37
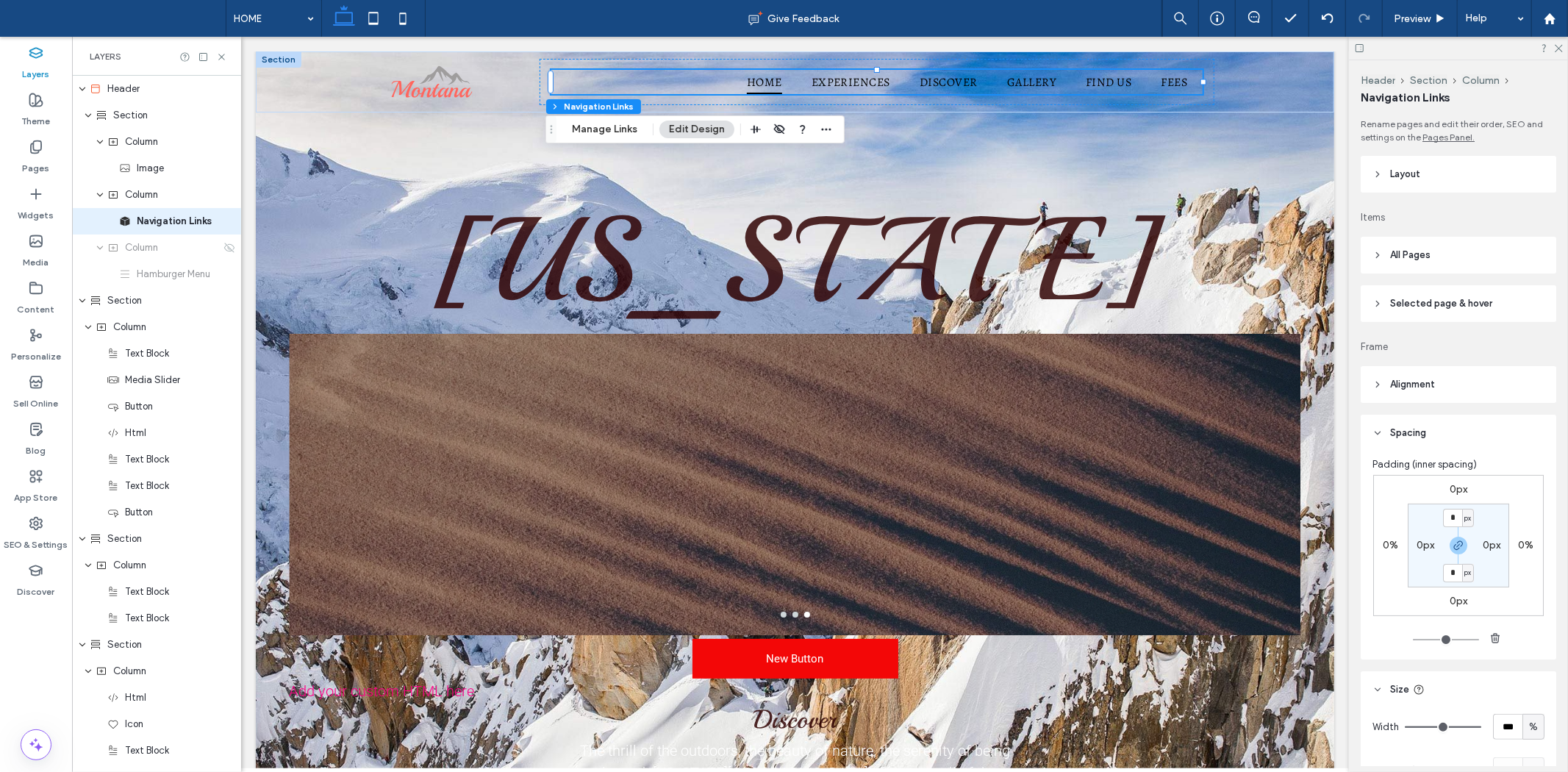
click at [1377, 441] on header "Spacing" at bounding box center [1459, 433] width 195 height 37
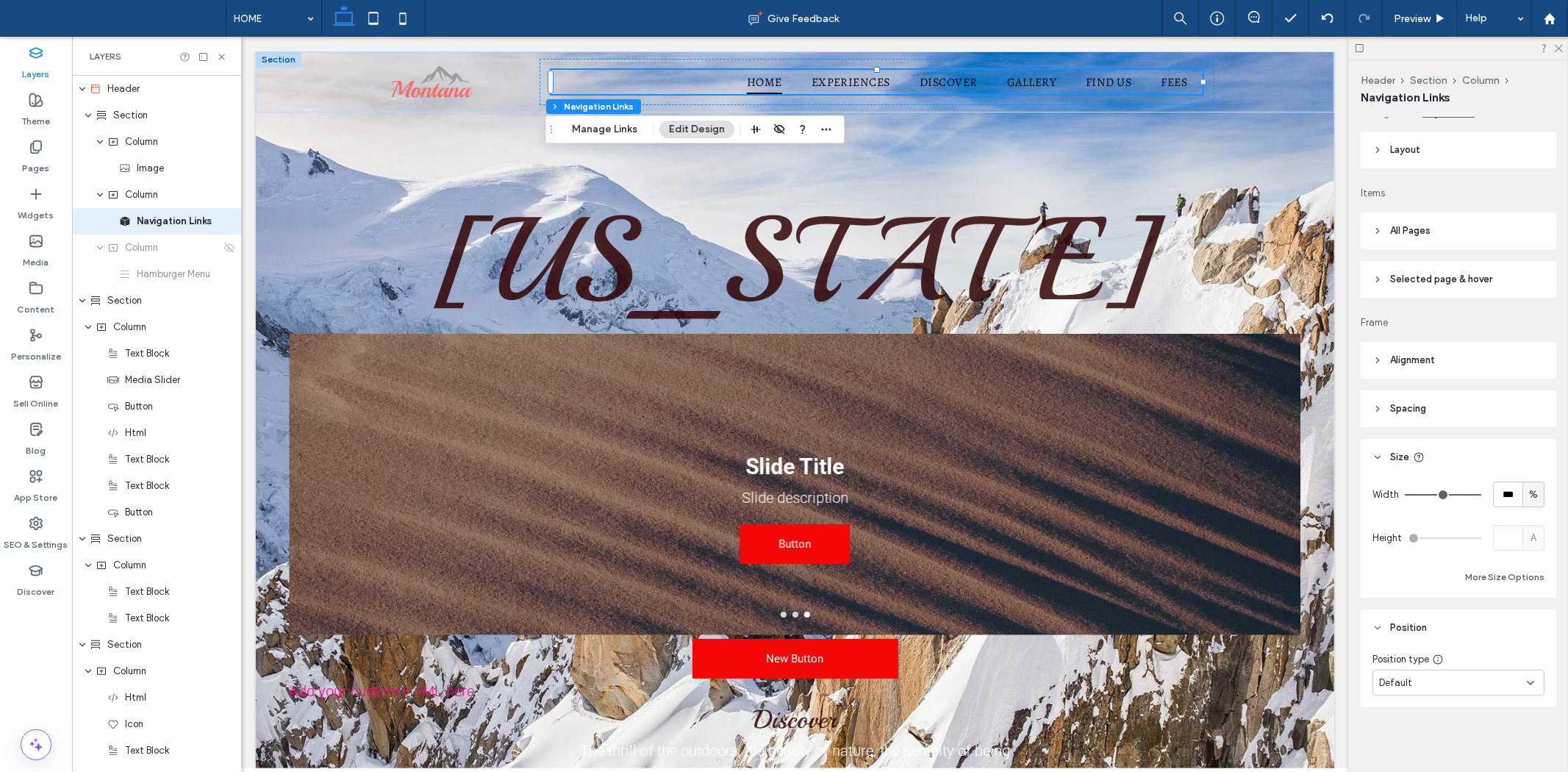
scroll to position [25, 0]
click at [1382, 452] on header "Size" at bounding box center [1459, 458] width 195 height 37
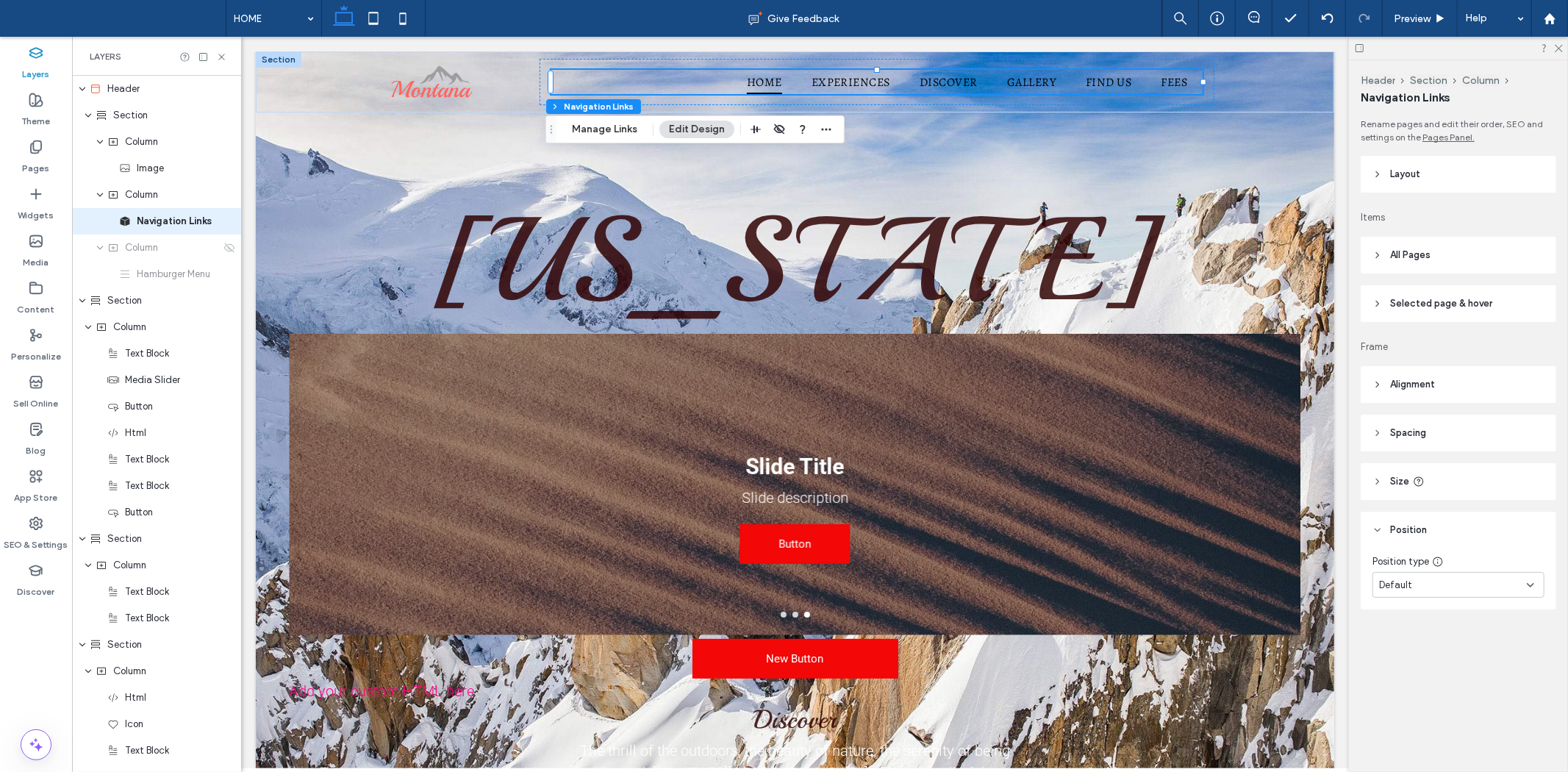
scroll to position [0, 0]
click at [1421, 586] on div "Default" at bounding box center [1453, 585] width 147 height 15
click at [1373, 526] on icon at bounding box center [1378, 530] width 11 height 11
click at [1423, 183] on header "Layout" at bounding box center [1459, 175] width 195 height 37
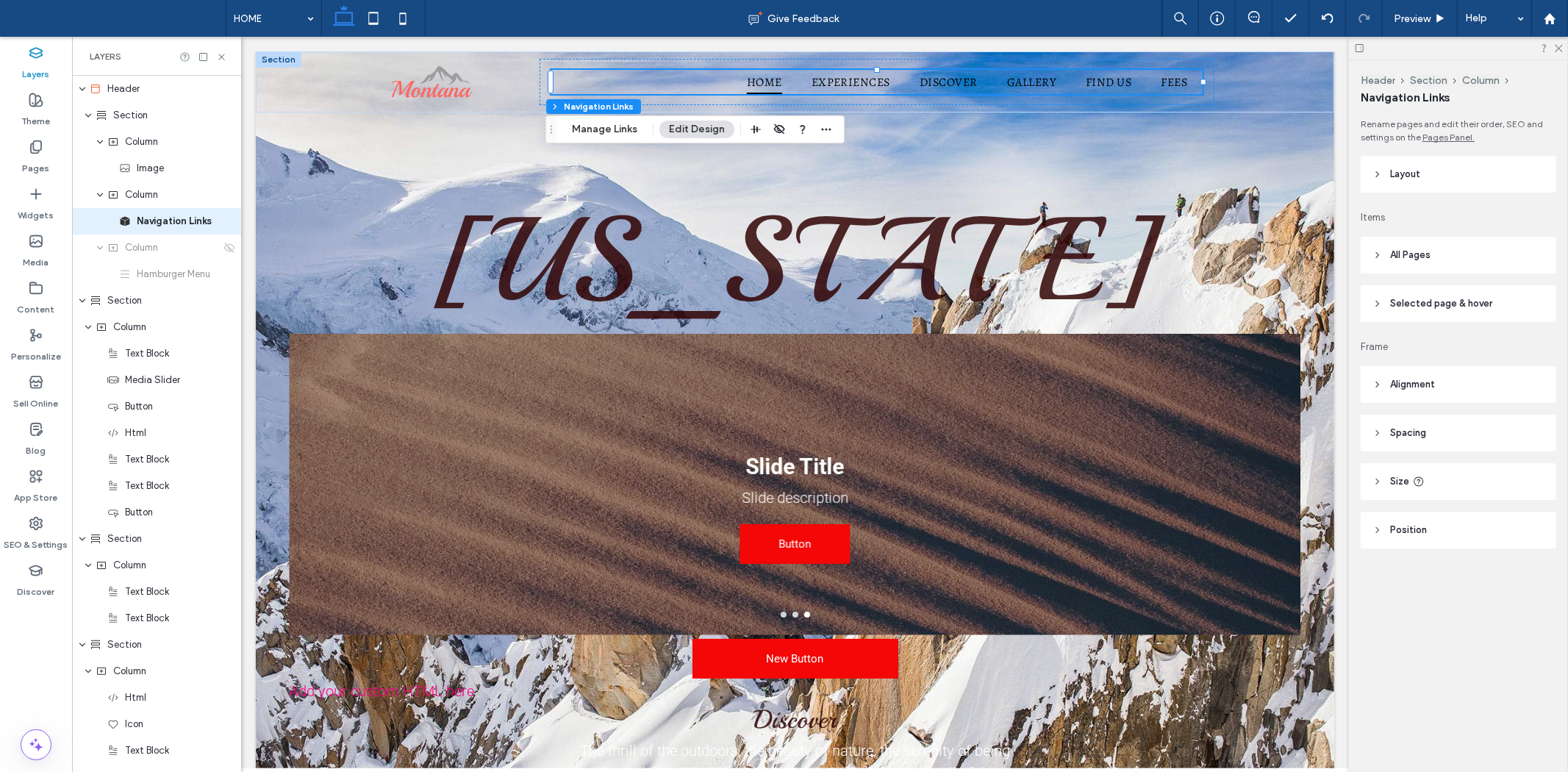
type input "*"
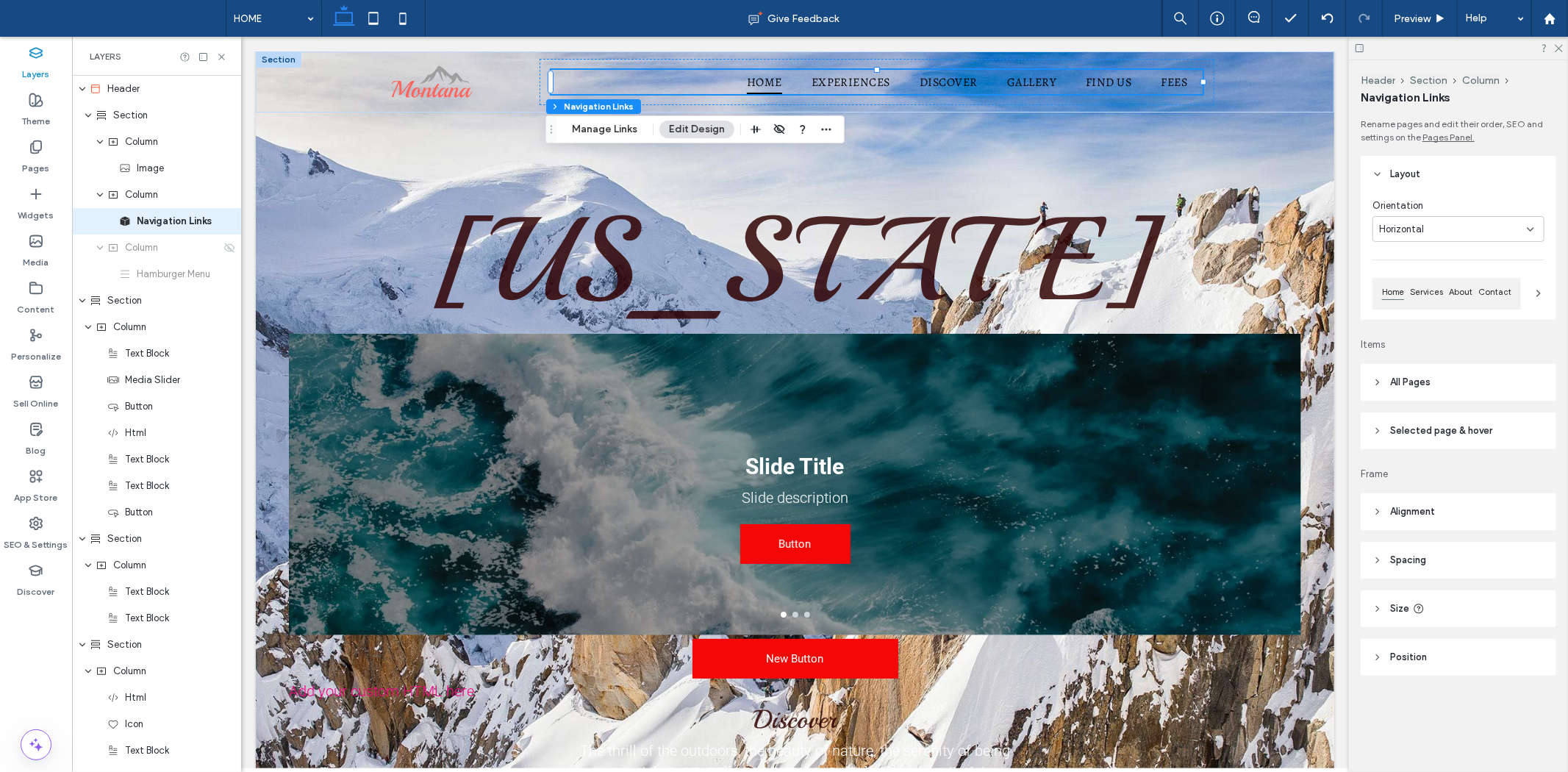
click at [1473, 236] on div "Horizontal" at bounding box center [1453, 228] width 147 height 15
click at [1560, 41] on div at bounding box center [1459, 48] width 219 height 22
click at [1559, 45] on icon at bounding box center [1558, 48] width 10 height 10
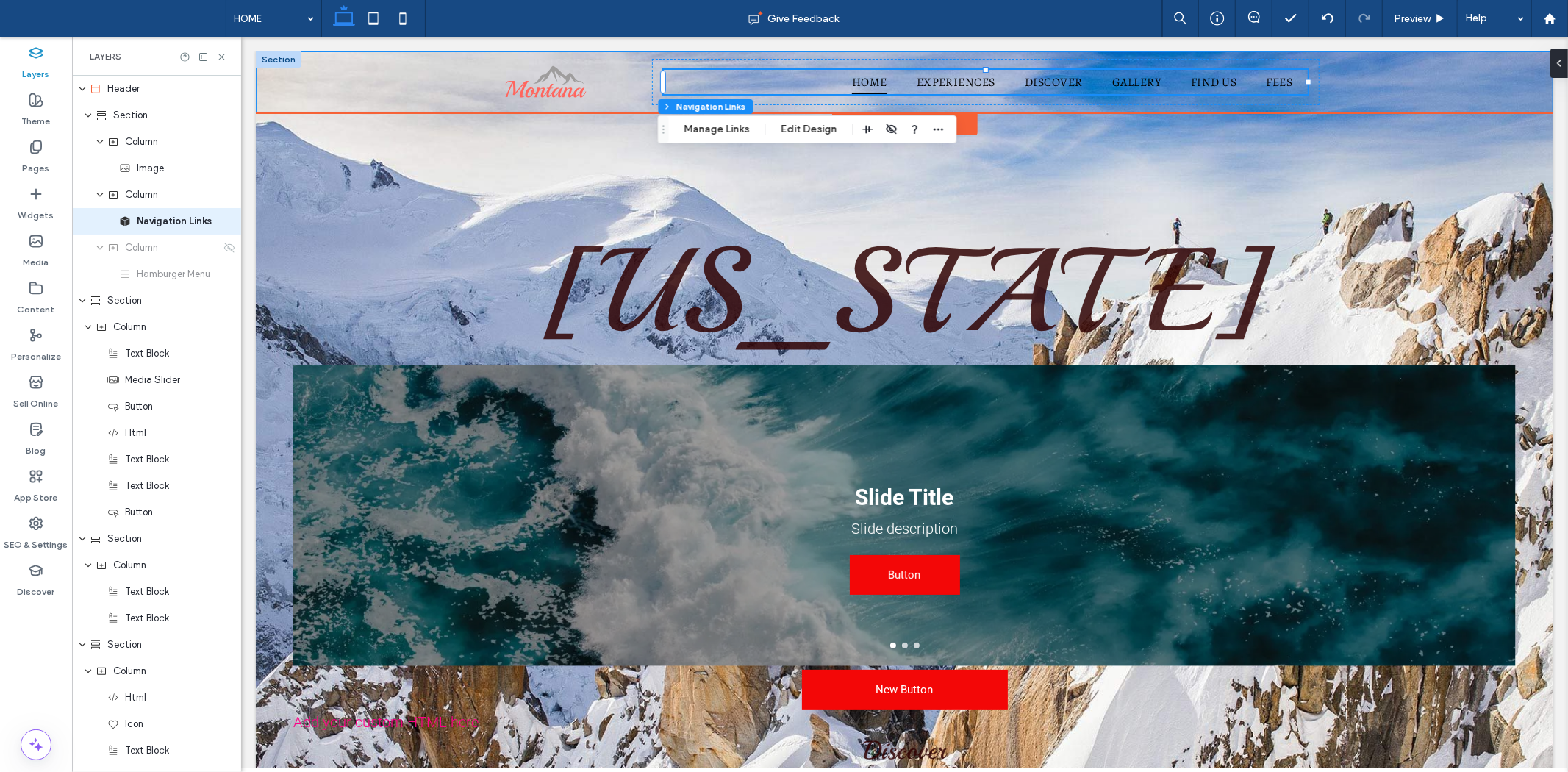
click at [1365, 67] on div "HOME EXPERIENCES DISCOVER GALLERY FIND US FEES" at bounding box center [903, 81] width 1298 height 61
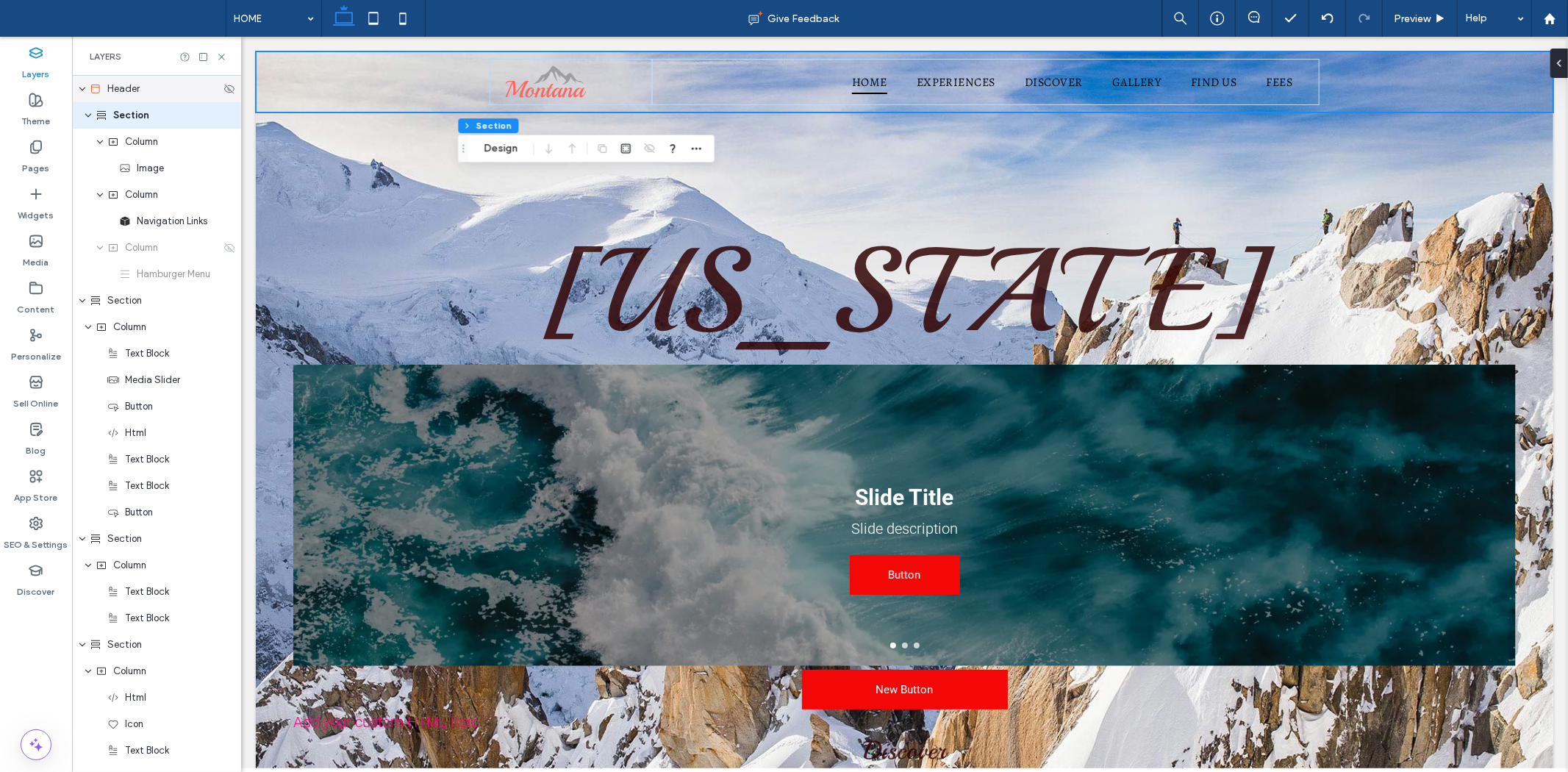
click at [150, 97] on div "Header" at bounding box center [156, 89] width 169 height 26
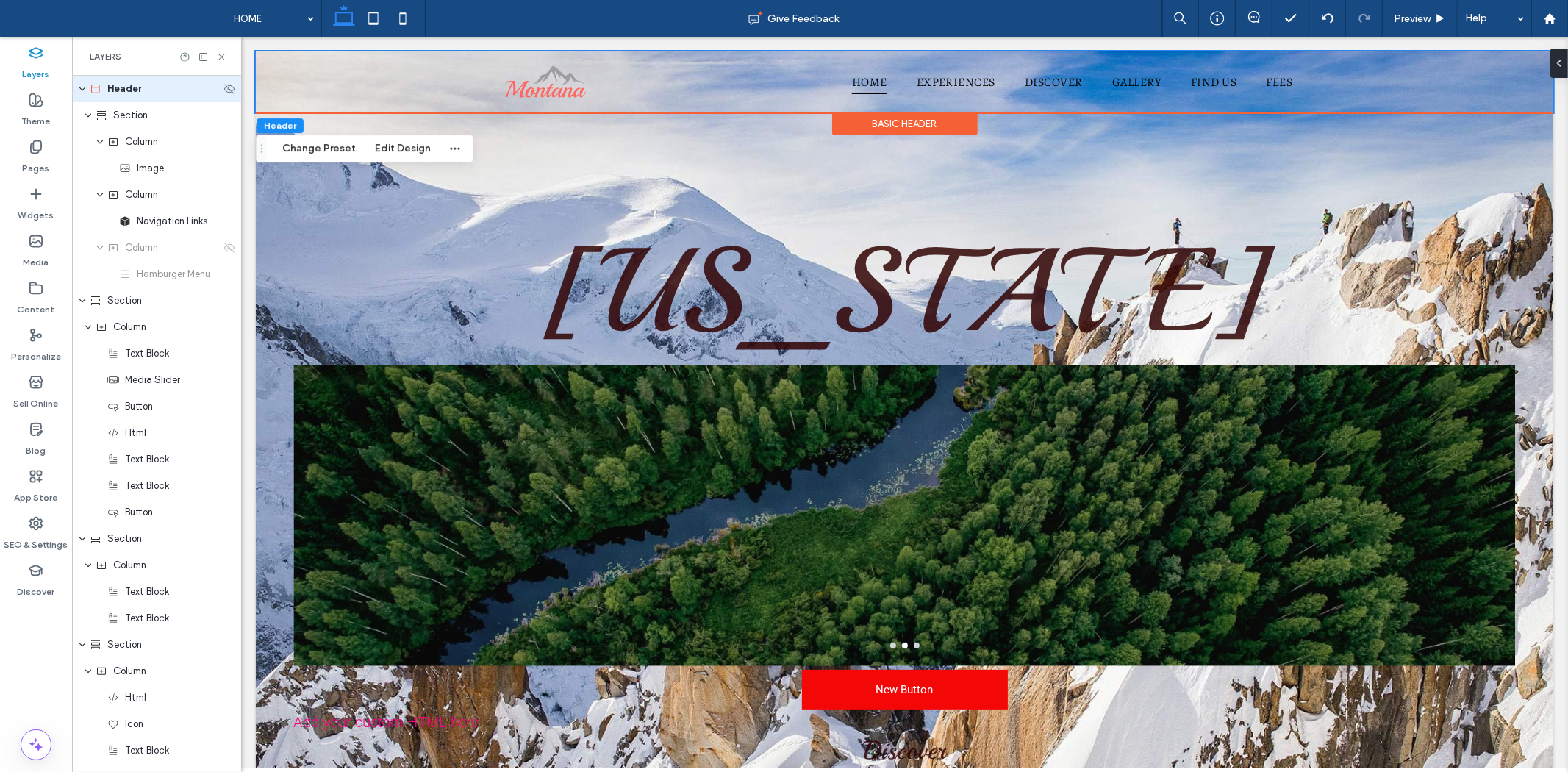
click at [148, 93] on div "Header" at bounding box center [155, 89] width 131 height 15
click at [306, 142] on button "Change Preset" at bounding box center [318, 148] width 93 height 18
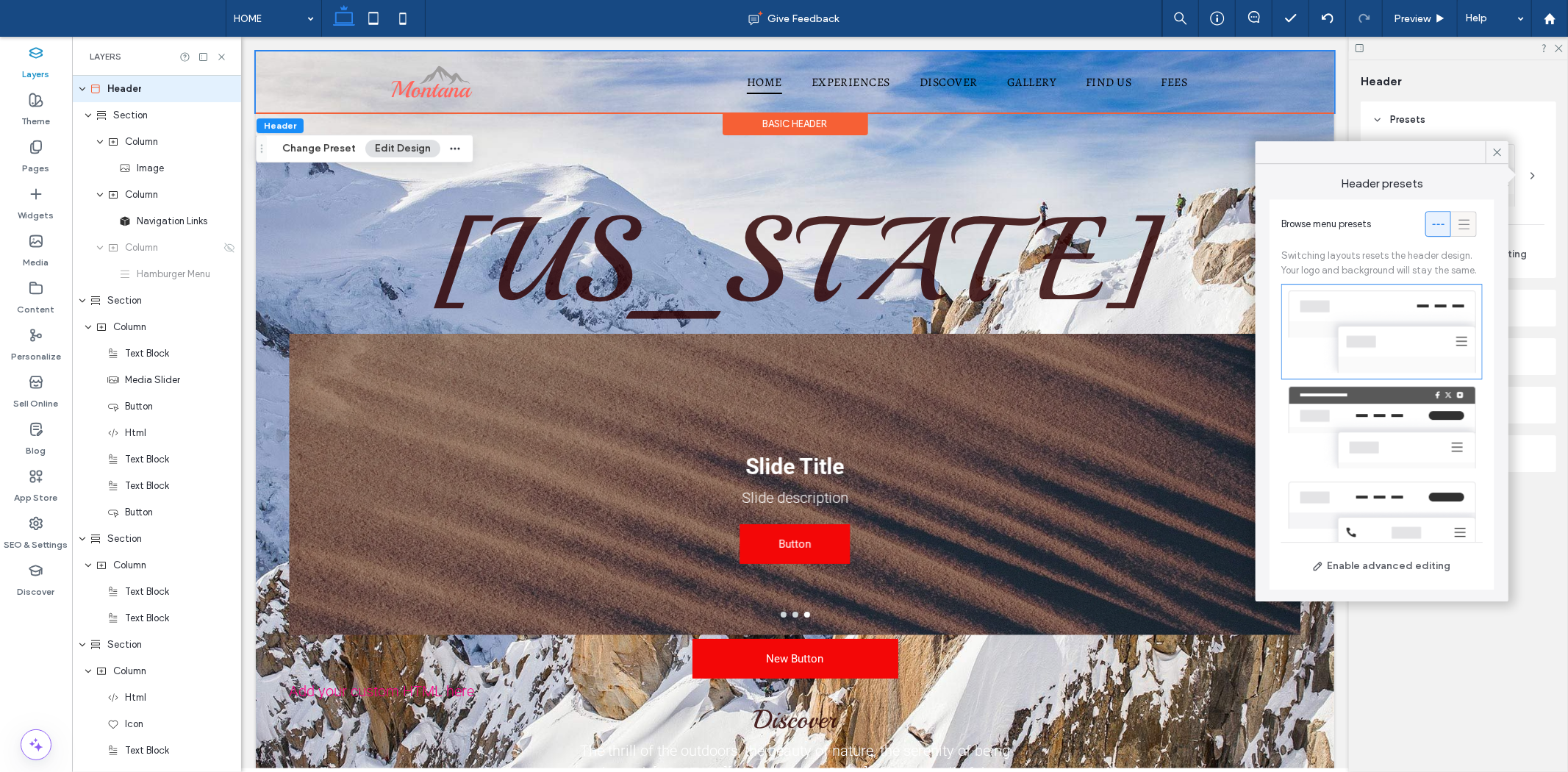
click at [1457, 222] on icon at bounding box center [1464, 223] width 15 height 15
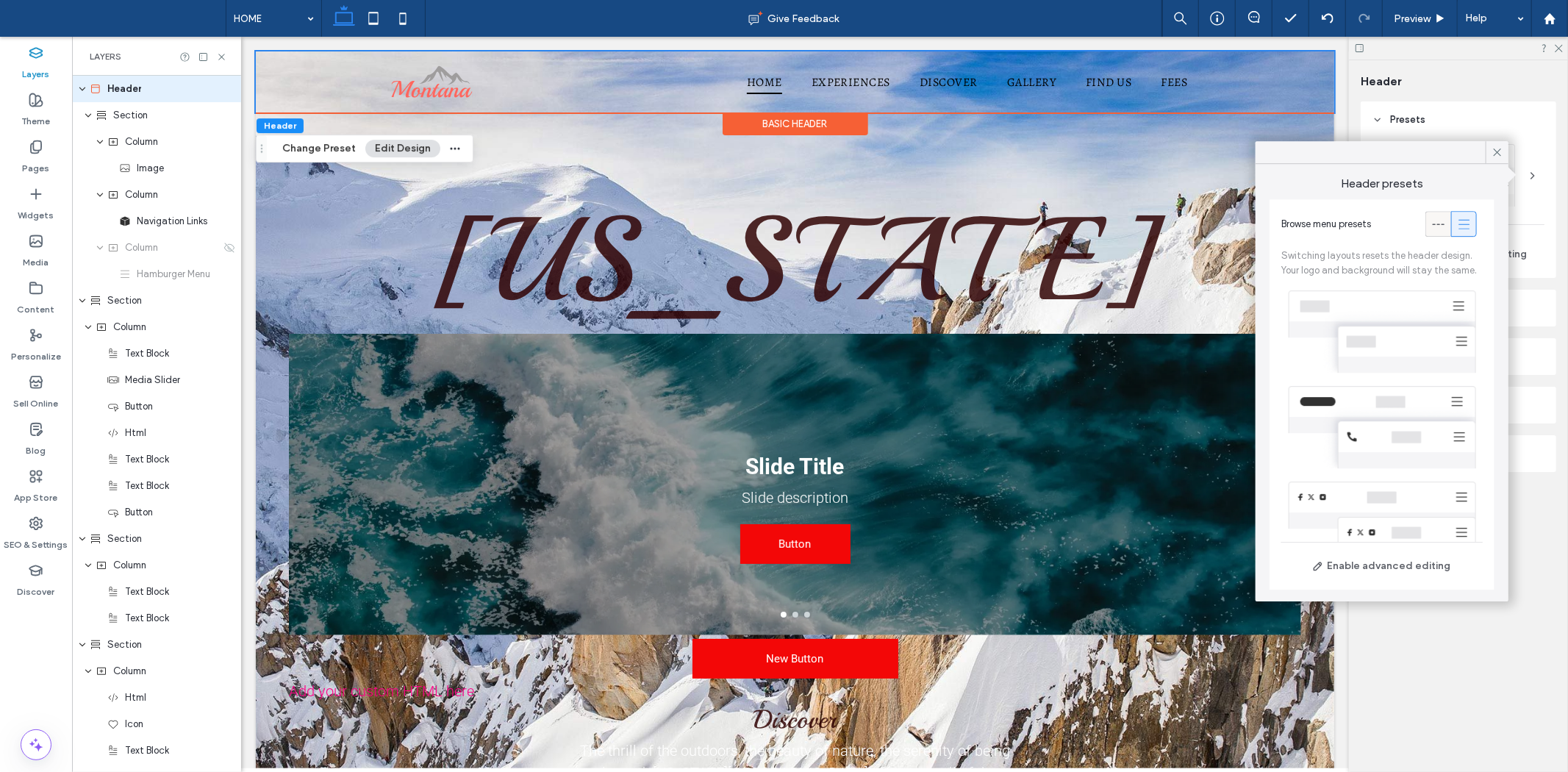
click at [1426, 224] on div at bounding box center [1438, 223] width 24 height 24
click at [1457, 225] on icon at bounding box center [1464, 223] width 15 height 15
click at [1430, 224] on icon at bounding box center [1437, 223] width 15 height 15
click at [1459, 223] on use at bounding box center [1464, 223] width 11 height 10
click at [1409, 223] on div at bounding box center [1426, 223] width 100 height 25
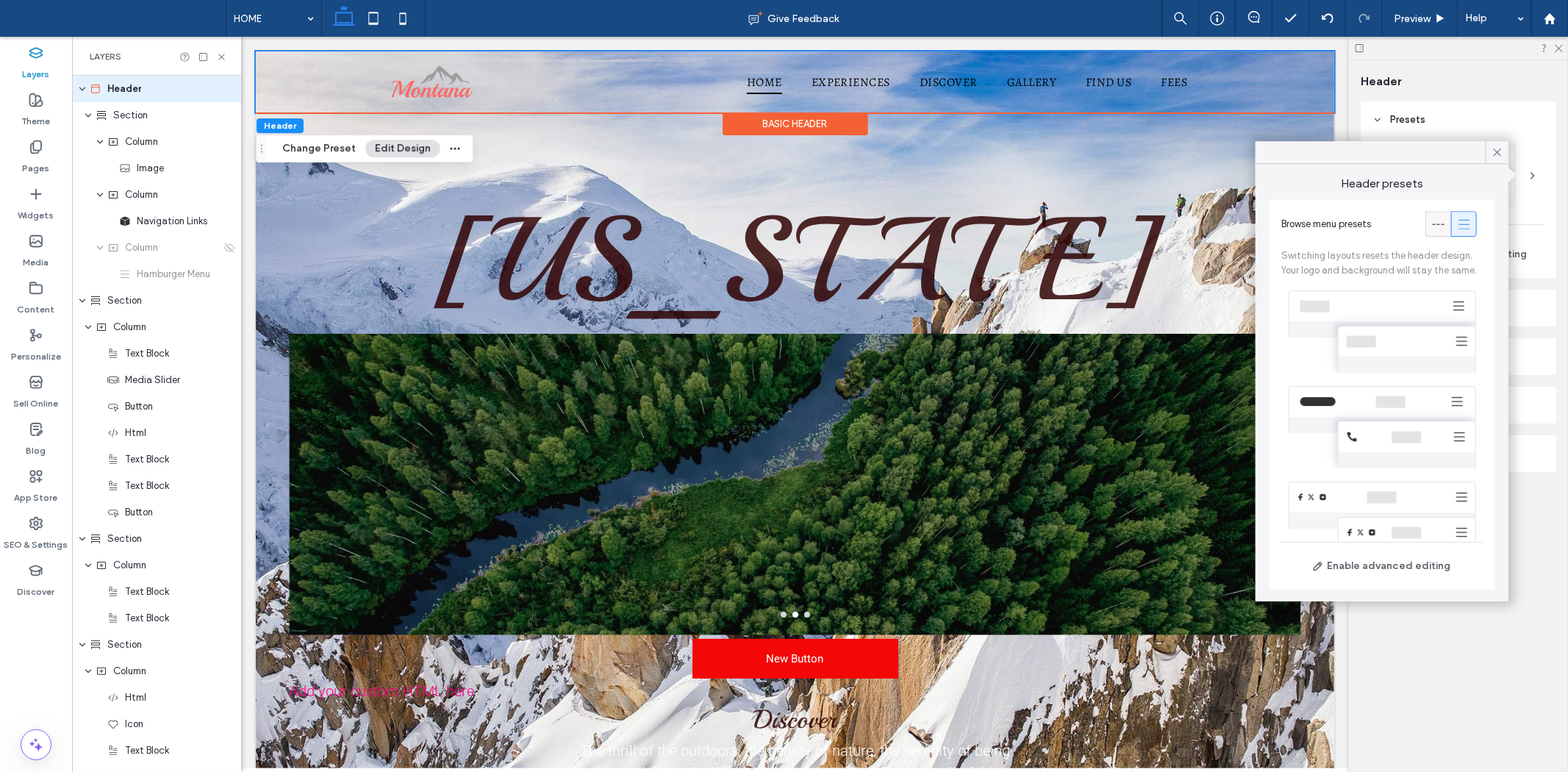
click at [1426, 224] on div at bounding box center [1438, 223] width 24 height 24
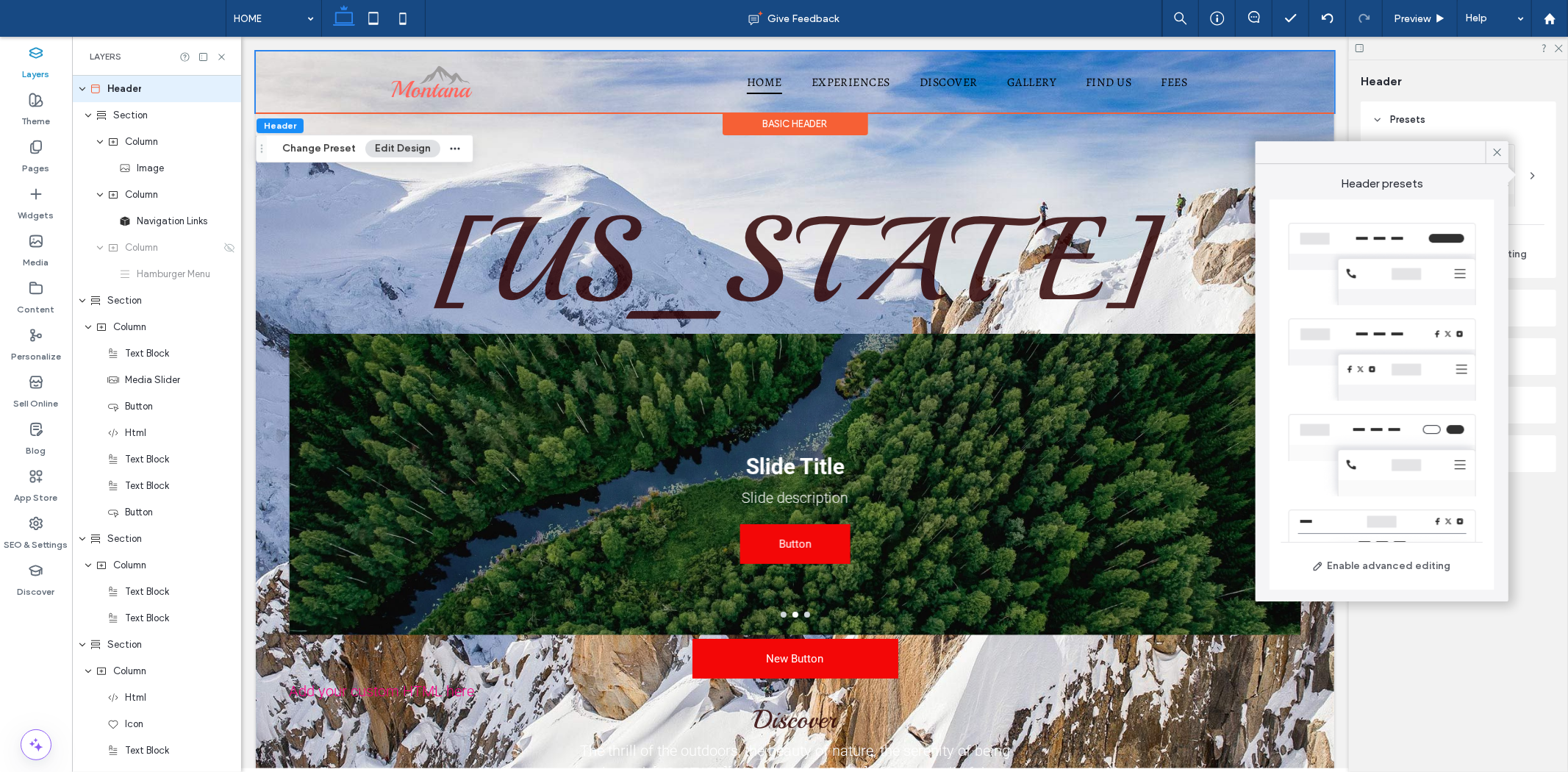
scroll to position [336, 0]
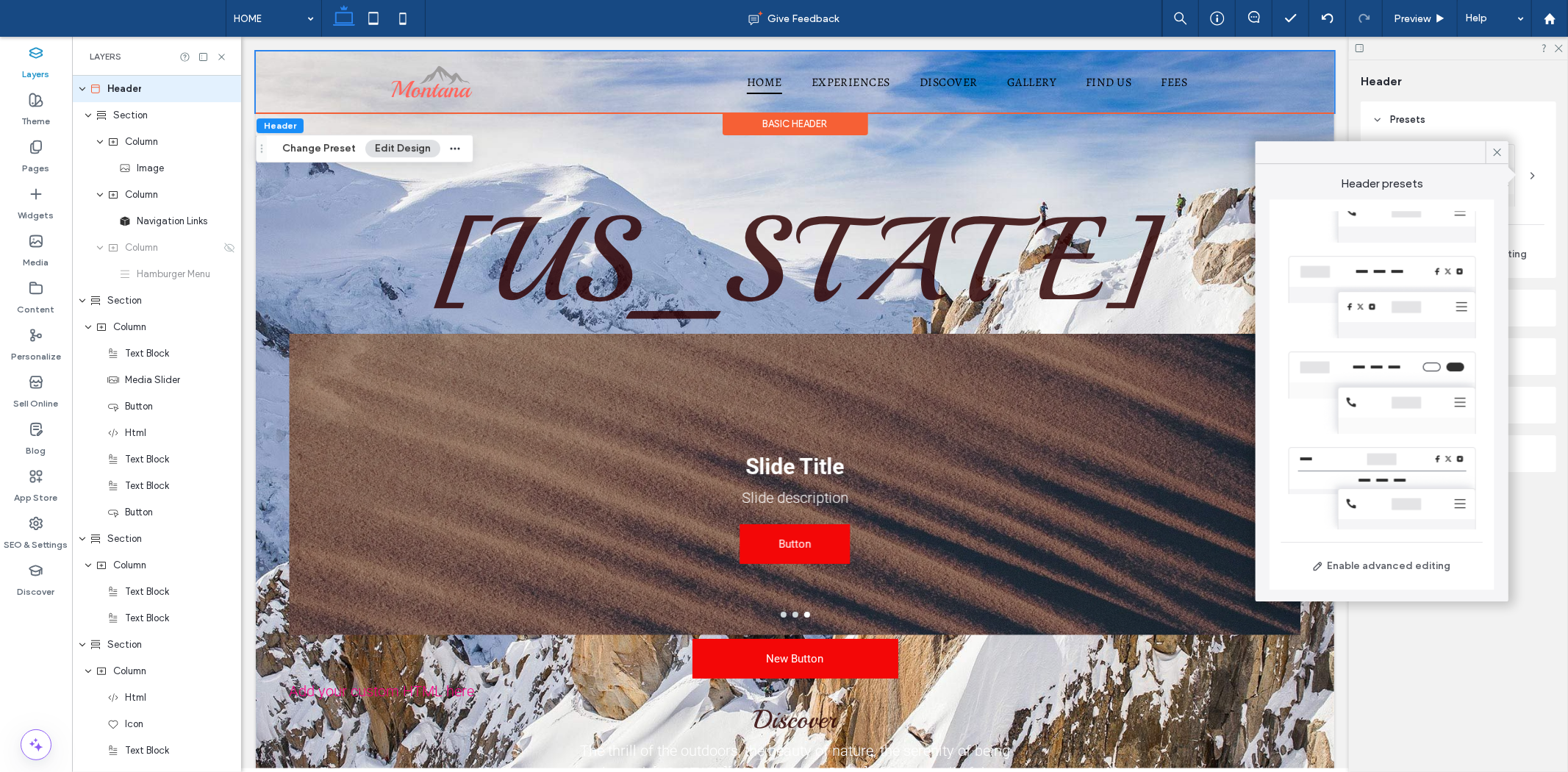
click at [1398, 452] on div at bounding box center [1382, 488] width 201 height 96
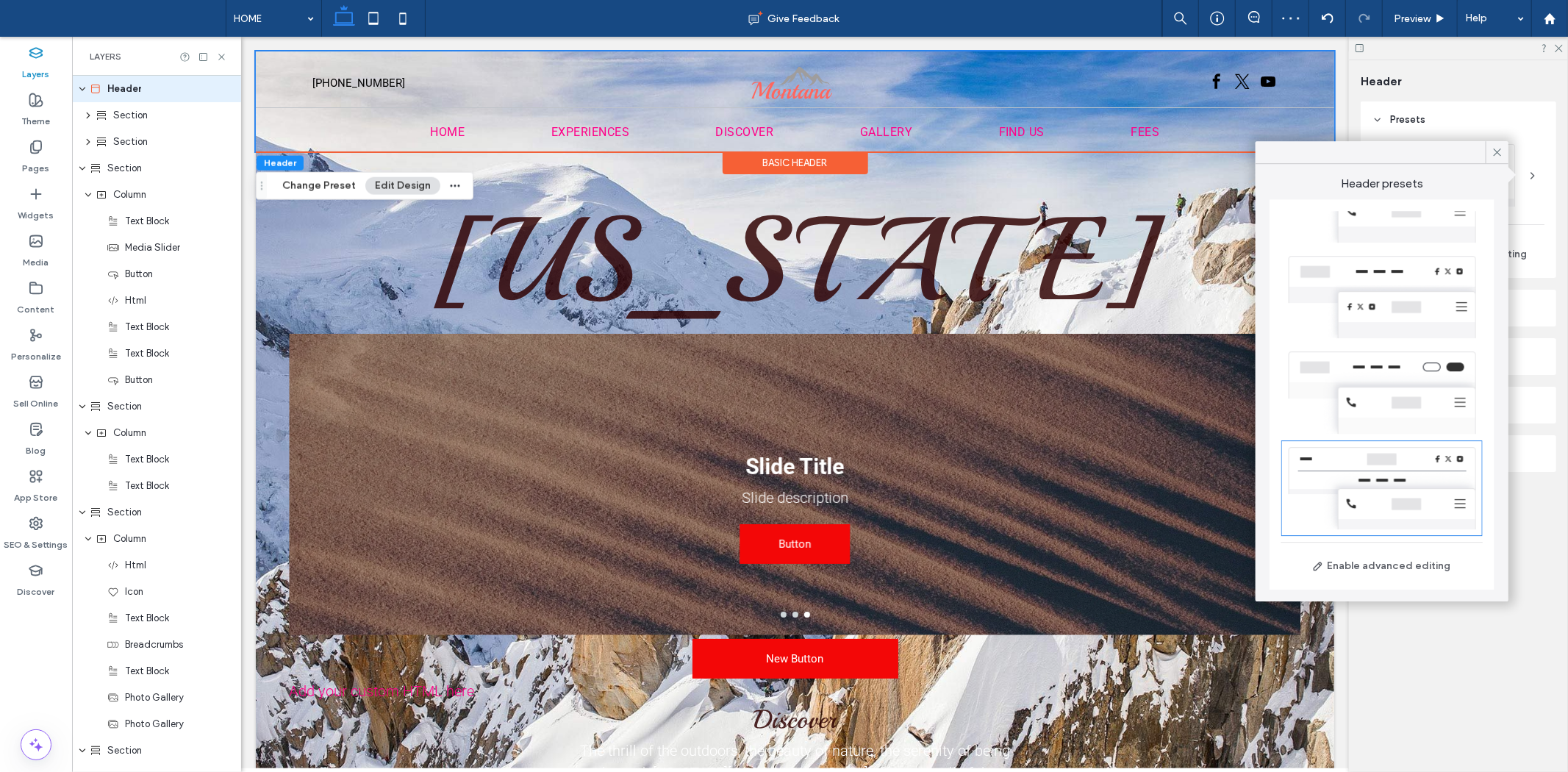
click at [1380, 383] on div at bounding box center [1382, 392] width 201 height 96
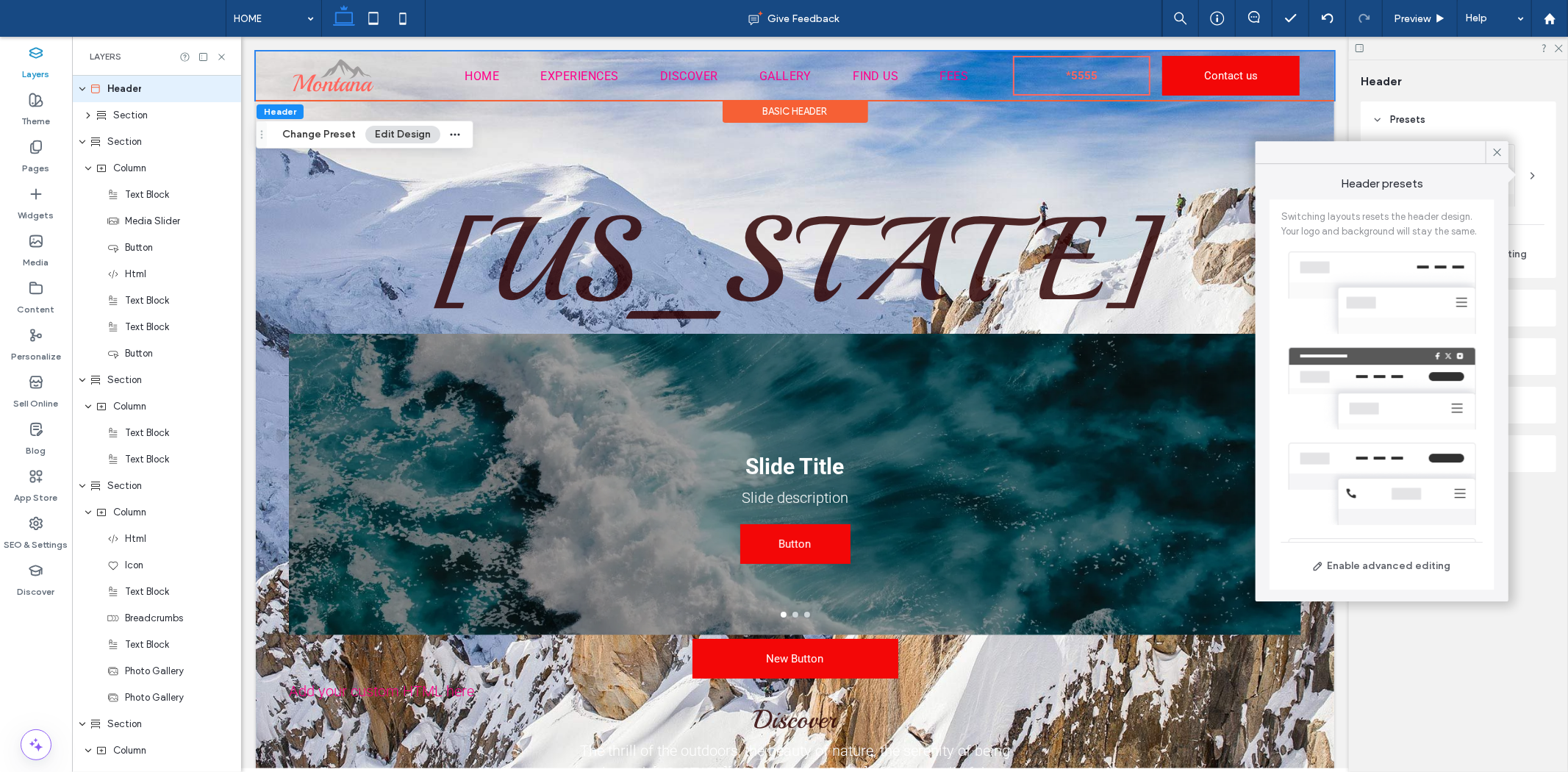
scroll to position [91, 0]
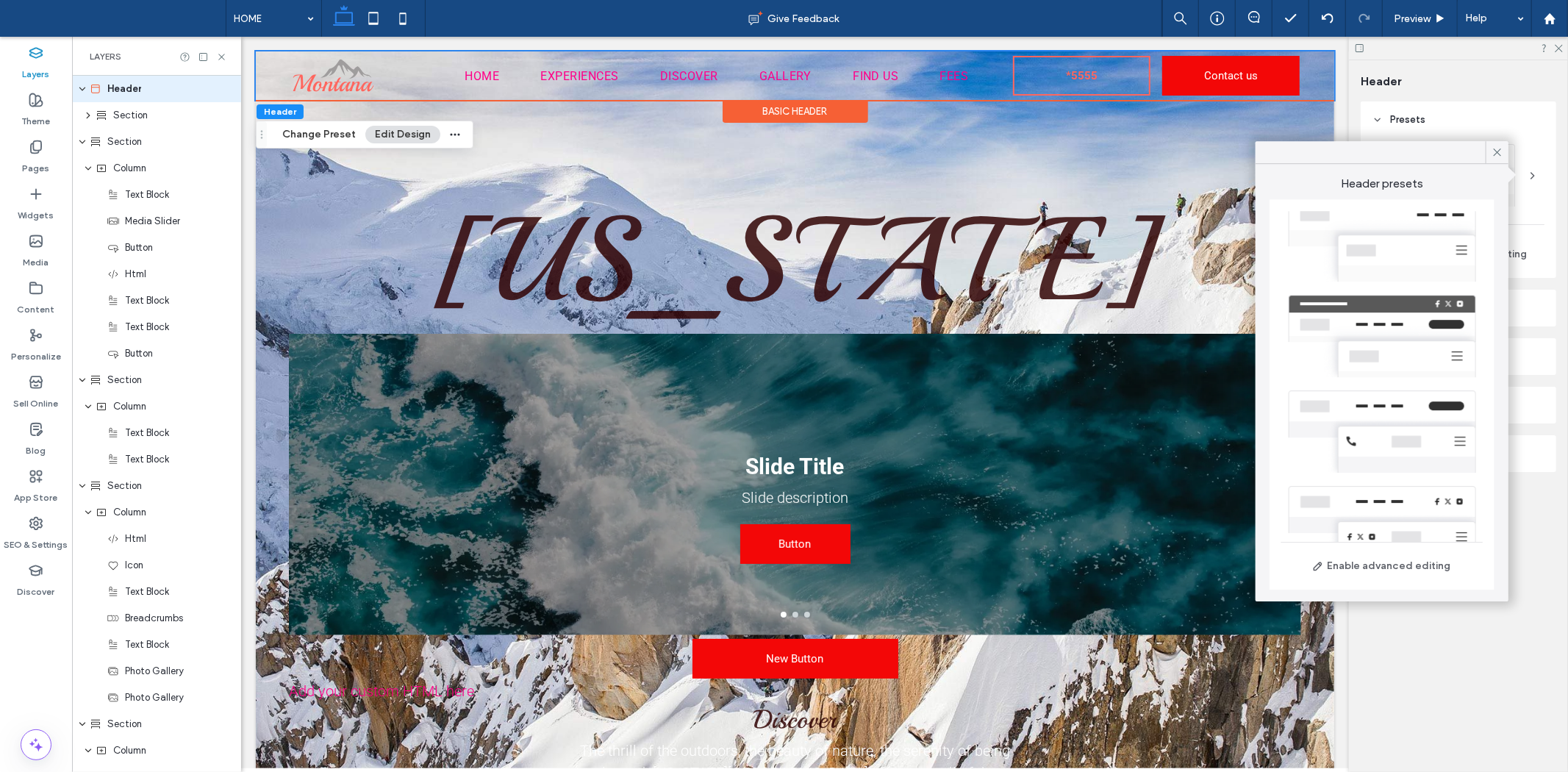
click at [1398, 434] on div at bounding box center [1382, 431] width 201 height 96
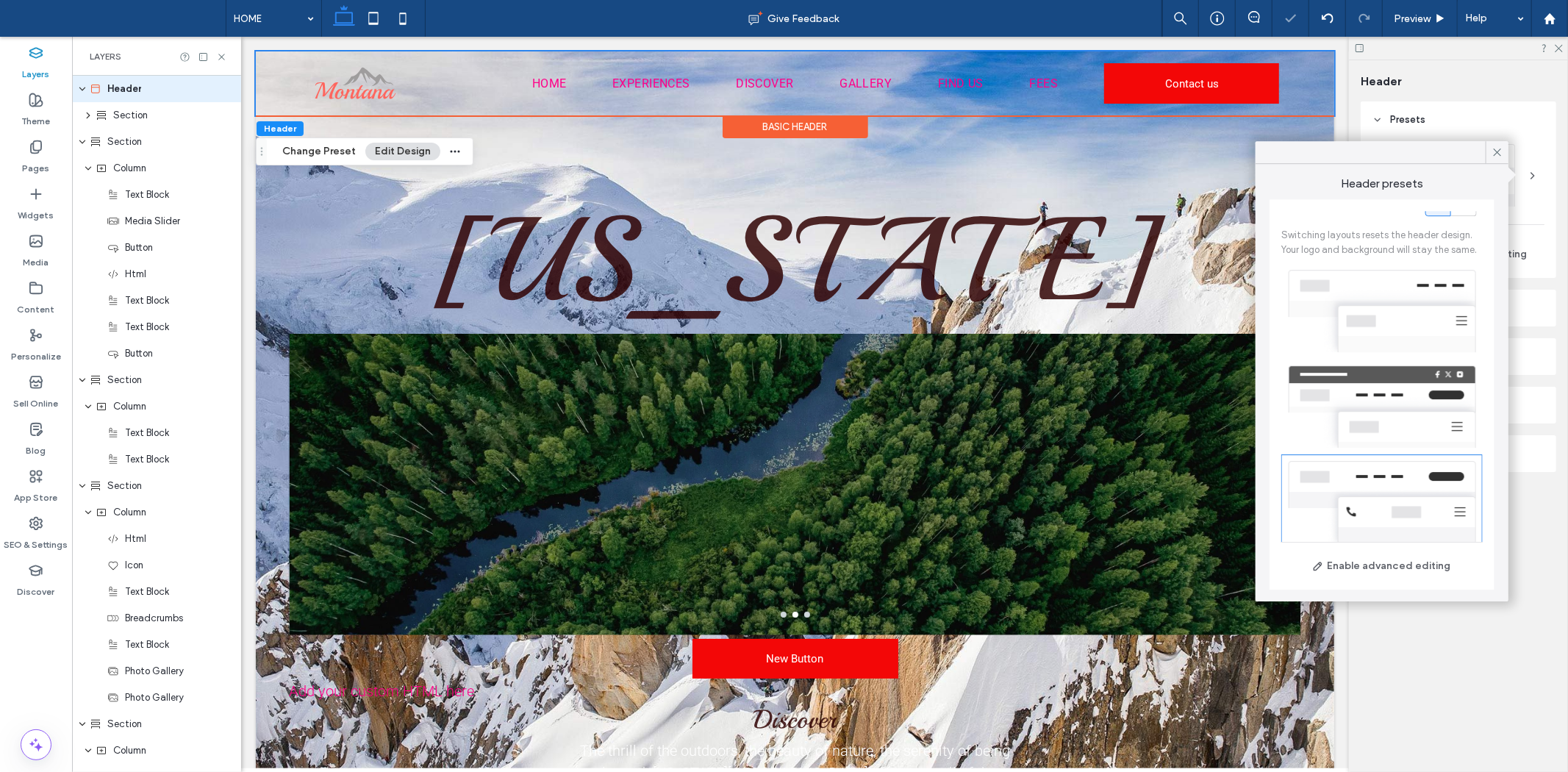
scroll to position [0, 0]
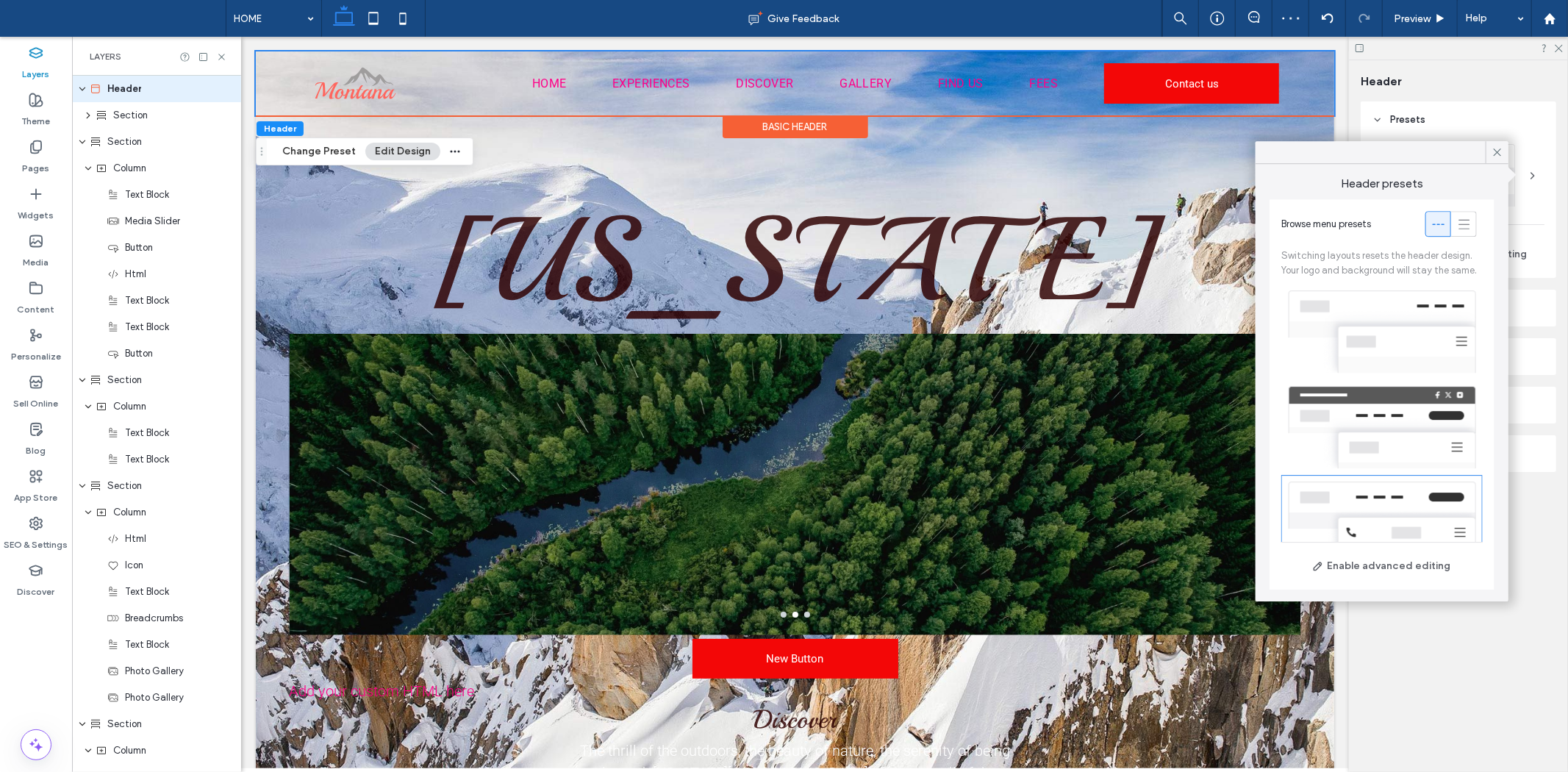
click at [1407, 353] on div at bounding box center [1382, 332] width 201 height 96
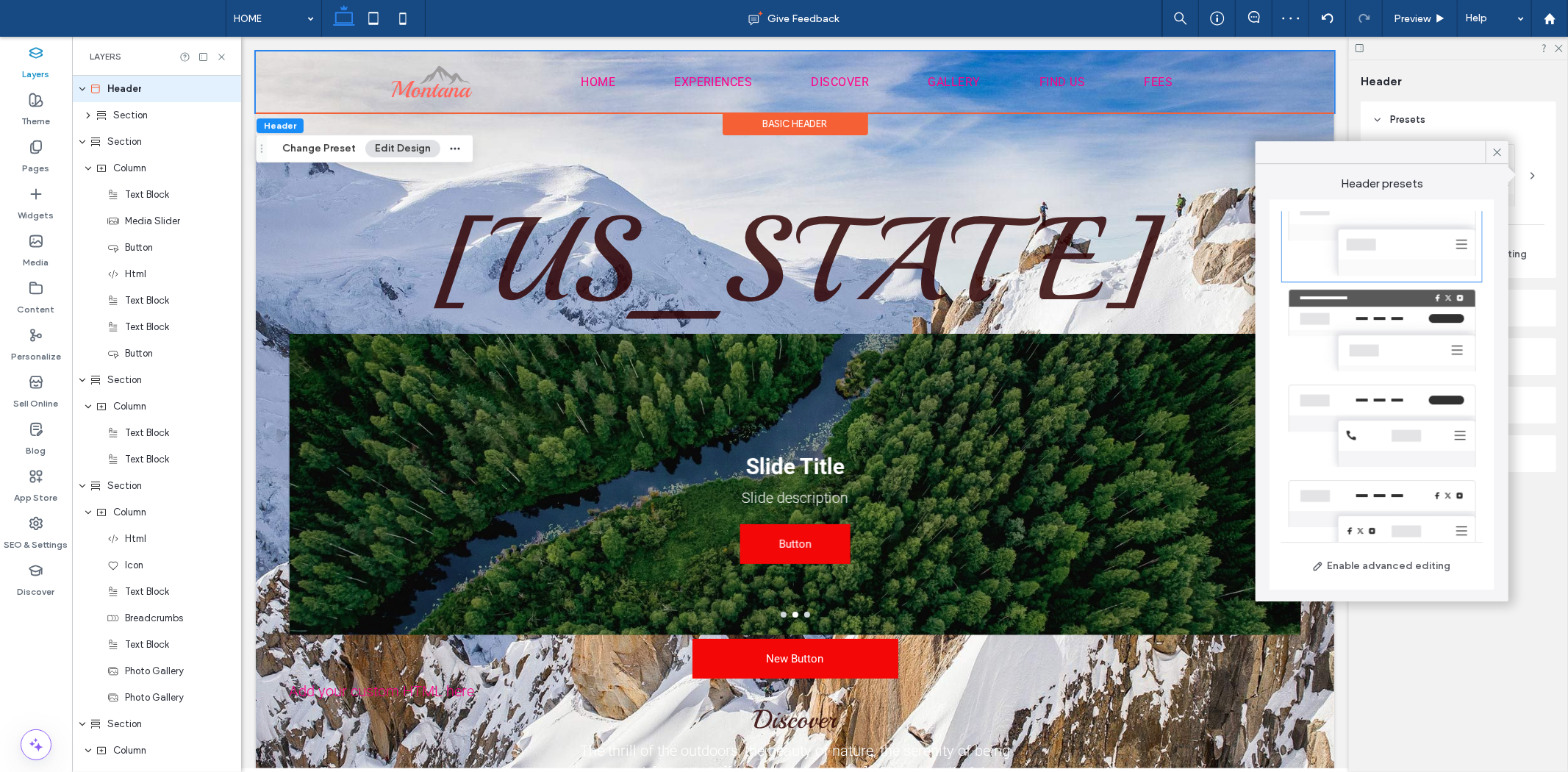
scroll to position [91, 0]
click at [1392, 438] on div at bounding box center [1382, 431] width 201 height 96
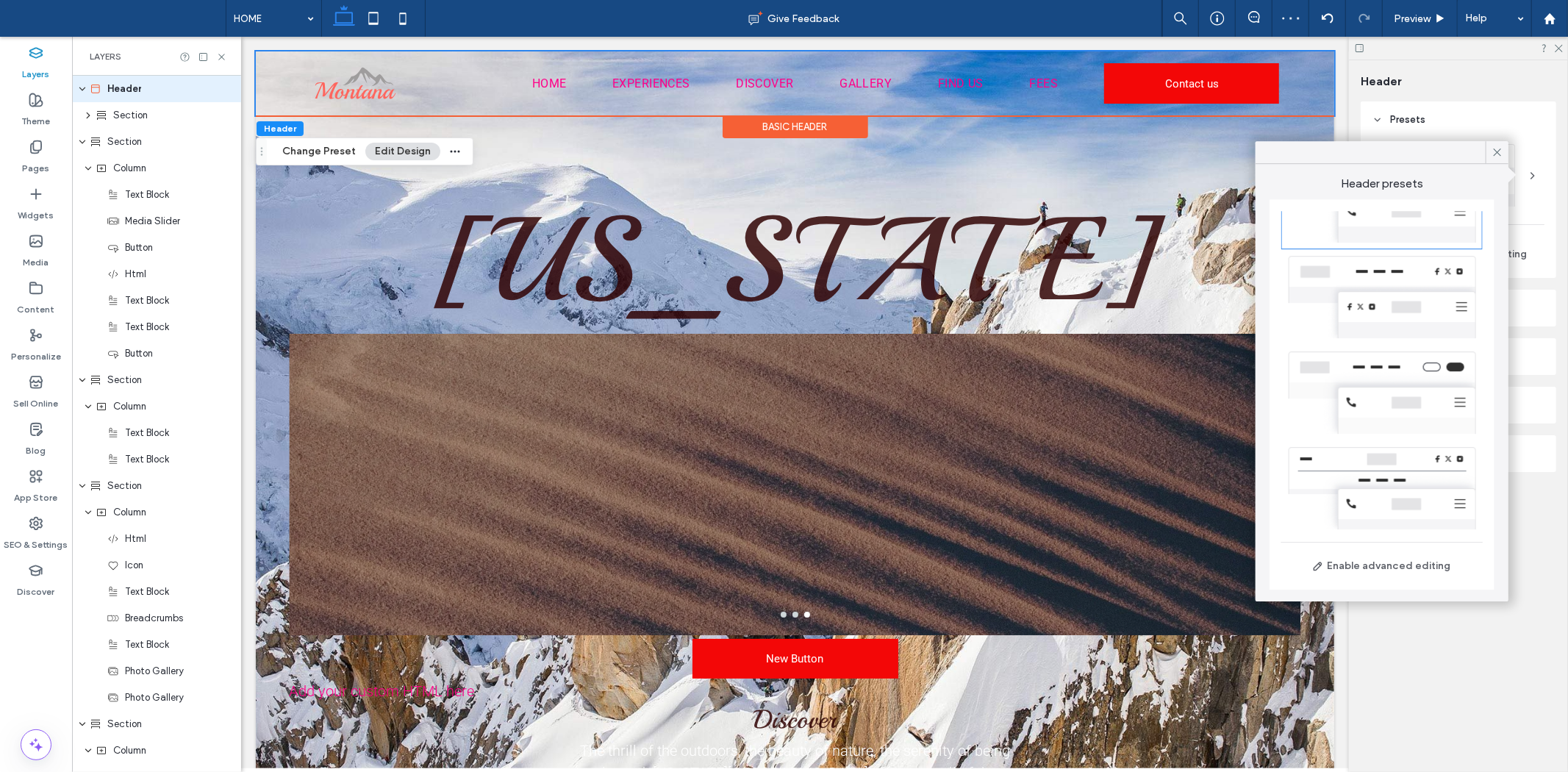
scroll to position [336, 0]
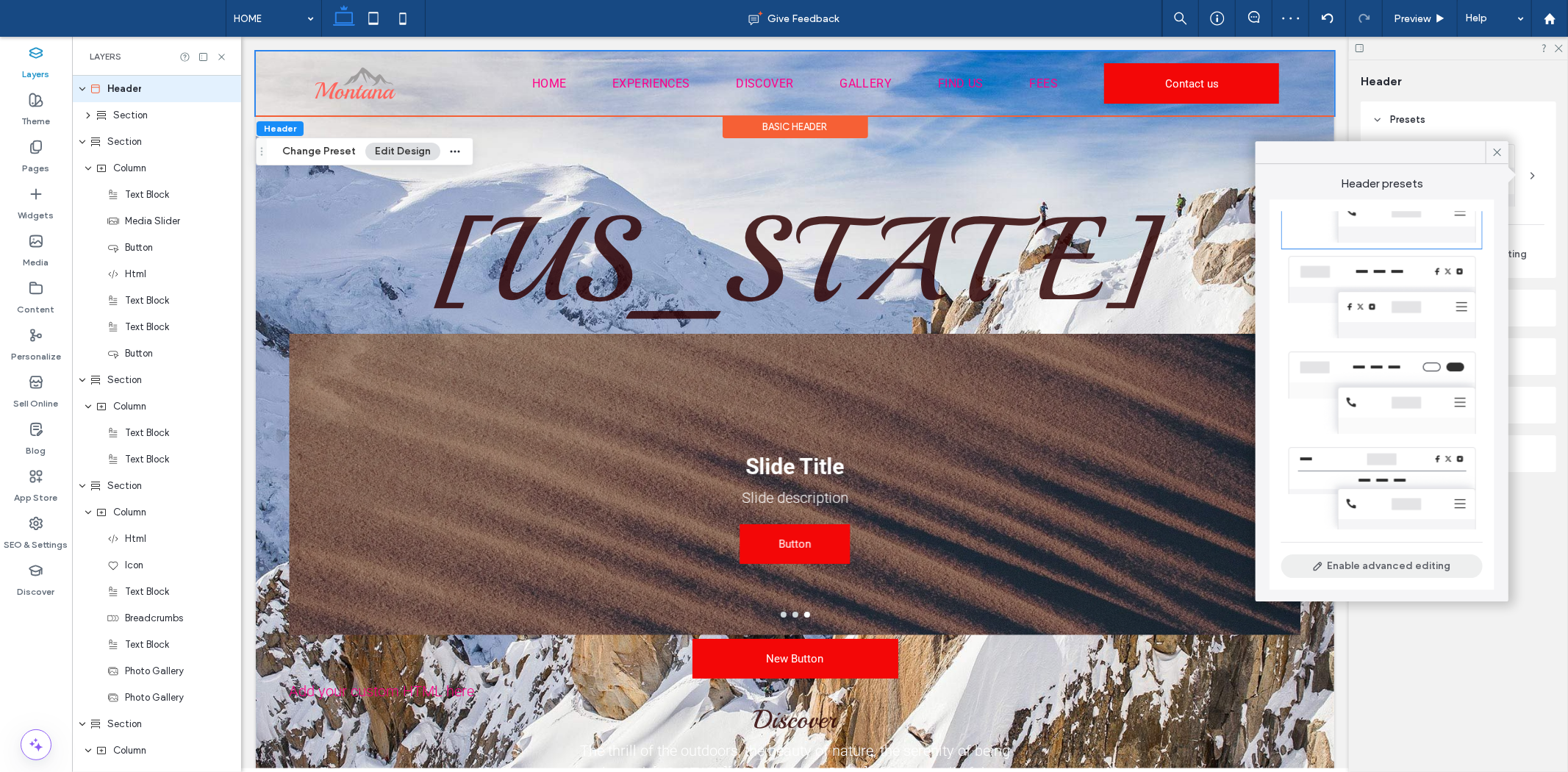
click at [1376, 570] on button "Enable advanced editing" at bounding box center [1382, 566] width 201 height 23
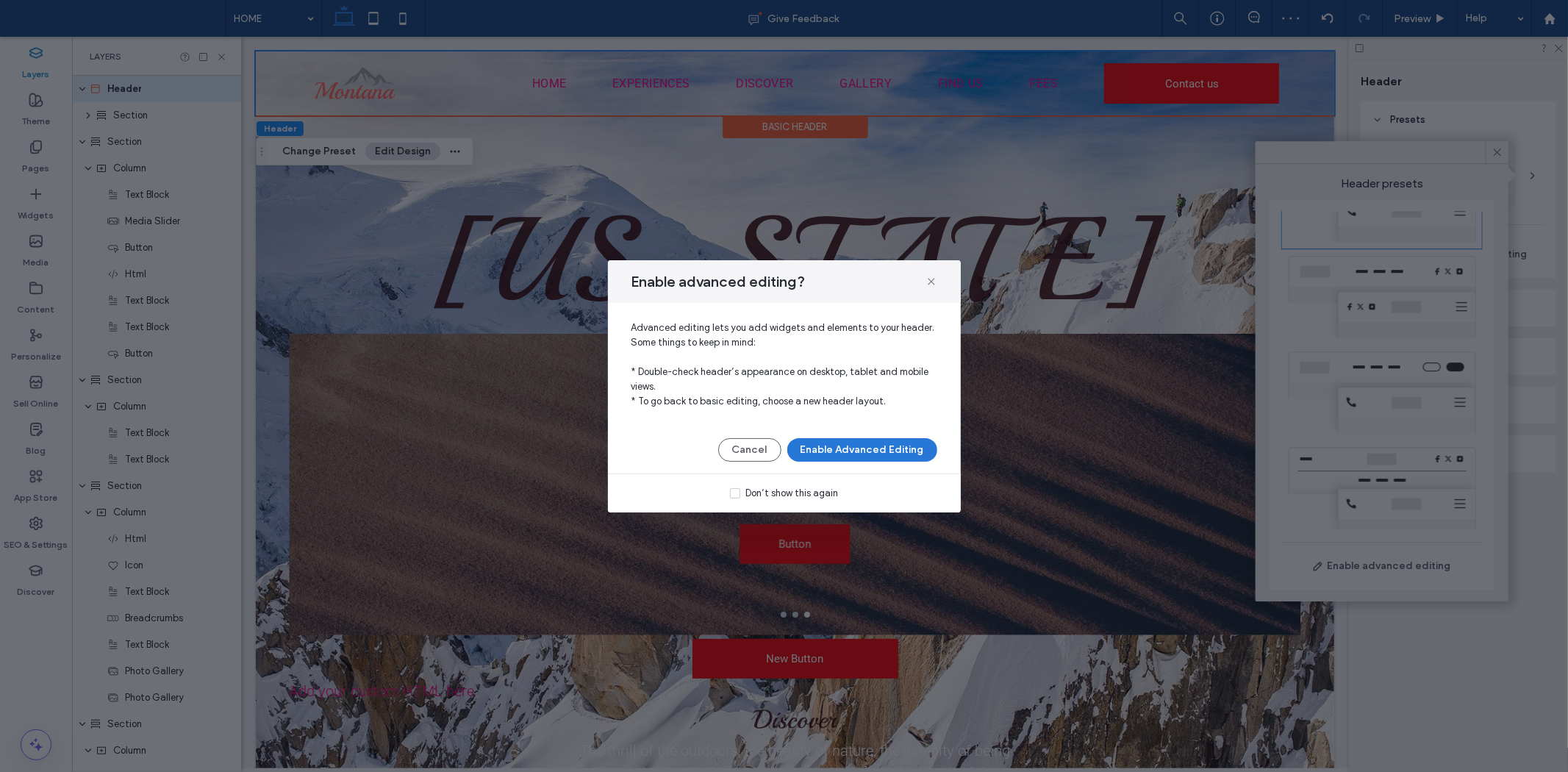
click at [813, 458] on button "Enable Advanced Editing" at bounding box center [863, 450] width 150 height 23
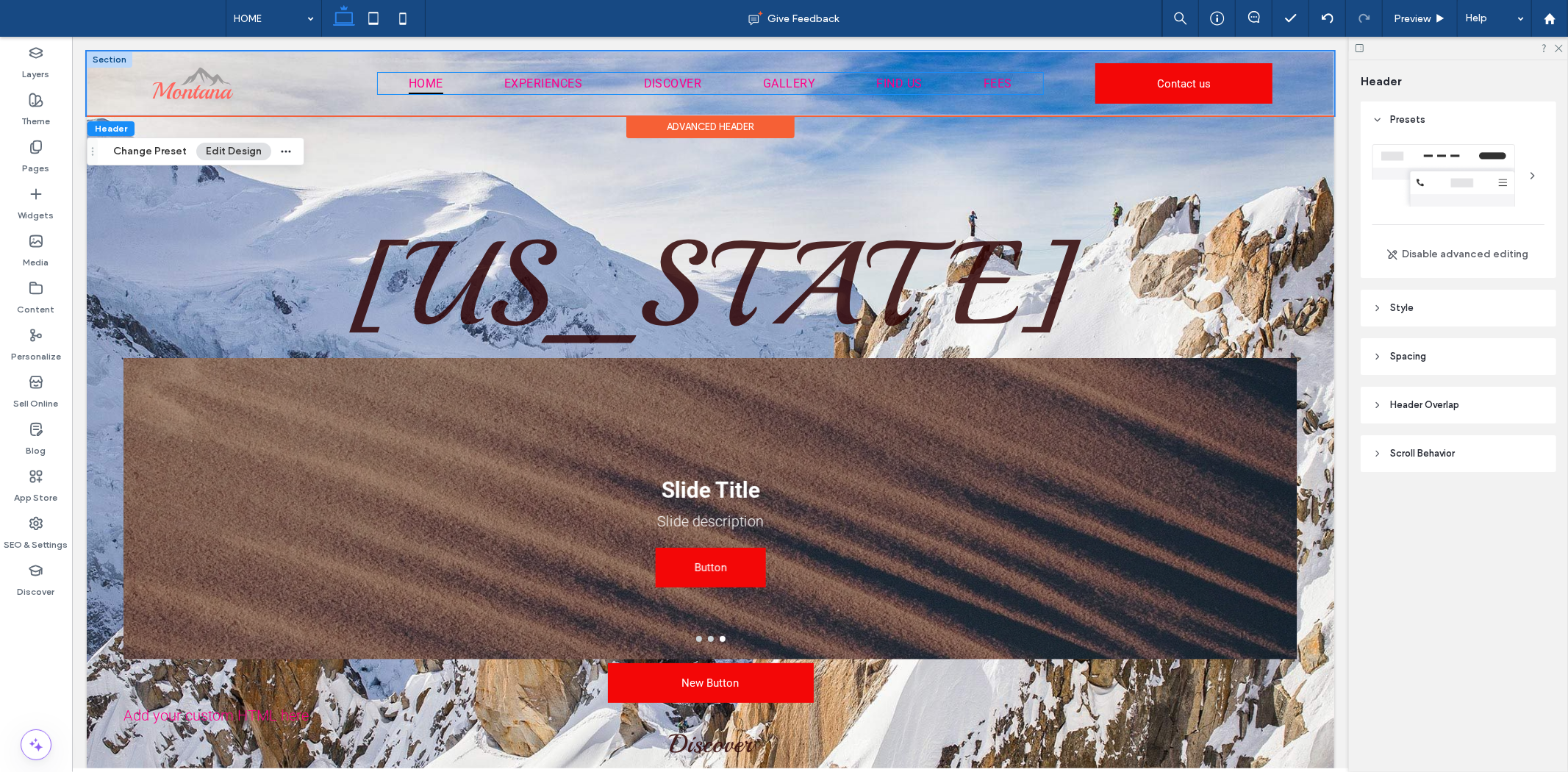
click at [438, 82] on span "HOME" at bounding box center [425, 83] width 34 height 21
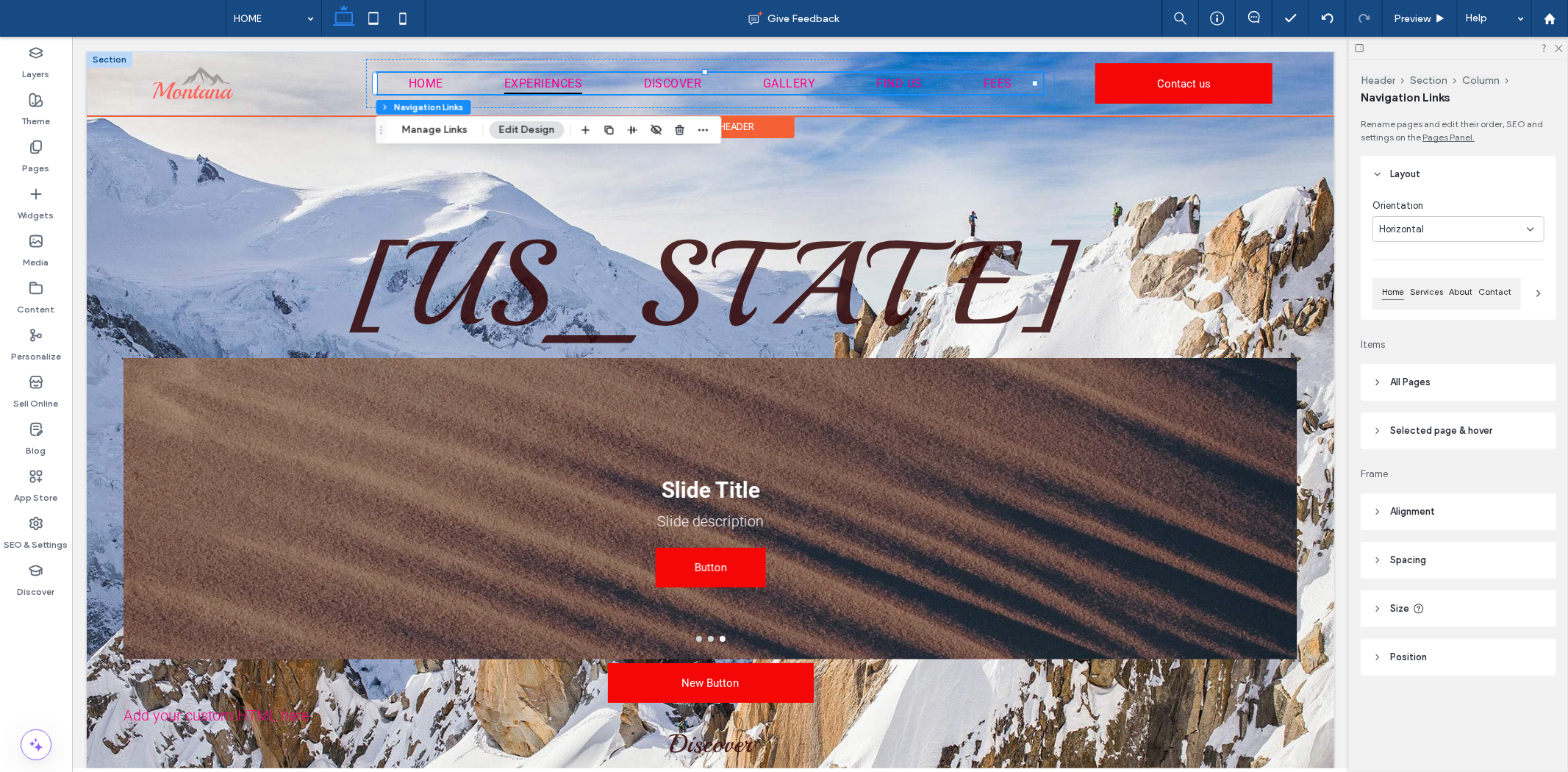
click at [558, 88] on span "EXPERIENCES" at bounding box center [543, 83] width 78 height 21
click at [555, 86] on span "EXPERIENCES" at bounding box center [543, 83] width 78 height 21
click at [643, 81] on span "DISCOVER" at bounding box center [672, 83] width 58 height 21
click at [802, 79] on span "GALLERY" at bounding box center [788, 83] width 52 height 21
click at [884, 83] on span "FIND US" at bounding box center [899, 83] width 46 height 21
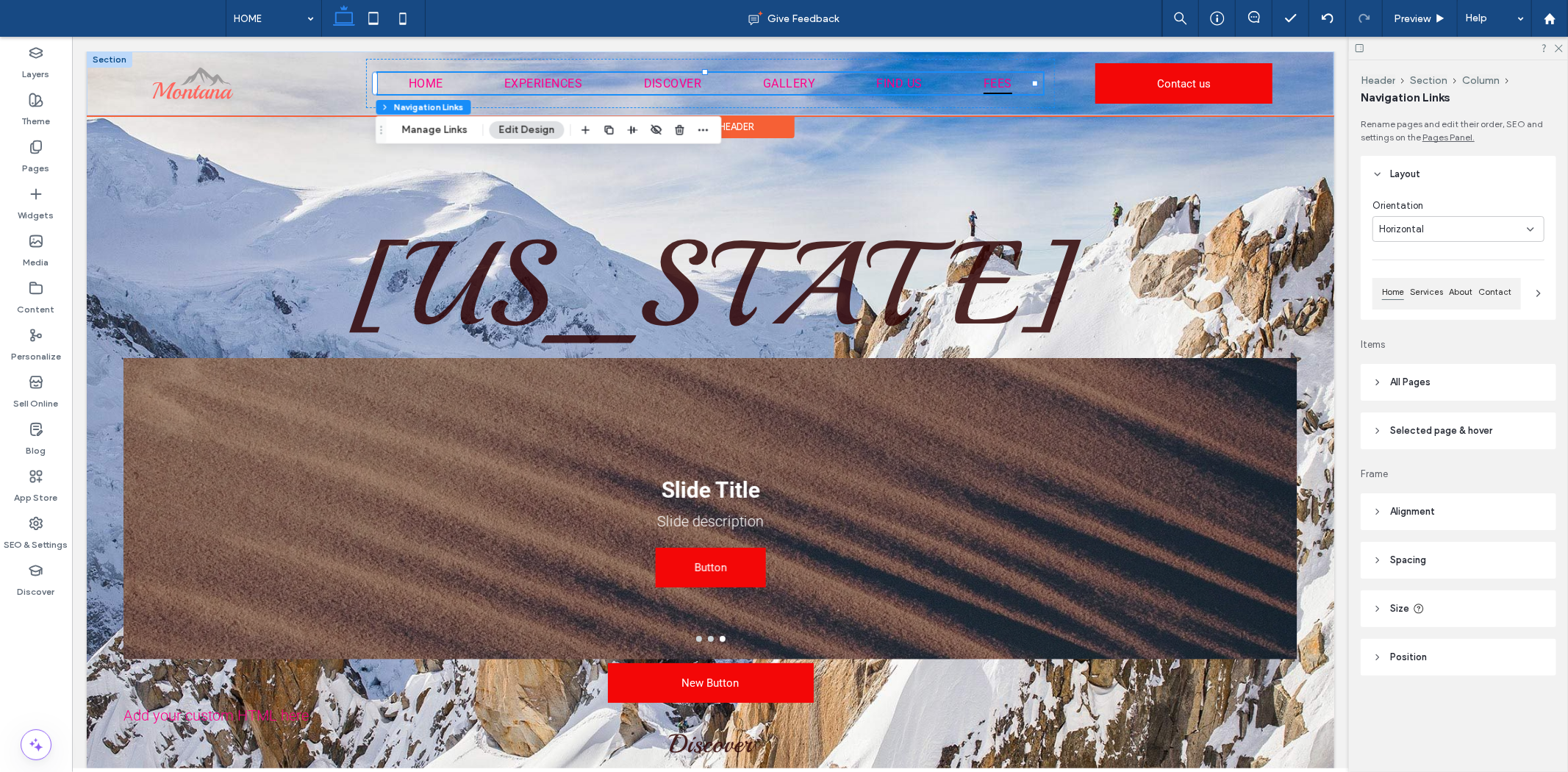
click at [986, 83] on span "FEES" at bounding box center [997, 83] width 28 height 21
click at [847, 73] on ul "HOME EXPERIENCES DISCOVER GALLERY FIND US FEES" at bounding box center [710, 83] width 666 height 21
click at [784, 88] on span "GALLERY" at bounding box center [788, 83] width 52 height 21
click at [537, 125] on button "Edit Design" at bounding box center [527, 130] width 75 height 18
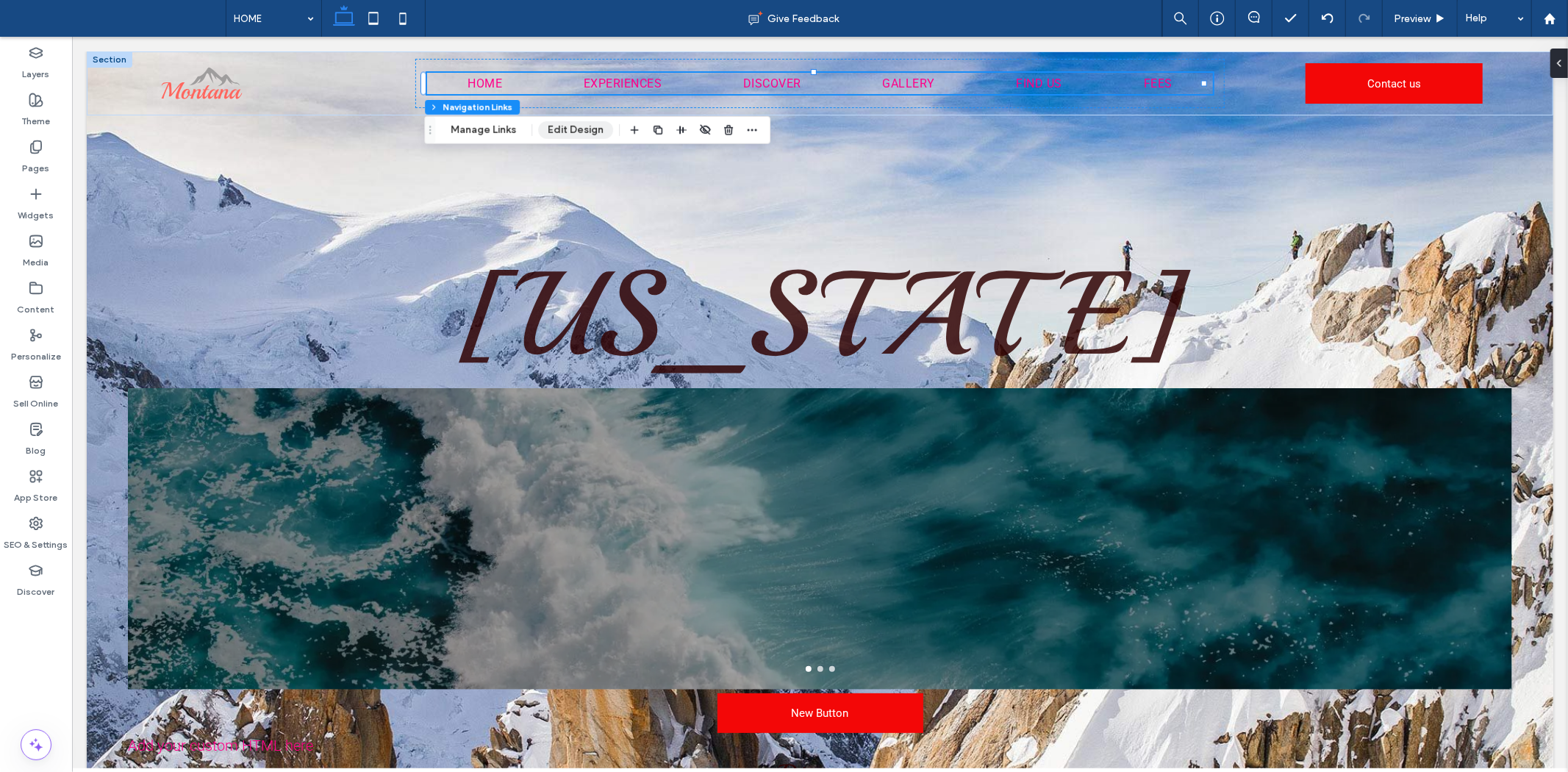
click at [575, 136] on button "Edit Design" at bounding box center [575, 130] width 75 height 18
